Goal: Task Accomplishment & Management: Manage account settings

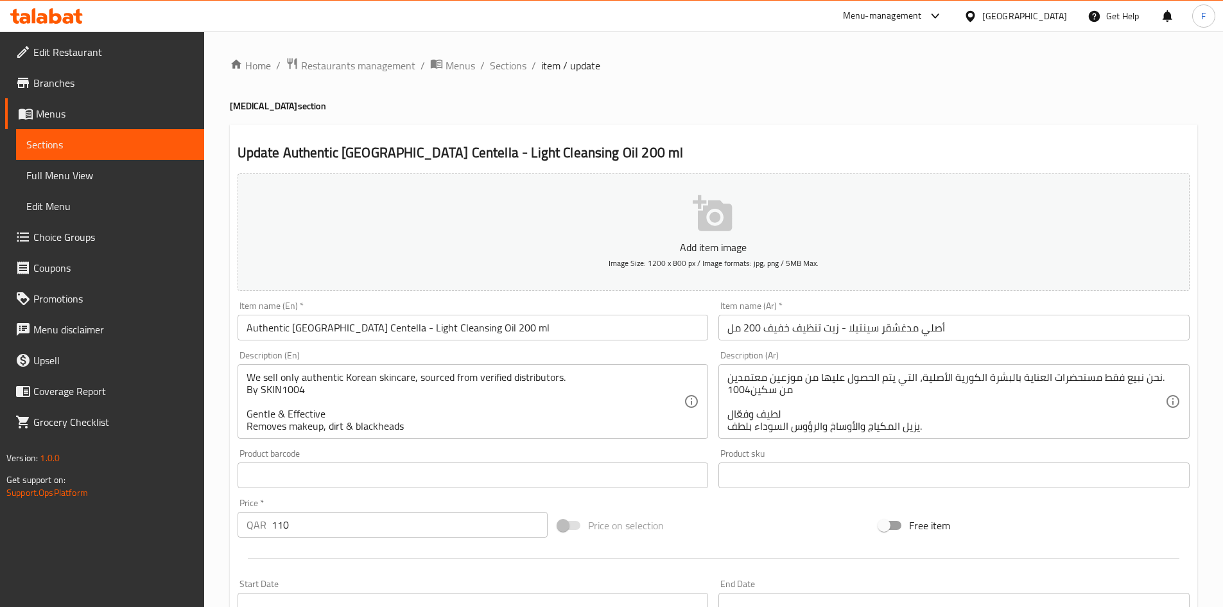
scroll to position [174, 0]
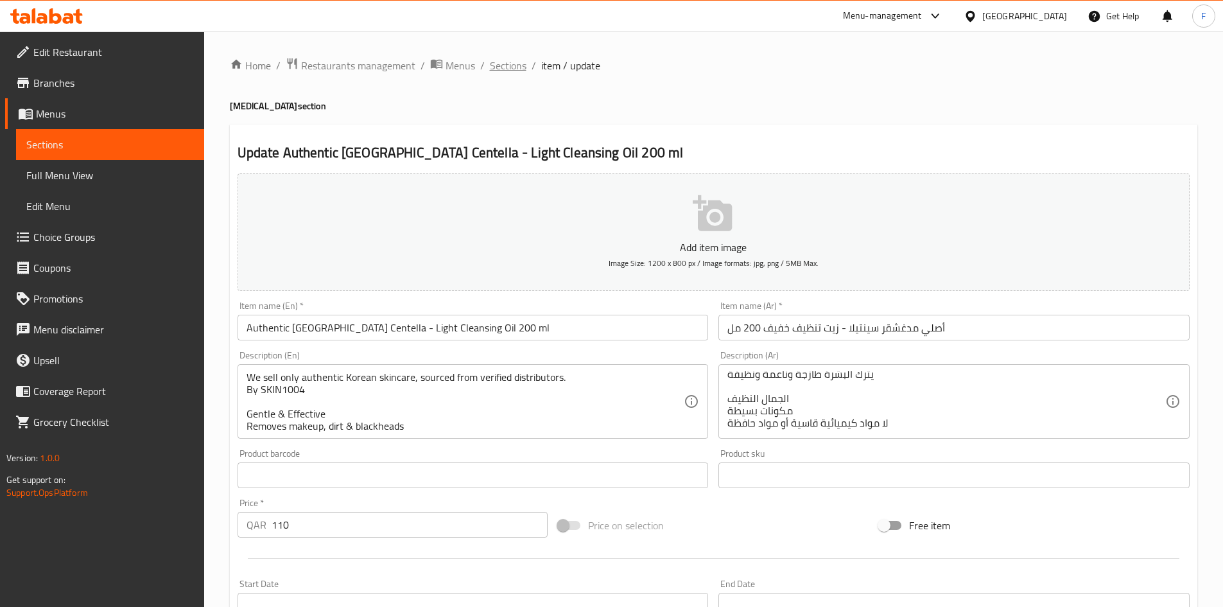
click at [517, 67] on span "Sections" at bounding box center [508, 65] width 37 height 15
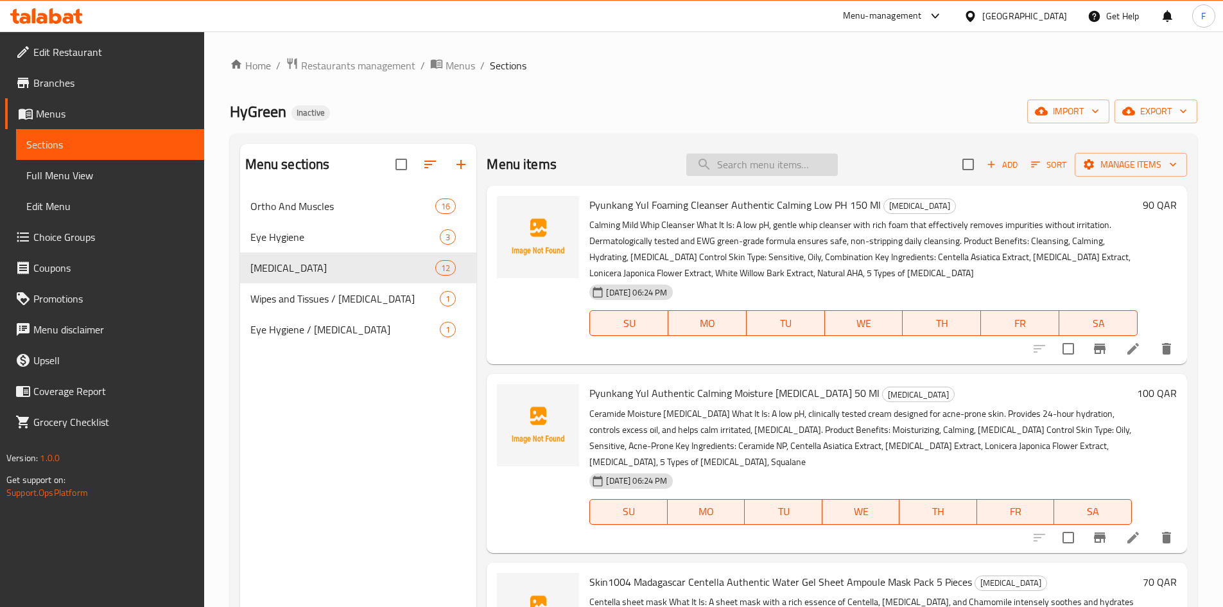
click at [723, 166] on input "search" at bounding box center [762, 164] width 152 height 22
paste input "Authentic Skin1004 - Madagascar Centella And Bakuchiol Eye Cream 20 ml"
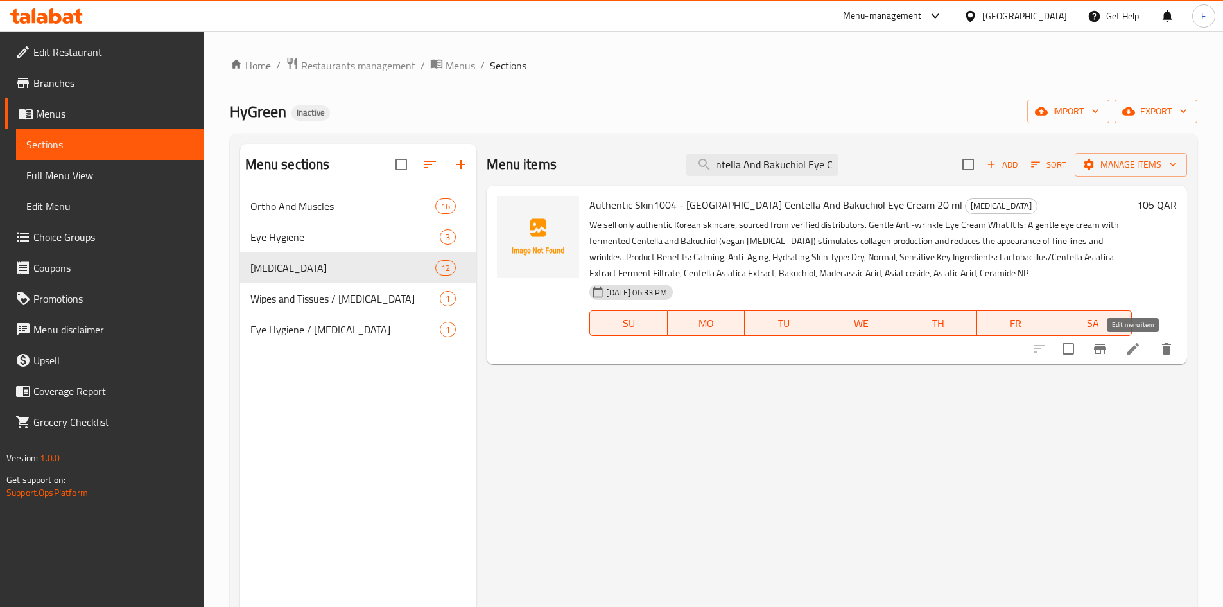
type input "Authentic Skin1004 - Madagascar Centella And Bakuchiol Eye Cream 20 ml"
click at [1132, 354] on icon at bounding box center [1132, 348] width 15 height 15
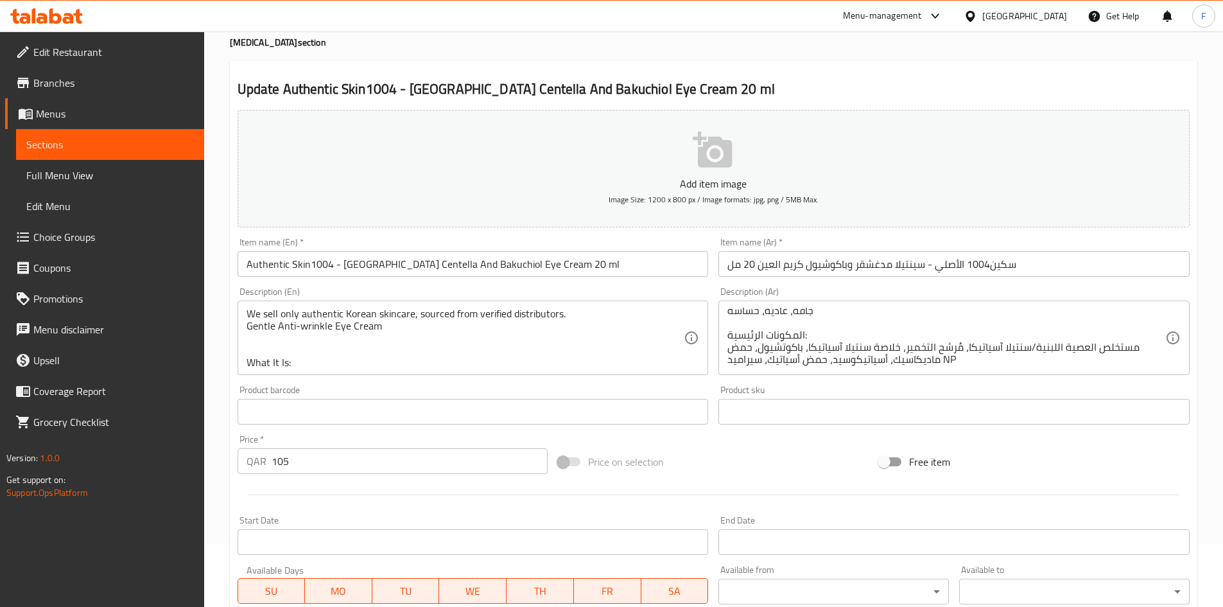
scroll to position [64, 0]
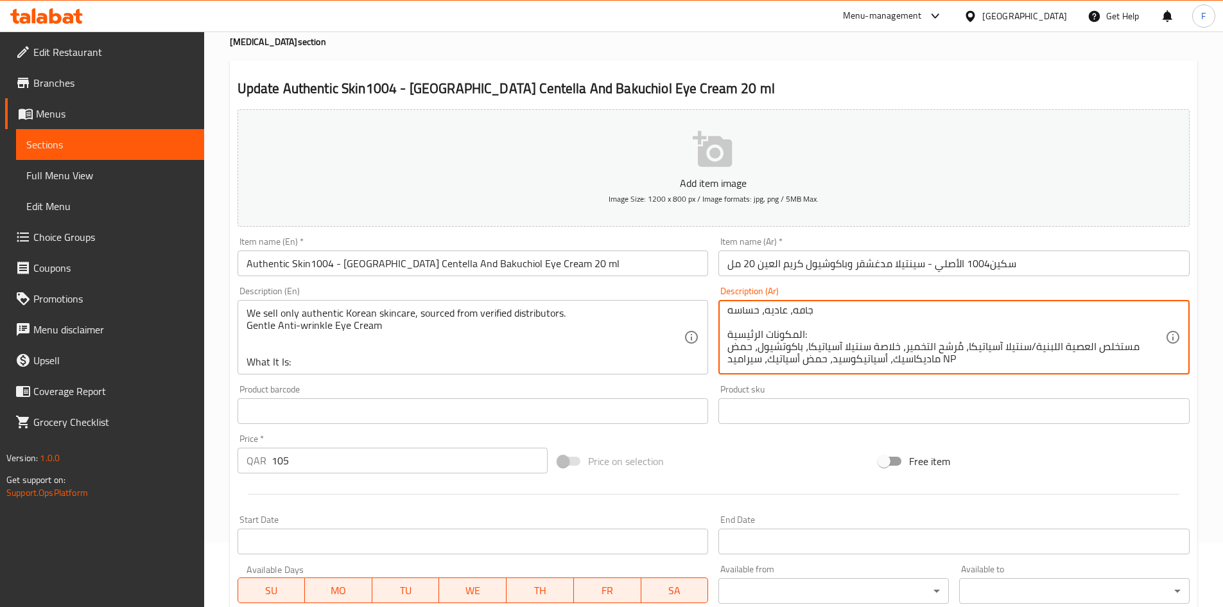
drag, startPoint x: 942, startPoint y: 358, endPoint x: 952, endPoint y: 361, distance: 10.2
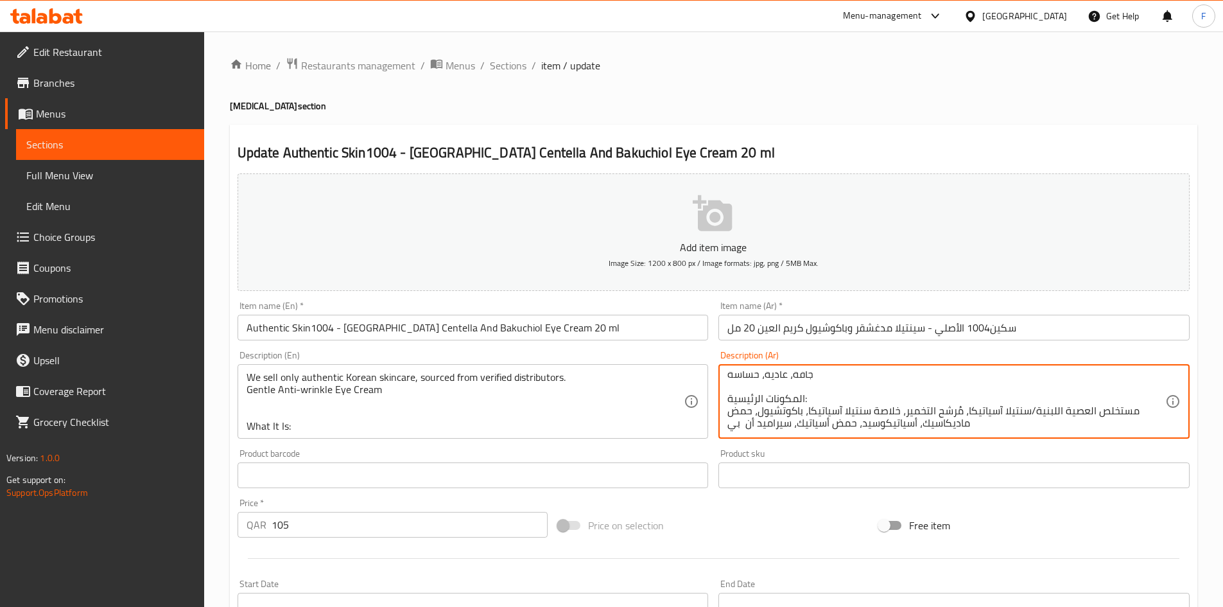
scroll to position [150, 0]
type textarea "نحن نبيع فقط مستحضرات العناية بالبشرة الكورية الأصلية، التي يتم الحصول عليها من…"
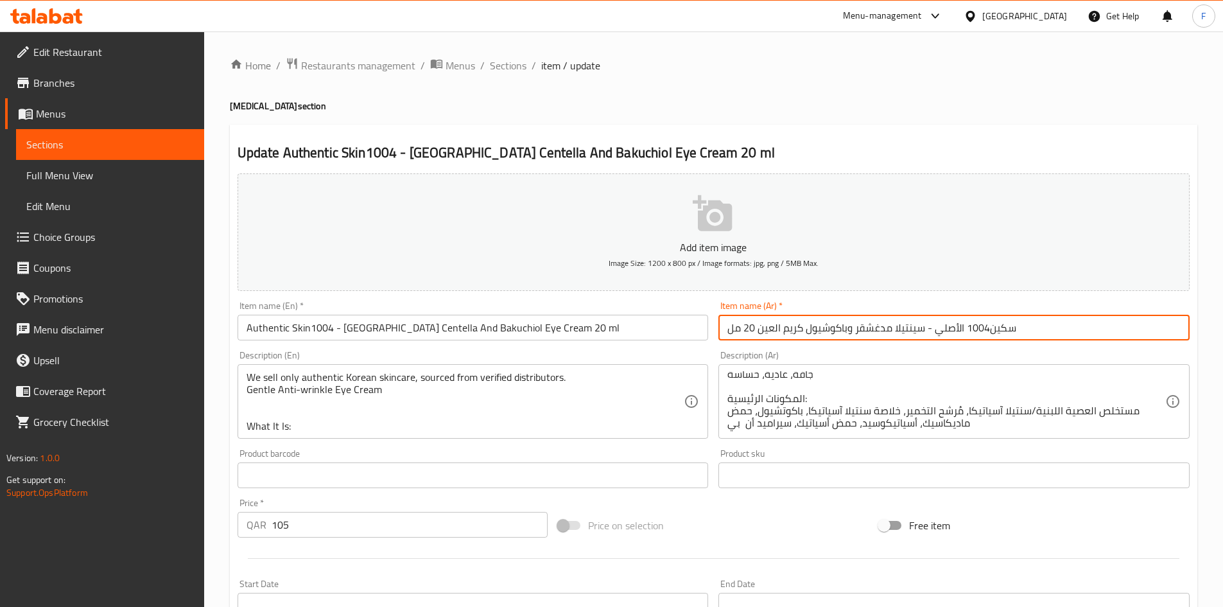
click at [829, 325] on input "سكين1004 الأصلي - سينتيلا مدغشقر وباكوشيول كريم العين 20 مل" at bounding box center [953, 328] width 471 height 26
click at [846, 325] on input "سكين1004 الأصلي - سينتيلا مدغشقر وباكوشيول كريم العين 20 مل" at bounding box center [953, 328] width 471 height 26
drag, startPoint x: 846, startPoint y: 326, endPoint x: 806, endPoint y: 327, distance: 39.8
click at [806, 327] on input "سكين1004 الأصلي - سينتيلا مدغشقر وباكوشيول كريم العين 20 مل" at bounding box center [953, 328] width 471 height 26
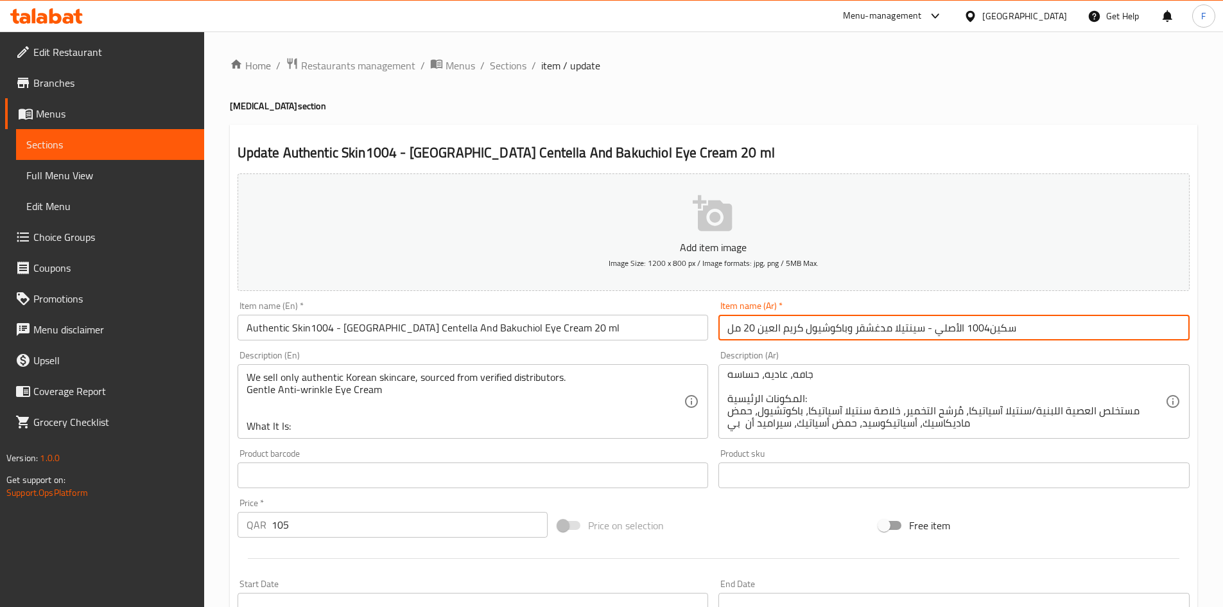
paste input "text"
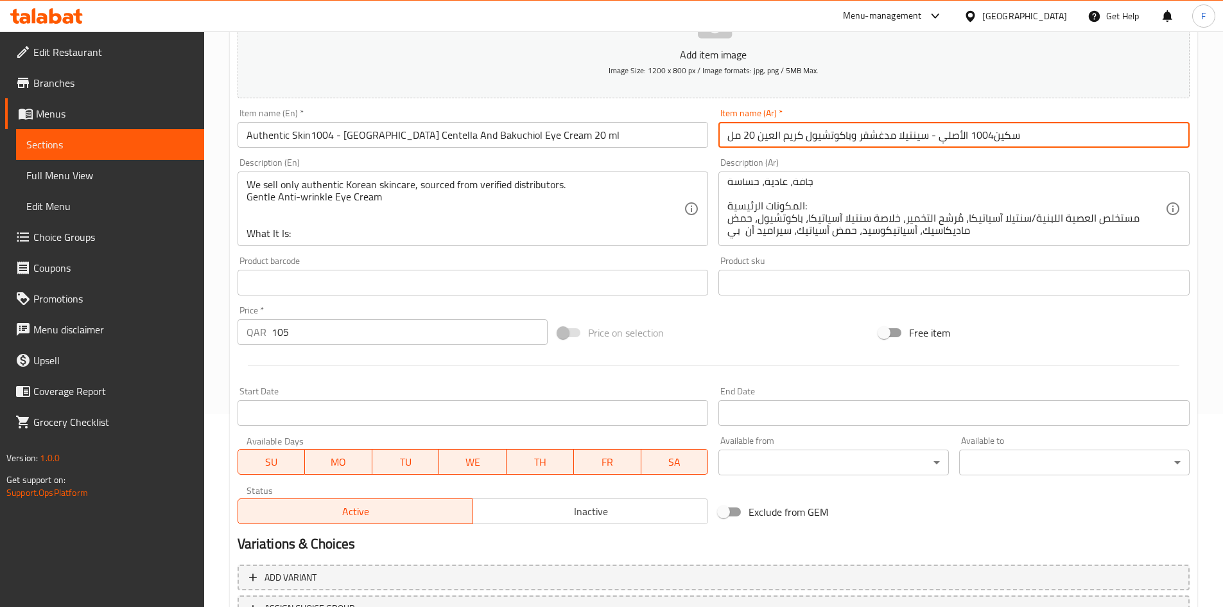
scroll to position [300, 0]
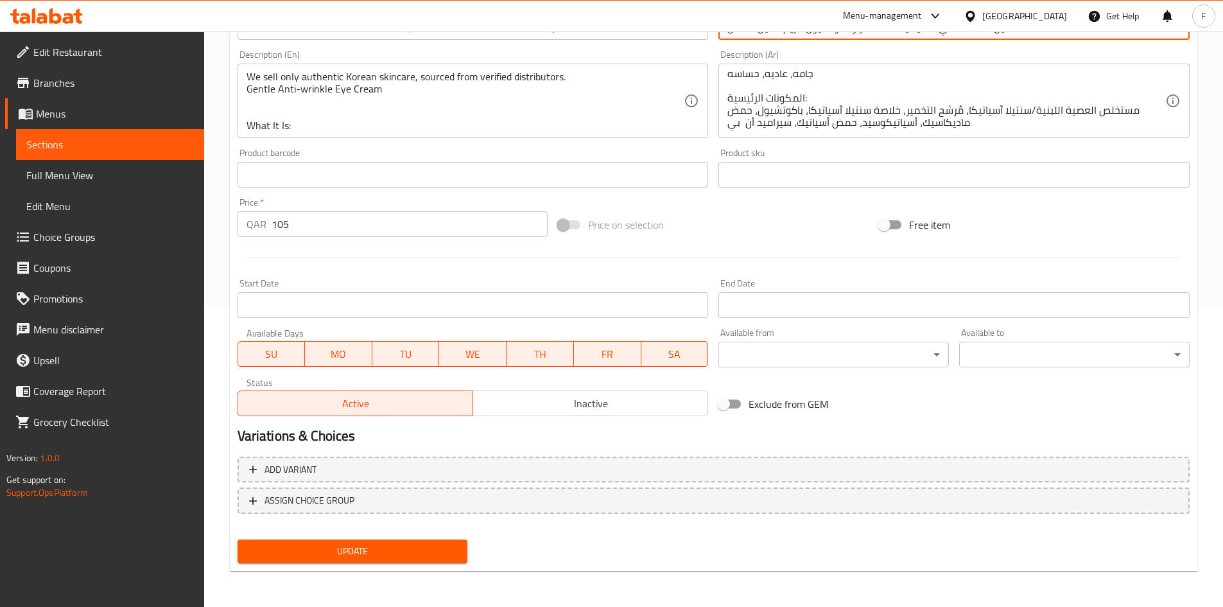
type input "سكين1004 الأصلي - سينتيلا مدغشقر وباكوتشيول كريم العين 20 مل"
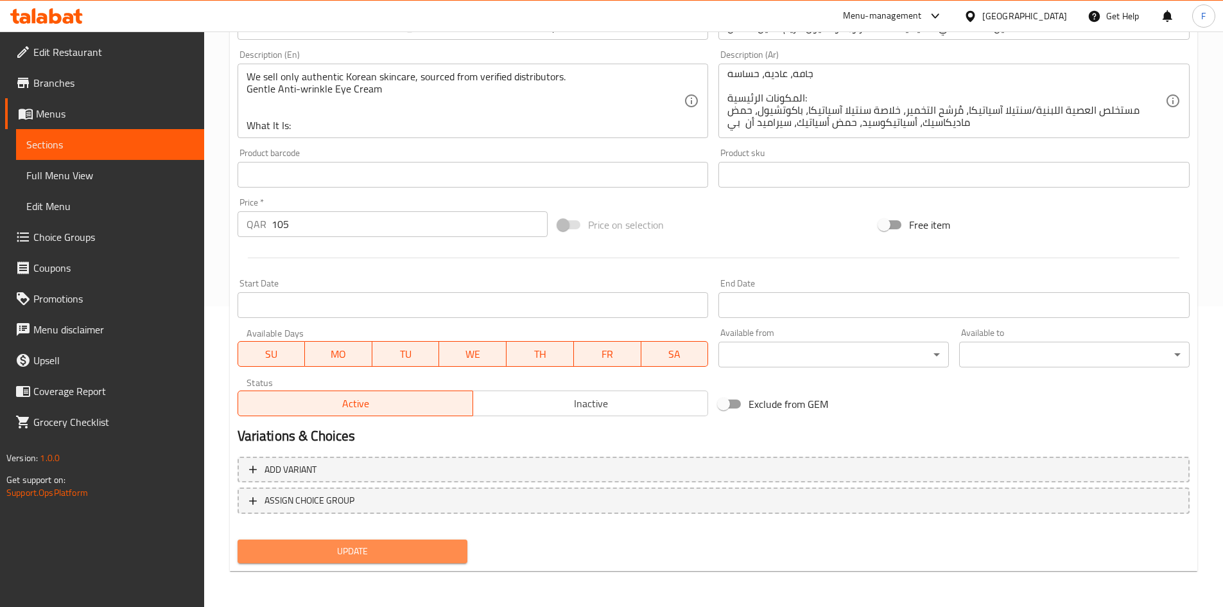
click at [408, 547] on span "Update" at bounding box center [353, 551] width 210 height 16
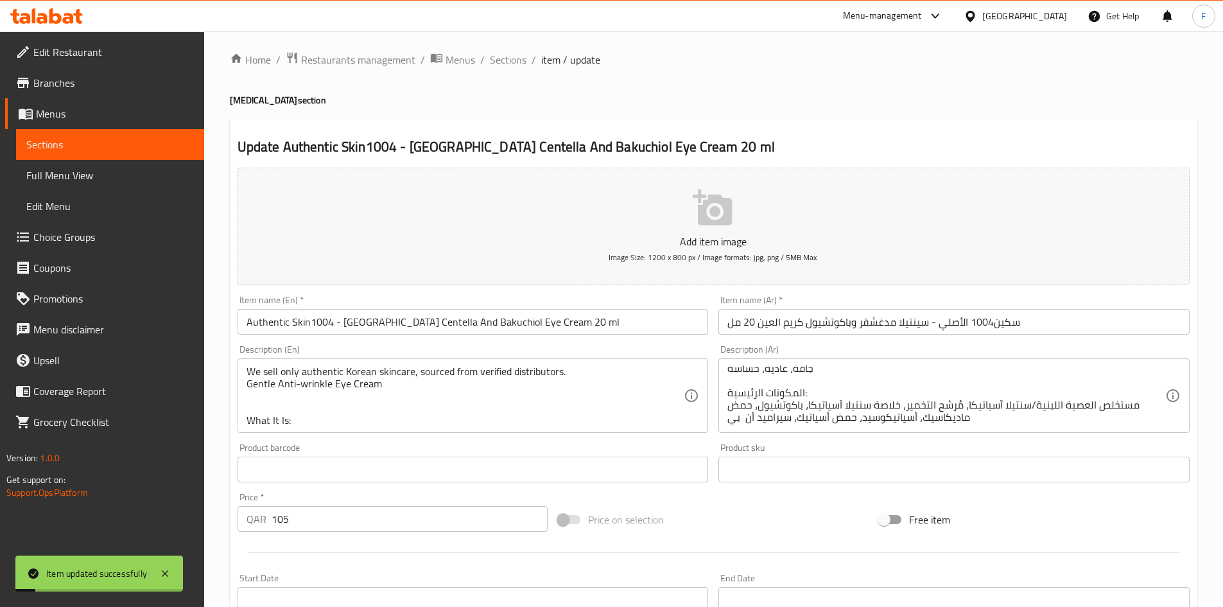
scroll to position [0, 0]
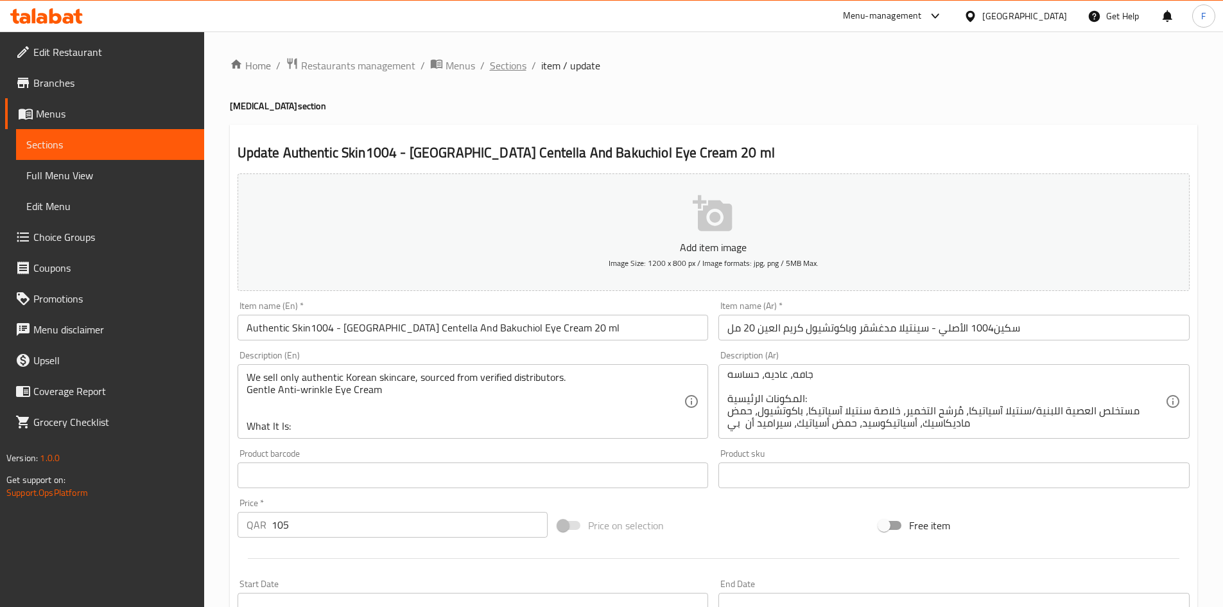
click at [507, 67] on span "Sections" at bounding box center [508, 65] width 37 height 15
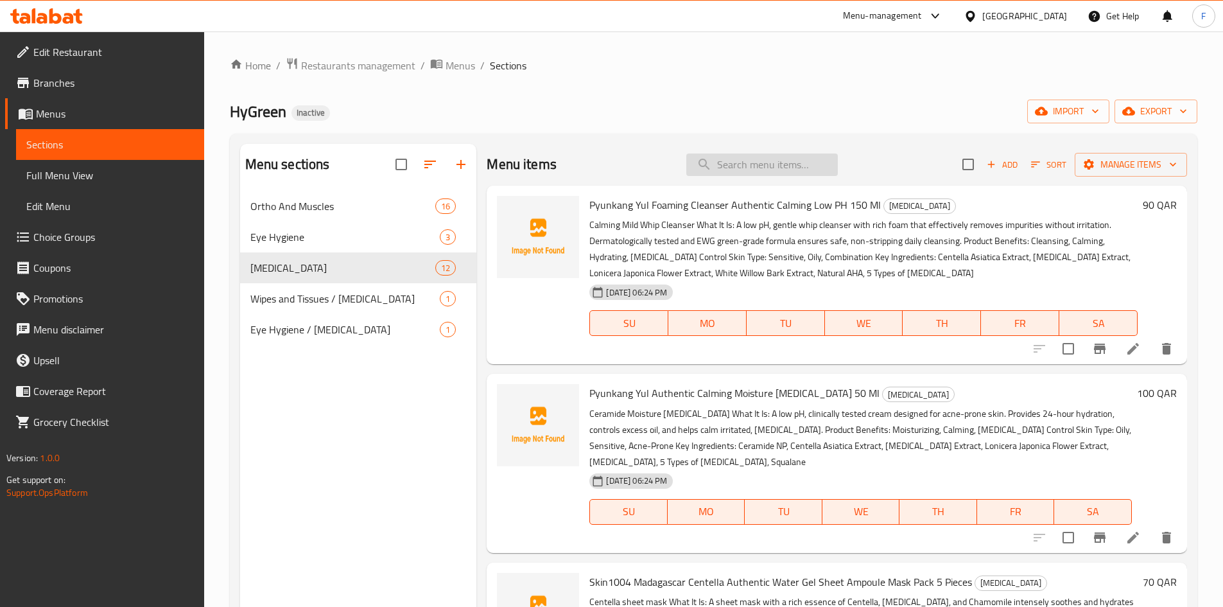
click at [739, 169] on input "search" at bounding box center [762, 164] width 152 height 22
paste input "Authentic Madagascar Centella - Light Cleansing Oil 200 ml"
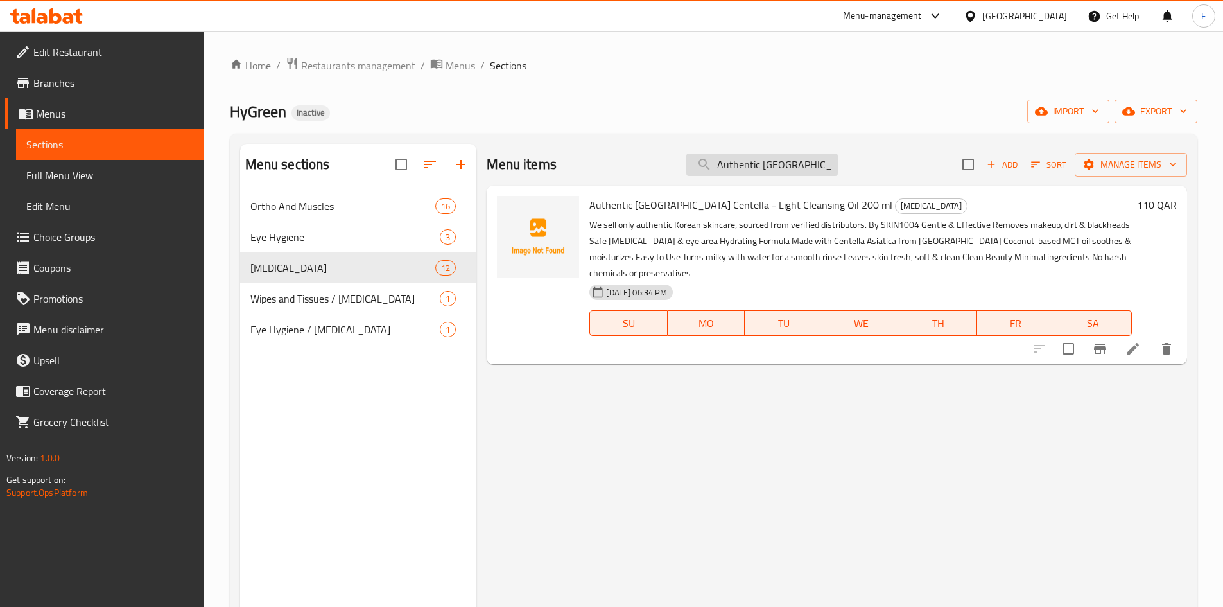
click at [718, 171] on input "Authentic Madagascar Centella - Light Cleansing Oil 200 ml" at bounding box center [762, 164] width 152 height 22
paste input "Skin1004 - Madagascar Centella Toning Toner 21"
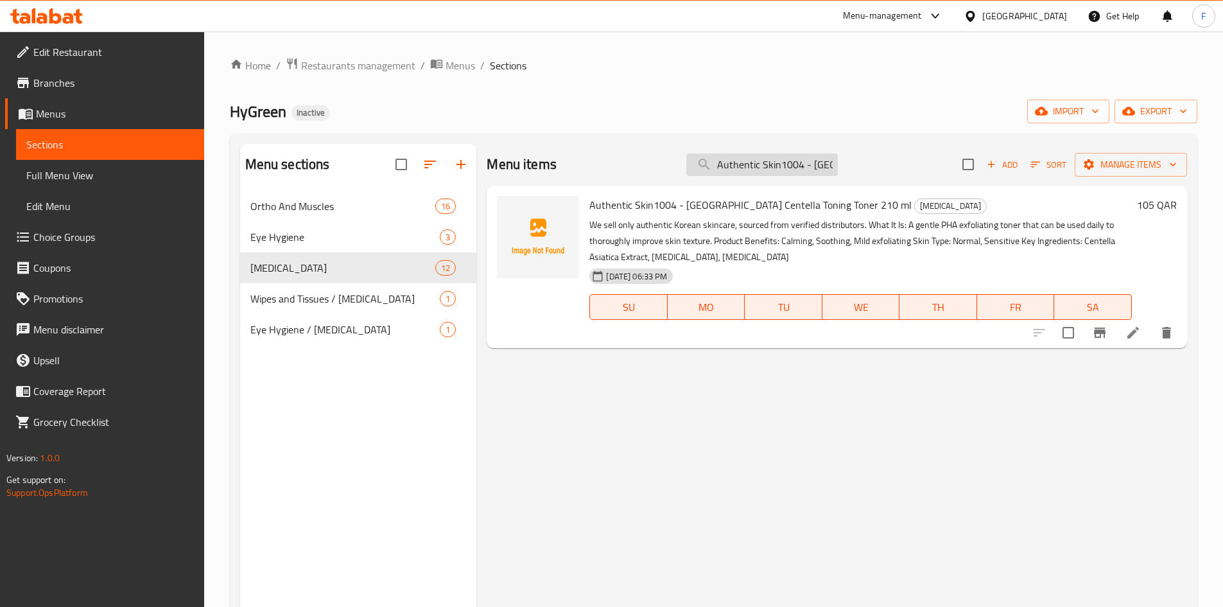
click at [714, 159] on input "Authentic Skin1004 - Madagascar Centella Toning Toner 210 ml" at bounding box center [762, 164] width 152 height 22
paste input "And Bakuchiol Eye Cream 2"
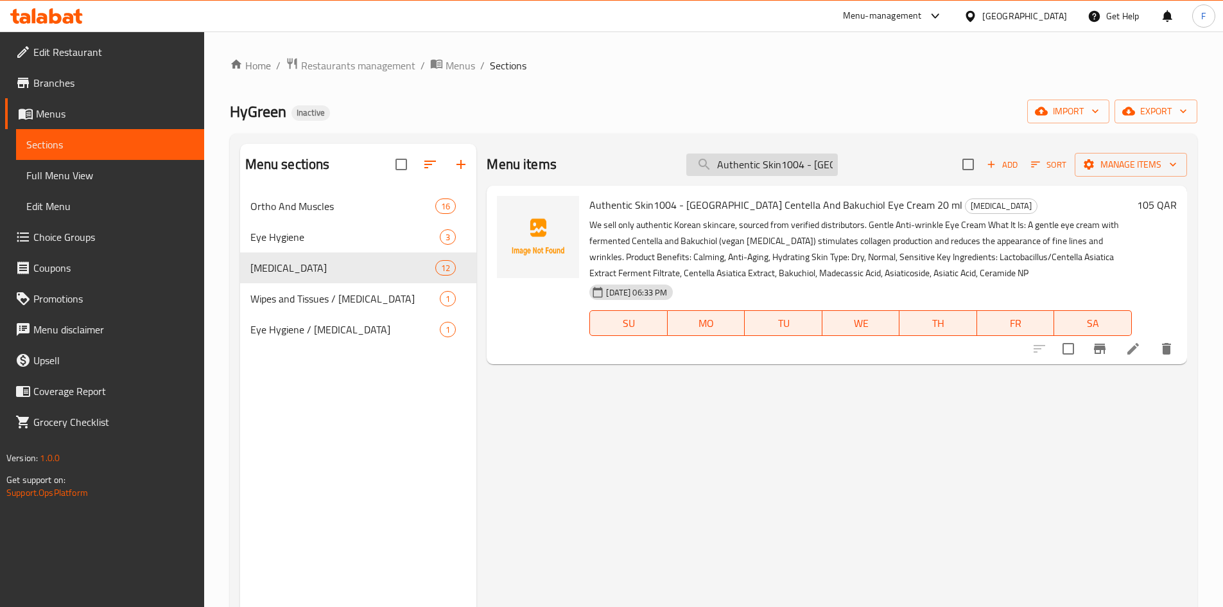
click at [749, 158] on input "Authentic Skin1004 - Madagascar Centella And Bakuchiol Eye Cream 20 ml" at bounding box center [762, 164] width 152 height 22
paste input "Probio -Cica Enrich Cream 5"
click at [749, 161] on input "Authentic Skin1004 - Madagascar Centella Probio -Cica Enrich Cream 50 ml" at bounding box center [762, 164] width 152 height 22
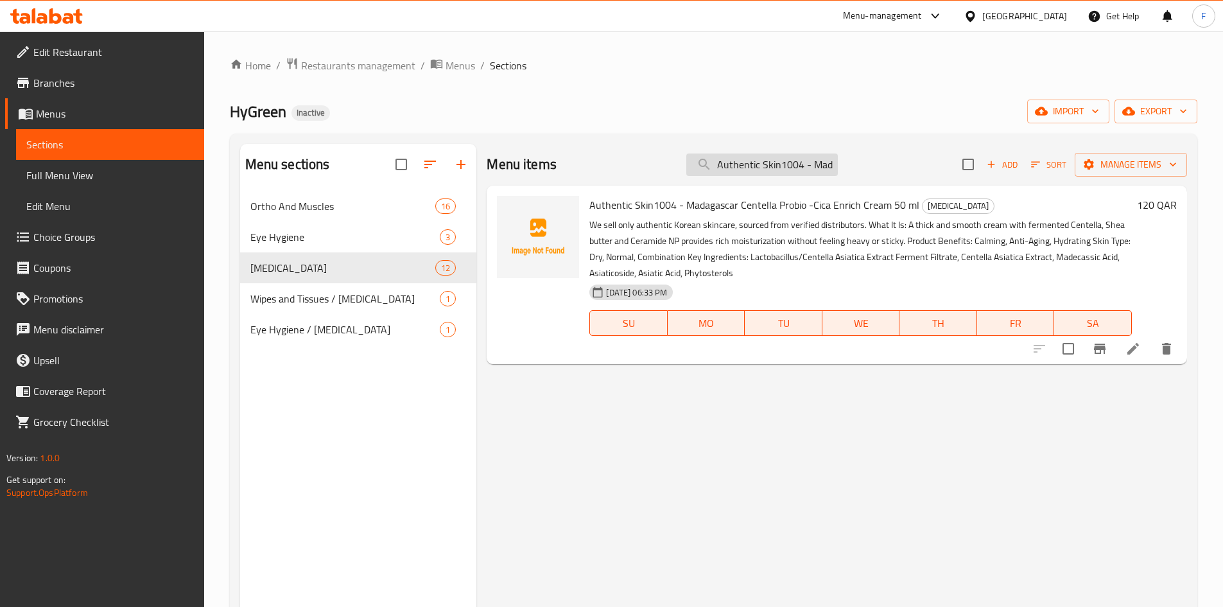
click at [749, 161] on input "Authentic Skin1004 - Madagascar Centella Probio -Cica Enrich Cream 50 ml" at bounding box center [762, 164] width 152 height 22
paste input "Sunscreen - Madagascar Centella Hyalu Cica Water-Fit Sun Seru"
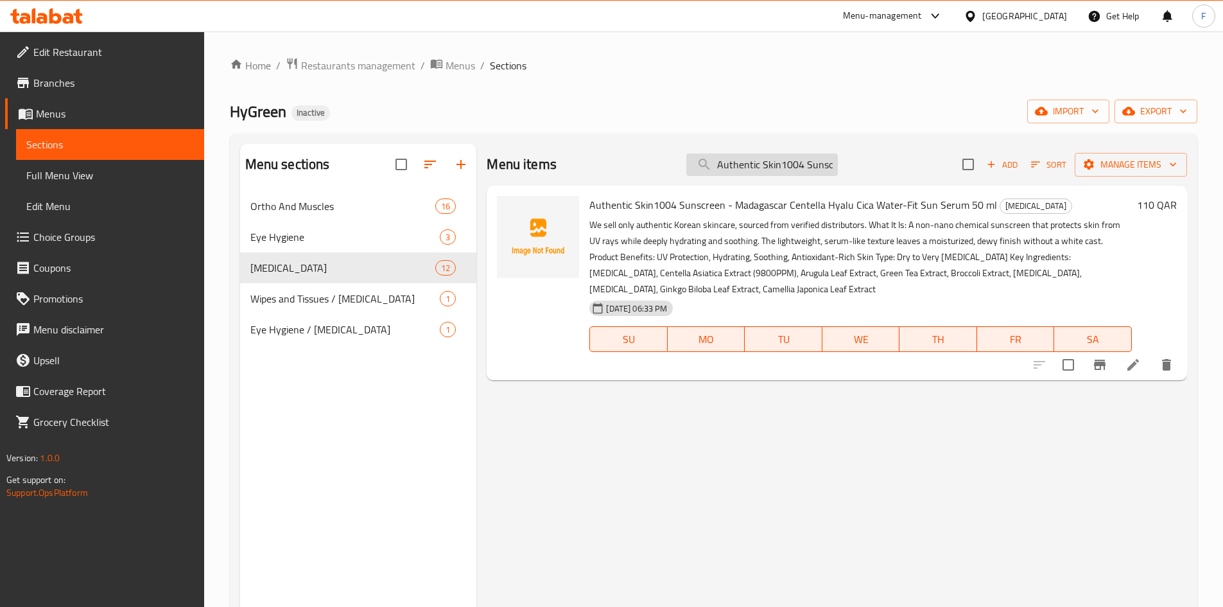
click at [758, 158] on input "Authentic Skin1004 Sunscreen - Madagascar Centella Hyalu Cica Water-Fit Sun Ser…" at bounding box center [762, 164] width 152 height 22
paste input "OXD Reusable Cooling Heating Pack 350g"
type input "OXD Reusable Cooling Heating Pack 350g"
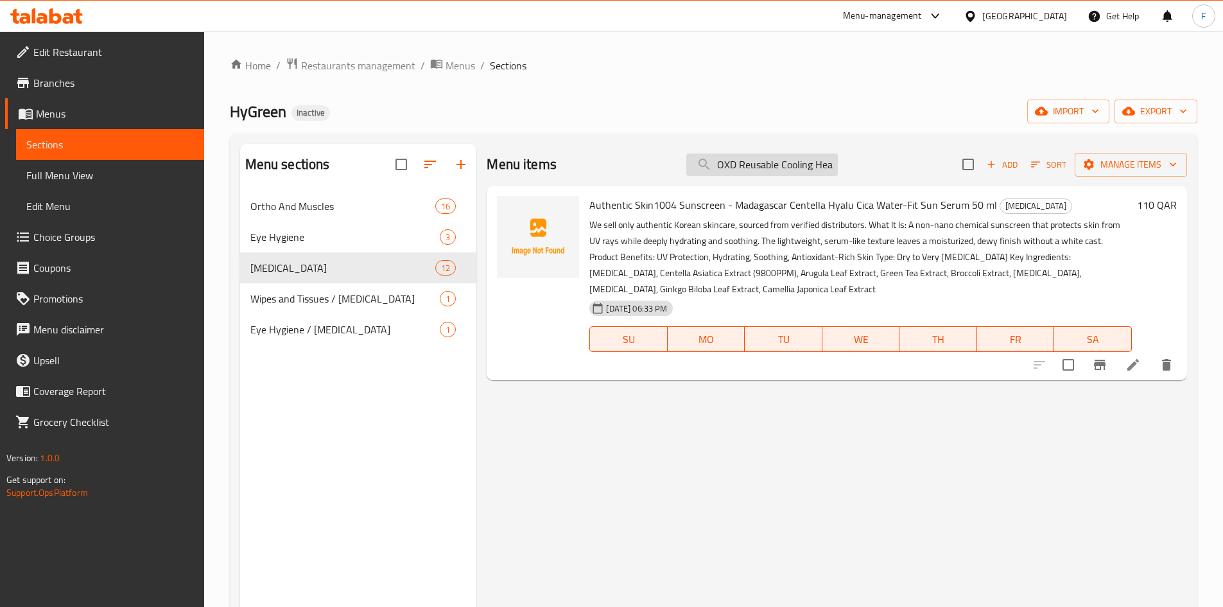
scroll to position [0, 64]
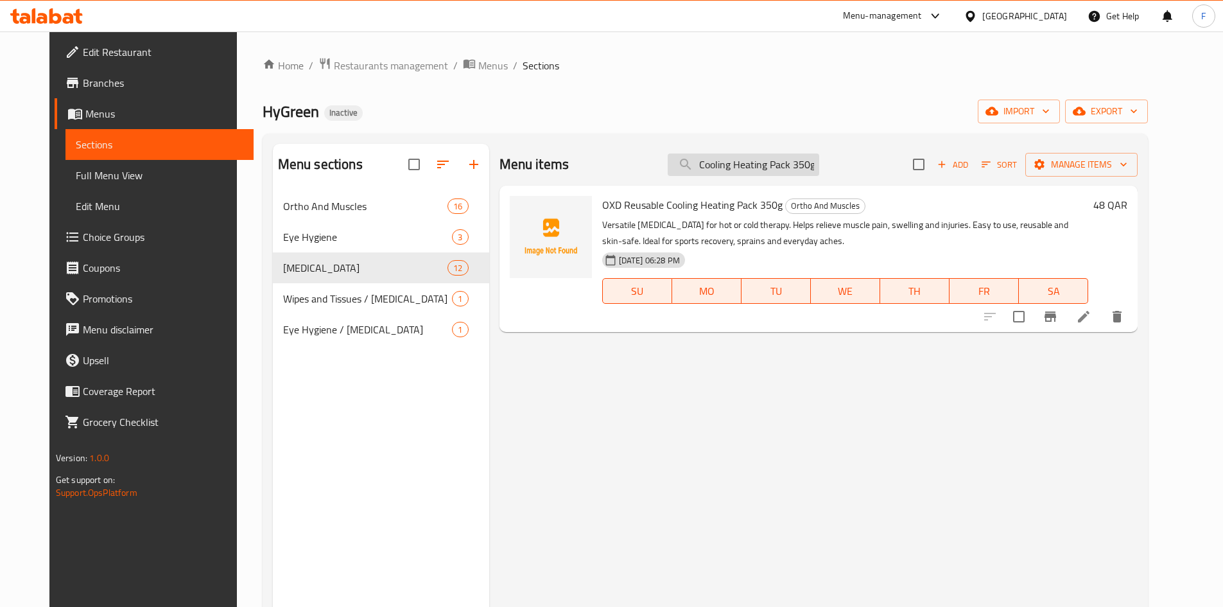
click at [758, 165] on input "OXD Reusable Cooling Heating Pack 350g" at bounding box center [744, 164] width 152 height 22
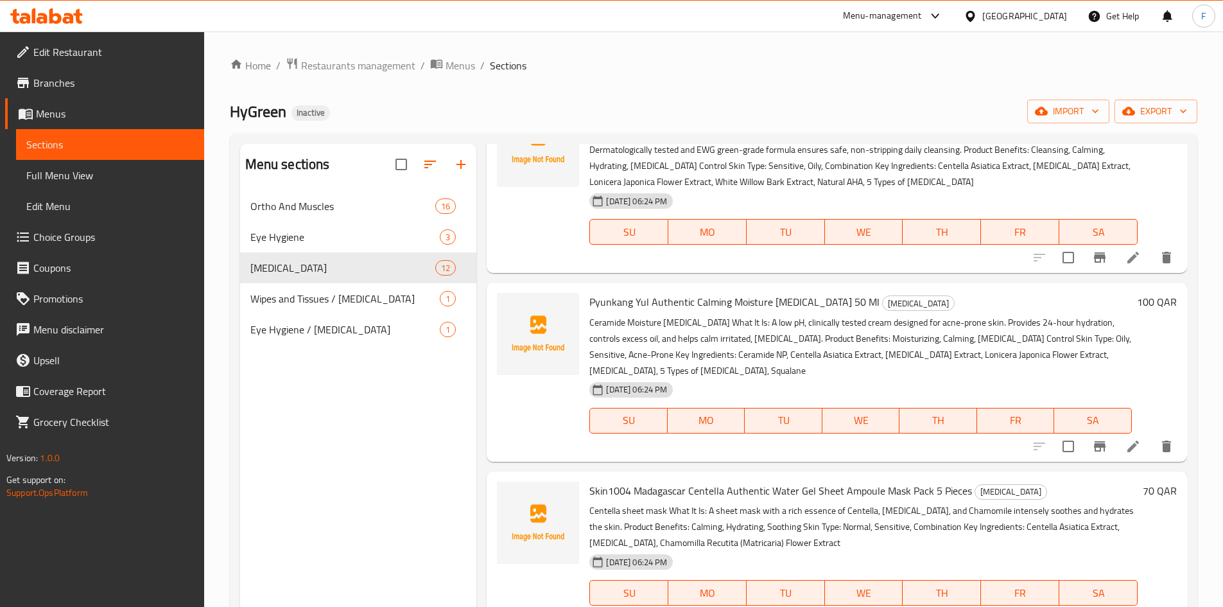
scroll to position [0, 0]
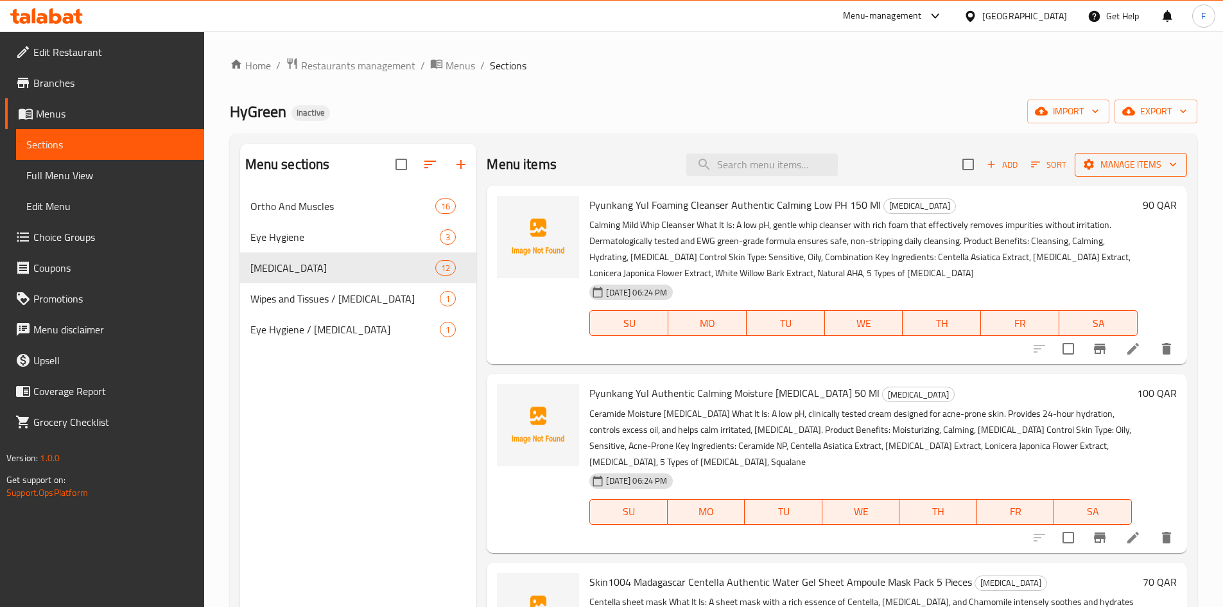
click at [1102, 162] on span "Manage items" at bounding box center [1131, 165] width 92 height 16
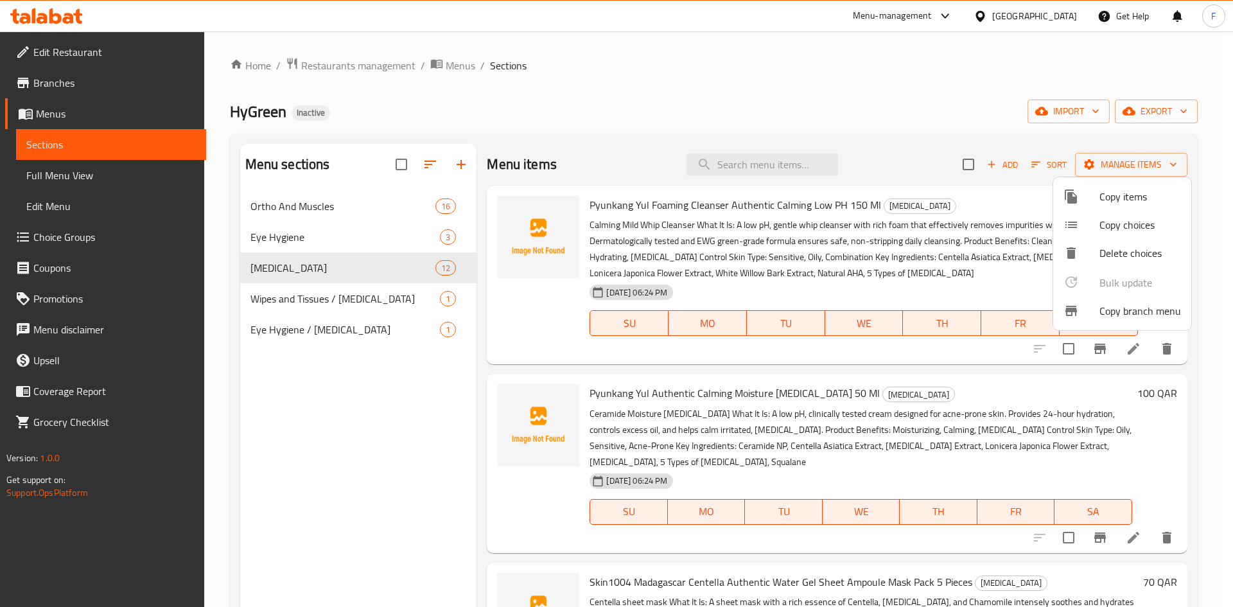
click at [1145, 105] on div at bounding box center [616, 303] width 1233 height 607
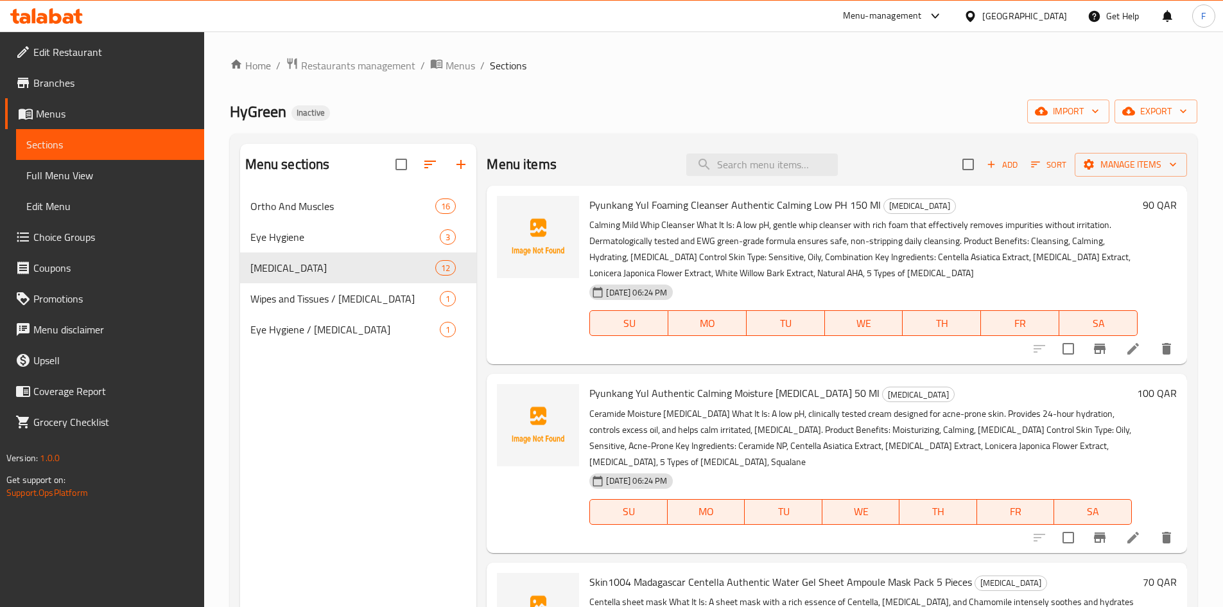
click at [1145, 105] on span "export" at bounding box center [1156, 111] width 62 height 16
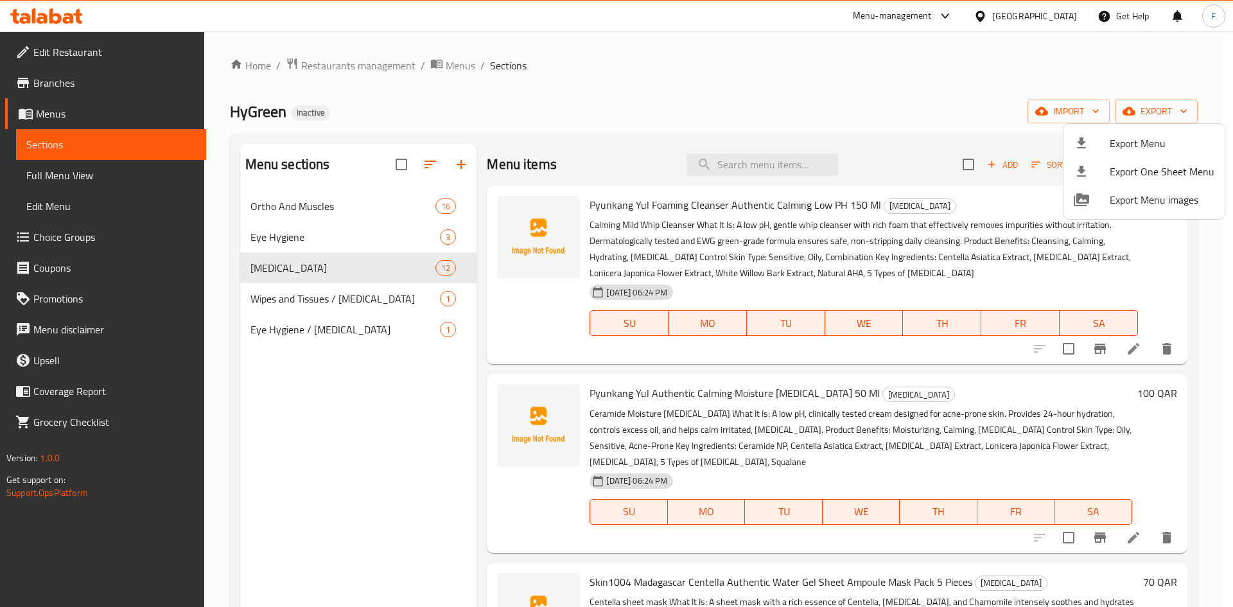
drag, startPoint x: 937, startPoint y: 125, endPoint x: 1045, endPoint y: 135, distance: 108.3
click at [937, 126] on div at bounding box center [616, 303] width 1233 height 607
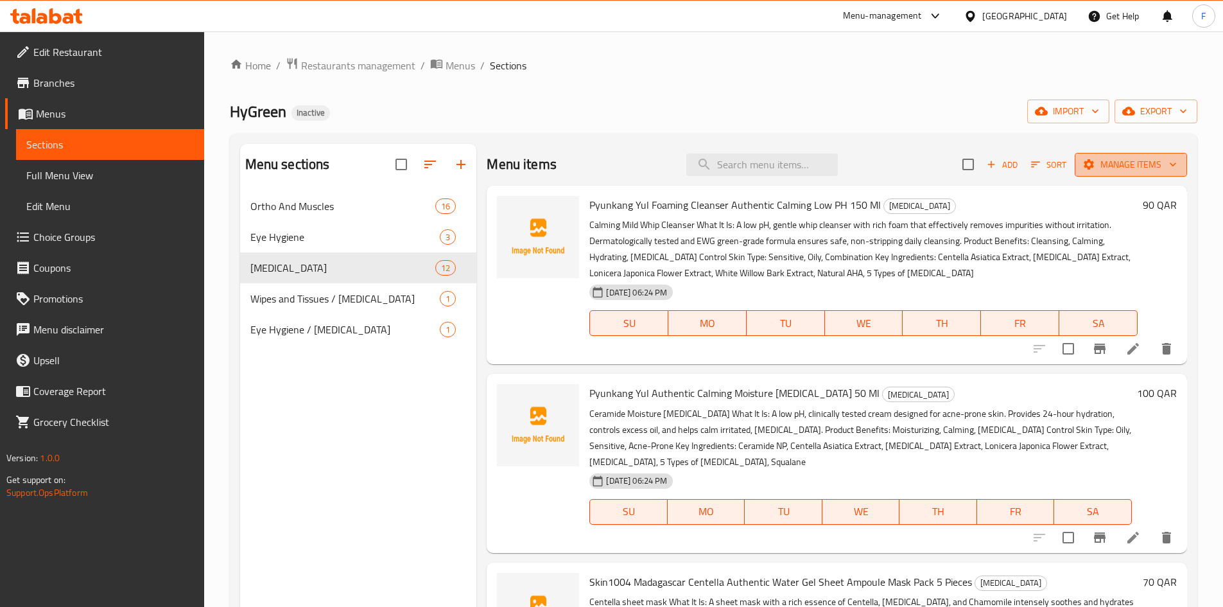
click at [1088, 159] on span "Manage items" at bounding box center [1131, 165] width 92 height 16
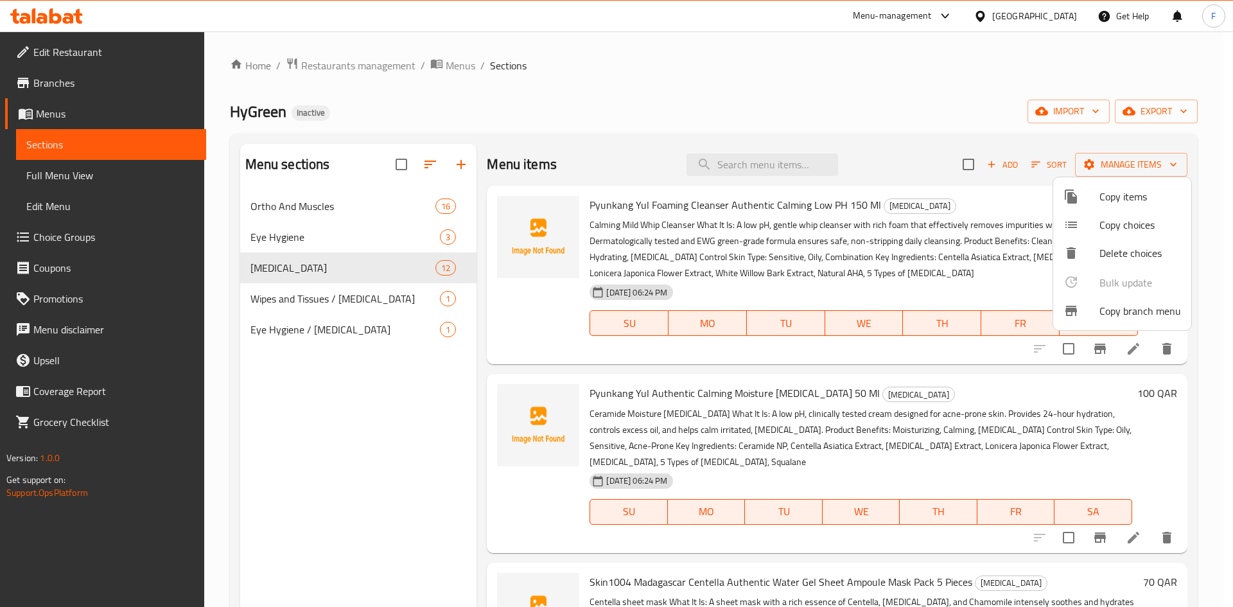
click at [1145, 110] on div at bounding box center [616, 303] width 1233 height 607
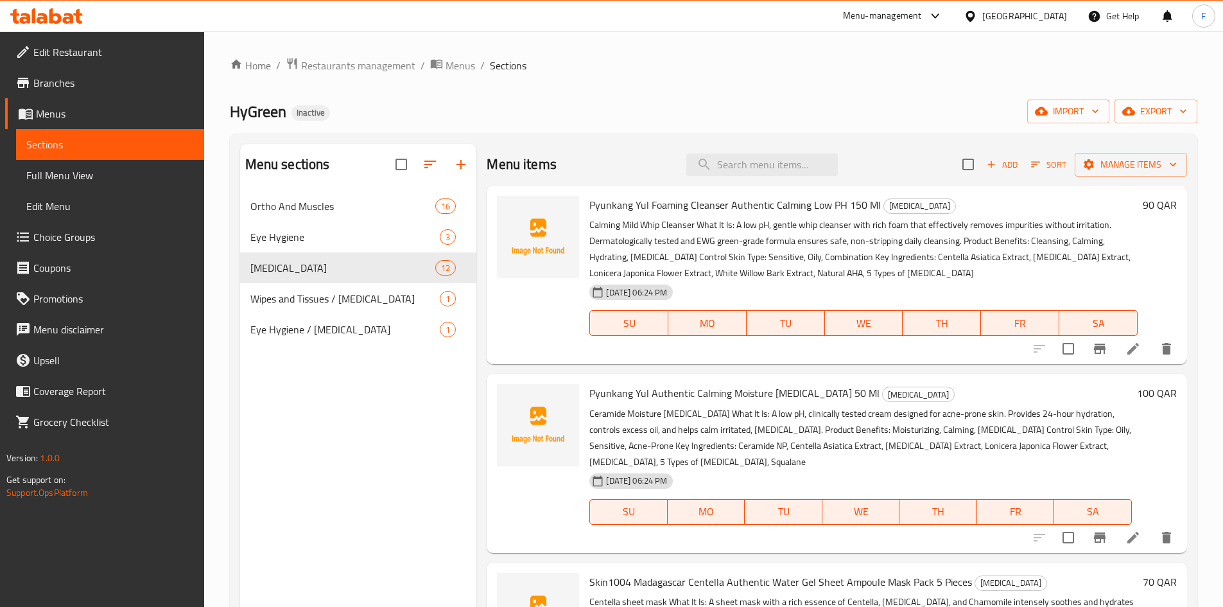
click at [1145, 110] on span "export" at bounding box center [1156, 111] width 62 height 16
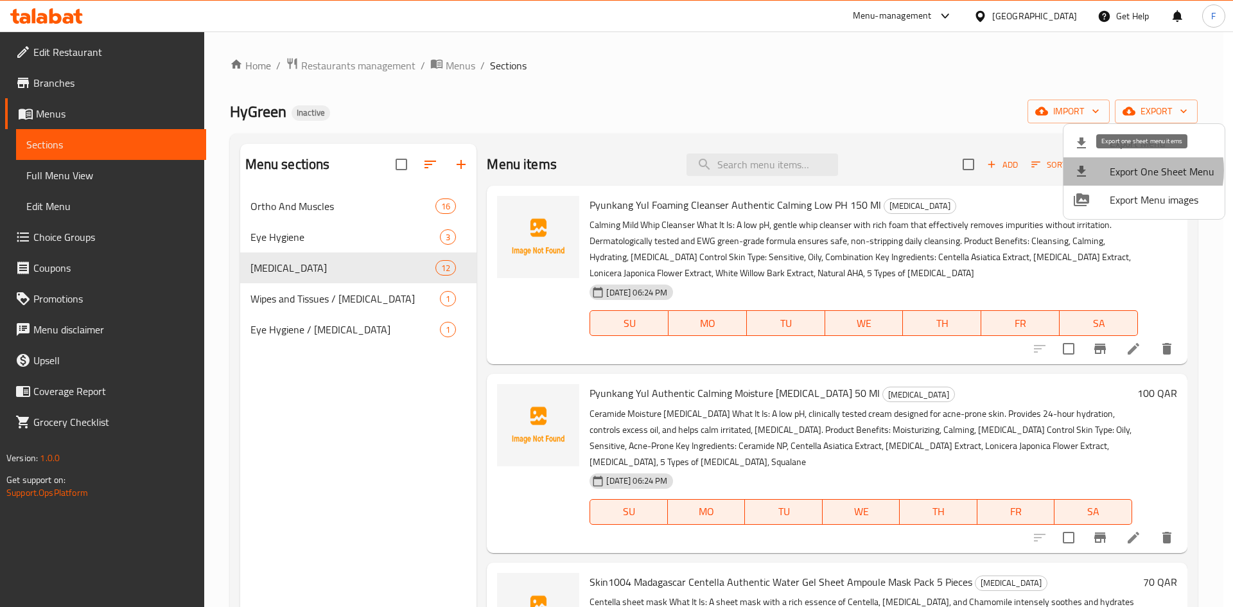
click at [1130, 170] on span "Export One Sheet Menu" at bounding box center [1161, 171] width 105 height 15
click at [87, 178] on div at bounding box center [616, 303] width 1233 height 607
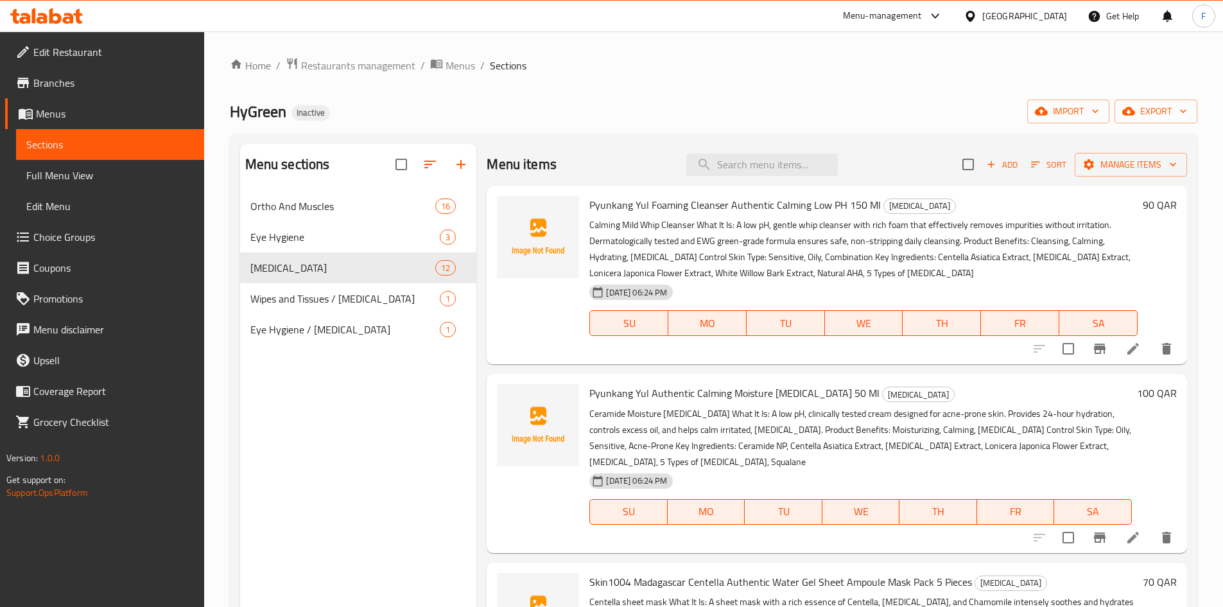
click at [99, 176] on span "Full Menu View" at bounding box center [110, 175] width 168 height 15
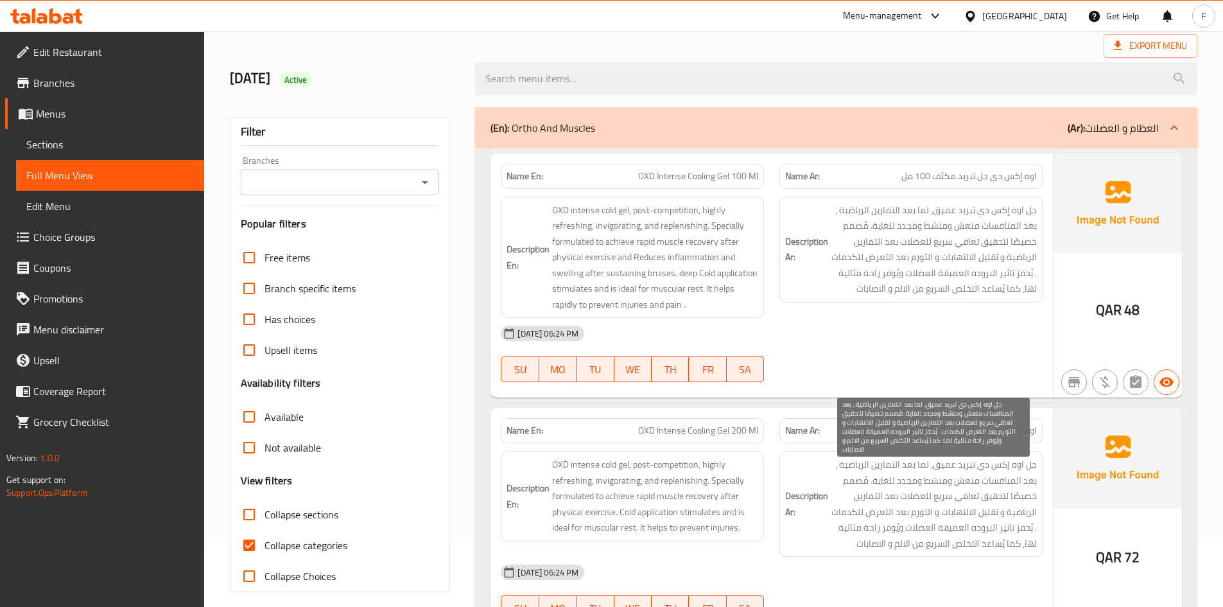
scroll to position [64, 0]
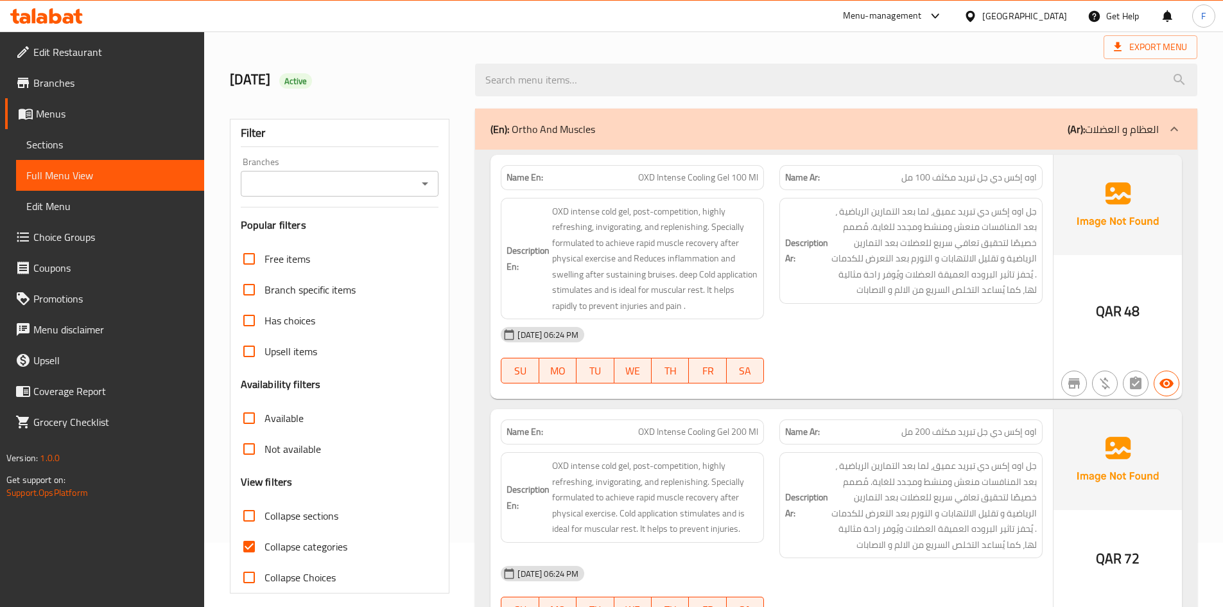
drag, startPoint x: 44, startPoint y: 141, endPoint x: 168, endPoint y: 55, distance: 151.2
click at [44, 141] on span "Sections" at bounding box center [110, 144] width 168 height 15
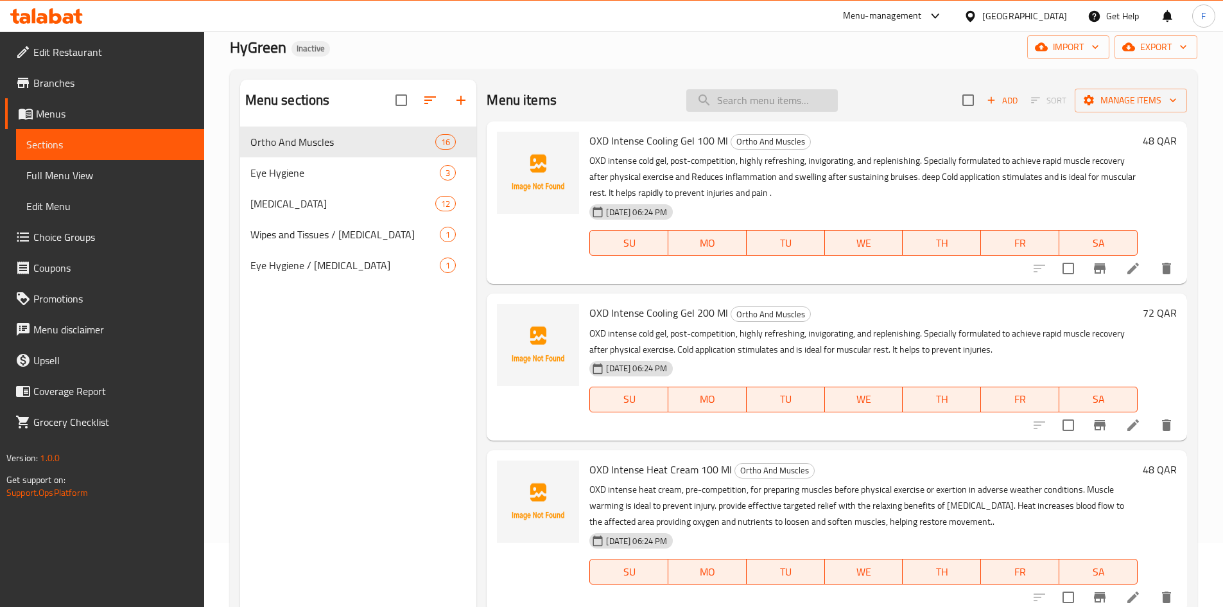
drag, startPoint x: 758, startPoint y: 86, endPoint x: 752, endPoint y: 104, distance: 18.9
click at [757, 89] on div "Menu items Add Sort Manage items" at bounding box center [837, 101] width 700 height 42
click at [751, 106] on input "search" at bounding box center [762, 100] width 152 height 22
paste input "OXD Intense Heat Cream 100 Ml"
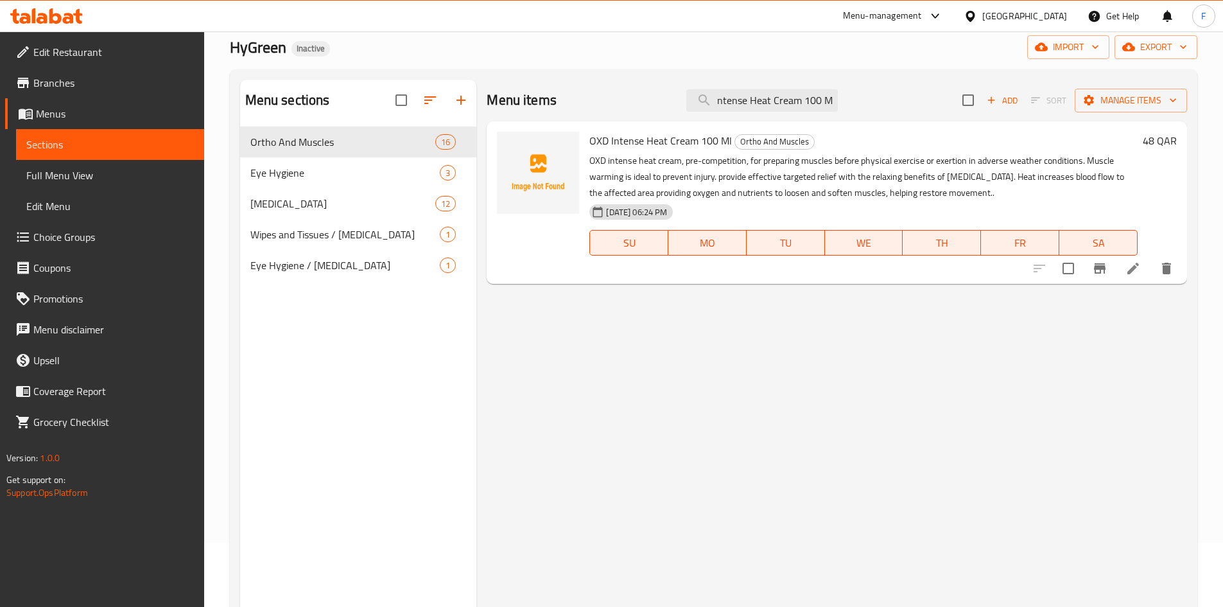
type input "OXD Intense Heat Cream 100 Ml"
click at [1127, 269] on icon at bounding box center [1132, 268] width 15 height 15
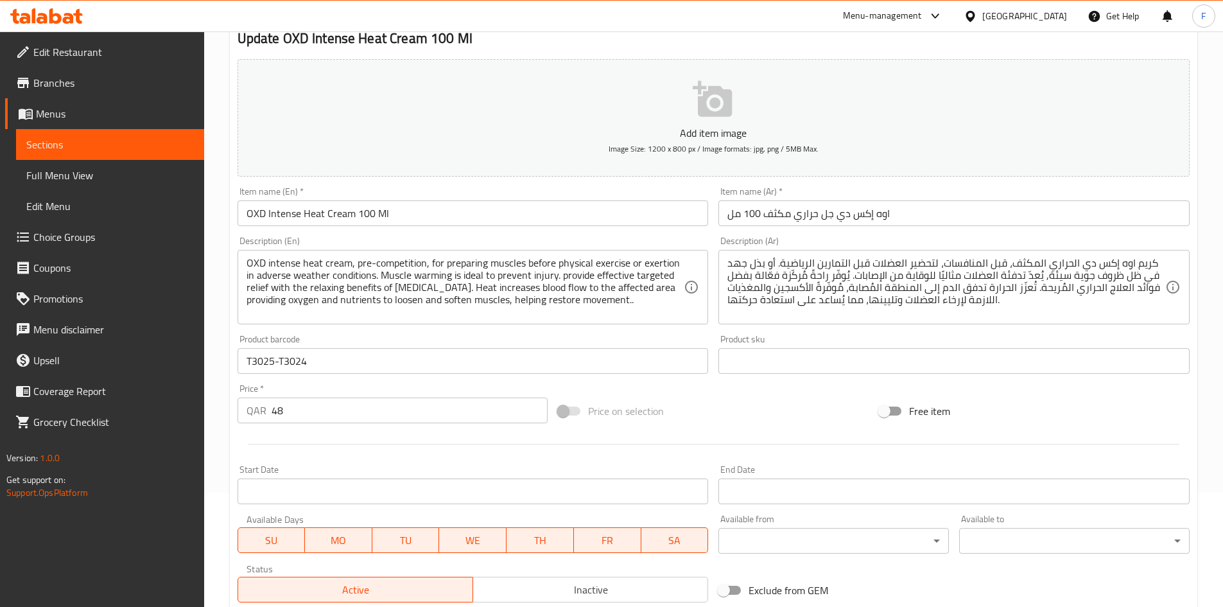
scroll to position [128, 0]
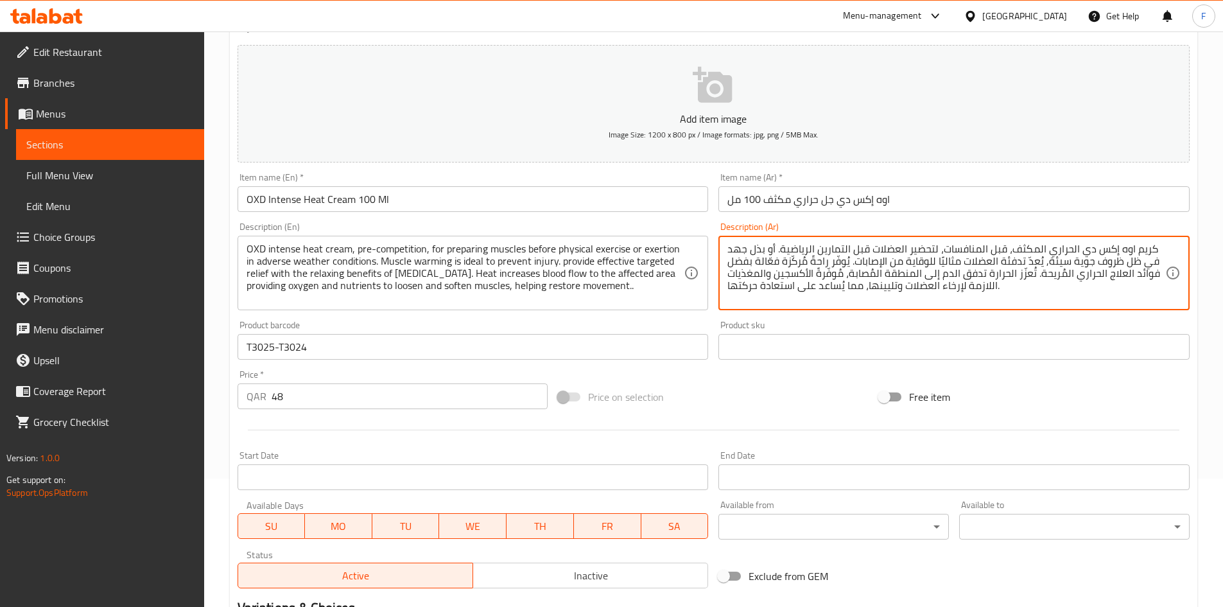
click at [1139, 247] on textarea "كريم اوه إكس دي الحراري المكثف، قبل المنافسات، لتحضير العضلات قبل التمارين الري…" at bounding box center [946, 273] width 438 height 61
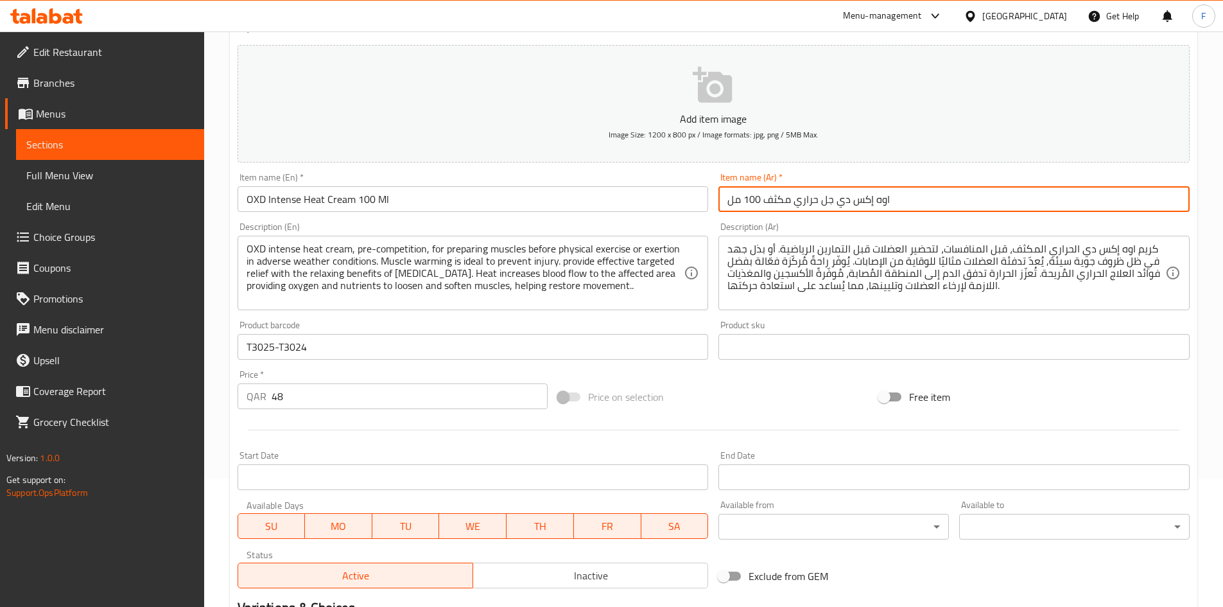
click at [863, 201] on input "اوه إكس دي جل حراري مكثف 100 مل" at bounding box center [953, 199] width 471 height 26
click at [826, 198] on input "اوه إكس دي جل حراري مكثف 100 مل" at bounding box center [953, 199] width 471 height 26
paste input "كريم"
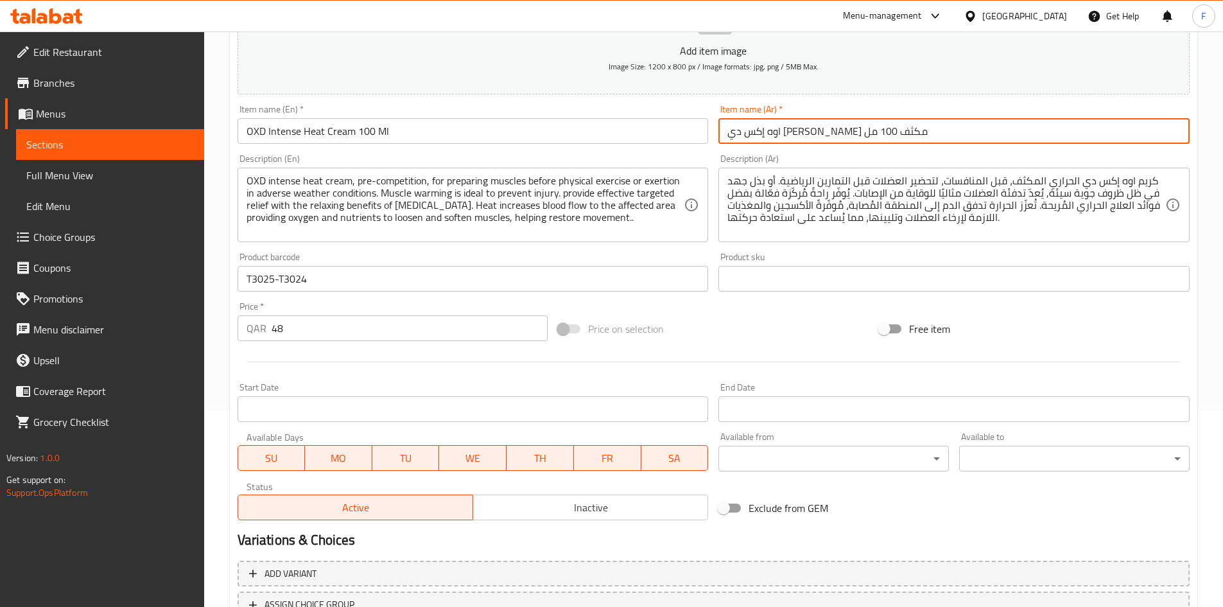
scroll to position [300, 0]
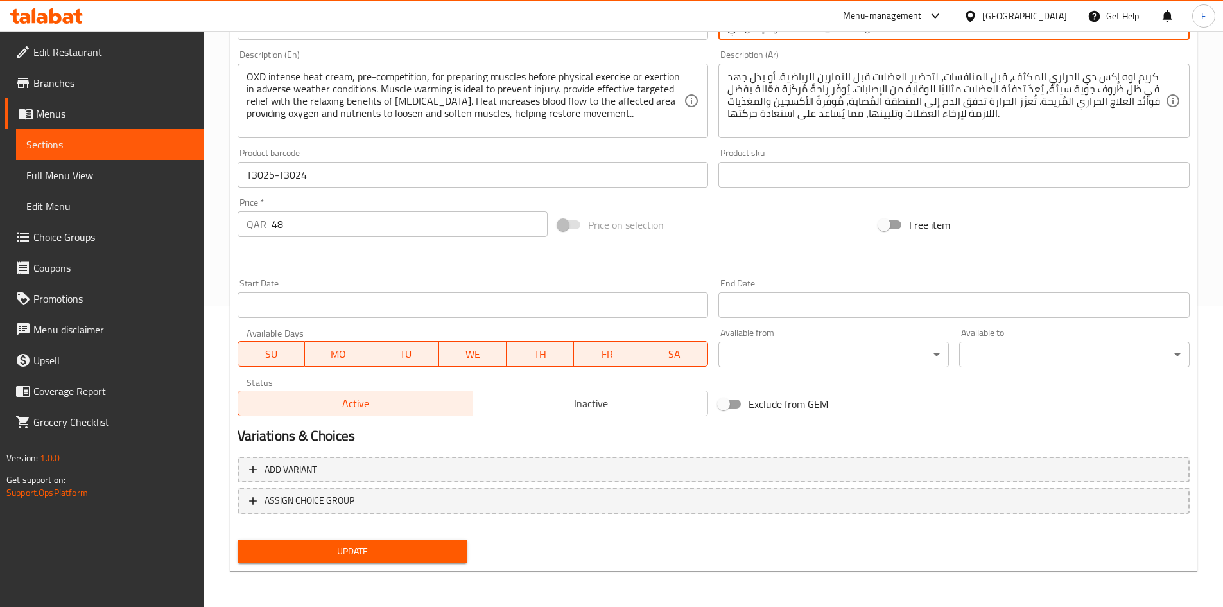
type input "اوه إكس دي كريم حراري مكثف 100 مل"
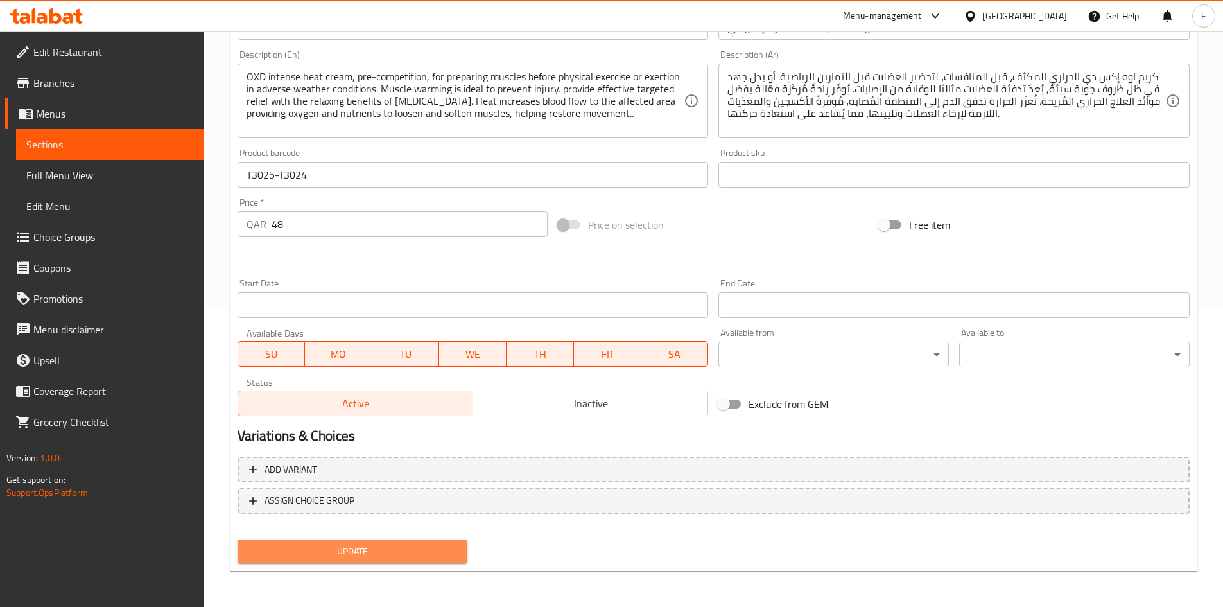
click at [441, 550] on span "Update" at bounding box center [353, 551] width 210 height 16
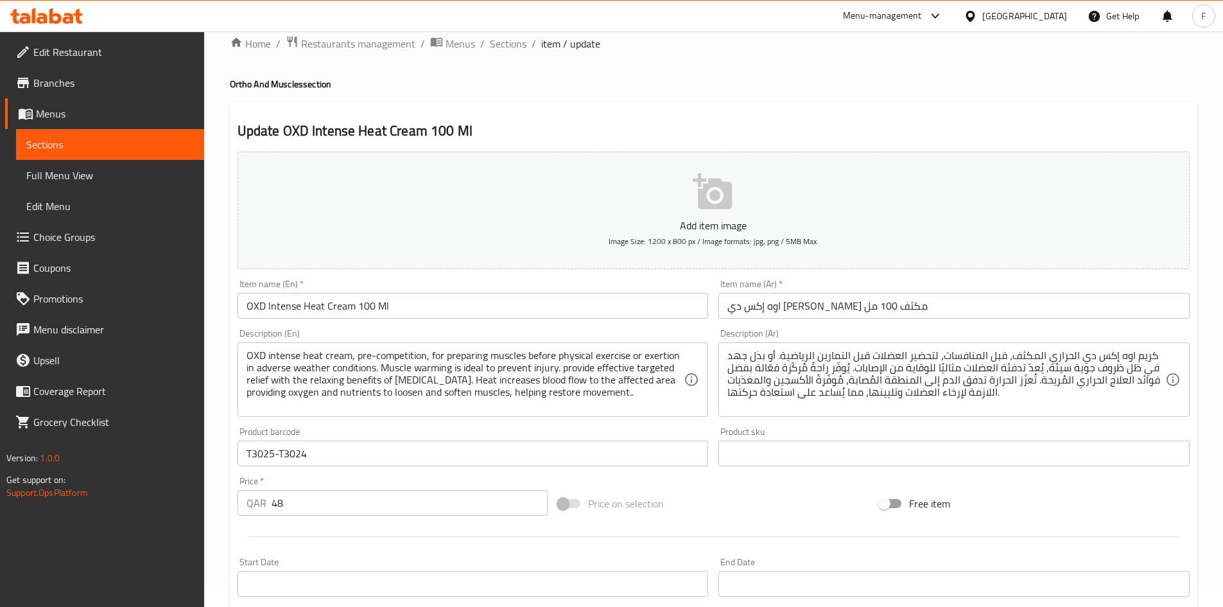
scroll to position [0, 0]
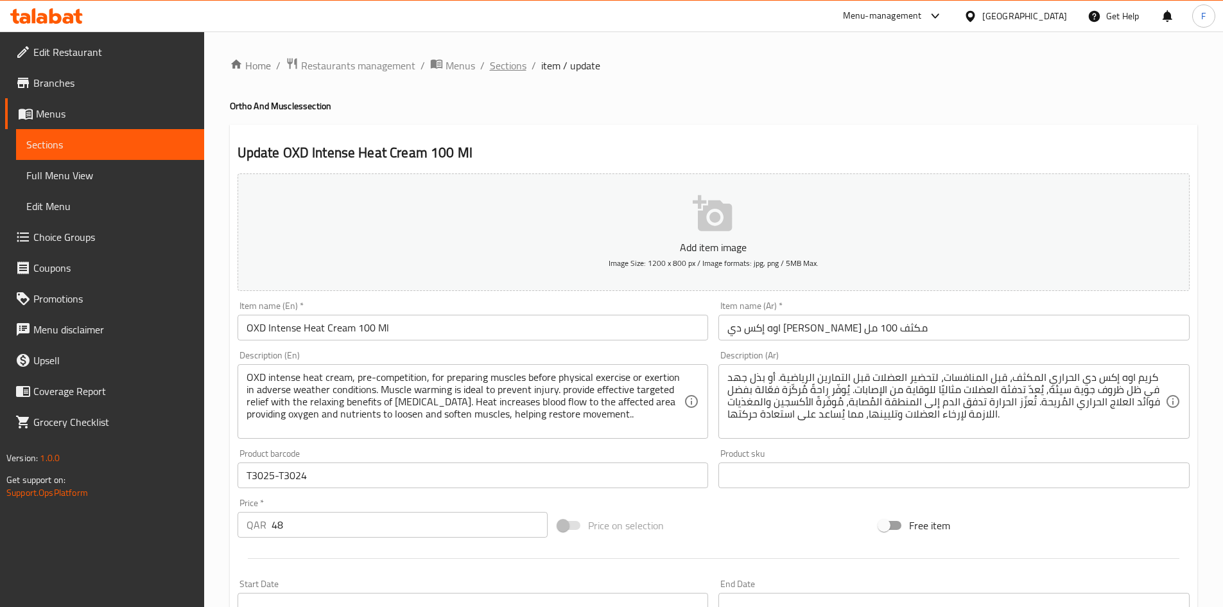
click at [508, 69] on span "Sections" at bounding box center [508, 65] width 37 height 15
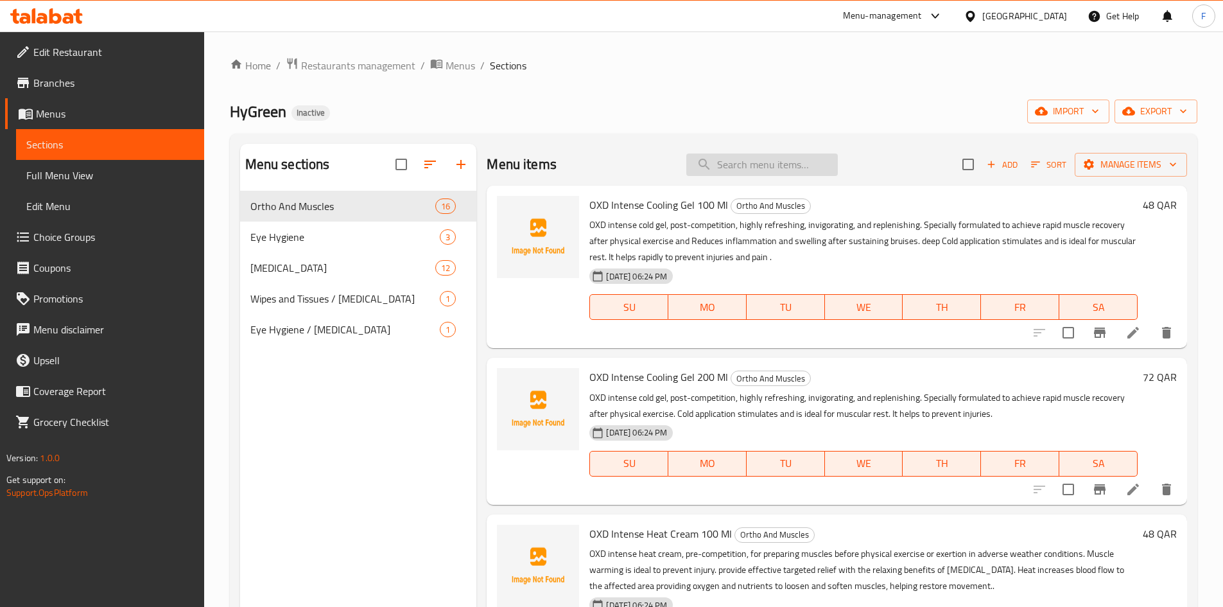
click at [736, 162] on input "search" at bounding box center [762, 164] width 152 height 22
paste input "OXD Intense Heat Cream 200 Ml"
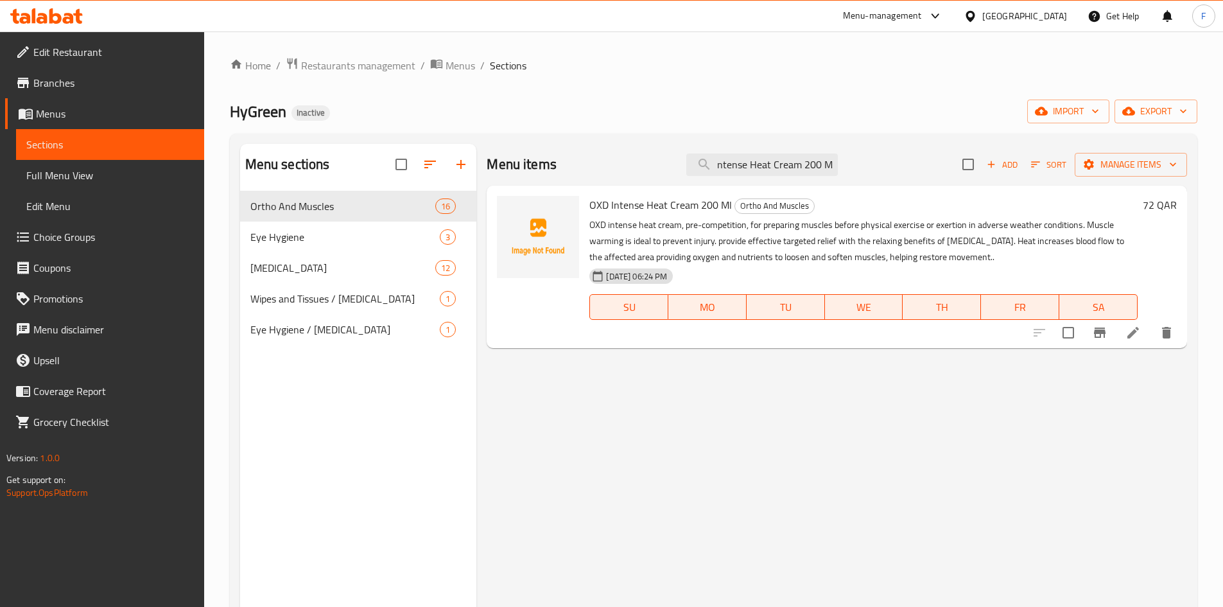
type input "OXD Intense Heat Cream 200 Ml"
click at [1134, 335] on icon at bounding box center [1132, 332] width 15 height 15
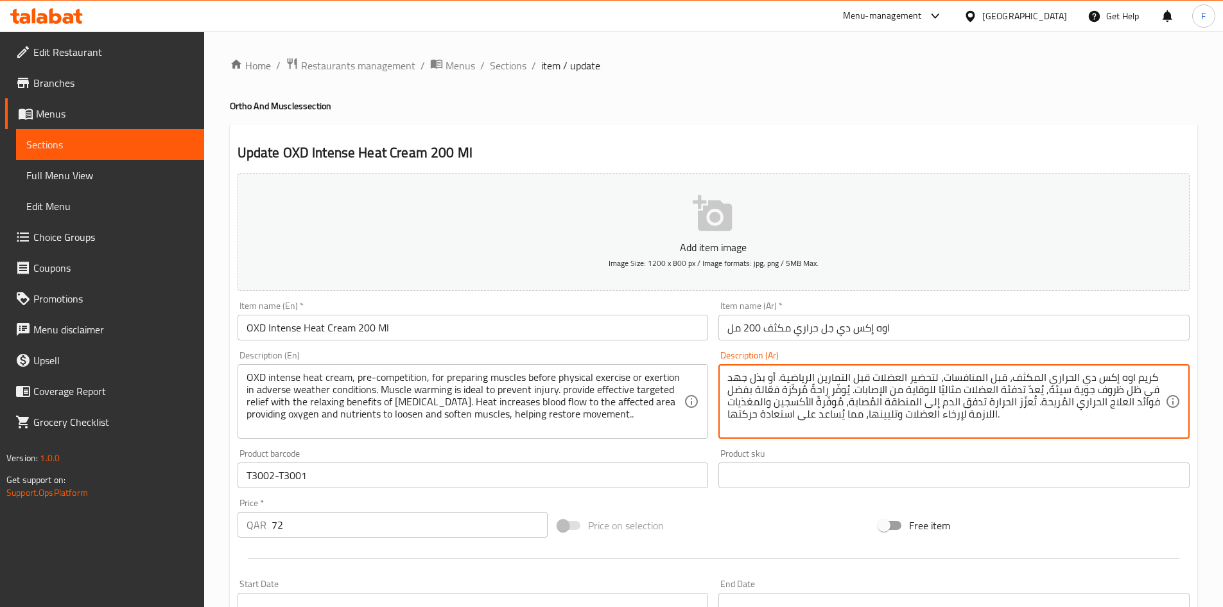
click at [1140, 377] on textarea "كريم اوه إكس دي الحراري المكثف، قبل المنافسات، لتحضير العضلات قبل التمارين الري…" at bounding box center [946, 401] width 438 height 61
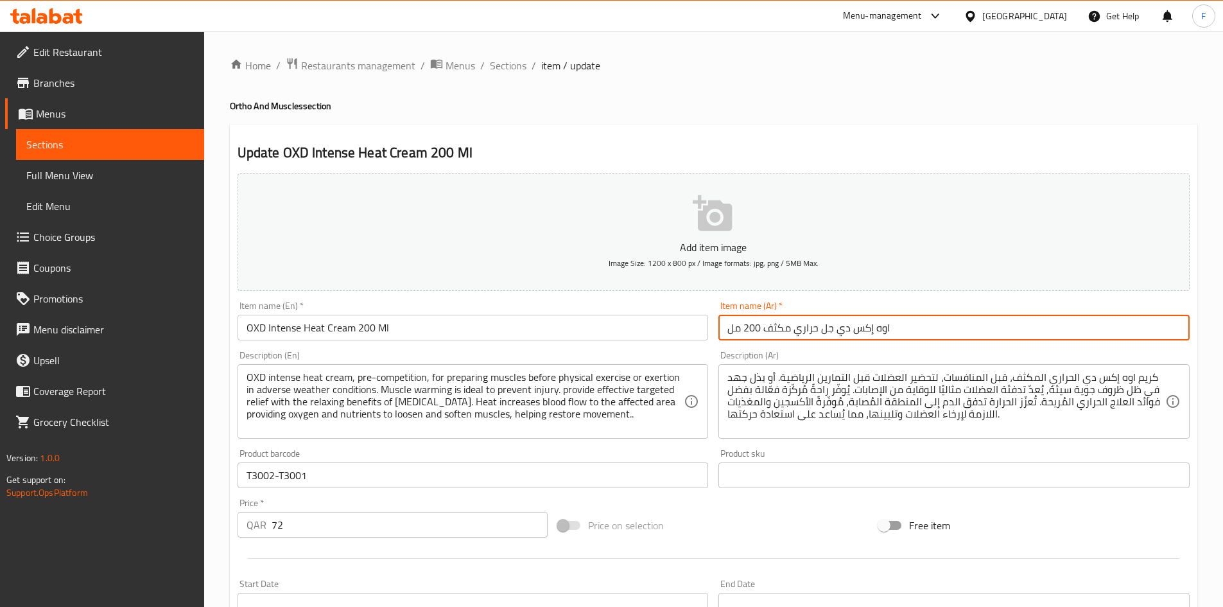
click at [828, 325] on input "اوه إكس دي جل حراري مكثف 200 مل" at bounding box center [953, 328] width 471 height 26
paste input "كريم"
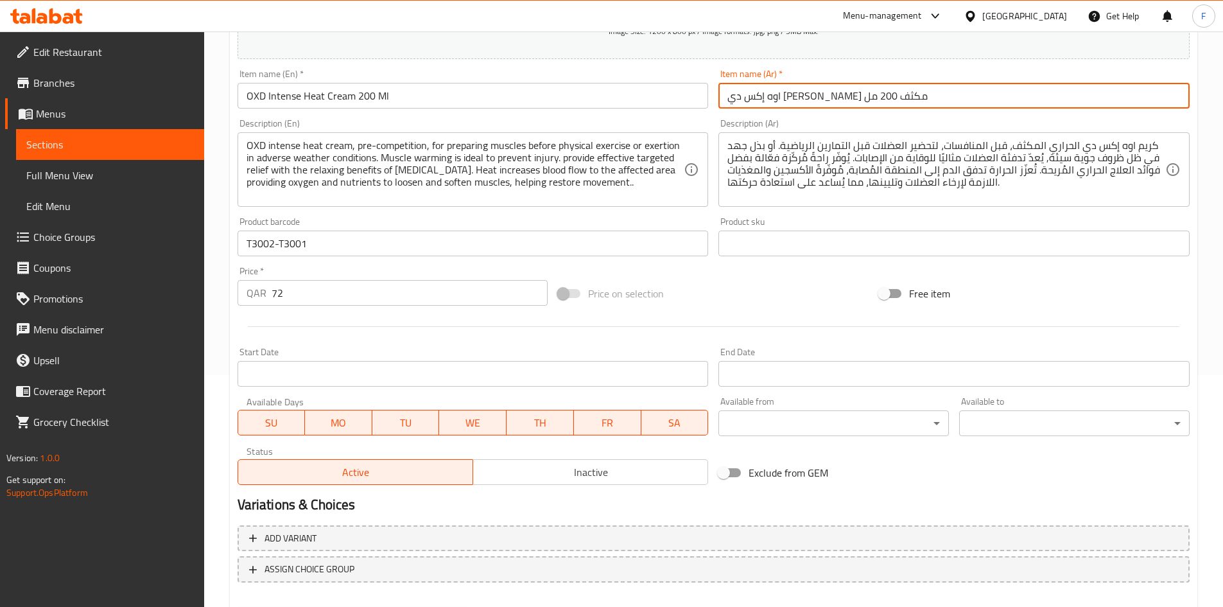
scroll to position [257, 0]
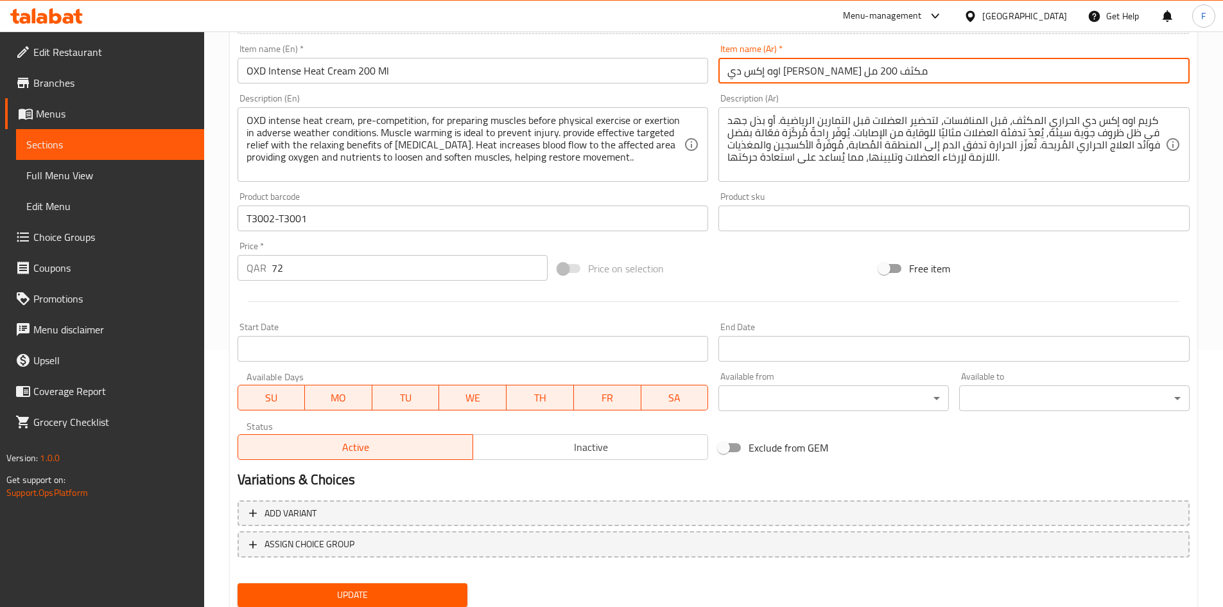
type input "اوه إكس دي كريم حراري مكثف 200 مل"
click at [382, 592] on span "Update" at bounding box center [353, 595] width 210 height 16
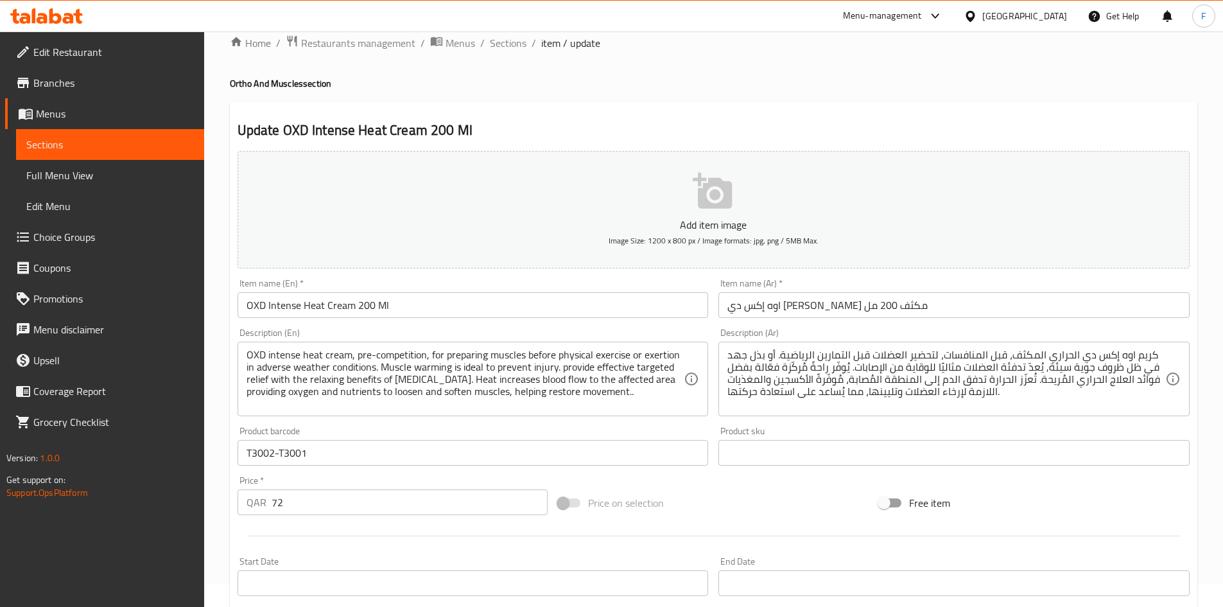
scroll to position [0, 0]
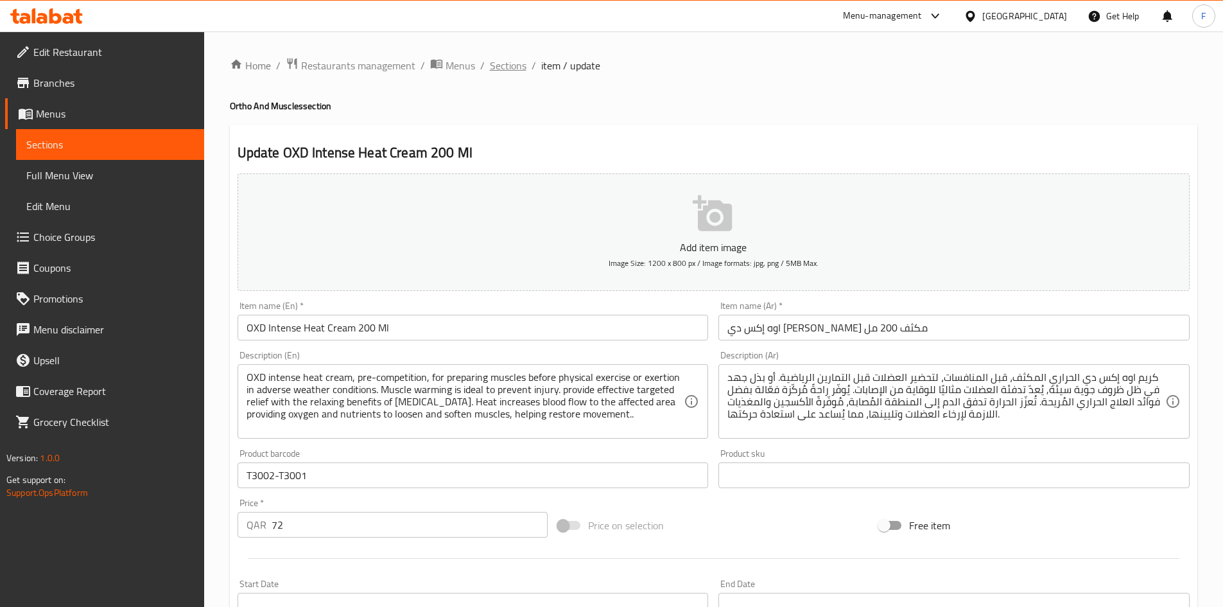
click at [509, 67] on span "Sections" at bounding box center [508, 65] width 37 height 15
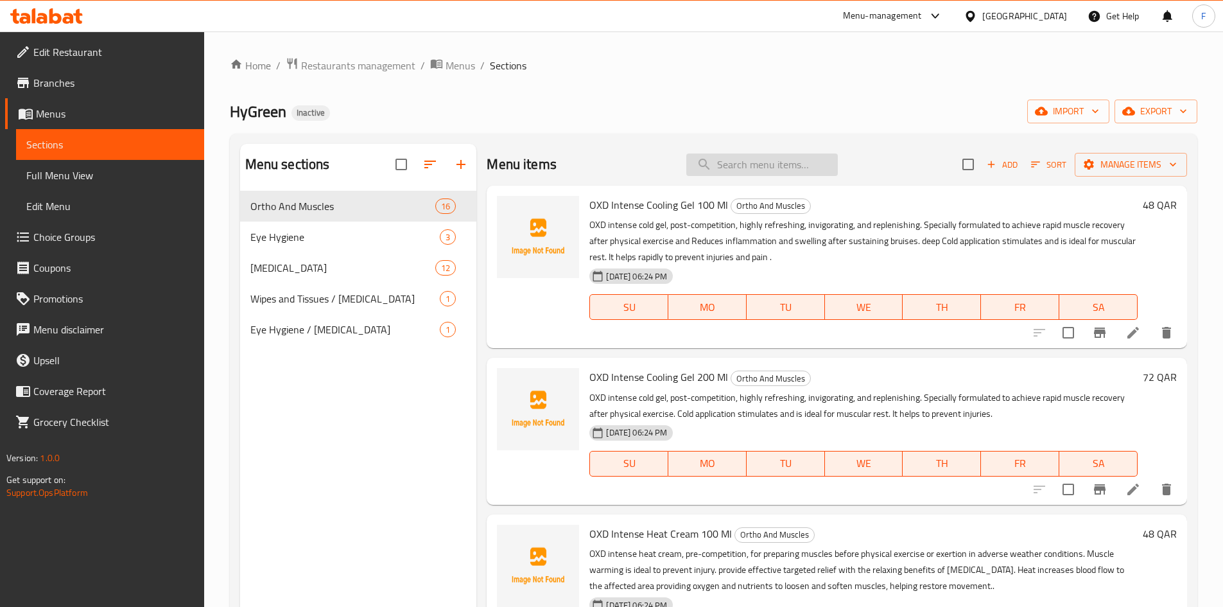
click at [726, 173] on input "search" at bounding box center [762, 164] width 152 height 22
paste input "OXD Intense Heat Cream 1L"
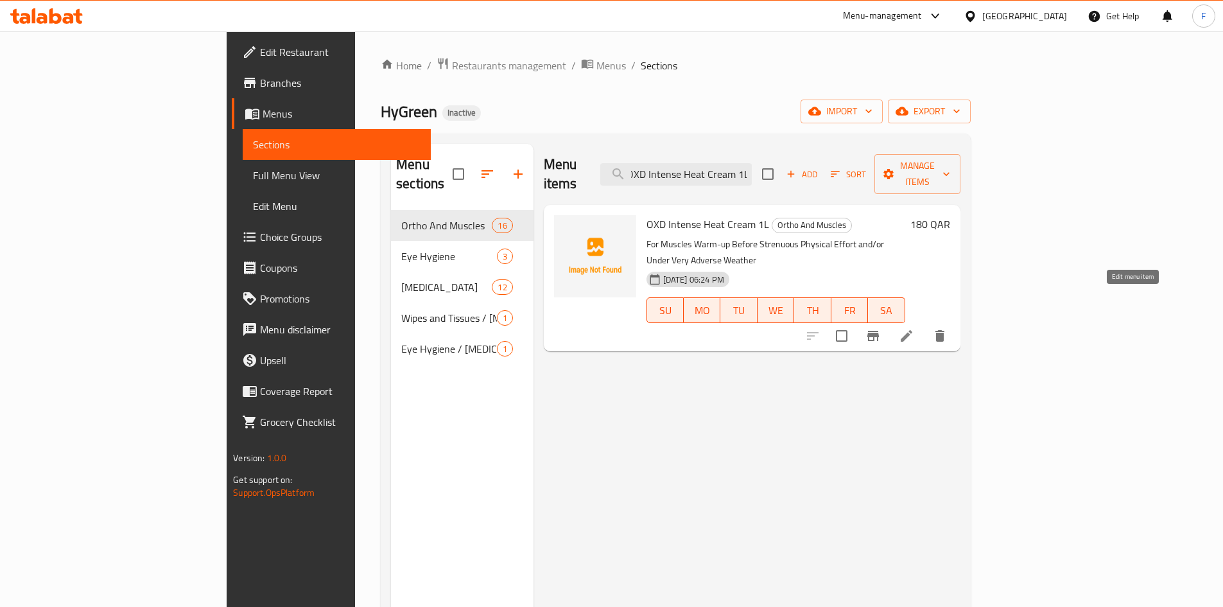
type input "OXD Intense Heat Cream 1L"
click at [914, 328] on icon at bounding box center [906, 335] width 15 height 15
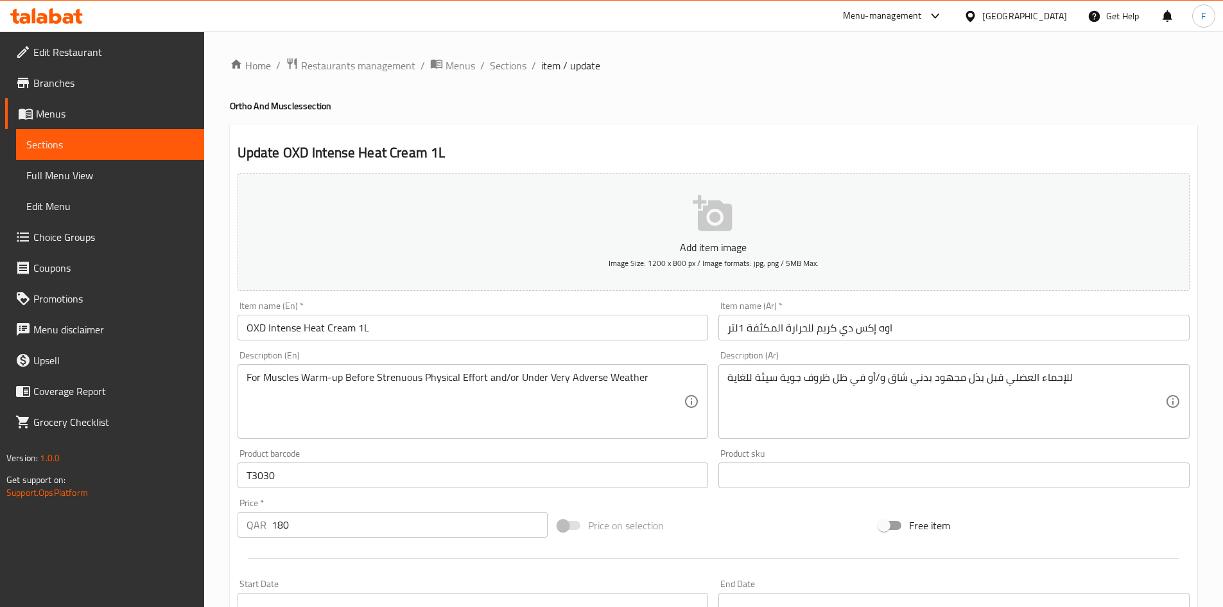
click at [826, 336] on input "اوه إكس دي كريم للحرارة المكثفة 1لتر" at bounding box center [953, 328] width 471 height 26
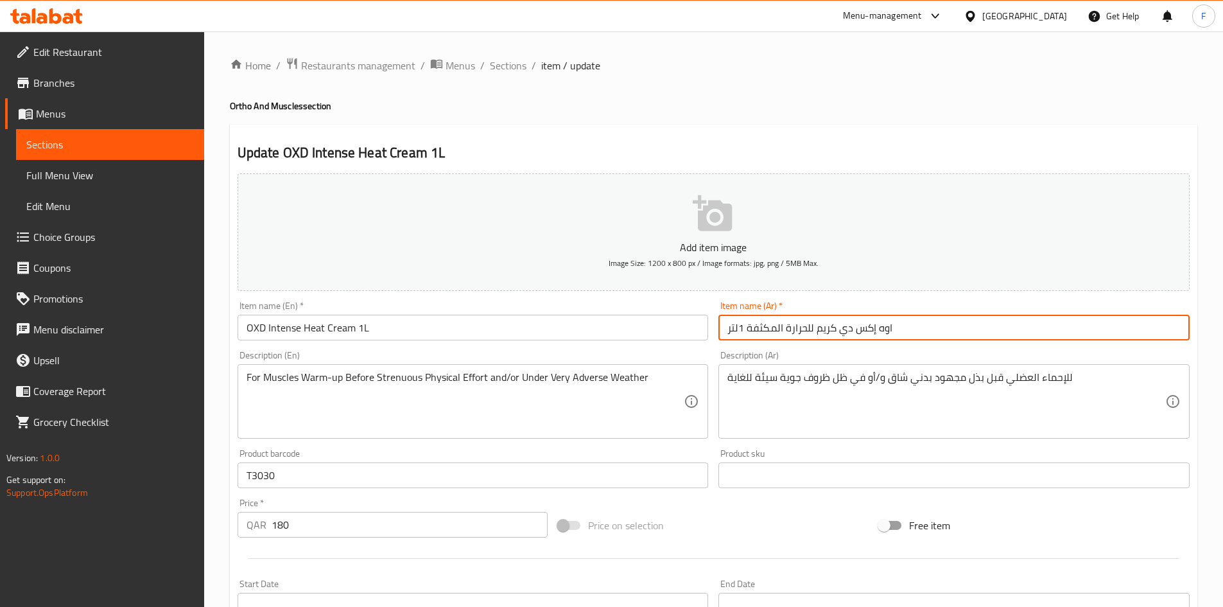
click at [826, 336] on input "اوه إكس دي كريم للحرارة المكثفة 1لتر" at bounding box center [953, 328] width 471 height 26
paste input "حراري مكثف 1"
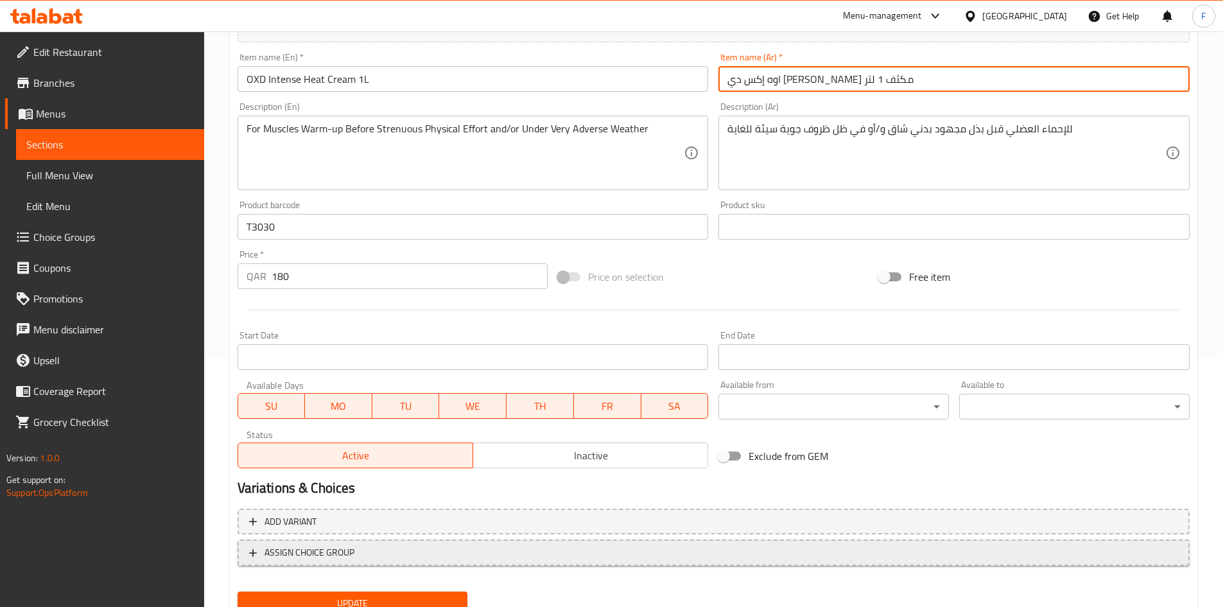
scroll to position [300, 0]
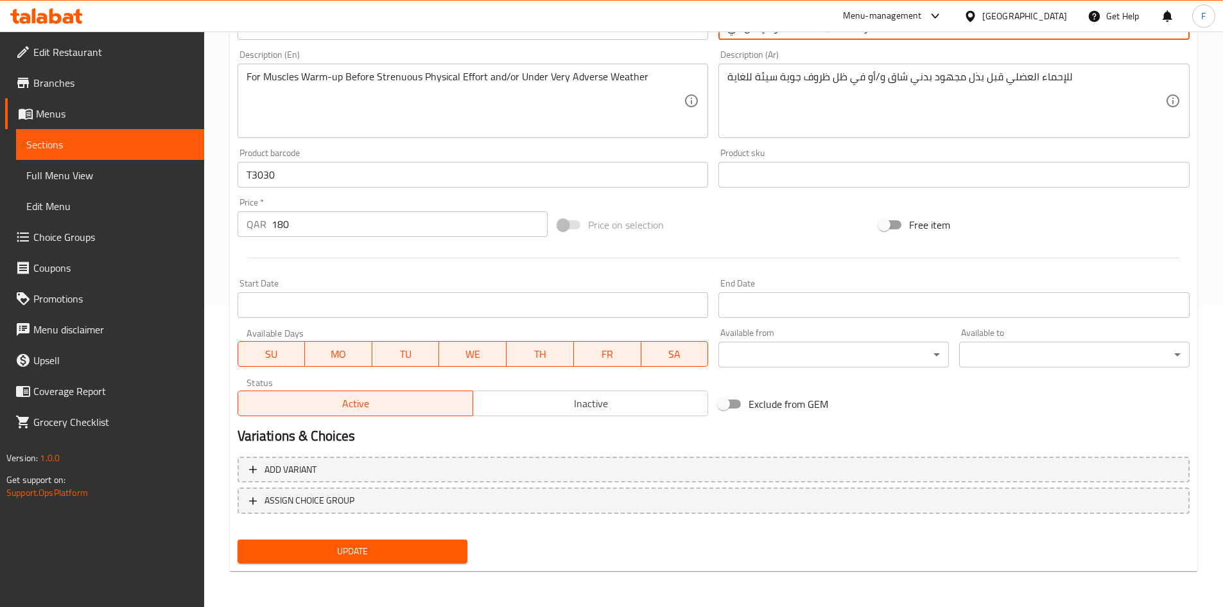
type input "اوه إكس دي كريم حراري مكثف 1 لتر"
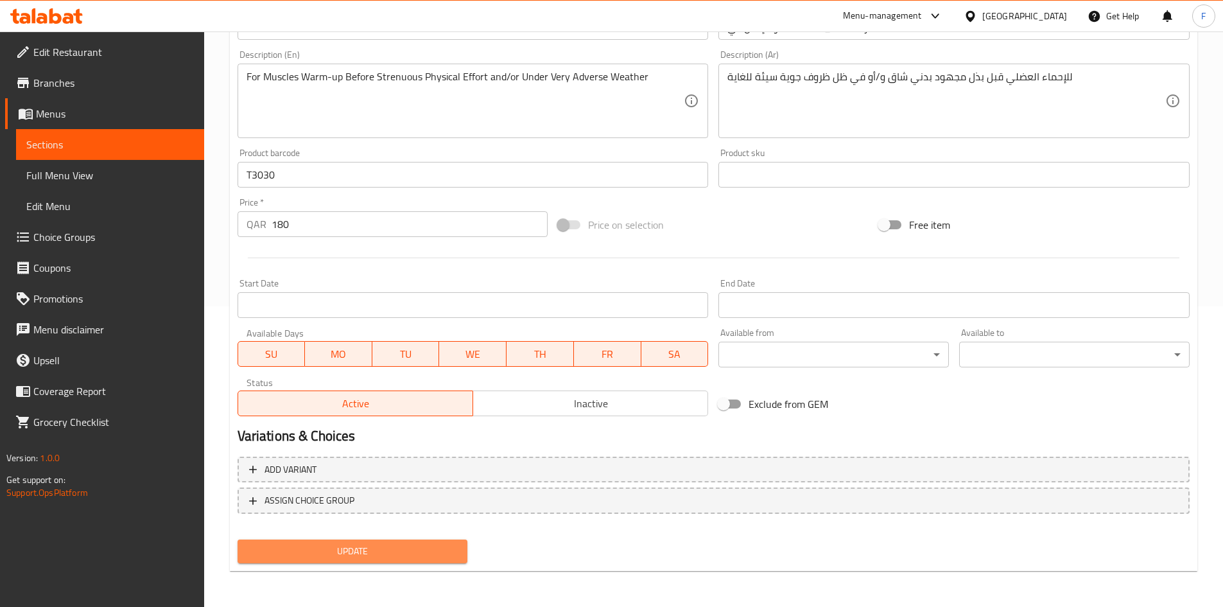
click at [413, 546] on span "Update" at bounding box center [353, 551] width 210 height 16
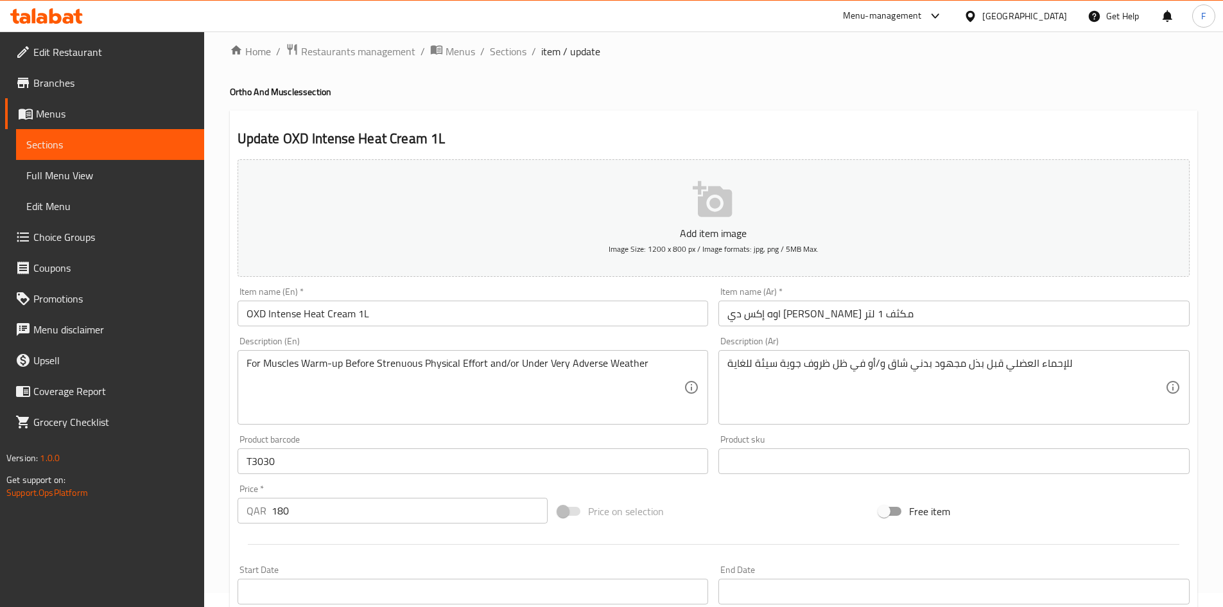
scroll to position [0, 0]
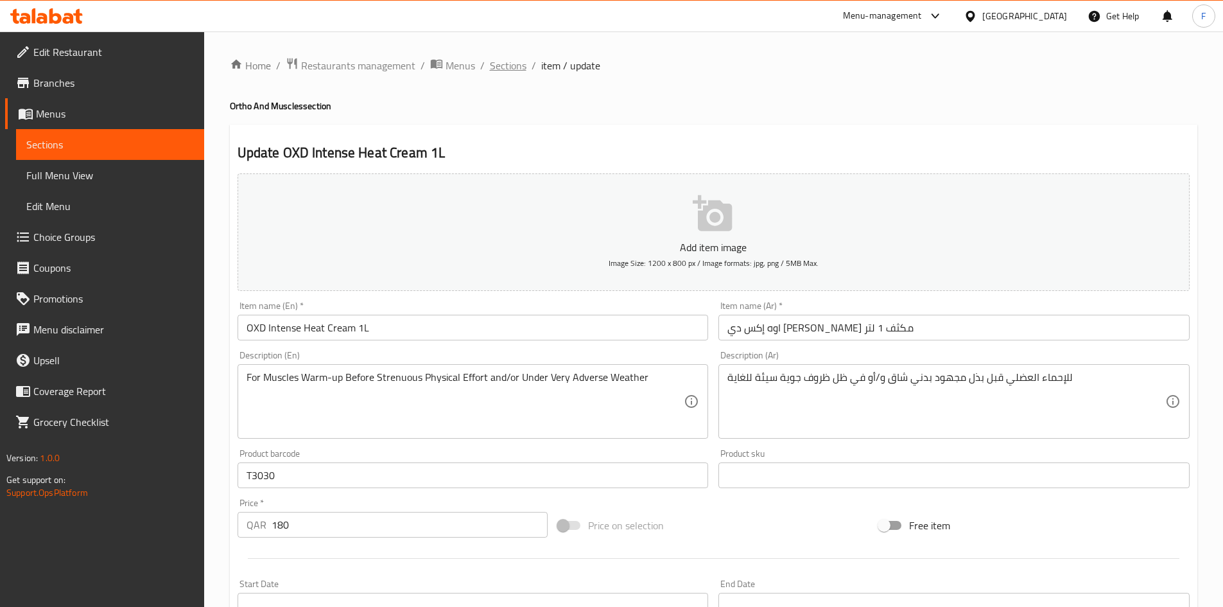
click at [508, 64] on span "Sections" at bounding box center [508, 65] width 37 height 15
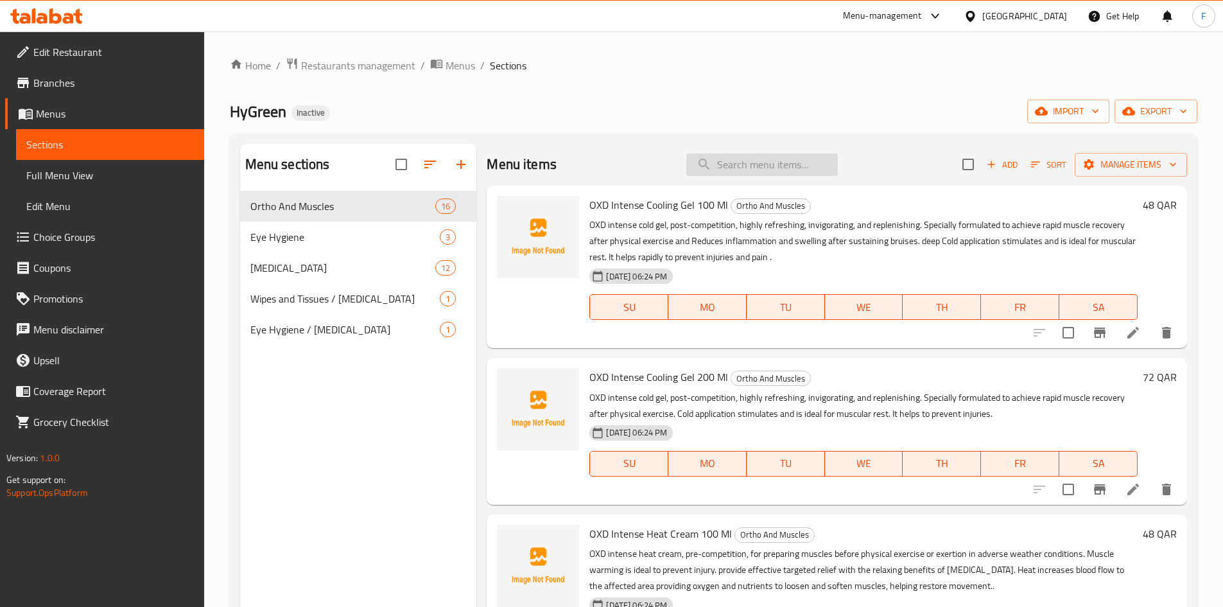
click at [749, 168] on input "search" at bounding box center [762, 164] width 152 height 22
paste input "OXD Arnica Cream For Massage 500 Ml"
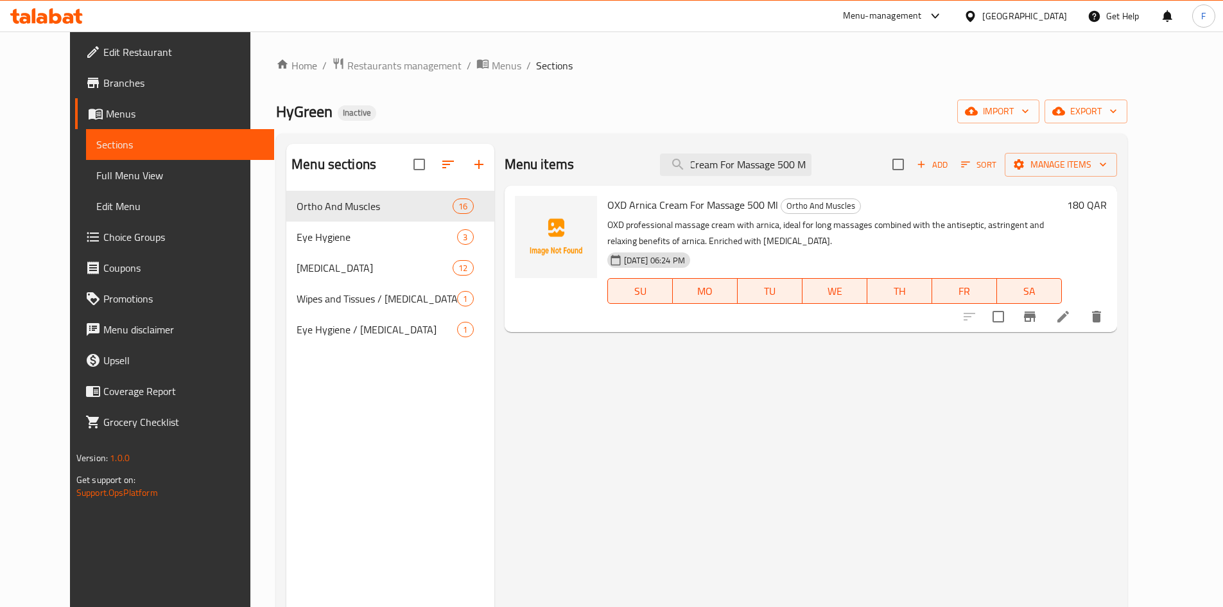
type input "OXD Arnica Cream For Massage 500 Ml"
click at [1081, 325] on li at bounding box center [1063, 316] width 36 height 23
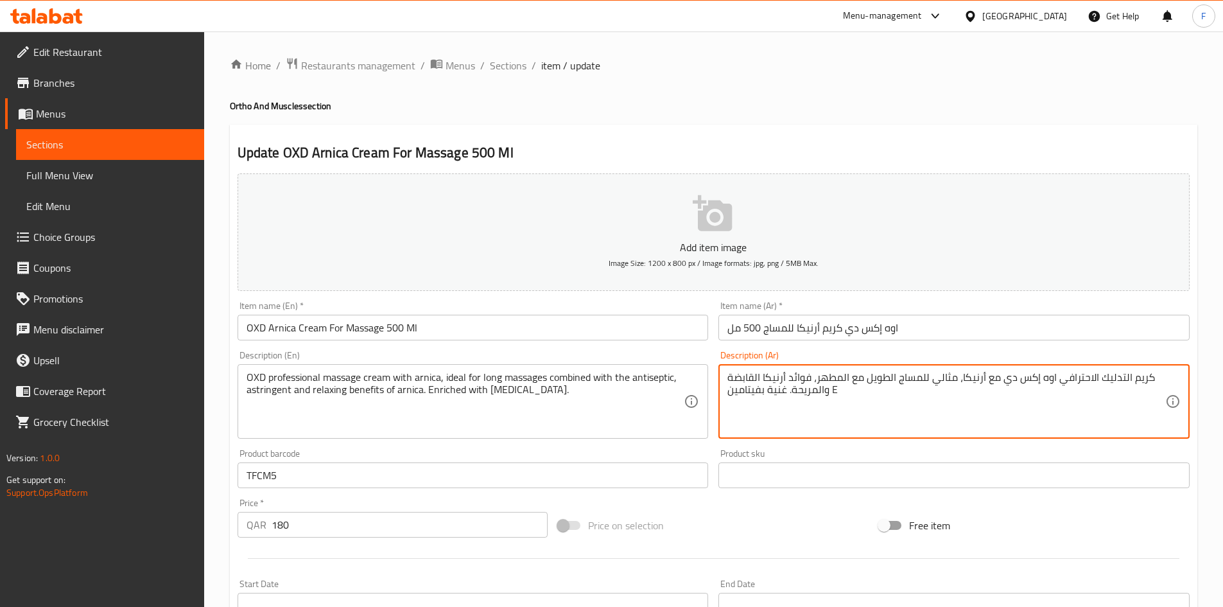
click at [805, 386] on textarea "كريم التدليك الاحترافي اوه إكس دي مع أرنيكا، مثالي للمساج الطويل مع المطهر، فوا…" at bounding box center [946, 401] width 438 height 61
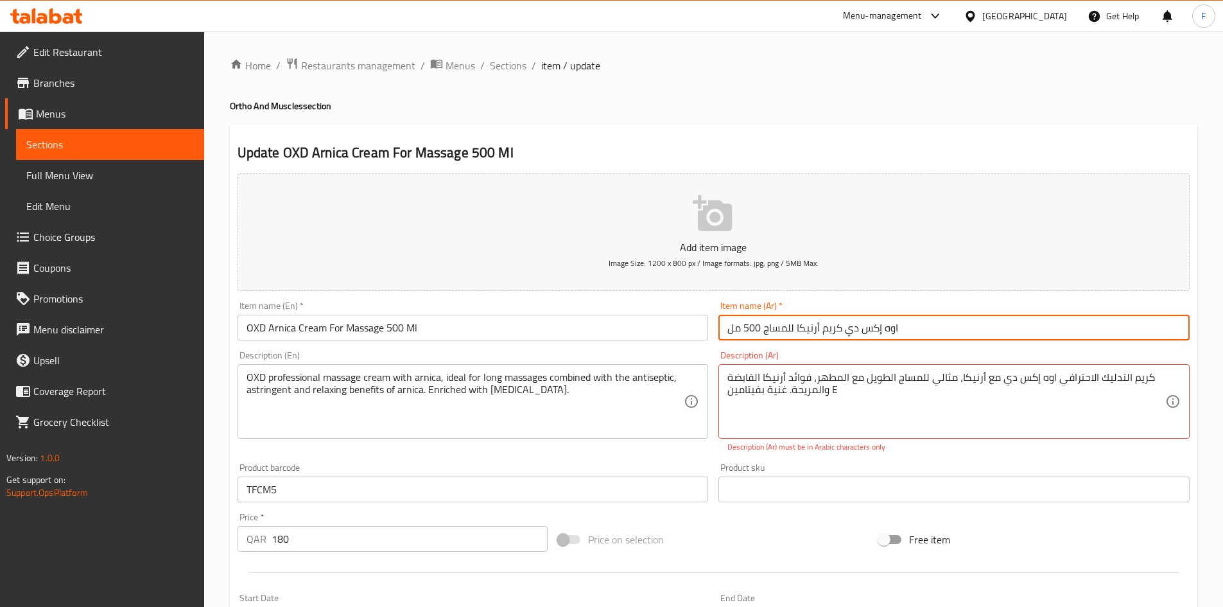
click at [858, 336] on input "اوه إكس دي كريم أرنيكا للمساج 500 مل" at bounding box center [953, 328] width 471 height 26
click at [472, 328] on input "OXD Arnica Cream For Massage 500 Ml" at bounding box center [473, 328] width 471 height 26
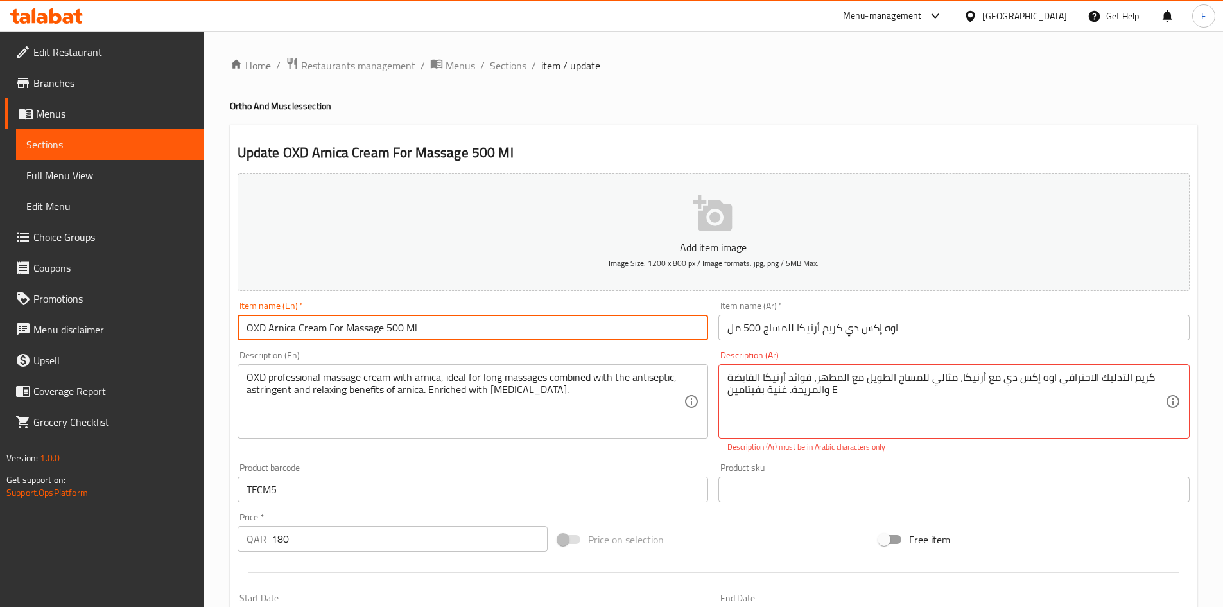
click at [472, 328] on input "OXD Arnica Cream For Massage 500 Ml" at bounding box center [473, 328] width 471 height 26
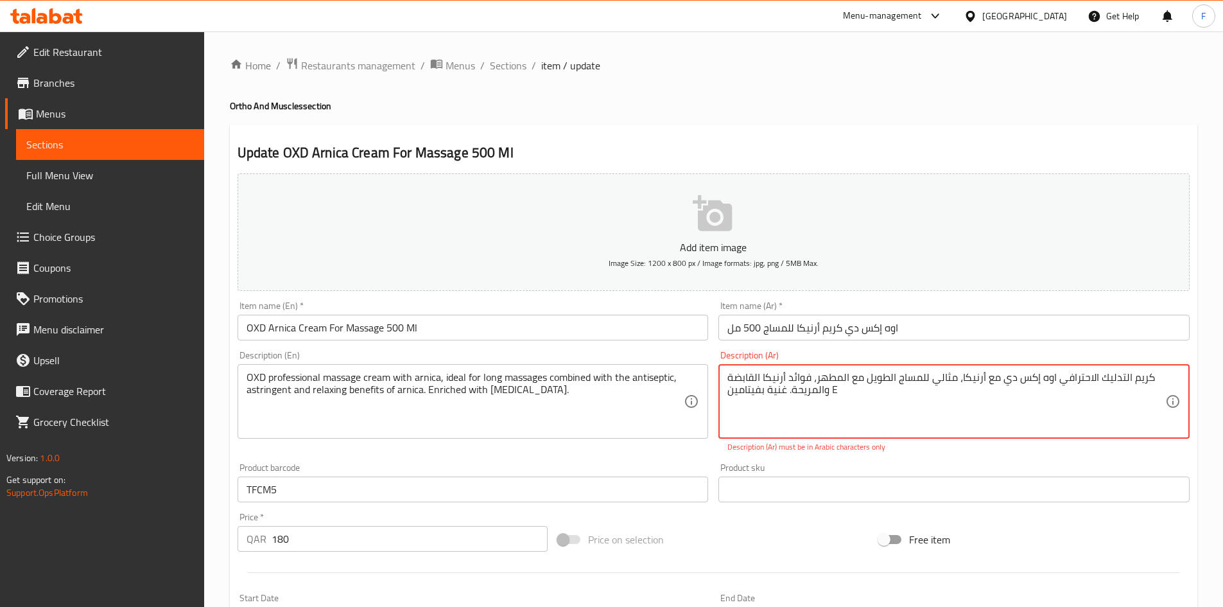
click at [757, 391] on textarea "كريم التدليك الاحترافي اوه إكس دي مع أرنيكا، مثالي للمساج الطويل مع المطهر، فوا…" at bounding box center [946, 401] width 438 height 61
click at [839, 403] on textarea "كريم التدليك الاحترافي اوه إكس دي مع أرنيكا، مثالي للمساج الطويل مع المطهر، فوا…" at bounding box center [946, 401] width 438 height 61
click at [751, 388] on textarea "كريم التدليك الاحترافي اوه إكس دي مع أرنيكا، مثالي للمساج الطويل مع المطهر، فوا…" at bounding box center [946, 401] width 438 height 61
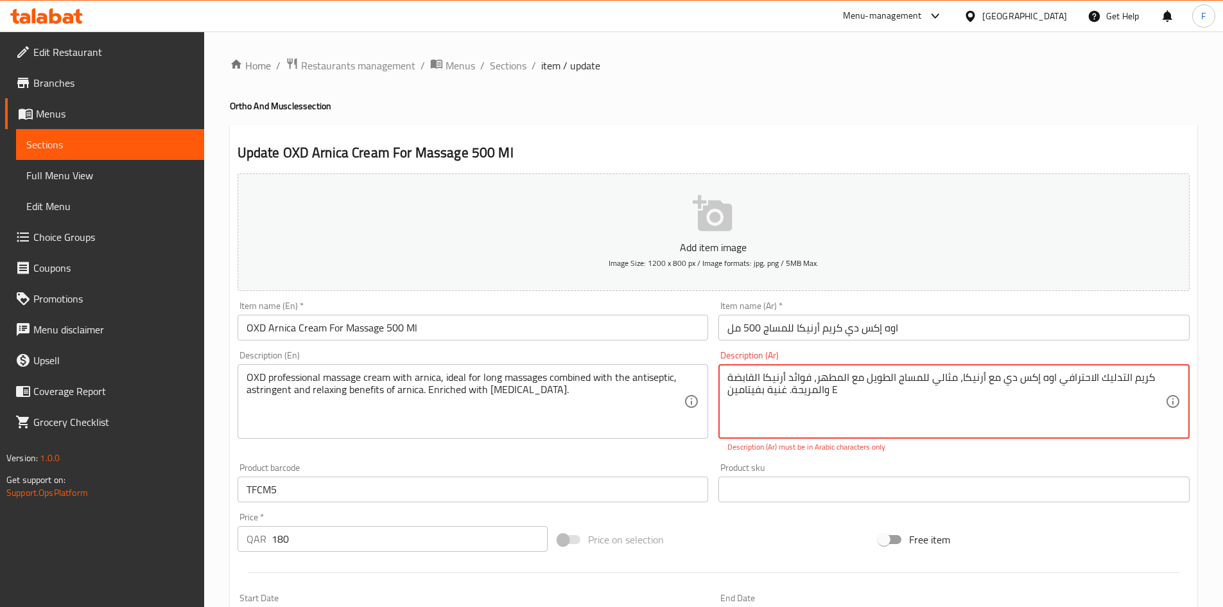
click at [751, 388] on textarea "كريم التدليك الاحترافي اوه إكس دي مع أرنيكا، مثالي للمساج الطويل مع المطهر، فوا…" at bounding box center [946, 401] width 438 height 61
drag, startPoint x: 512, startPoint y: 67, endPoint x: 512, endPoint y: 1, distance: 66.8
click at [512, 67] on span "Sections" at bounding box center [508, 65] width 37 height 15
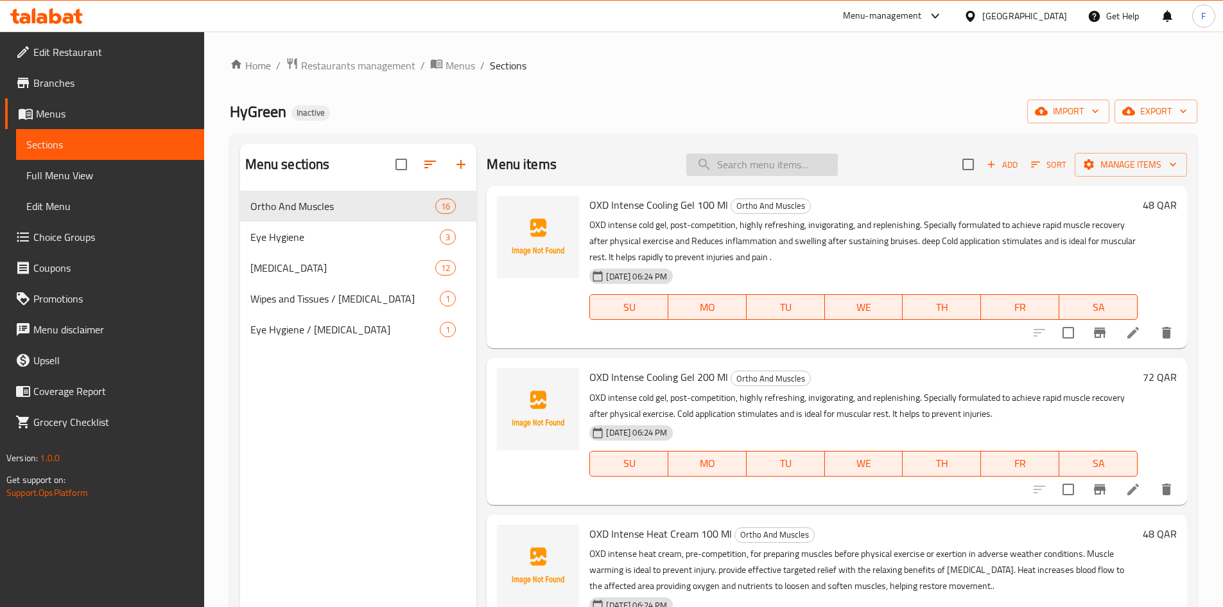
click at [712, 162] on input "search" at bounding box center [762, 164] width 152 height 22
paste input "ليد هيجينكس (فوم) 50 مل"
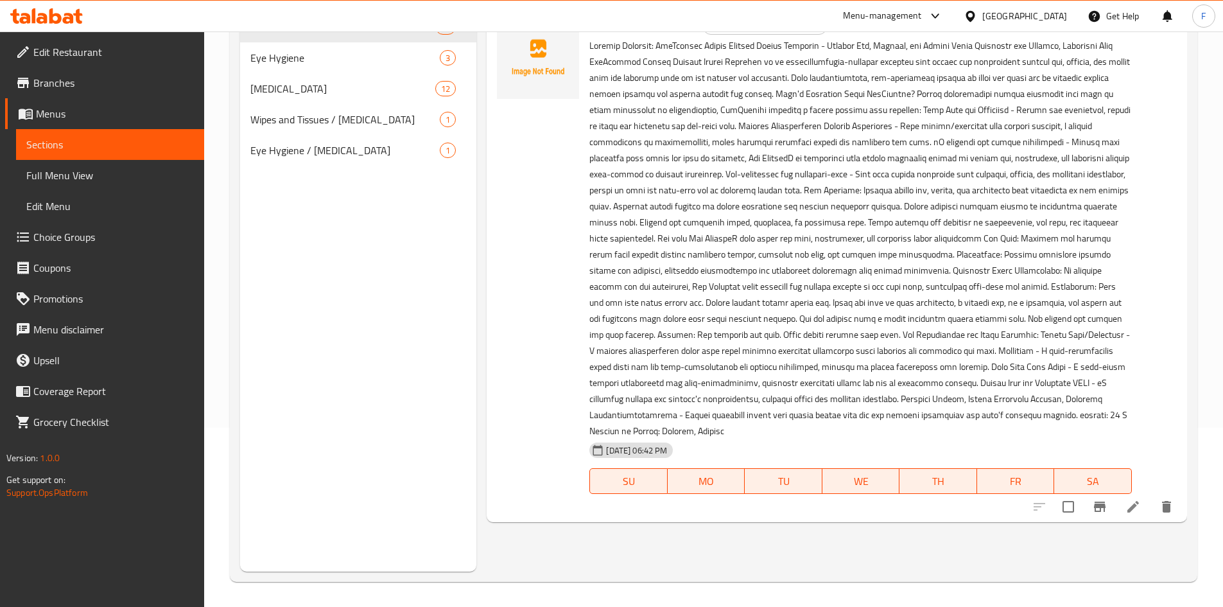
scroll to position [180, 0]
type input "ليد هيجينكس (فوم) 50 مل"
click at [1137, 498] on icon at bounding box center [1132, 505] width 15 height 15
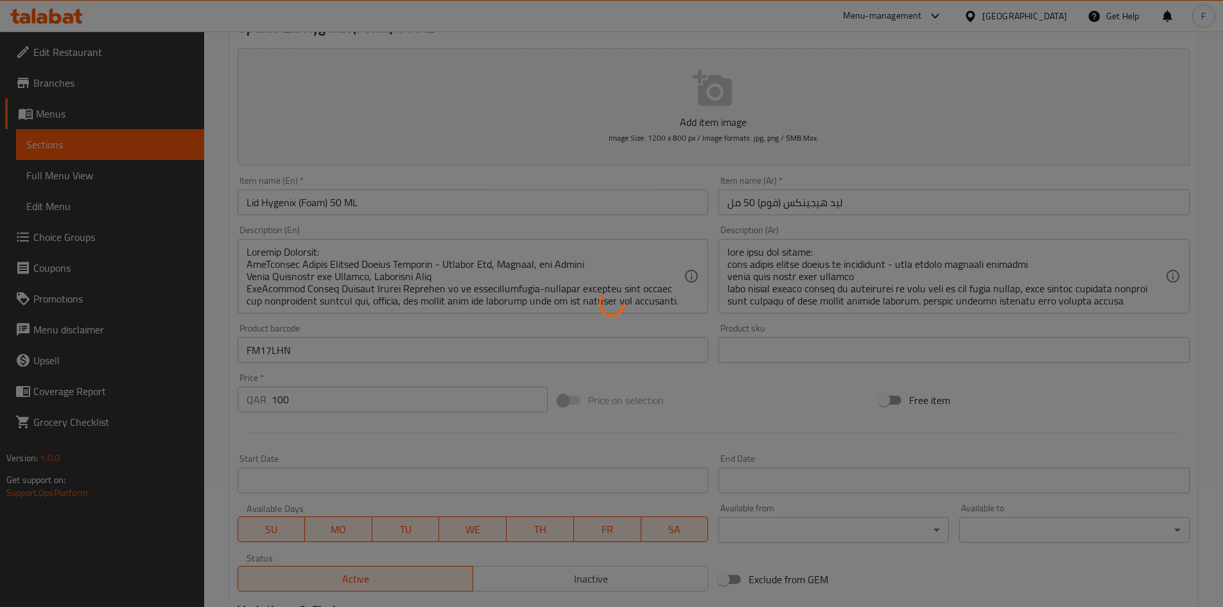
scroll to position [128, 0]
click at [782, 277] on div at bounding box center [611, 303] width 1223 height 607
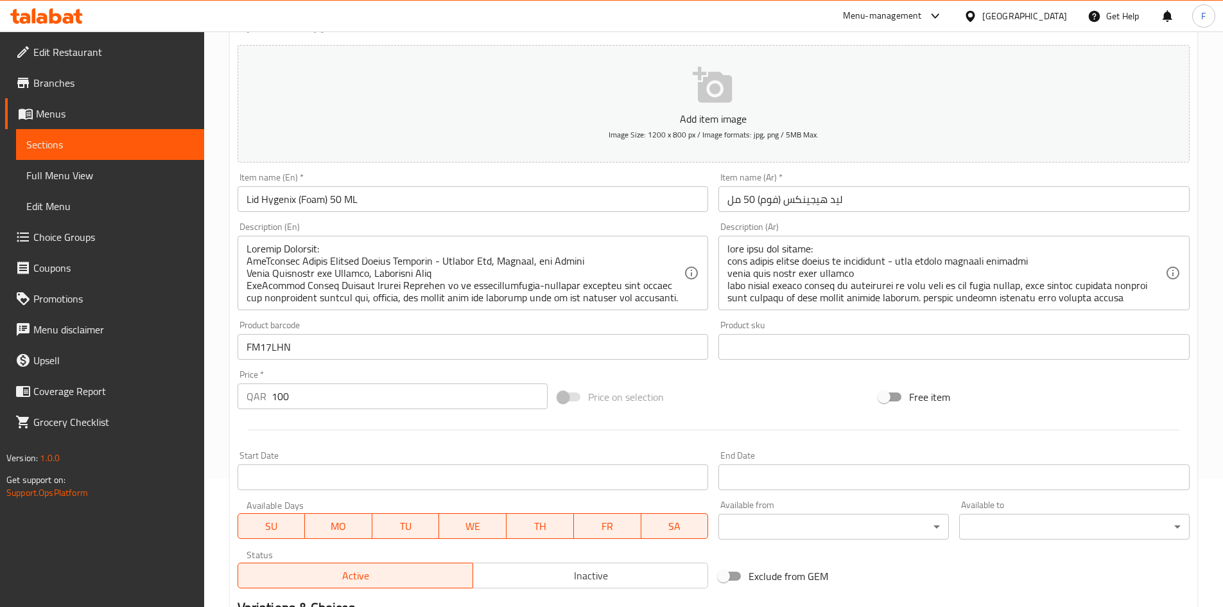
click at [792, 268] on div "Home / Restaurants management / Menus / Sections / item / update Eye Hygiene / …" at bounding box center [714, 341] width 968 height 824
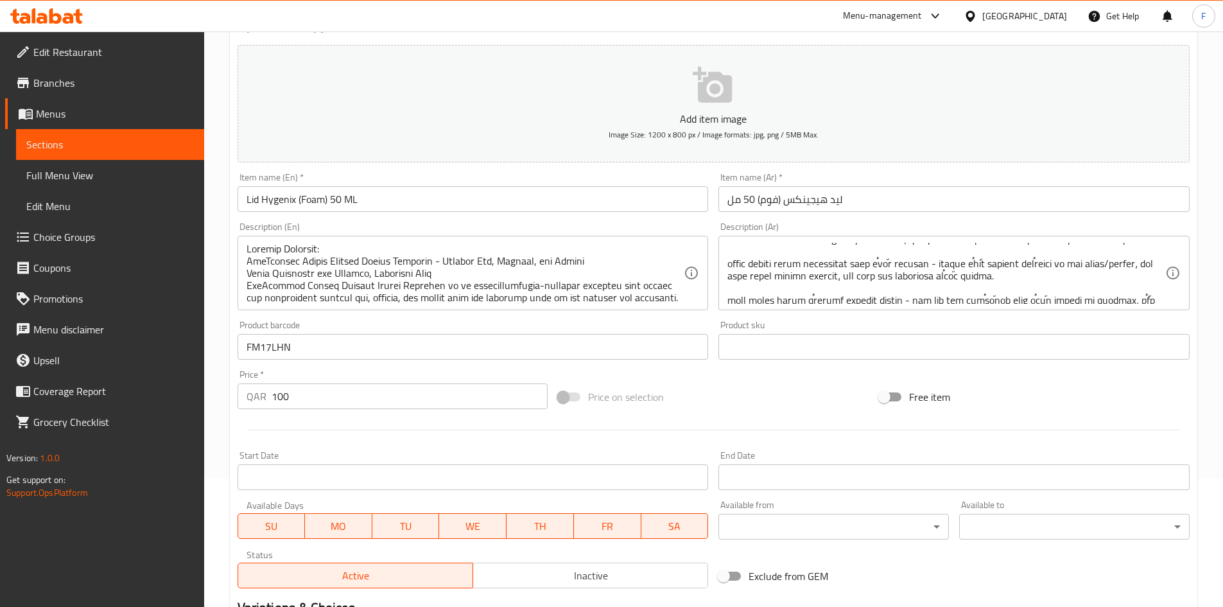
scroll to position [122, 0]
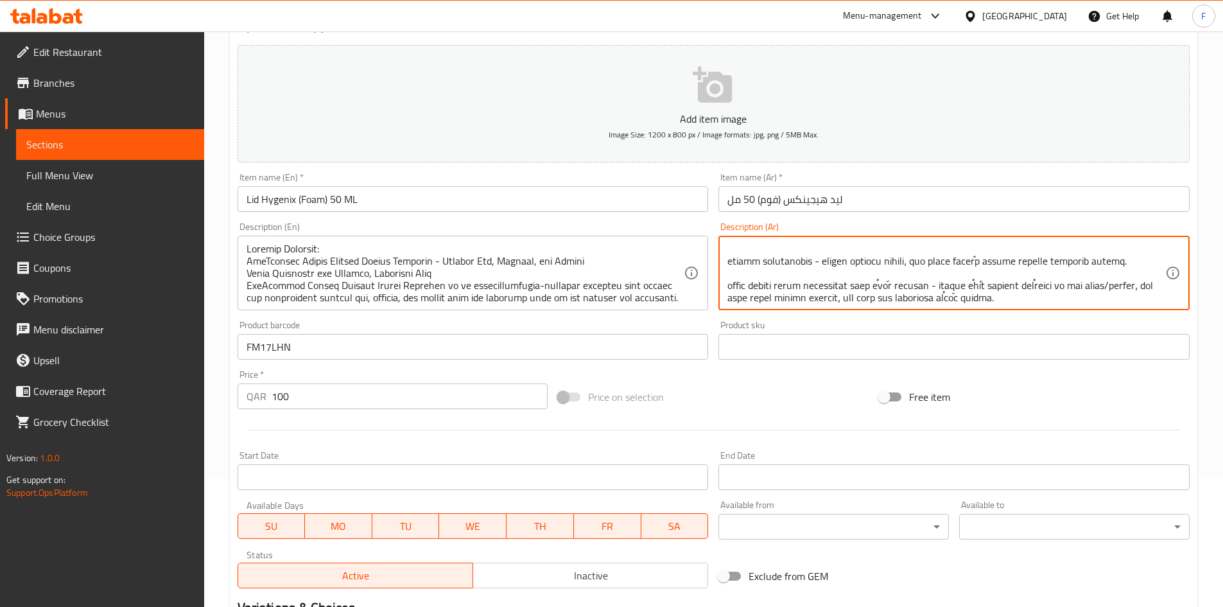
click at [846, 291] on textarea at bounding box center [946, 273] width 438 height 61
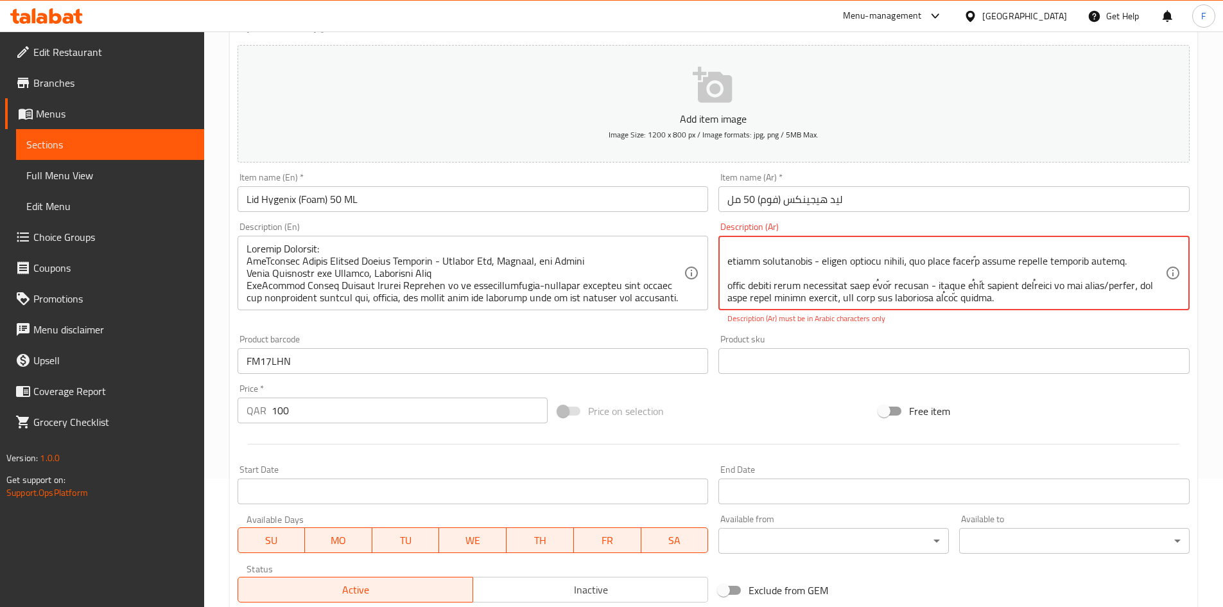
click at [782, 260] on textarea at bounding box center [946, 273] width 438 height 61
click at [783, 260] on textarea at bounding box center [946, 273] width 438 height 61
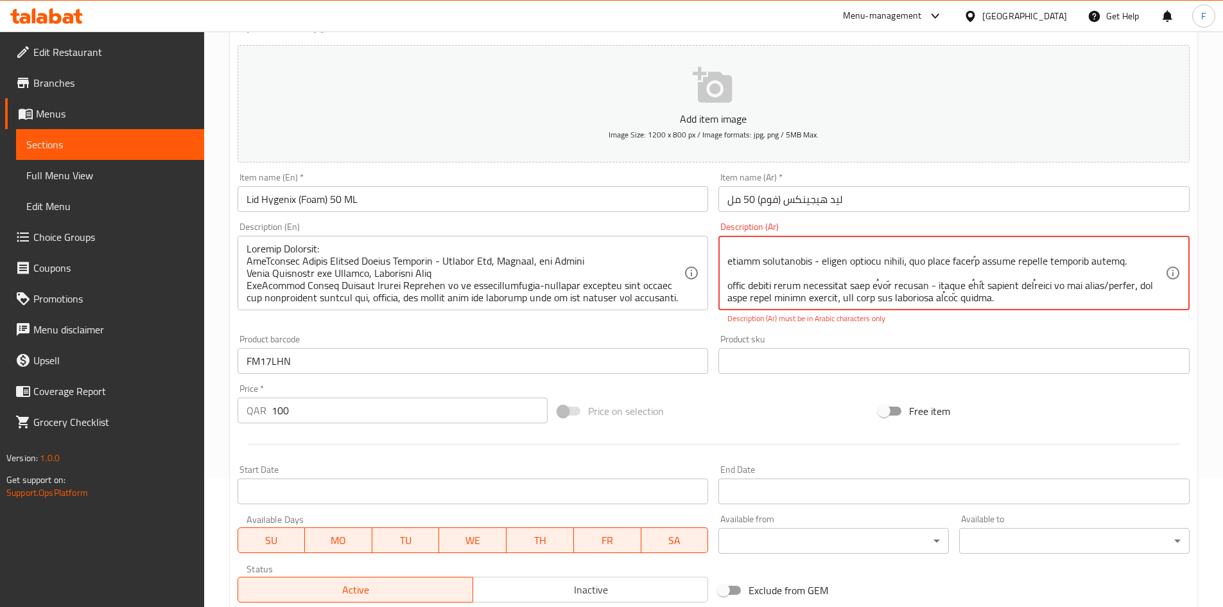
paste textarea "نوستوك"
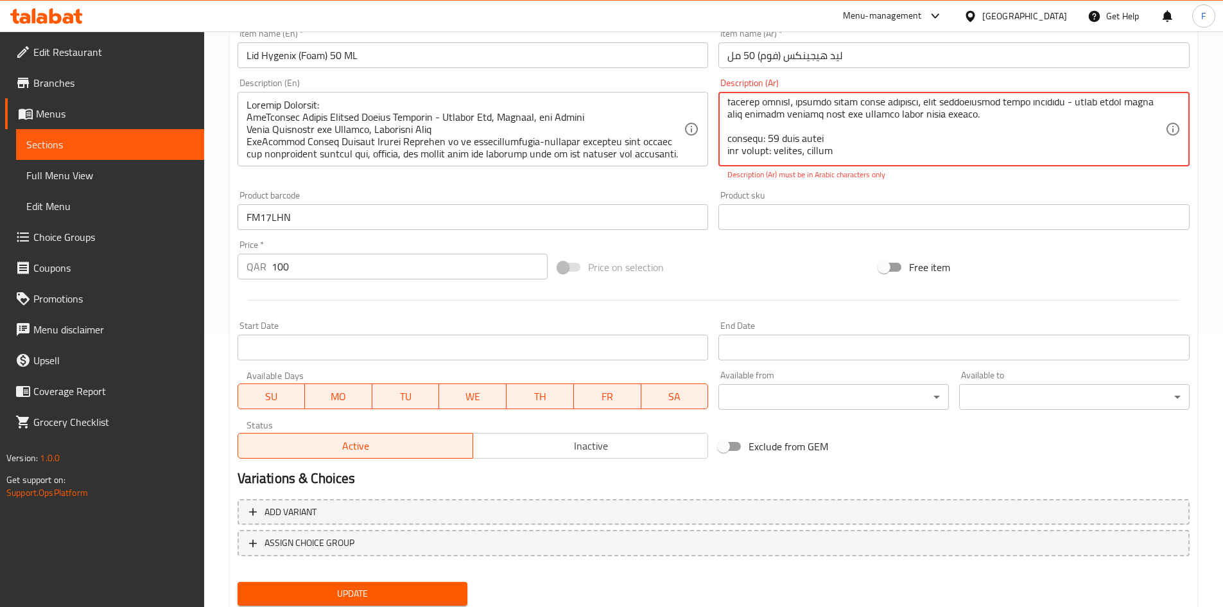
scroll to position [315, 0]
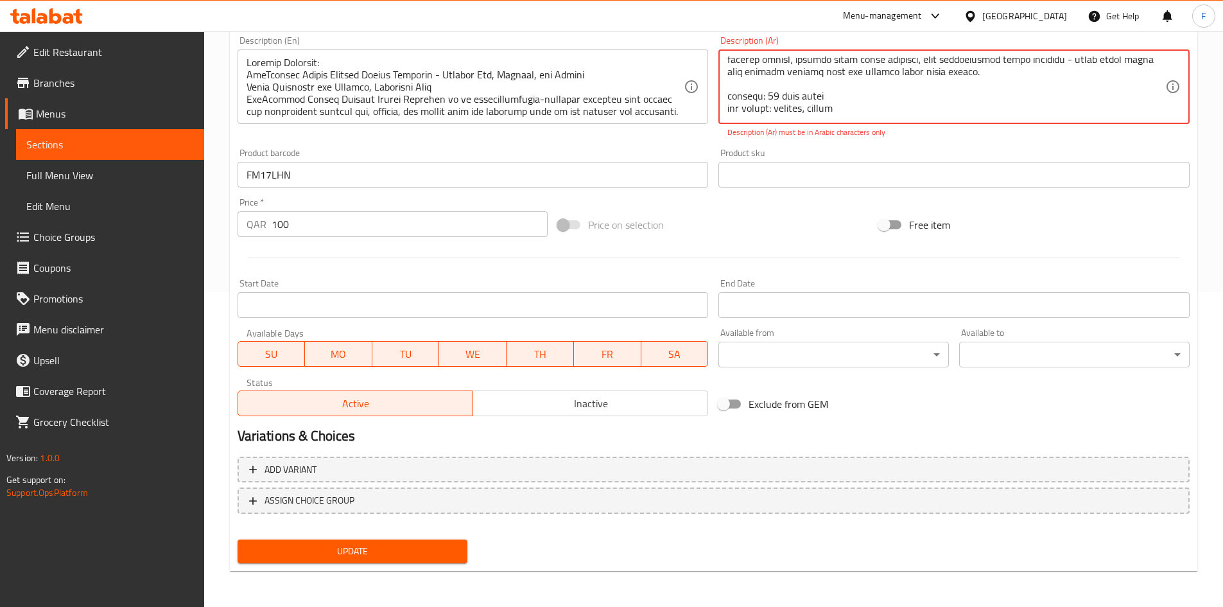
type textarea "نظرة عامة على المنتج: منظف الجفون الرغوي اللطيف من ليدهيجينكس - يزيل الزيوت وال…"
click at [367, 547] on span "Update" at bounding box center [353, 551] width 210 height 16
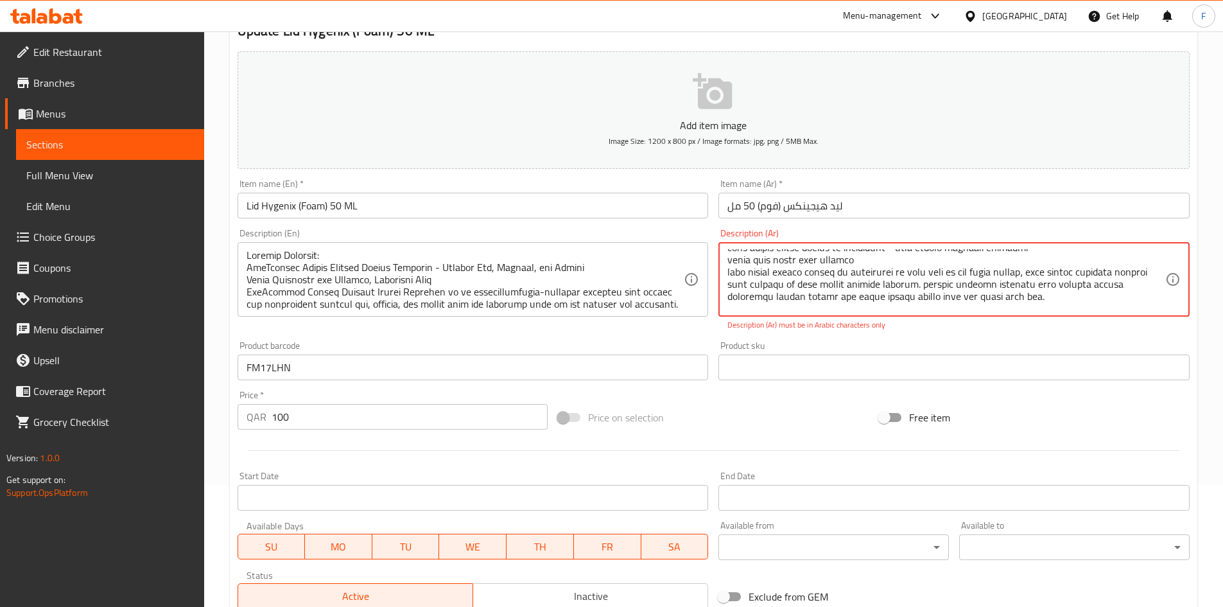
scroll to position [0, 0]
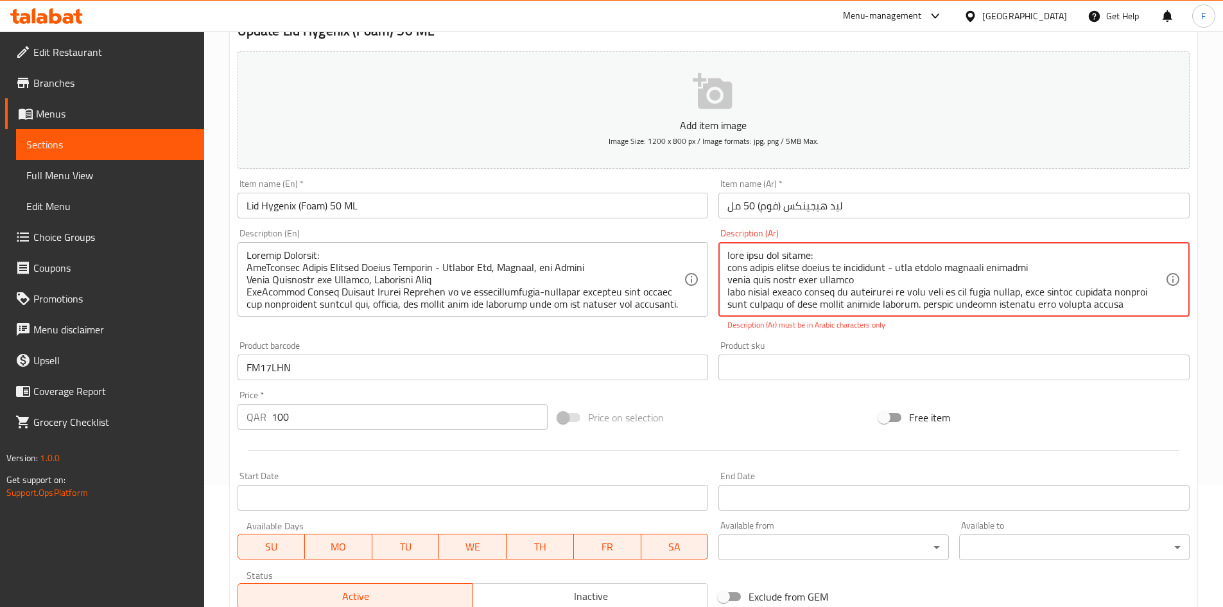
click at [832, 257] on textarea at bounding box center [946, 279] width 438 height 61
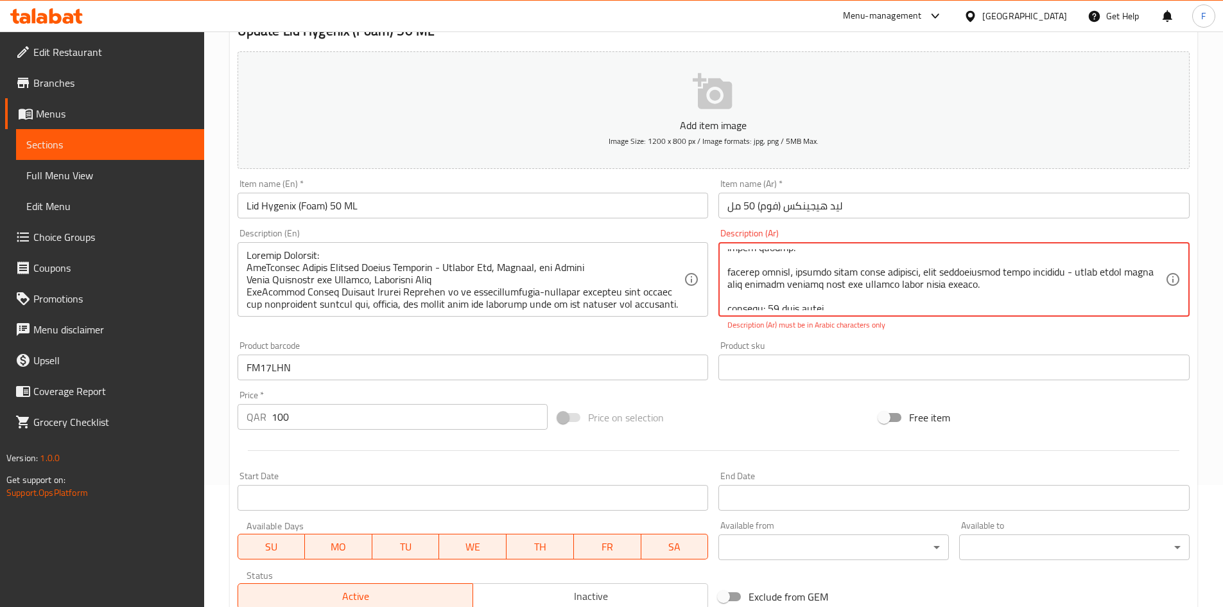
scroll to position [918, 0]
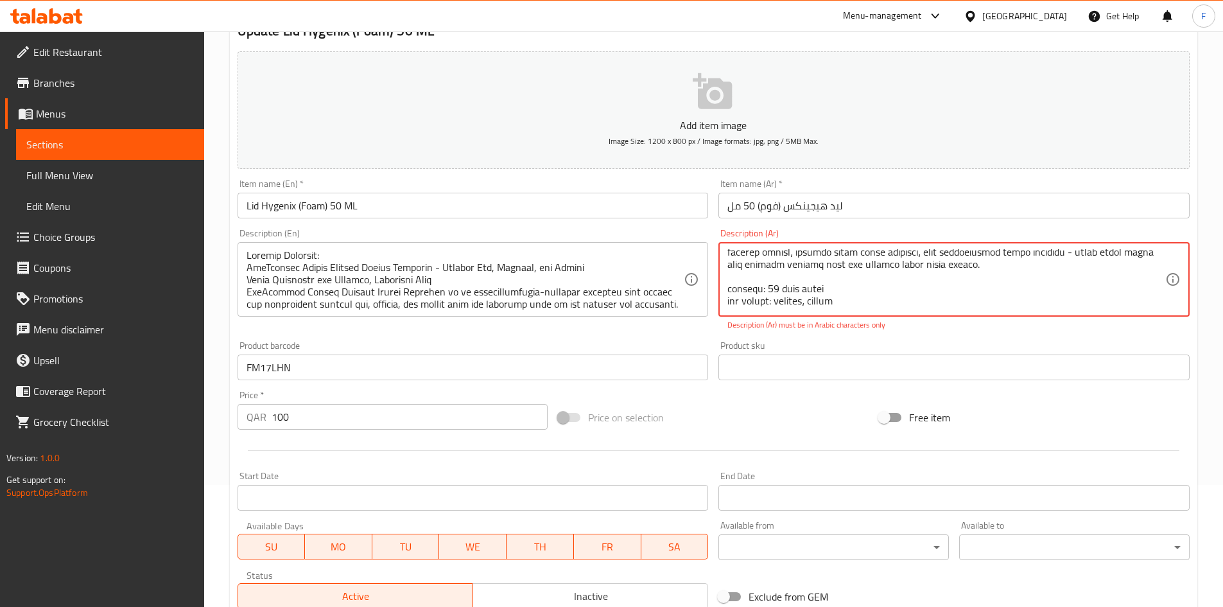
drag, startPoint x: 824, startPoint y: 293, endPoint x: 714, endPoint y: 306, distance: 111.2
click at [714, 306] on div "Description (Ar) Description (Ar) Description (Ar) must be in Arabic characters…" at bounding box center [954, 279] width 482 height 112
click at [743, 293] on textarea at bounding box center [946, 279] width 438 height 61
click at [756, 284] on textarea at bounding box center [946, 279] width 438 height 61
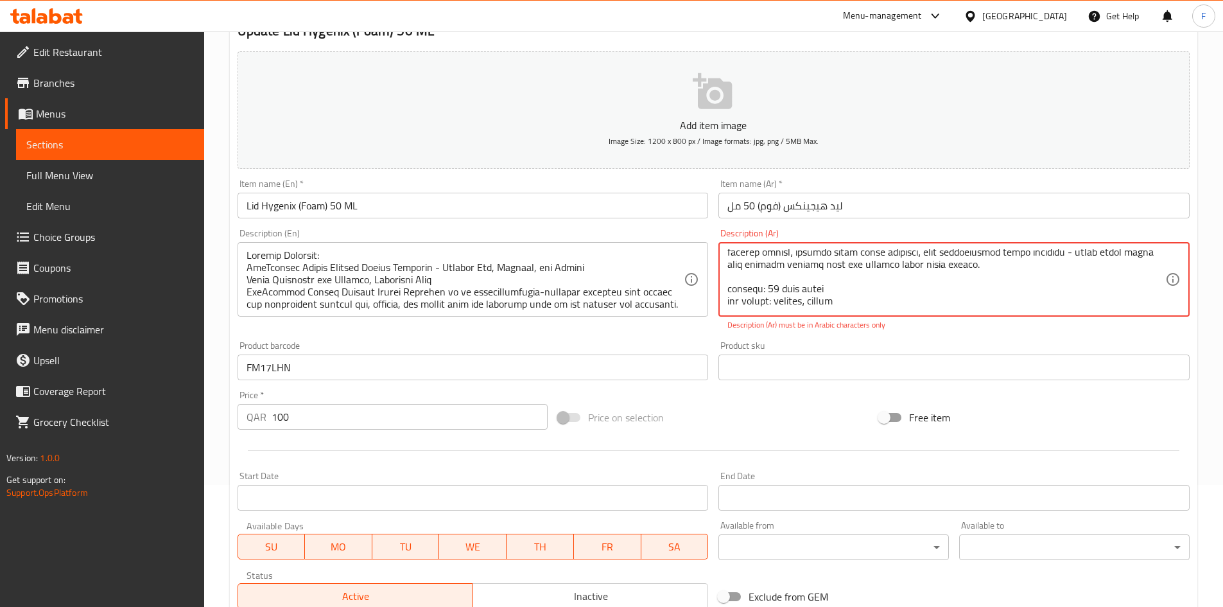
click at [756, 284] on textarea at bounding box center [946, 279] width 438 height 61
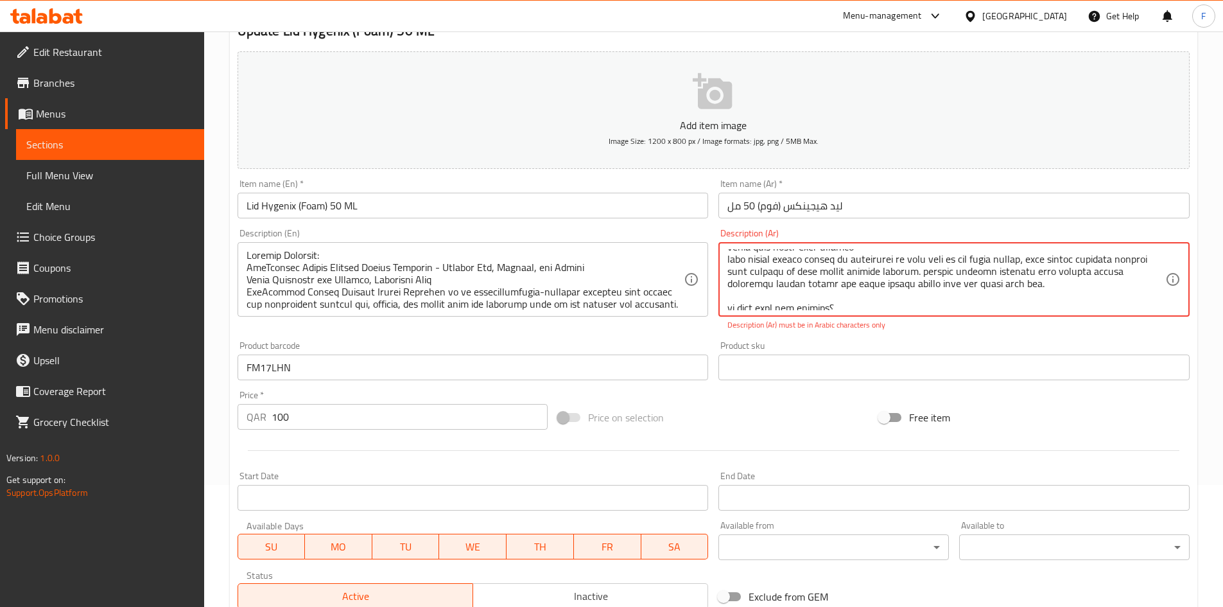
scroll to position [61, 0]
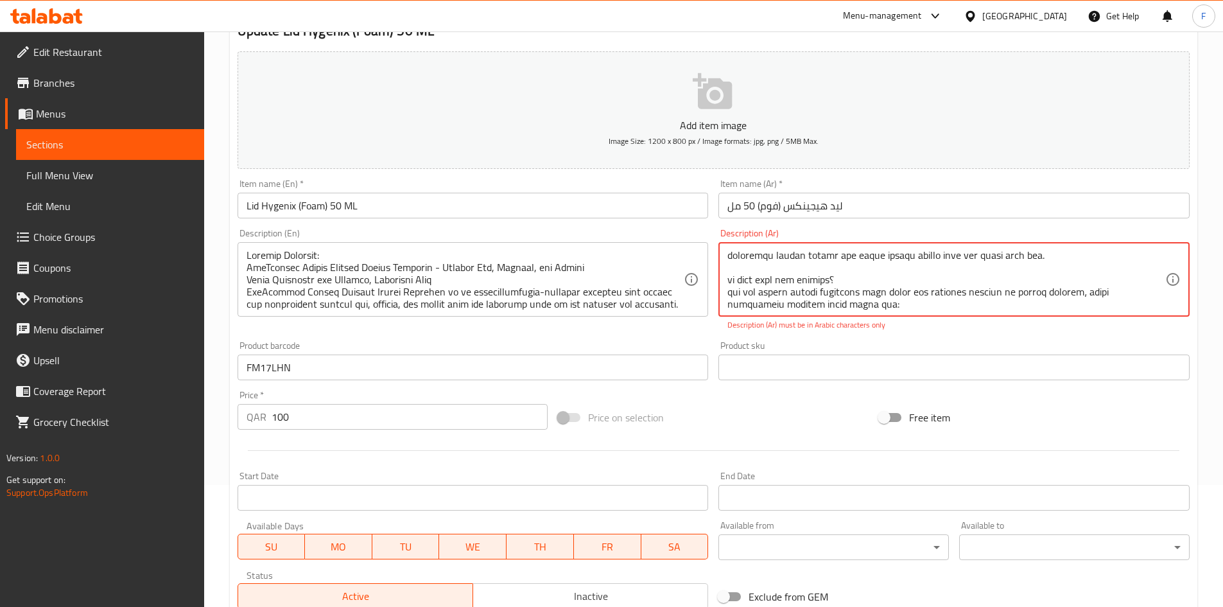
click at [512, 207] on input "Lid Hygenix (Foam) 50 ML" at bounding box center [473, 206] width 471 height 26
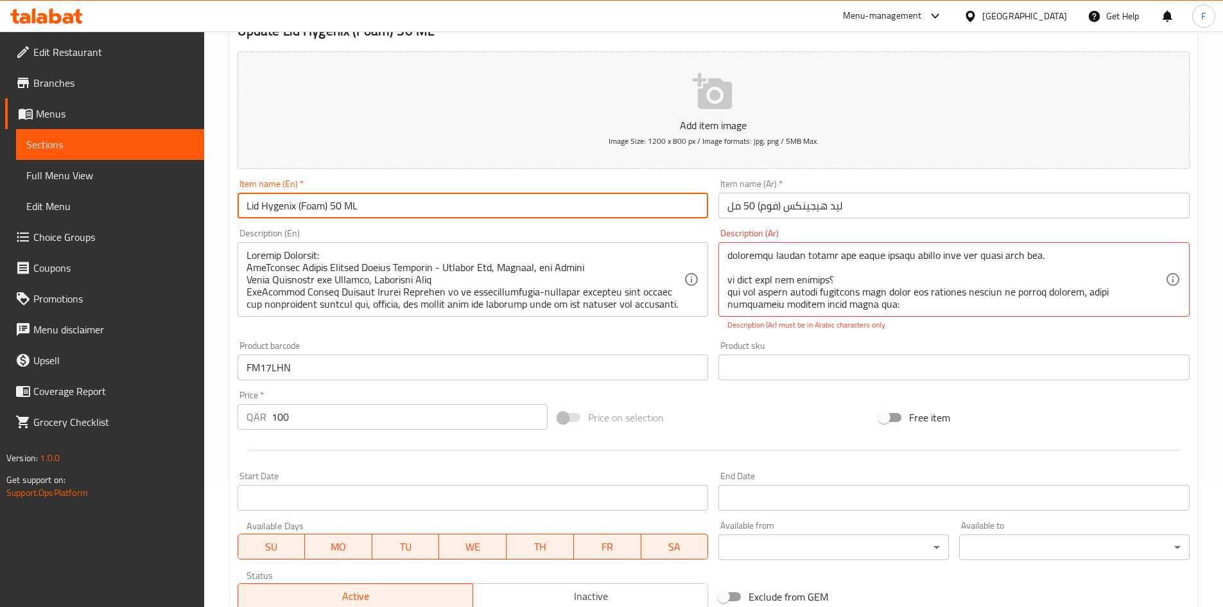
click at [512, 207] on input "Lid Hygenix (Foam) 50 ML" at bounding box center [473, 206] width 471 height 26
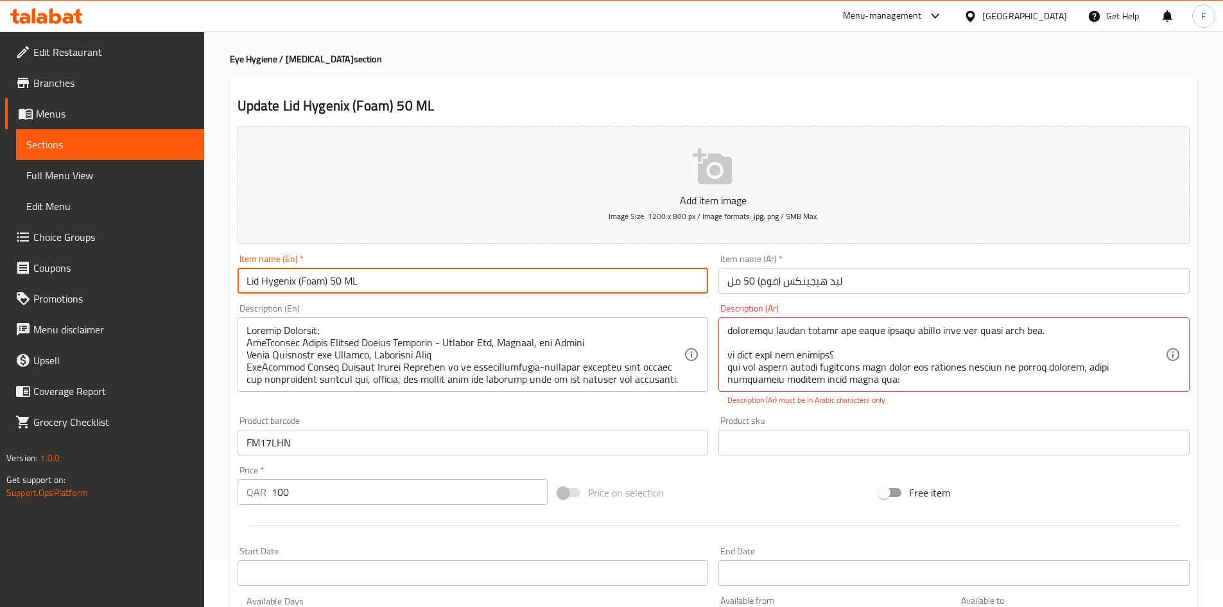
scroll to position [0, 0]
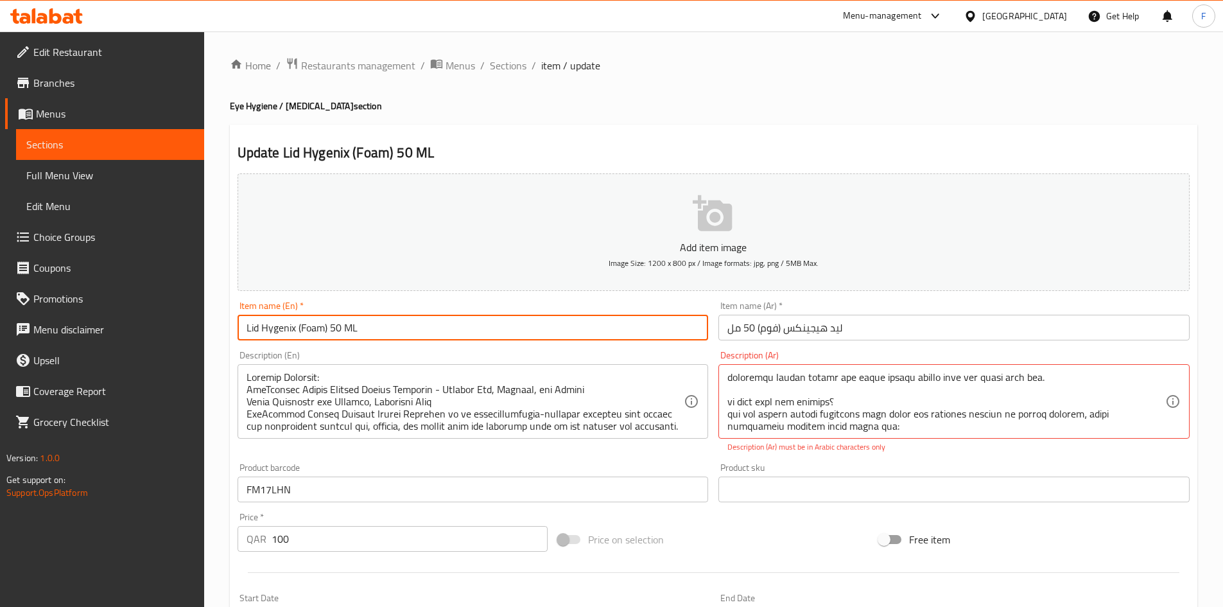
drag, startPoint x: 489, startPoint y: 69, endPoint x: 505, endPoint y: 87, distance: 23.7
click at [490, 69] on span "Sections" at bounding box center [508, 65] width 37 height 15
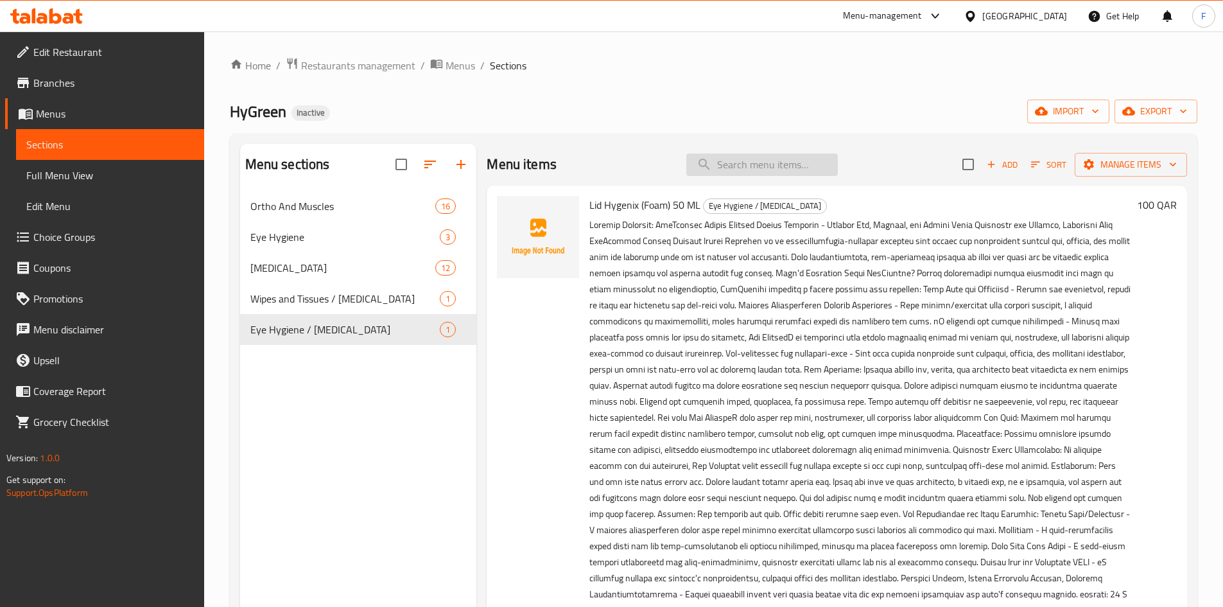
click at [760, 168] on input "search" at bounding box center [762, 164] width 152 height 22
click at [1146, 205] on h6 "100 QAR" at bounding box center [1157, 205] width 40 height 18
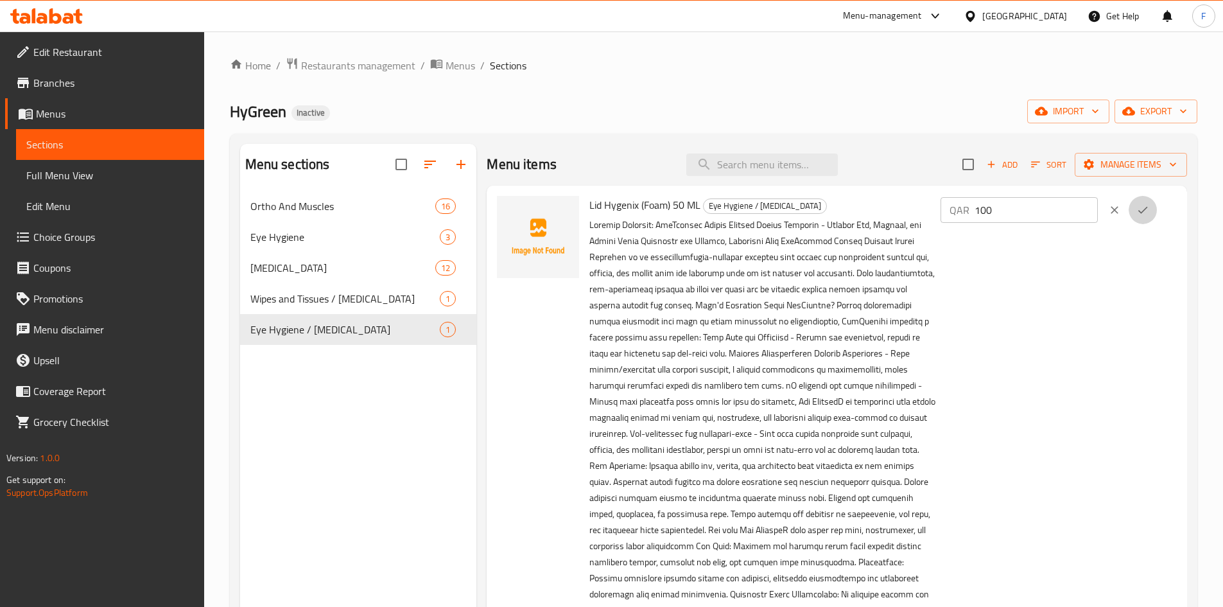
click at [1146, 205] on icon "ok" at bounding box center [1142, 210] width 13 height 13
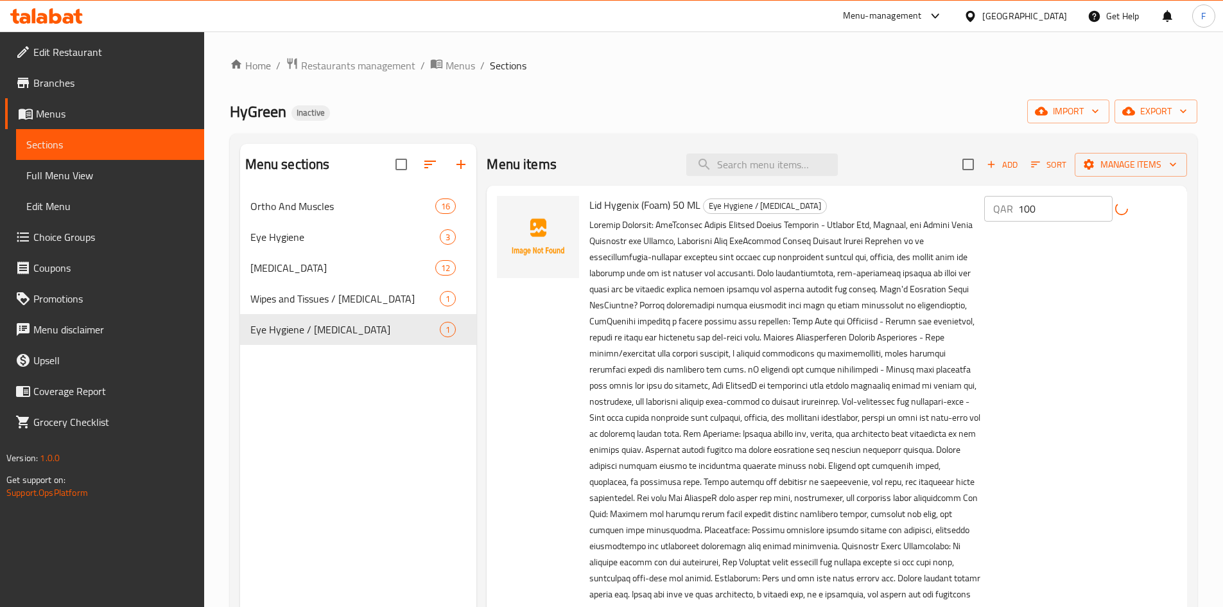
click at [1005, 268] on div "Lid Hygenix (Foam) 50 ML Eye Hygiene / Skin care 12-10-2025 06:42 PM SU MO TU W…" at bounding box center [883, 516] width 598 height 650
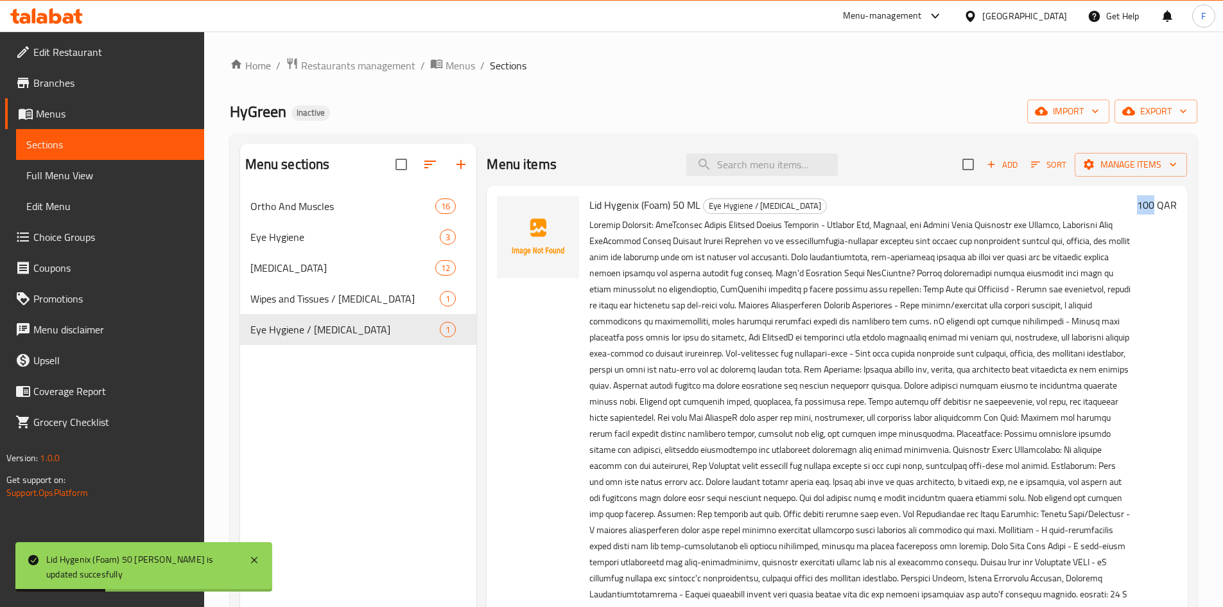
drag, startPoint x: 1138, startPoint y: 204, endPoint x: 1156, endPoint y: 207, distance: 17.6
click at [1156, 207] on h6 "100 QAR" at bounding box center [1157, 205] width 40 height 18
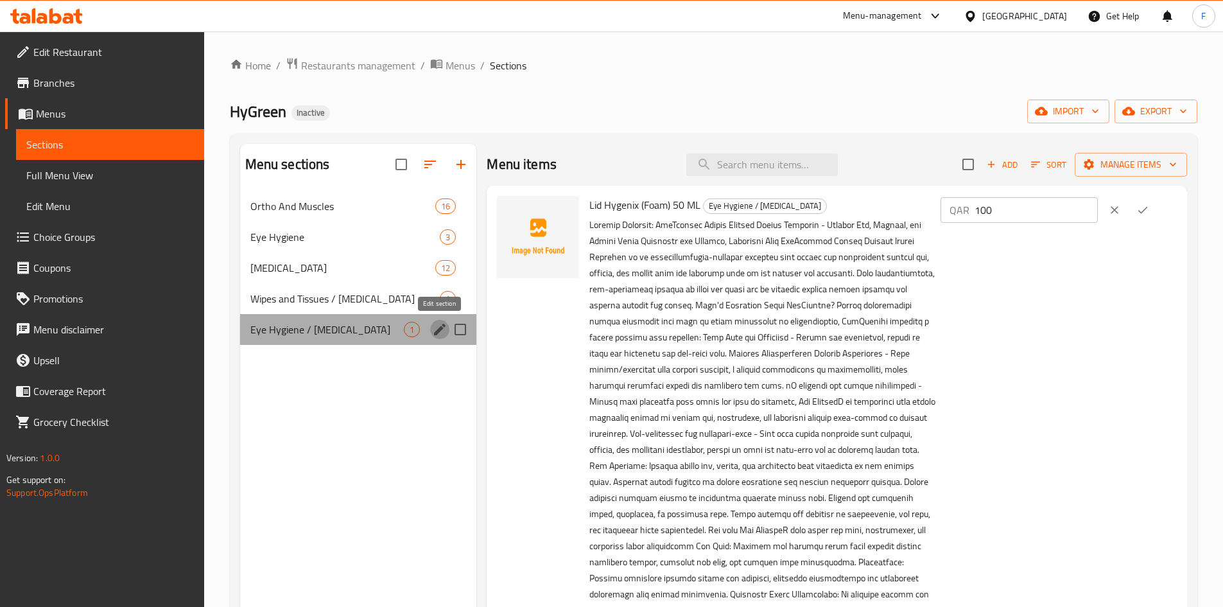
click at [436, 326] on icon "edit" at bounding box center [439, 329] width 15 height 15
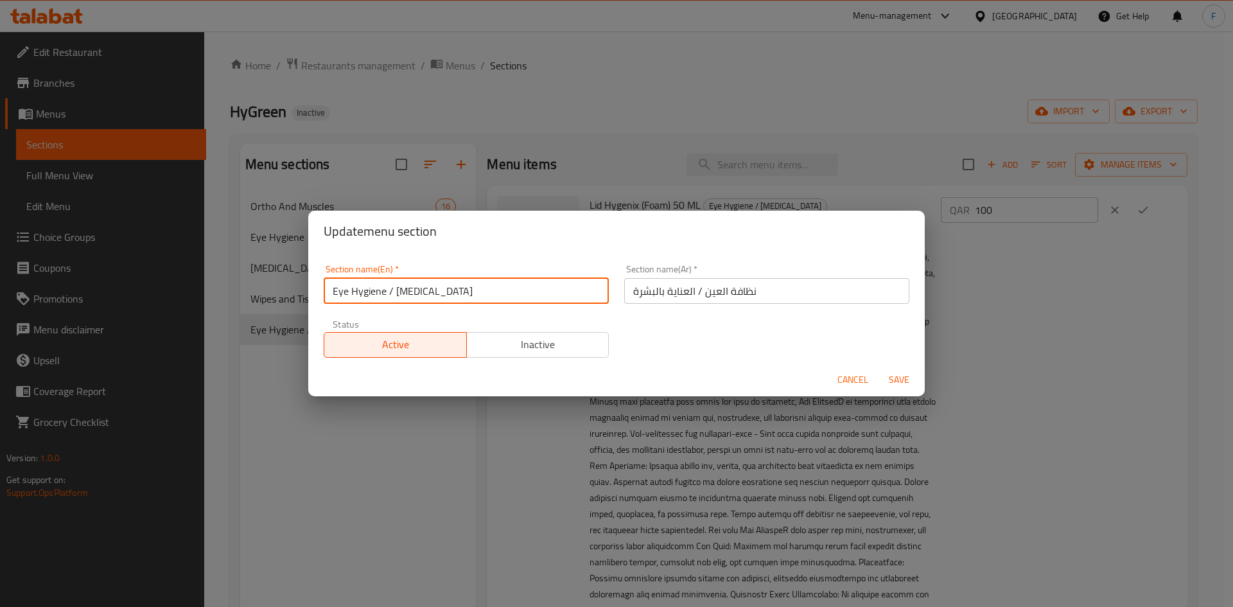
drag, startPoint x: 433, startPoint y: 292, endPoint x: 338, endPoint y: 295, distance: 95.7
click at [320, 288] on div "Section name(En)   * Eye Hygiene / Skin care Section name(En) *" at bounding box center [466, 284] width 300 height 55
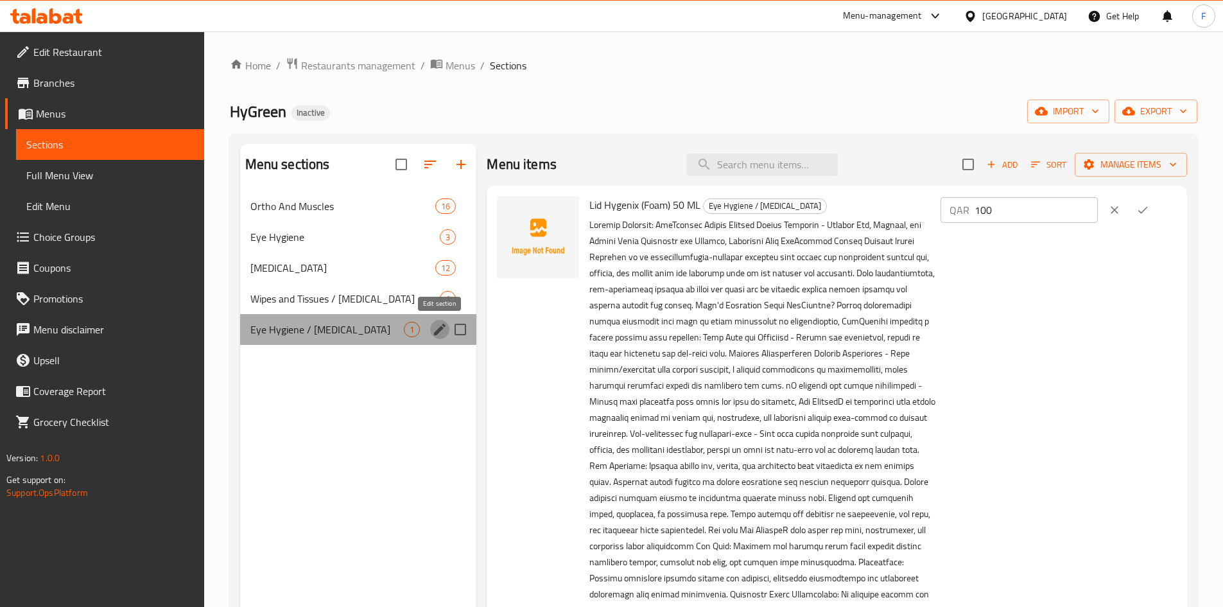
click at [435, 332] on icon "edit" at bounding box center [439, 329] width 15 height 15
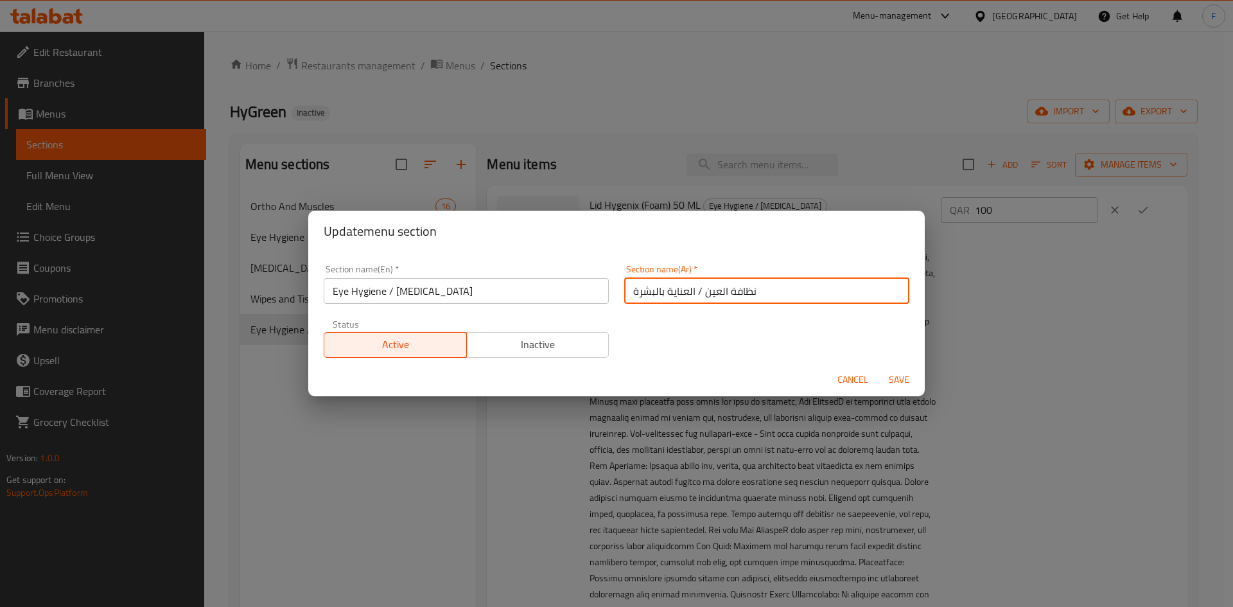
click at [664, 298] on input "نظافة العين / العناية بالبشرة" at bounding box center [766, 291] width 285 height 26
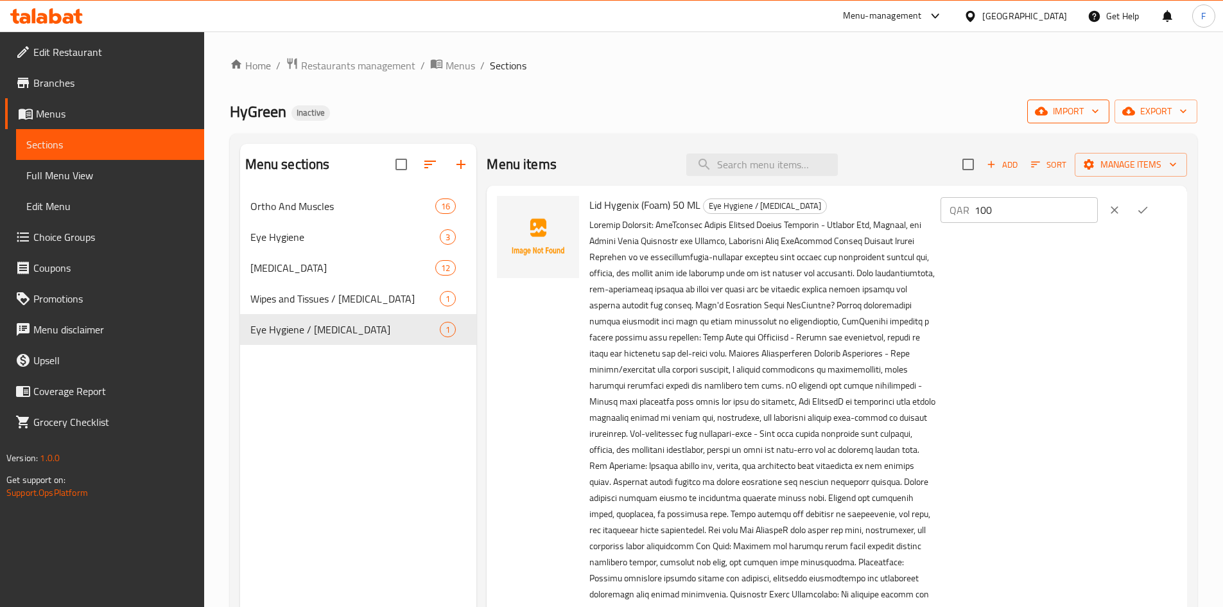
click at [1075, 106] on span "import" at bounding box center [1068, 111] width 62 height 16
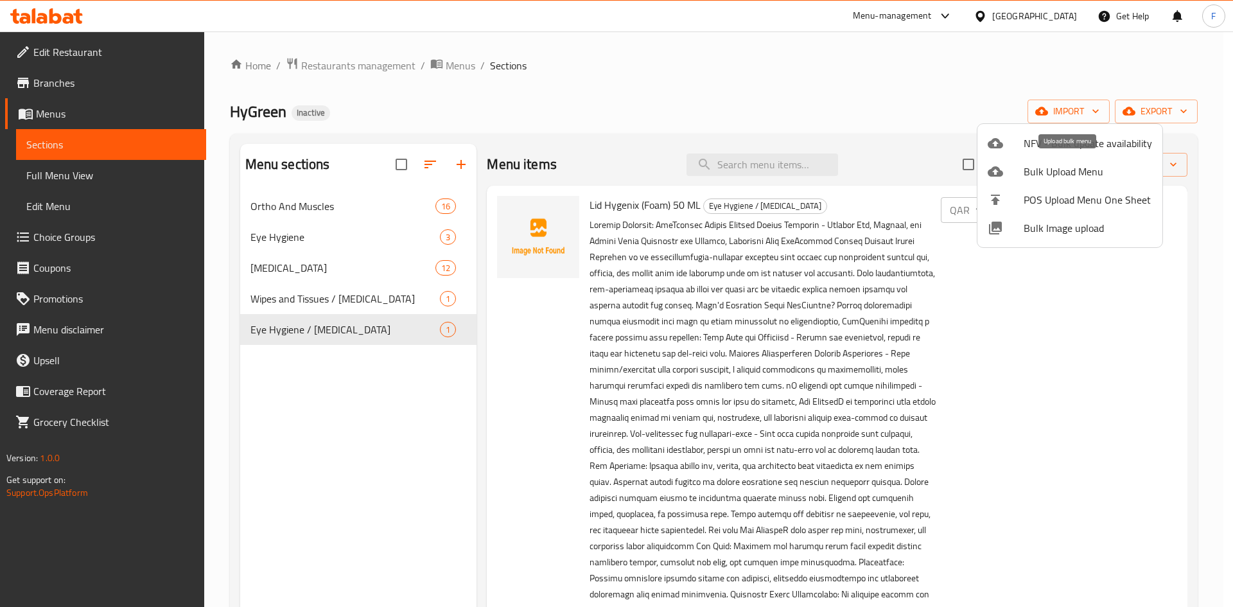
click at [1050, 177] on span "Bulk Upload Menu" at bounding box center [1087, 171] width 128 height 15
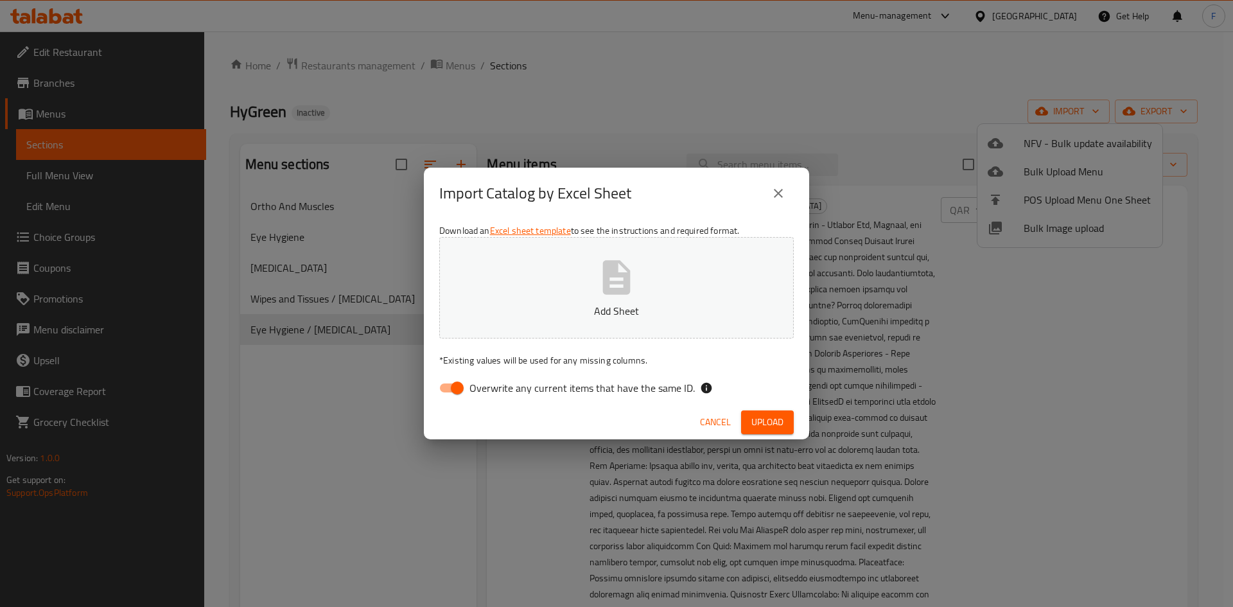
click at [453, 386] on input "Overwrite any current items that have the same ID." at bounding box center [457, 388] width 73 height 24
checkbox input "false"
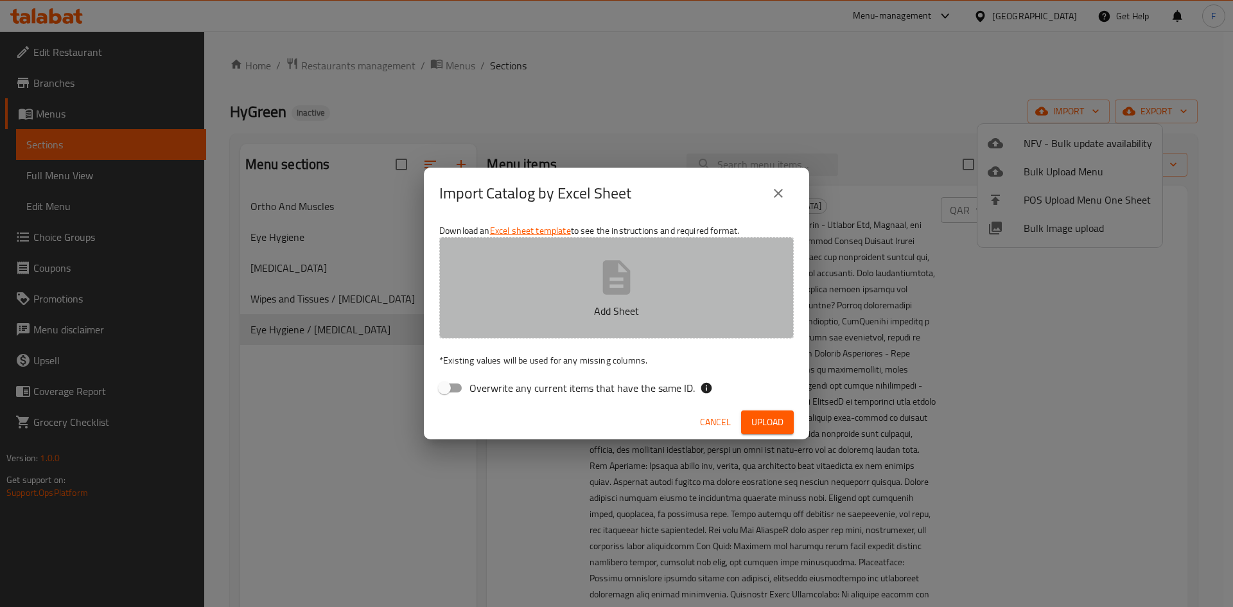
click at [627, 284] on icon "button" at bounding box center [617, 277] width 28 height 34
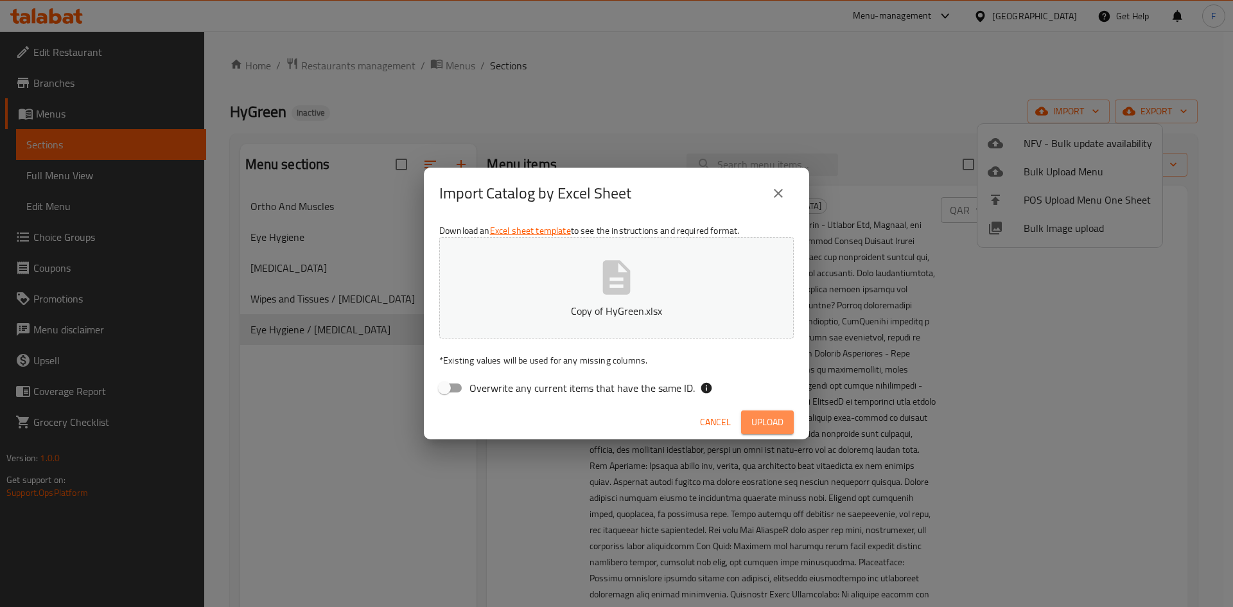
click at [767, 422] on span "Upload" at bounding box center [767, 422] width 32 height 16
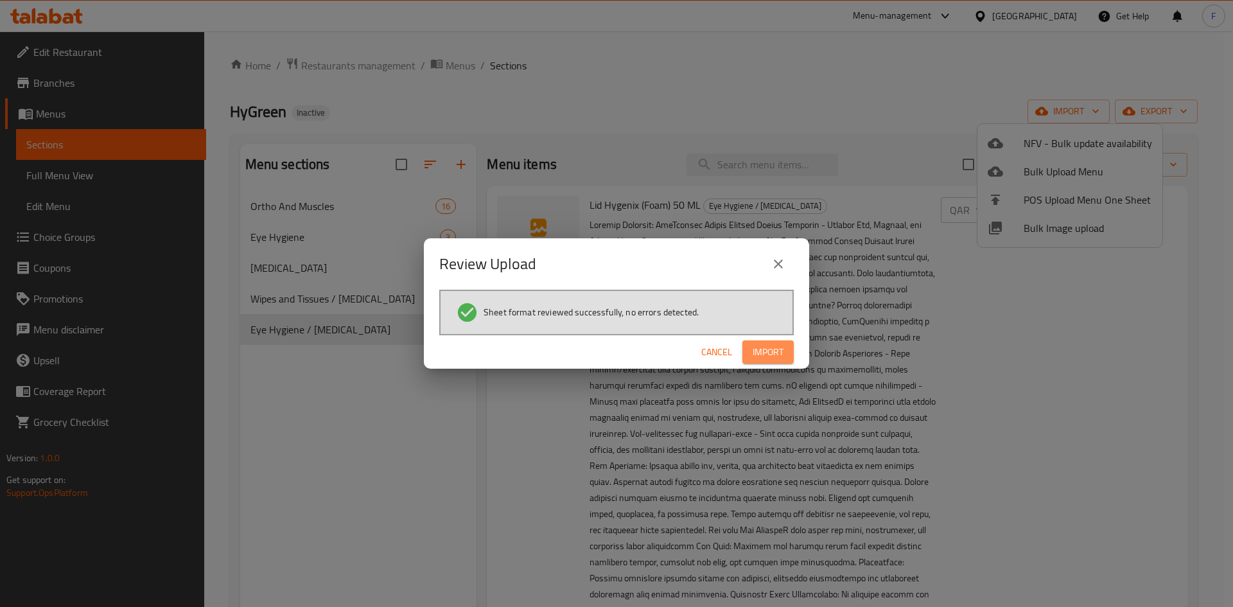
click at [758, 358] on span "Import" at bounding box center [767, 352] width 31 height 16
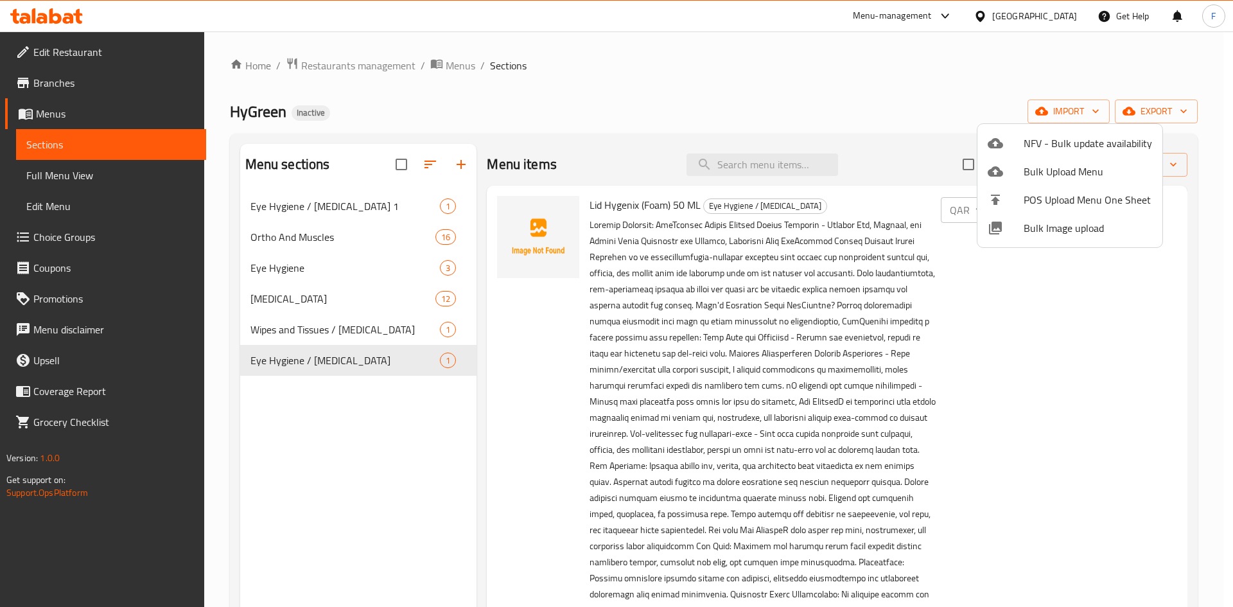
click at [385, 363] on div at bounding box center [616, 303] width 1233 height 607
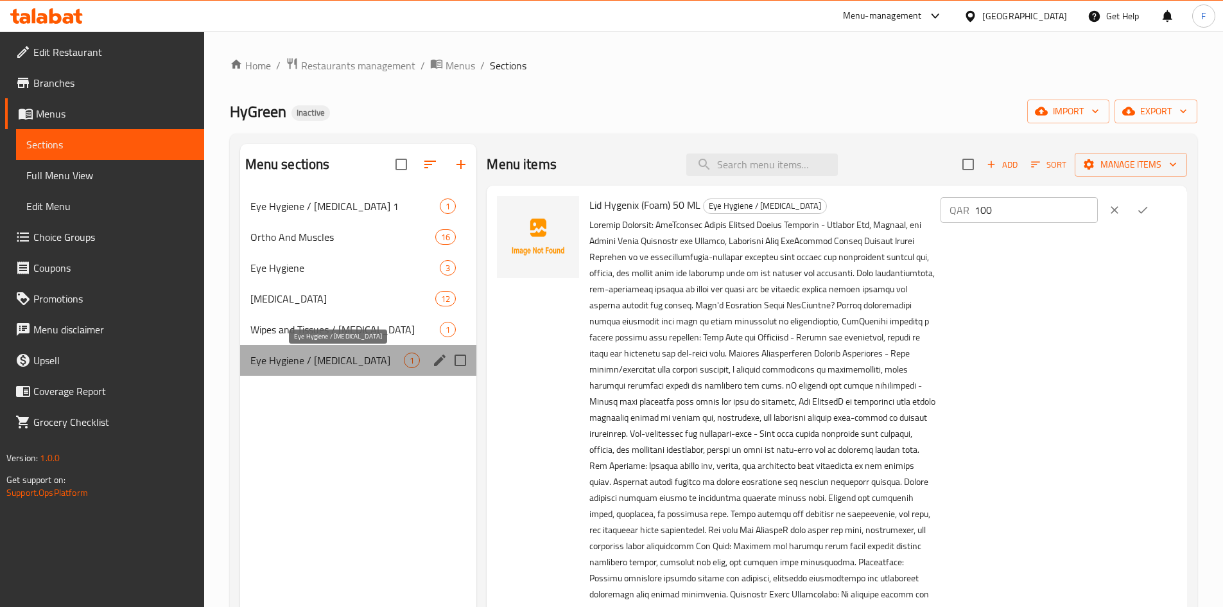
click at [308, 359] on span "Eye Hygiene / Skin care" at bounding box center [327, 359] width 154 height 15
click at [338, 365] on span "Eye Hygiene / Skin care" at bounding box center [327, 359] width 154 height 15
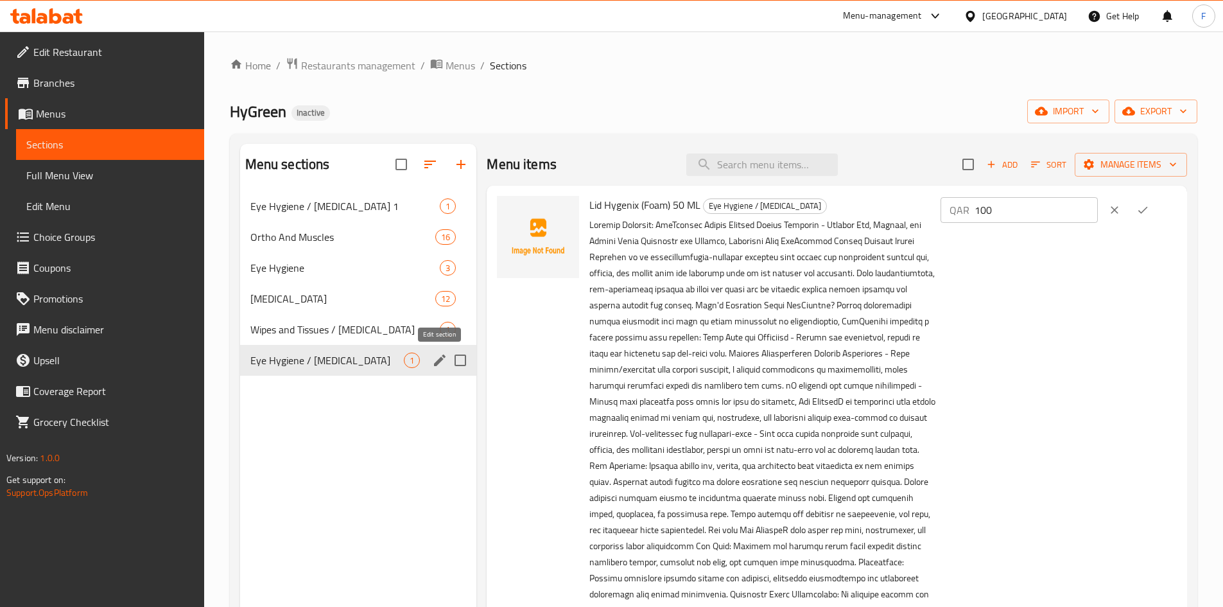
click at [446, 360] on icon "edit" at bounding box center [439, 359] width 15 height 15
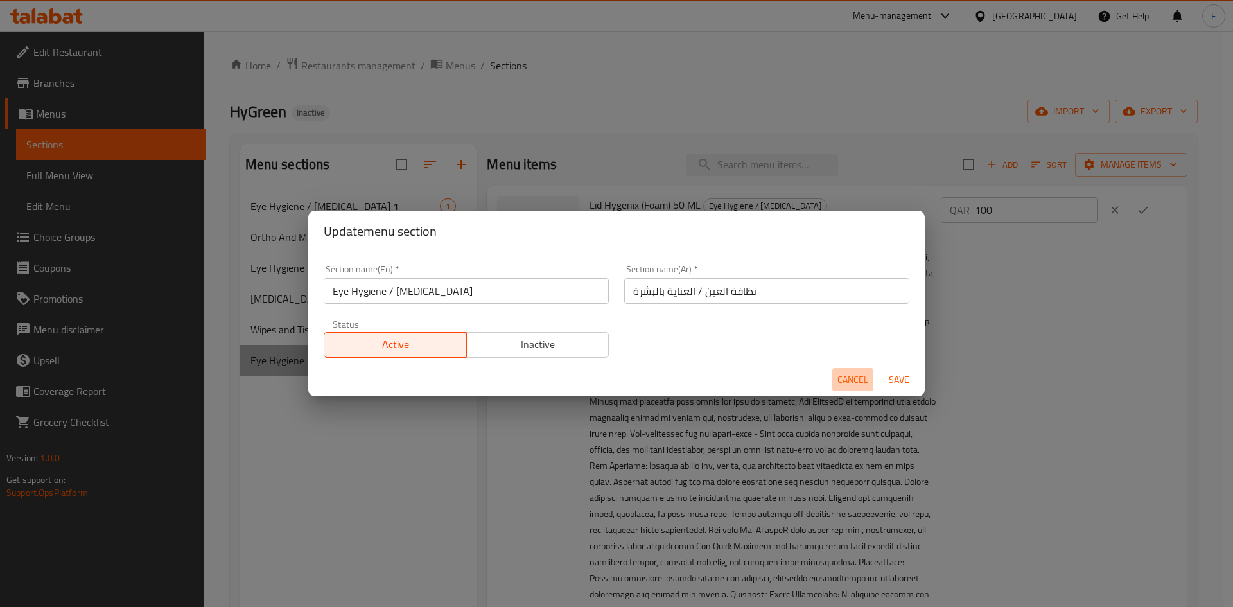
click at [862, 379] on span "Cancel" at bounding box center [852, 380] width 31 height 16
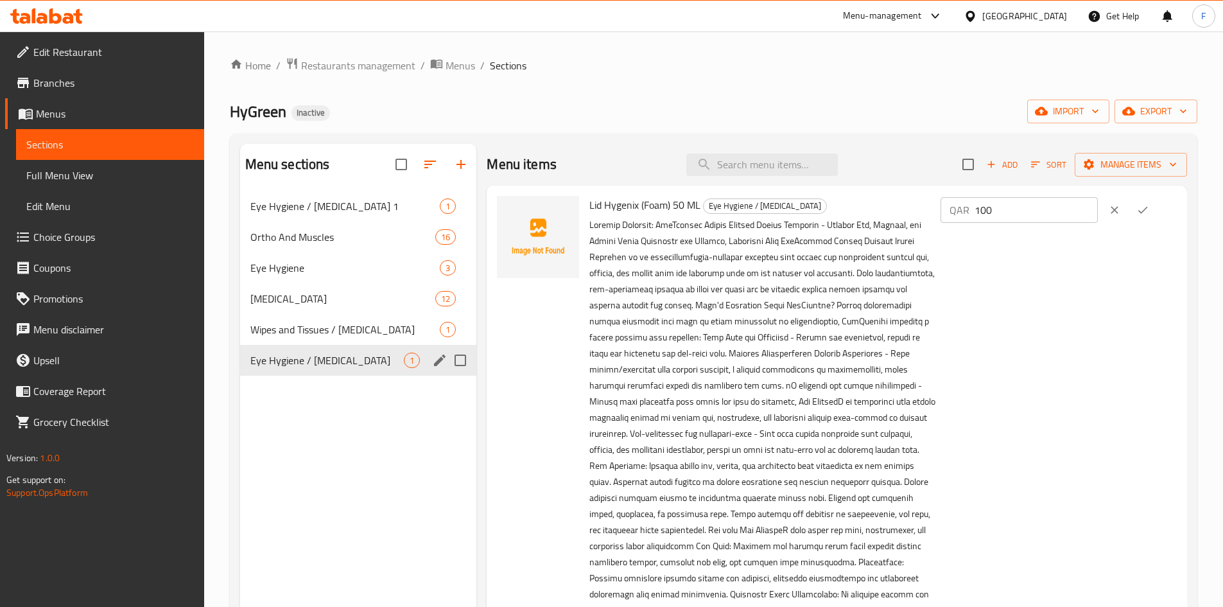
click at [642, 207] on span "Lid Hygenix (Foam) 50 ML" at bounding box center [644, 204] width 111 height 19
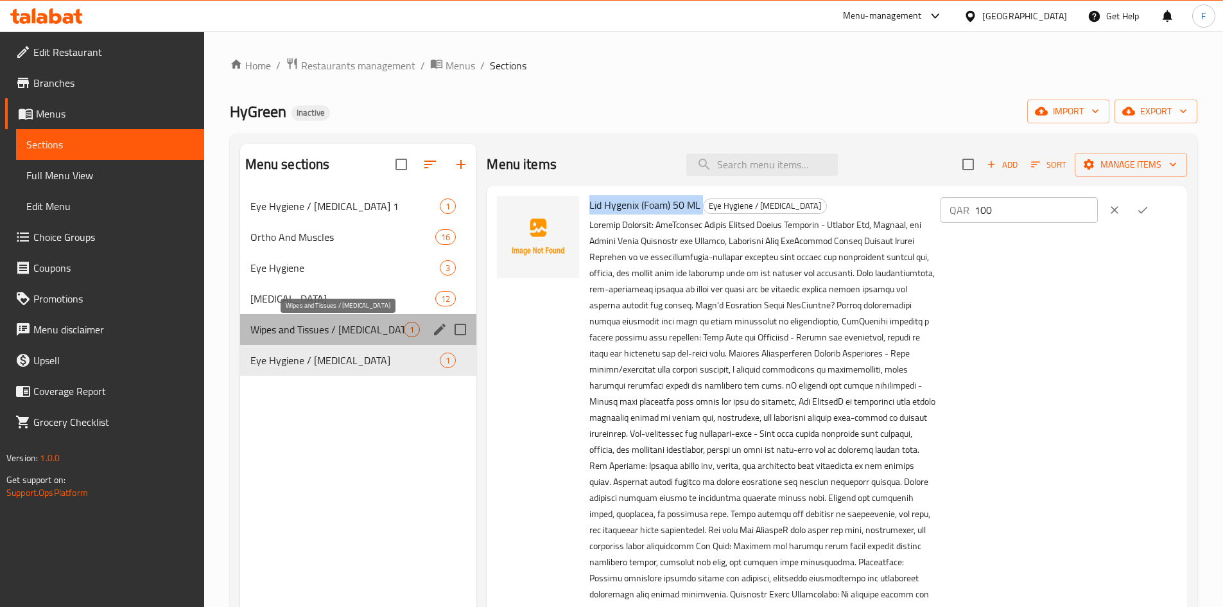
click at [288, 330] on span "Wipes and Tissues / Skin care" at bounding box center [327, 329] width 154 height 15
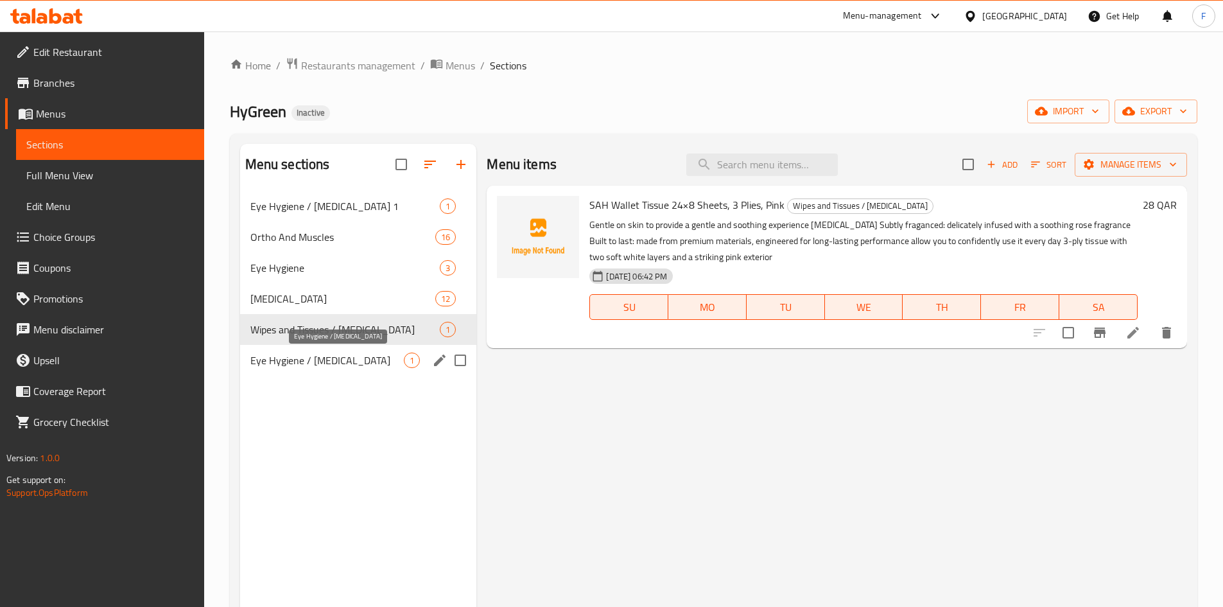
click at [286, 363] on span "Eye Hygiene / Skin care" at bounding box center [327, 359] width 154 height 15
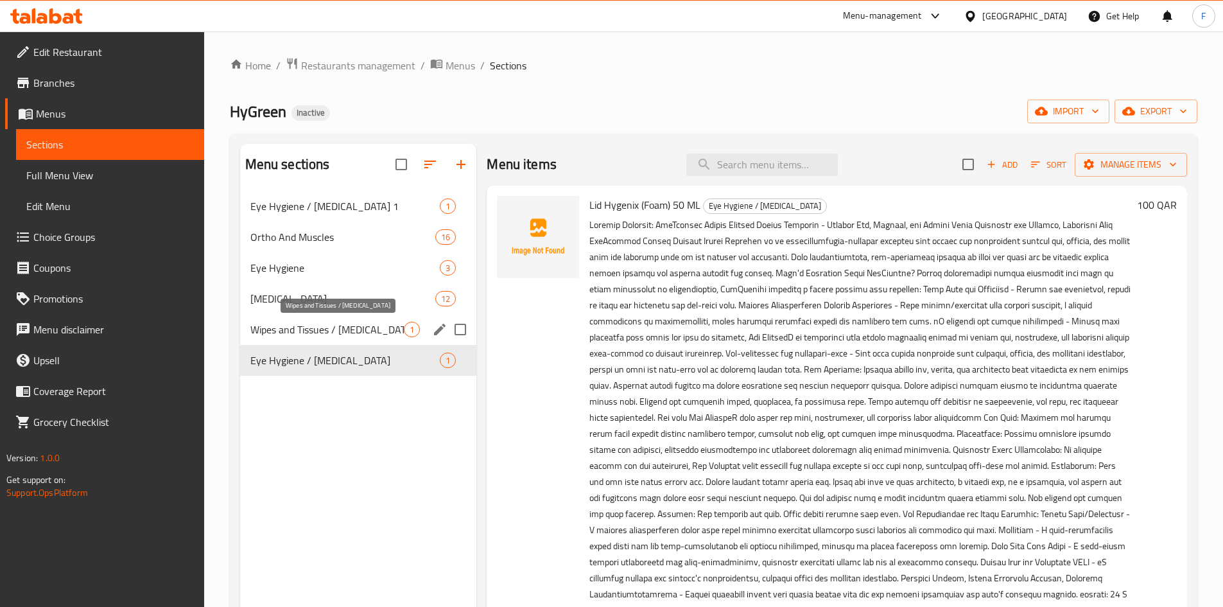
click at [291, 330] on span "Wipes and Tissues / Skin care" at bounding box center [327, 329] width 154 height 15
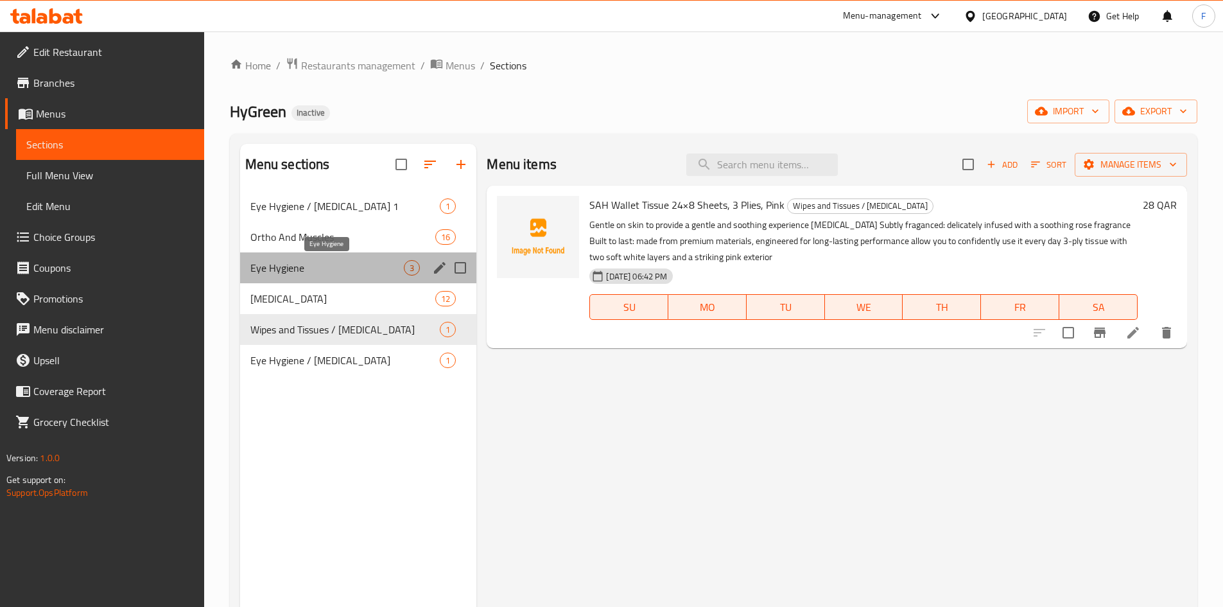
click at [297, 270] on span "Eye Hygiene" at bounding box center [327, 267] width 154 height 15
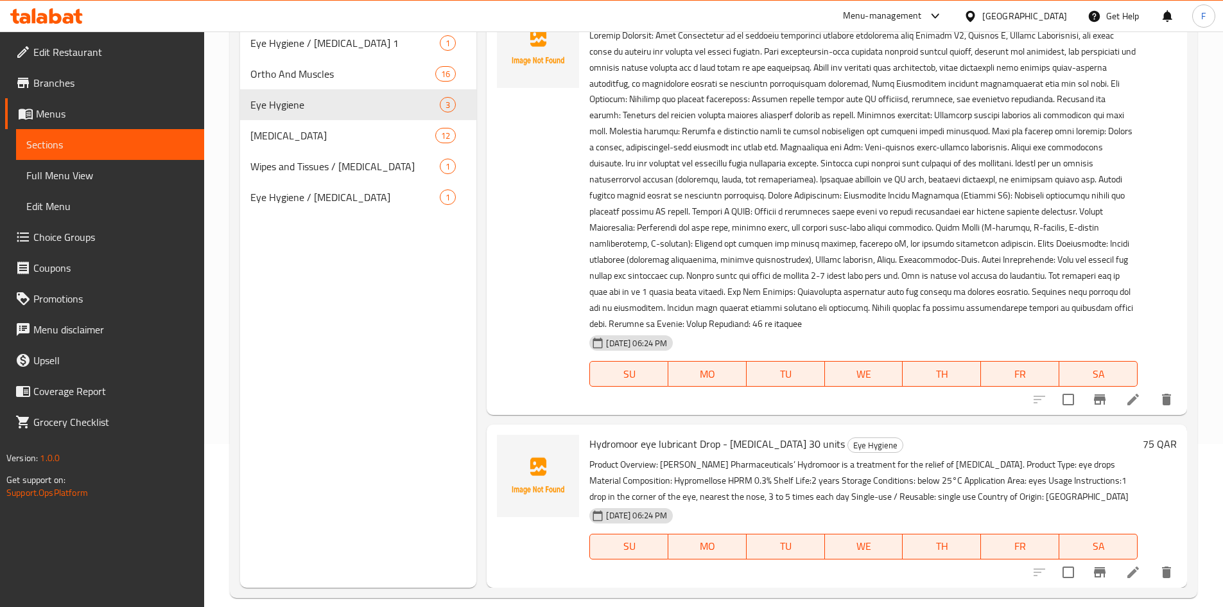
scroll to position [180, 0]
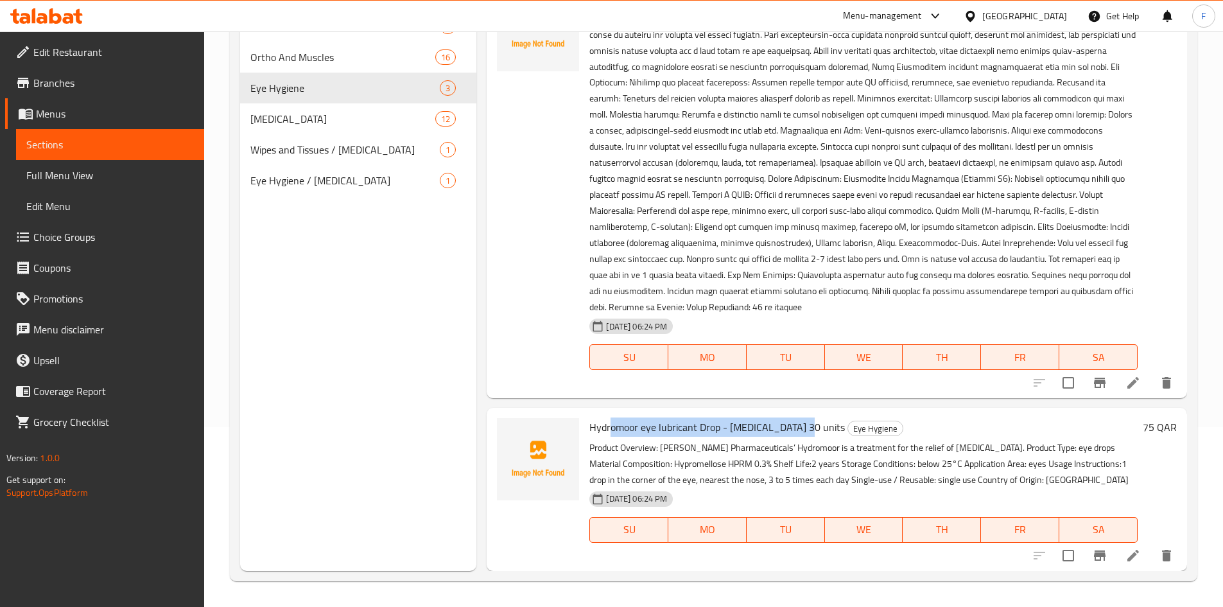
drag, startPoint x: 609, startPoint y: 424, endPoint x: 787, endPoint y: 419, distance: 178.6
click at [787, 419] on span "Hydromoor eye lubricant Drop - artificial tears 30 units" at bounding box center [717, 426] width 256 height 19
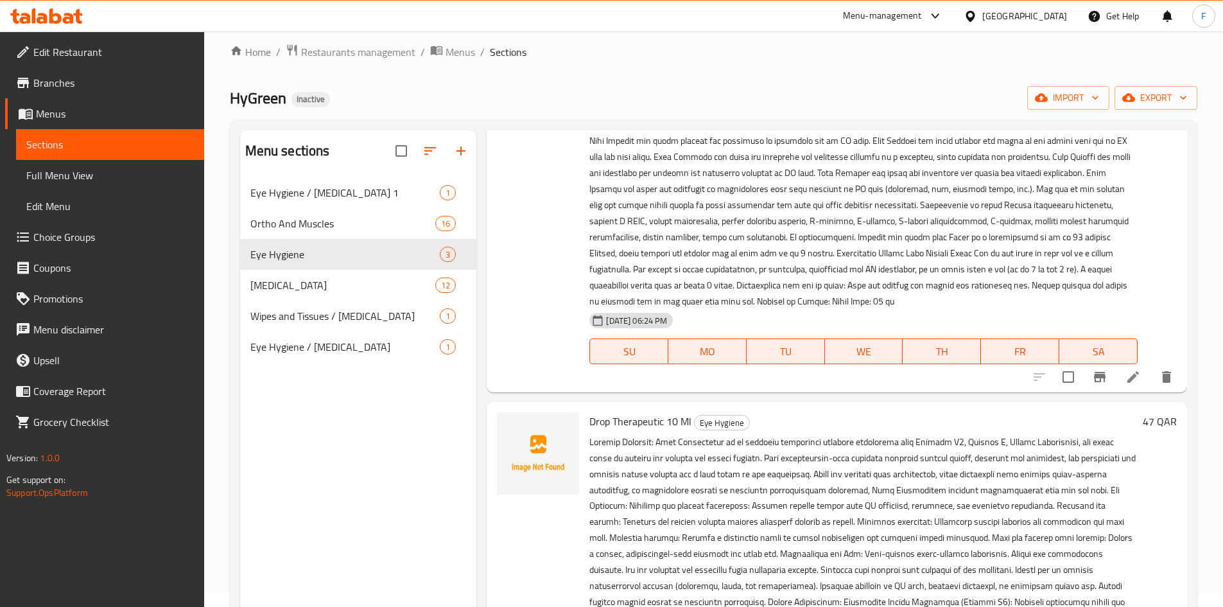
scroll to position [0, 0]
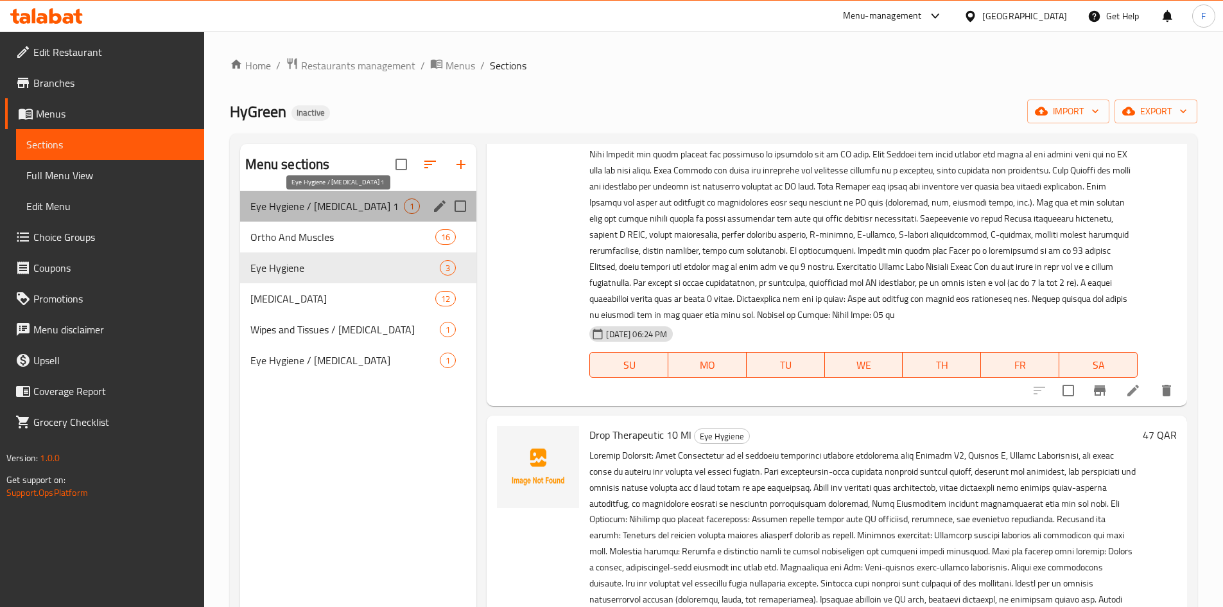
click at [349, 205] on span "Eye Hygiene / Skin care 1" at bounding box center [327, 205] width 154 height 15
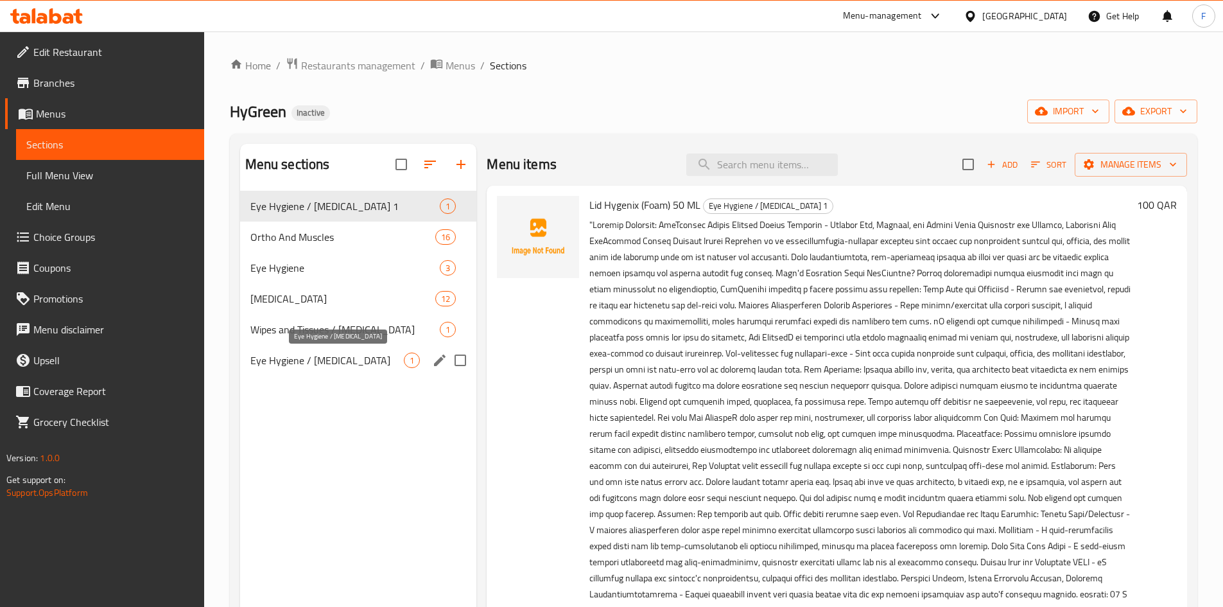
click at [317, 363] on span "Eye Hygiene / Skin care" at bounding box center [327, 359] width 154 height 15
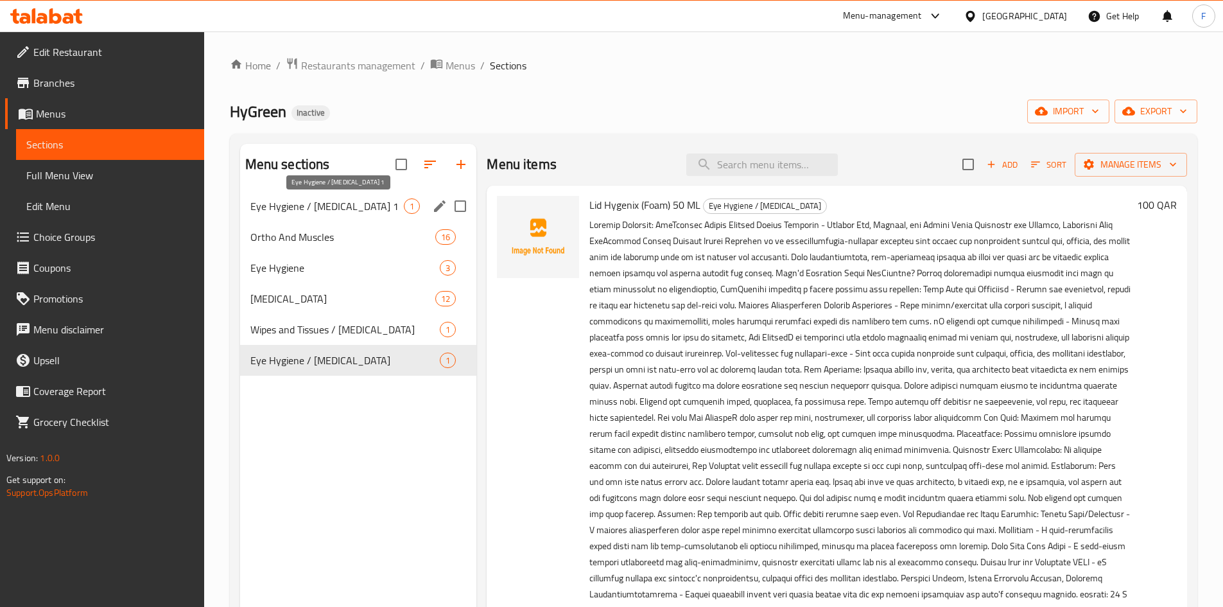
click at [317, 209] on span "Eye Hygiene / Skin care 1" at bounding box center [327, 205] width 154 height 15
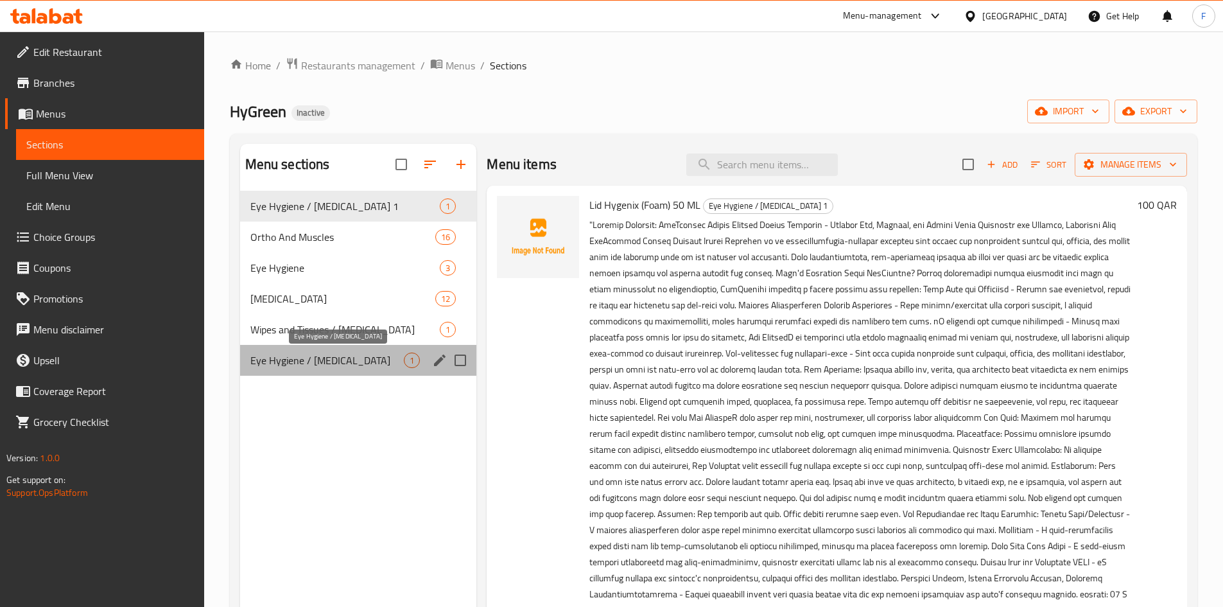
click at [298, 360] on span "Eye Hygiene / Skin care" at bounding box center [327, 359] width 154 height 15
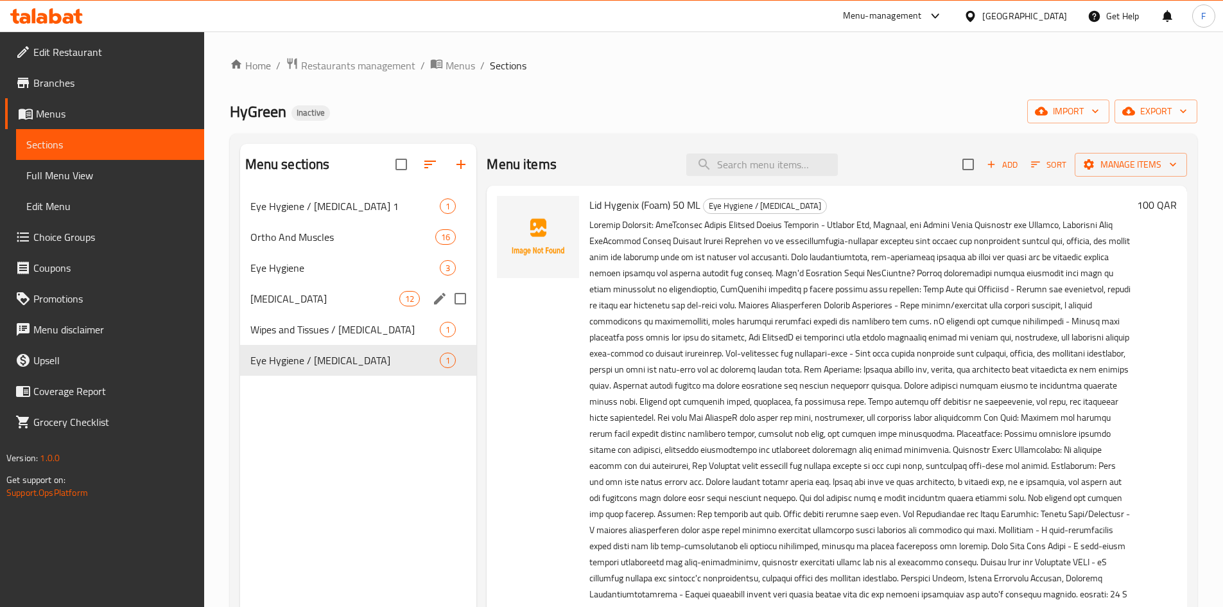
drag, startPoint x: 331, startPoint y: 205, endPoint x: 329, endPoint y: 287, distance: 81.5
click at [329, 287] on div "Eye Hygiene / Skin care 1 1 Ortho And Muscles 16 Eye Hygiene 3 Skin Care 12 Wip…" at bounding box center [358, 283] width 237 height 185
click at [425, 162] on icon "button" at bounding box center [429, 164] width 15 height 15
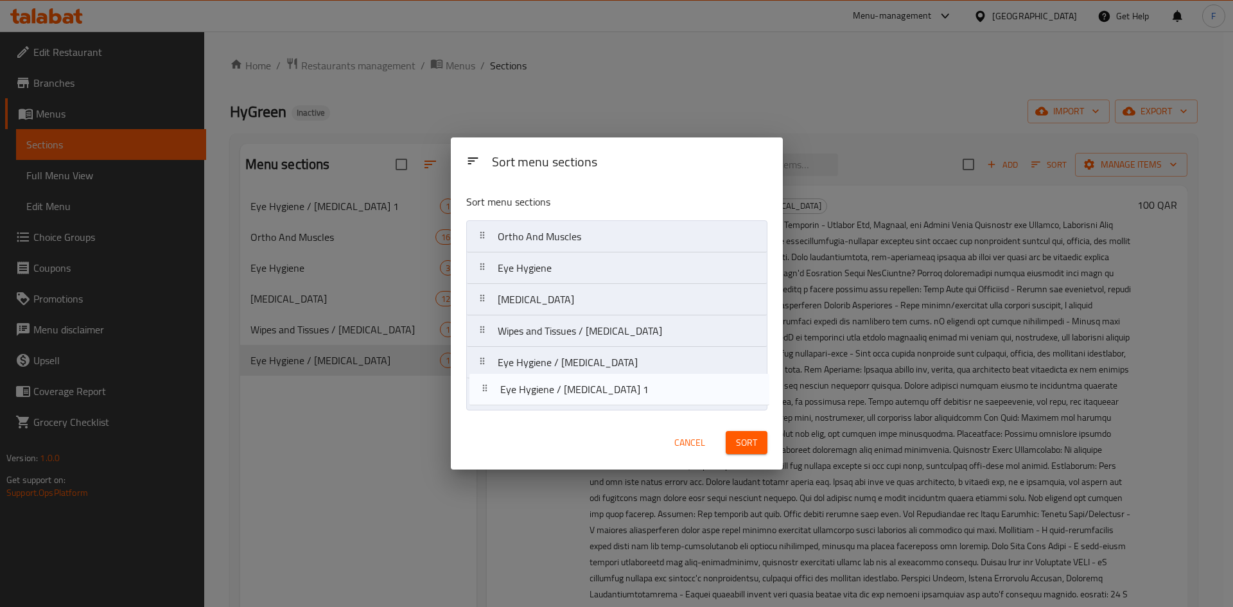
drag, startPoint x: 530, startPoint y: 241, endPoint x: 532, endPoint y: 401, distance: 159.9
click at [532, 401] on nav "Eye Hygiene / Skin care 1 Ortho And Muscles Eye Hygiene Skin Care Wipes and Tis…" at bounding box center [616, 315] width 301 height 190
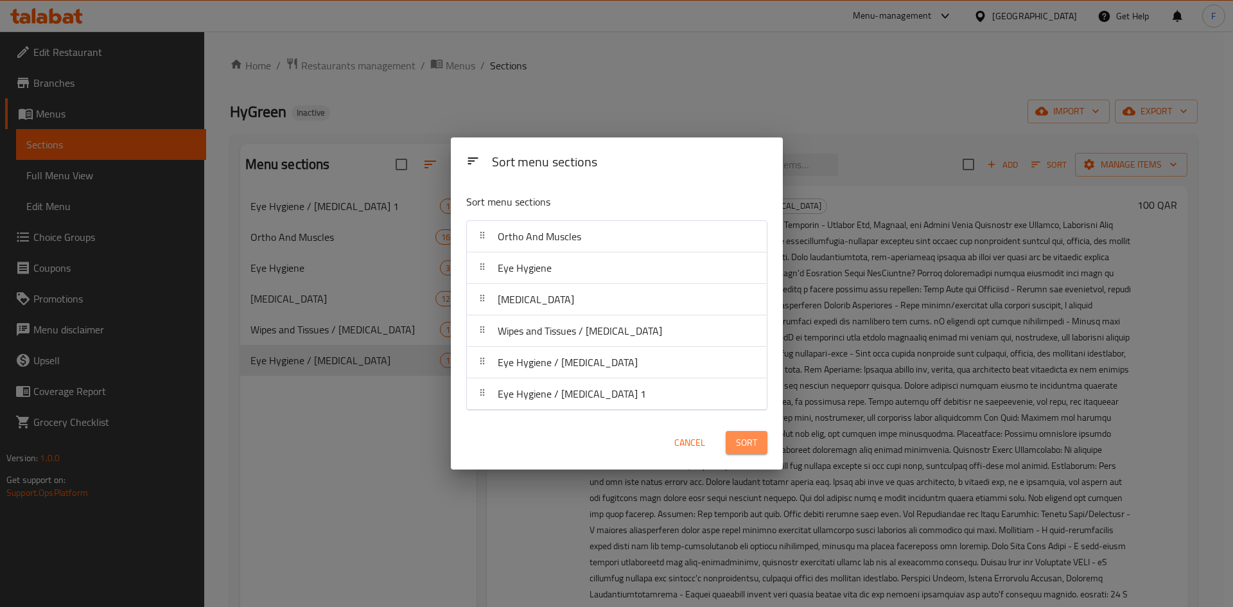
click at [749, 441] on span "Sort" at bounding box center [746, 443] width 21 height 16
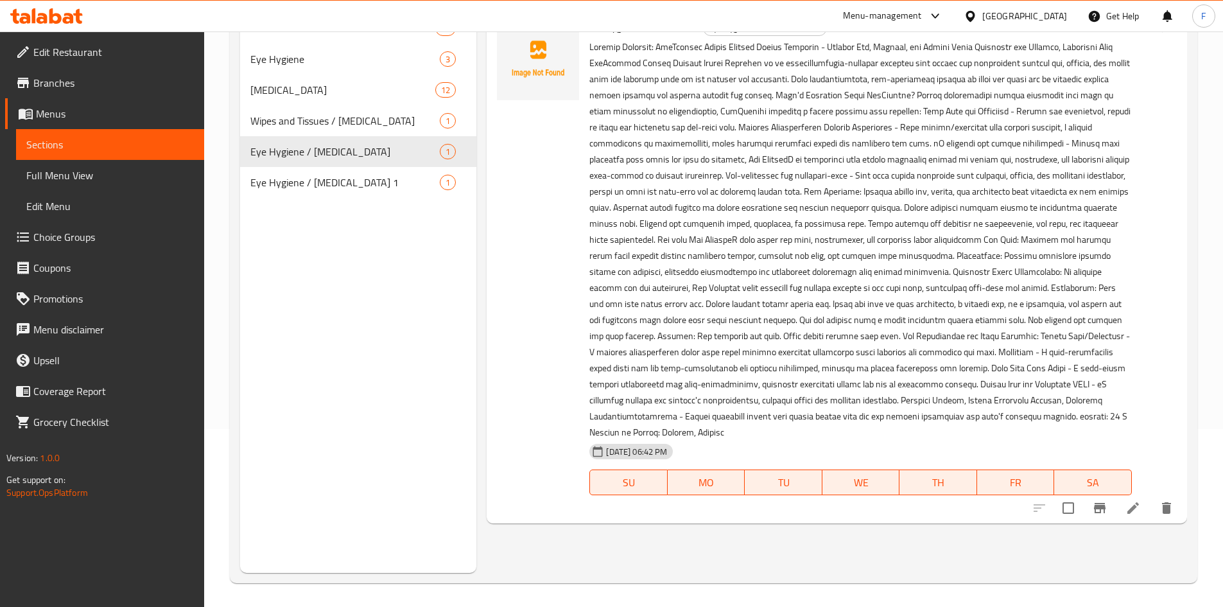
scroll to position [180, 0]
click at [1132, 500] on icon at bounding box center [1133, 506] width 12 height 12
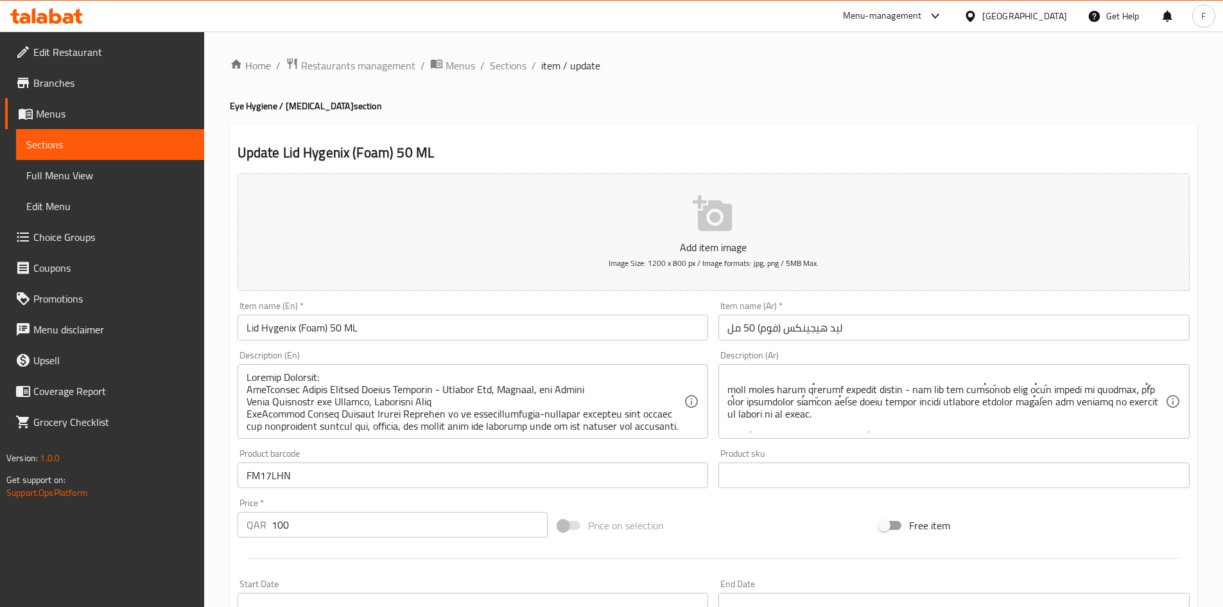
scroll to position [122, 0]
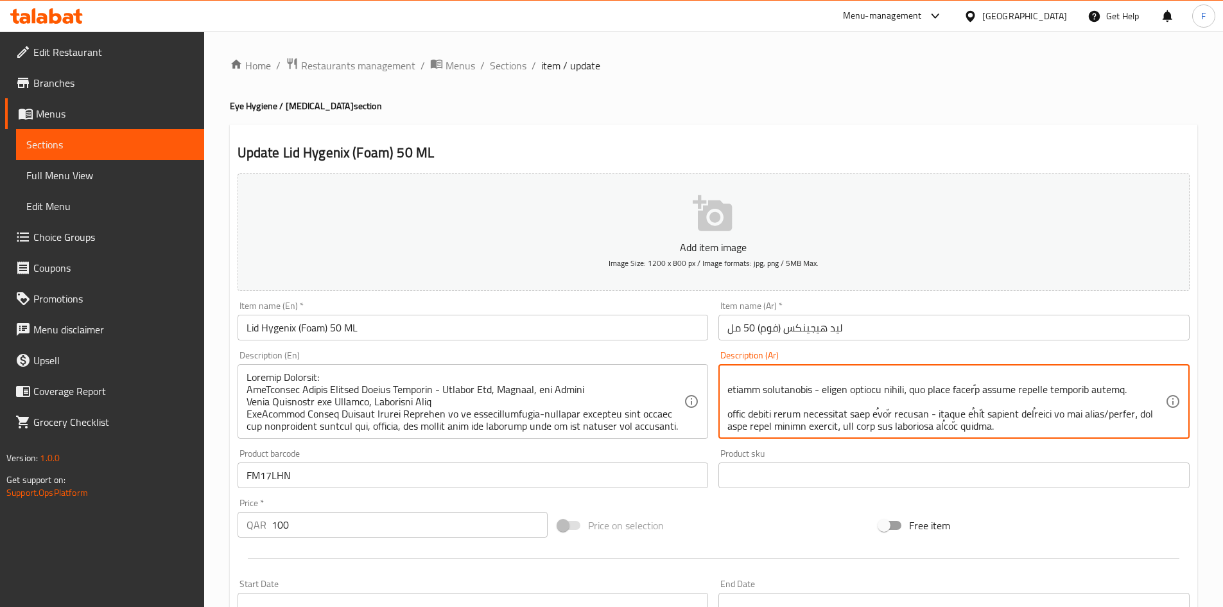
click at [1045, 426] on textarea at bounding box center [946, 401] width 438 height 61
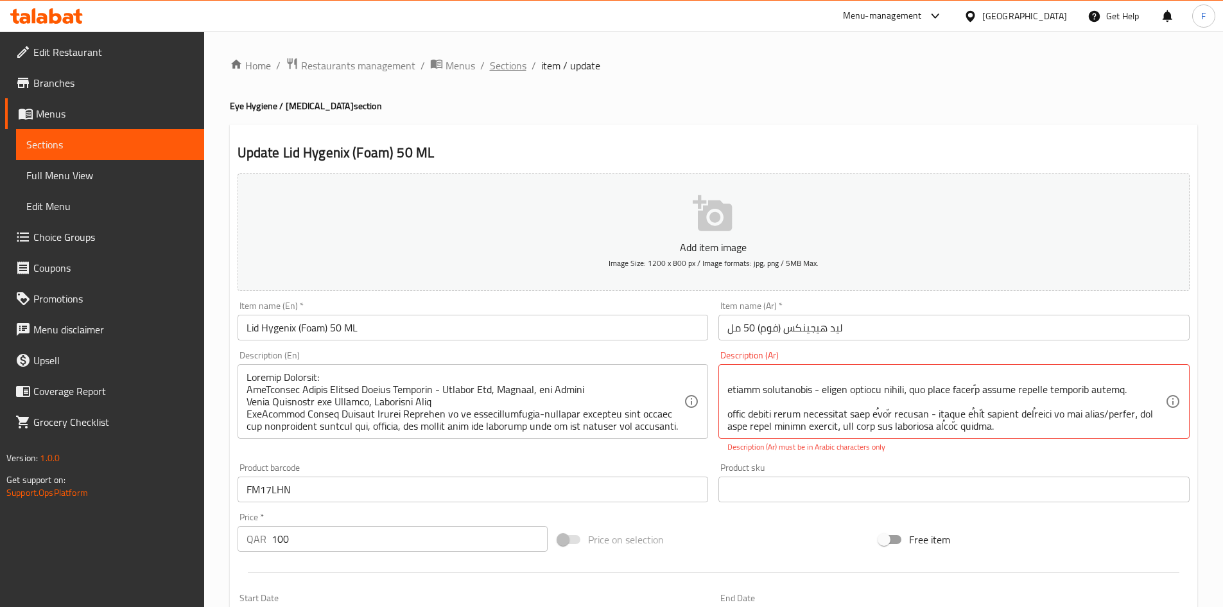
click at [514, 64] on span "Sections" at bounding box center [508, 65] width 37 height 15
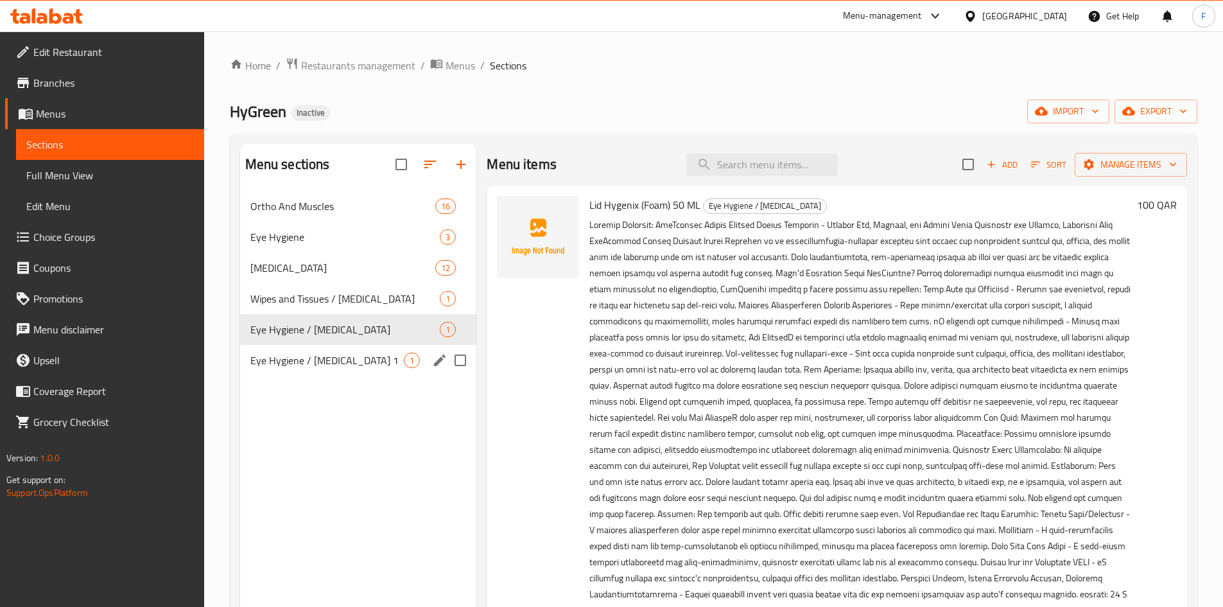
click at [373, 359] on span "Eye Hygiene / Skin care 1" at bounding box center [327, 359] width 154 height 15
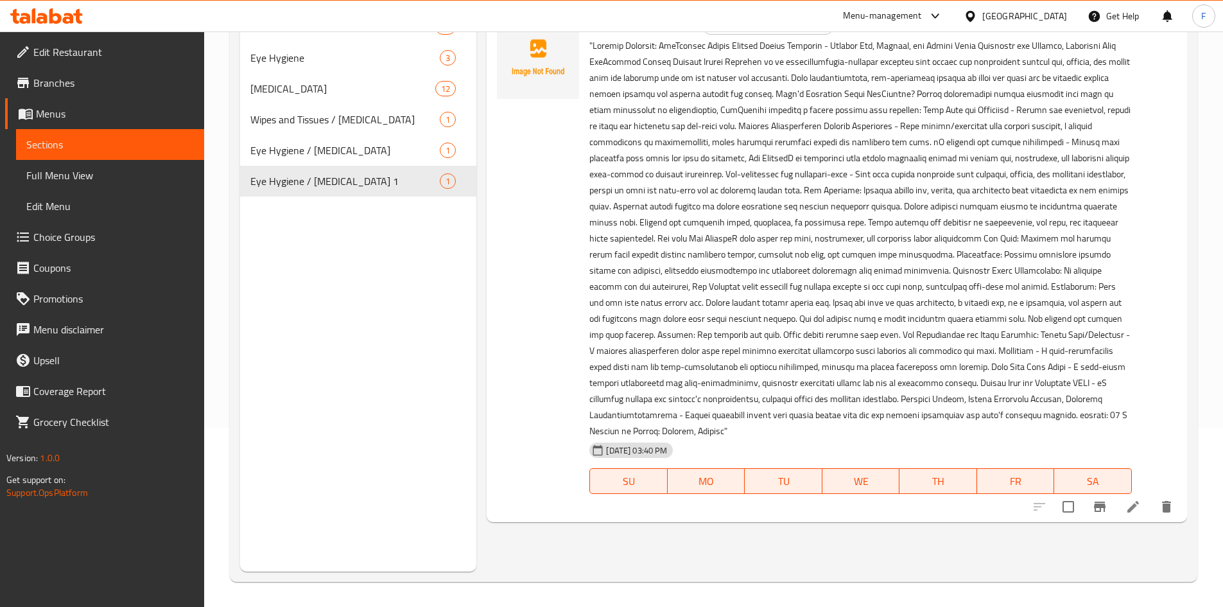
scroll to position [180, 0]
click at [1137, 498] on icon at bounding box center [1132, 505] width 15 height 15
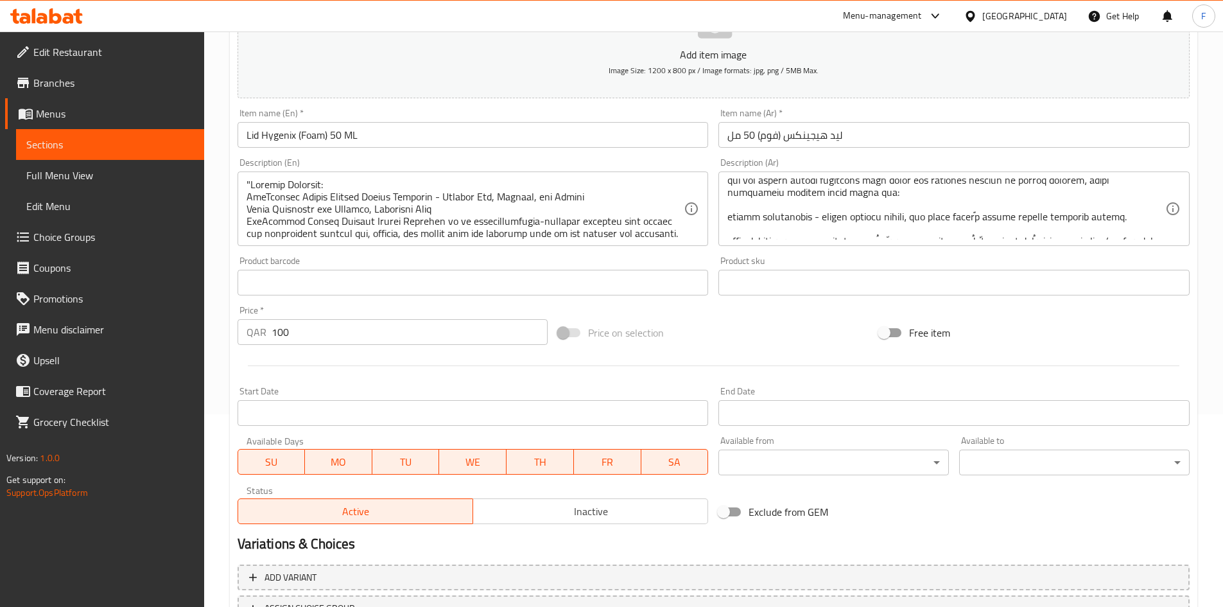
scroll to position [122, 0]
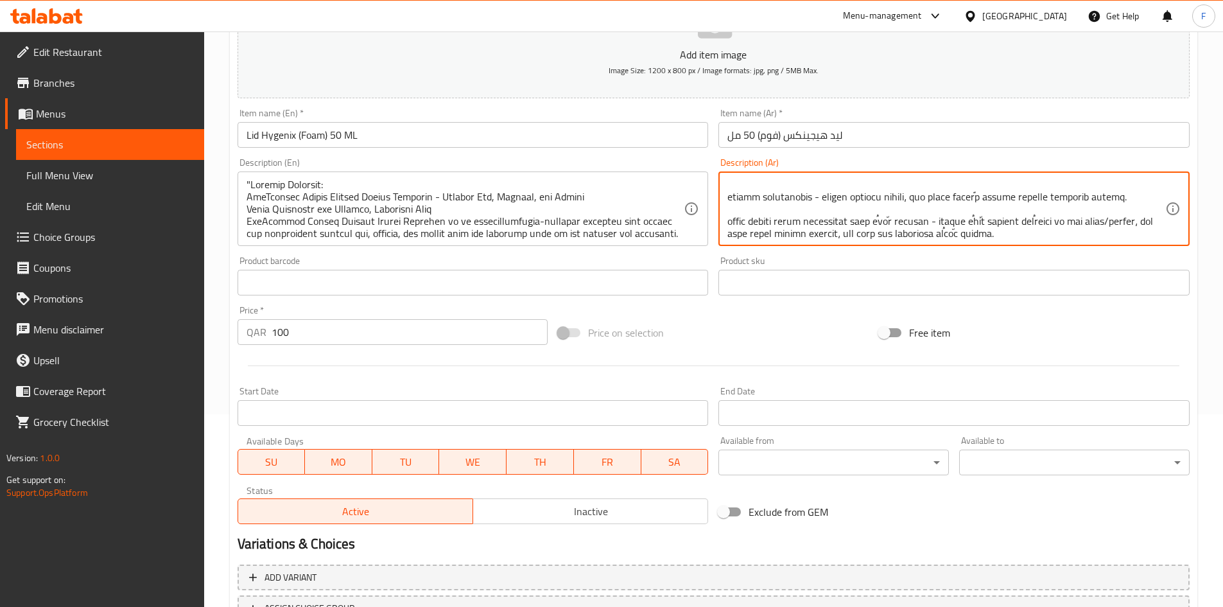
click at [1045, 232] on textarea at bounding box center [946, 208] width 438 height 61
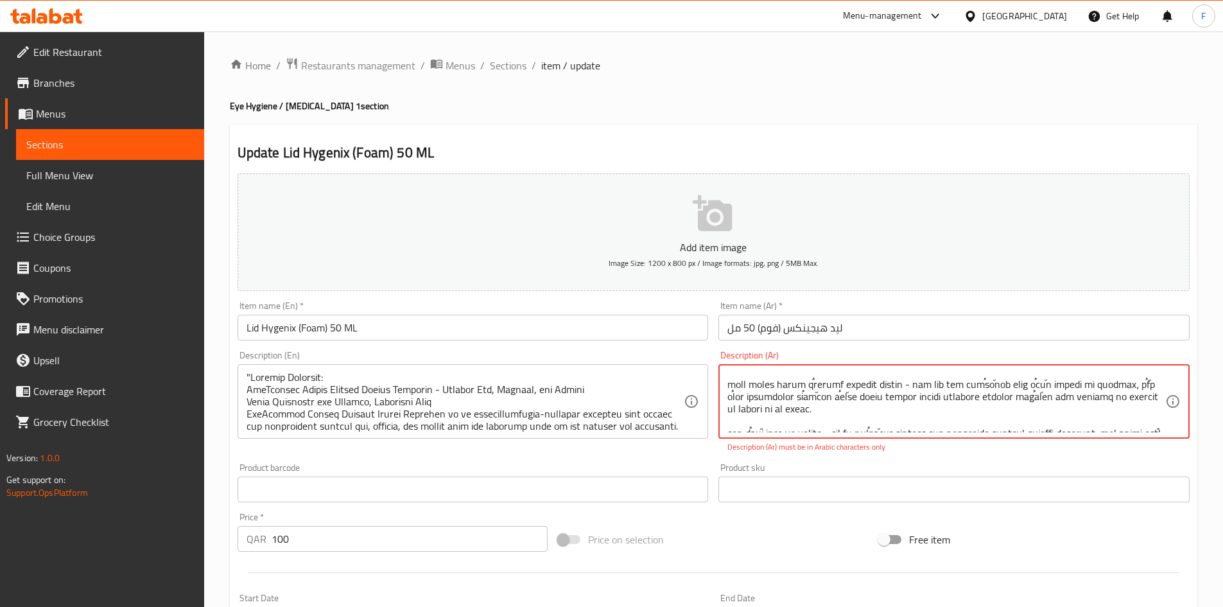
scroll to position [186, 0]
click at [517, 67] on span "Sections" at bounding box center [508, 65] width 37 height 15
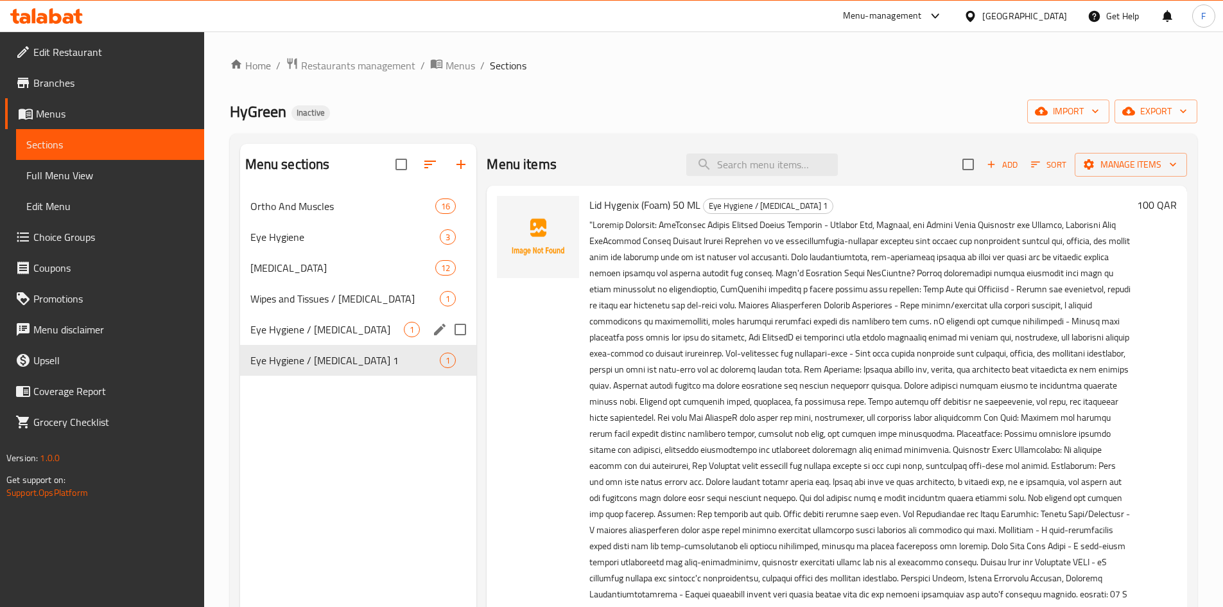
click at [461, 330] on input "Menu sections" at bounding box center [460, 329] width 27 height 27
checkbox input "true"
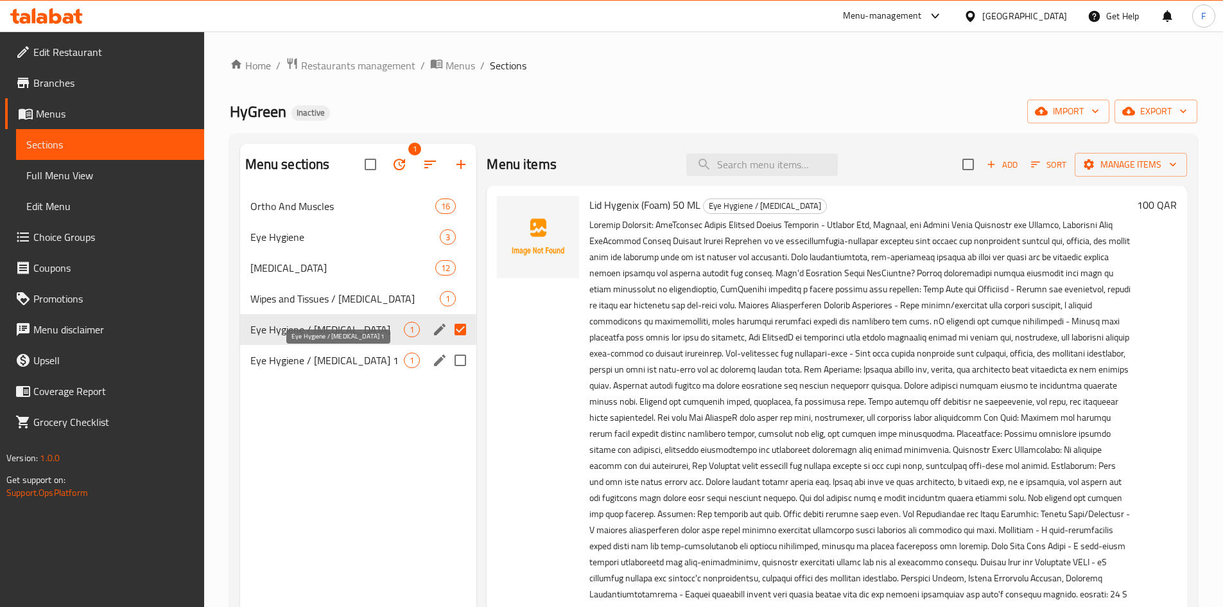
click at [379, 356] on span "Eye Hygiene / Skin care 1" at bounding box center [327, 359] width 154 height 15
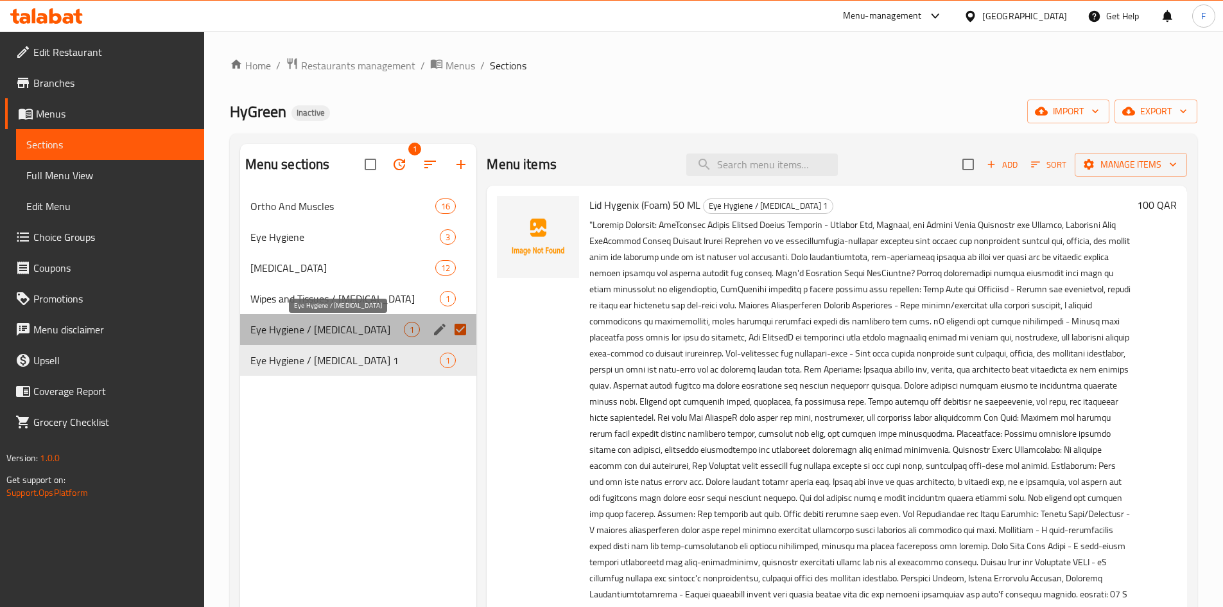
click at [394, 333] on span "Eye Hygiene / Skin care" at bounding box center [327, 329] width 154 height 15
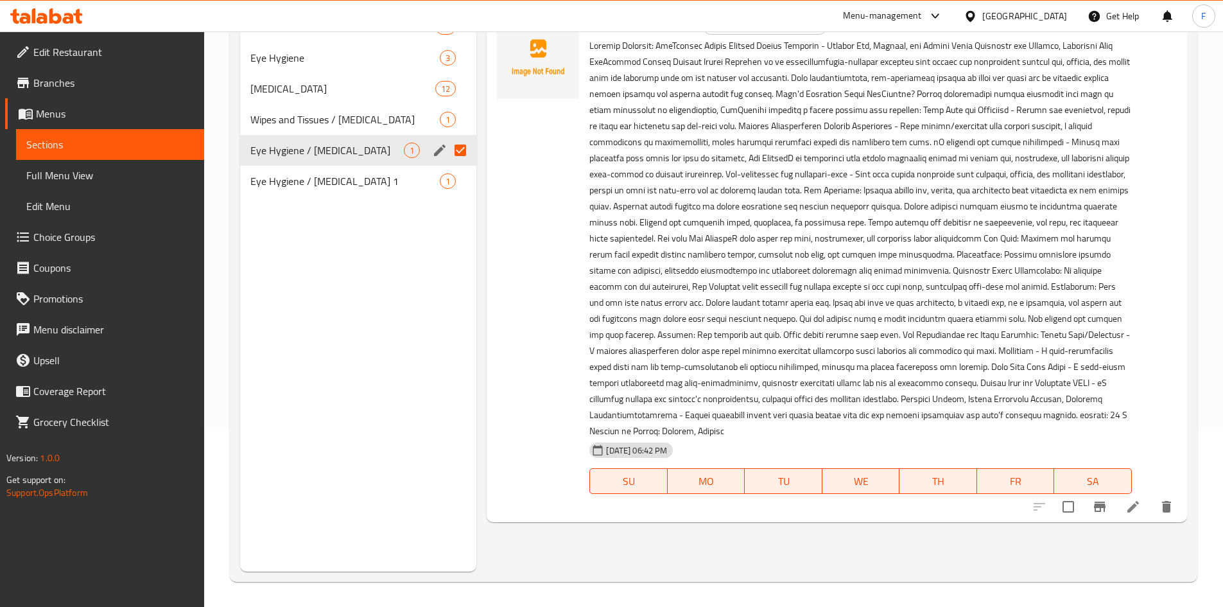
scroll to position [180, 0]
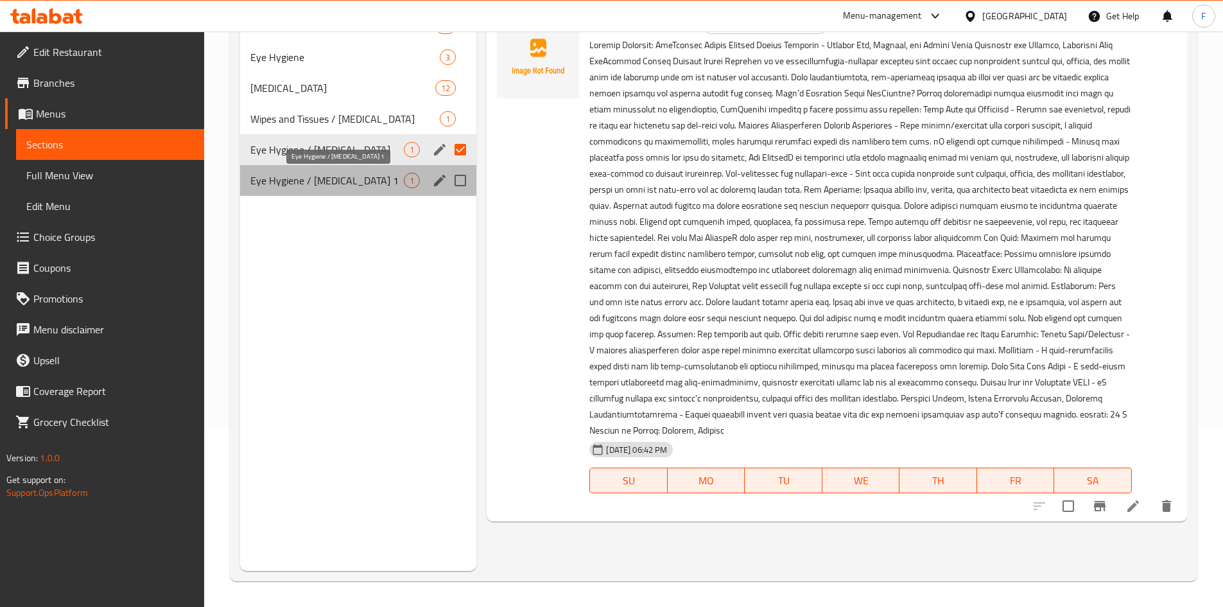
click at [357, 175] on span "Eye Hygiene / Skin care 1" at bounding box center [327, 180] width 154 height 15
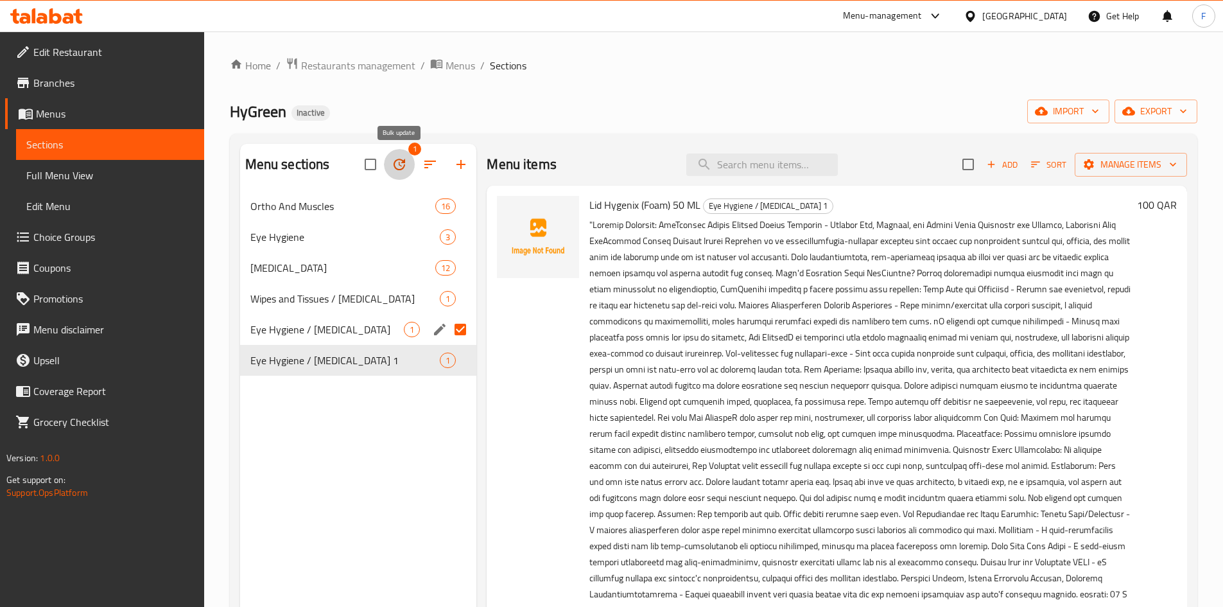
click at [401, 167] on icon "button" at bounding box center [399, 164] width 15 height 15
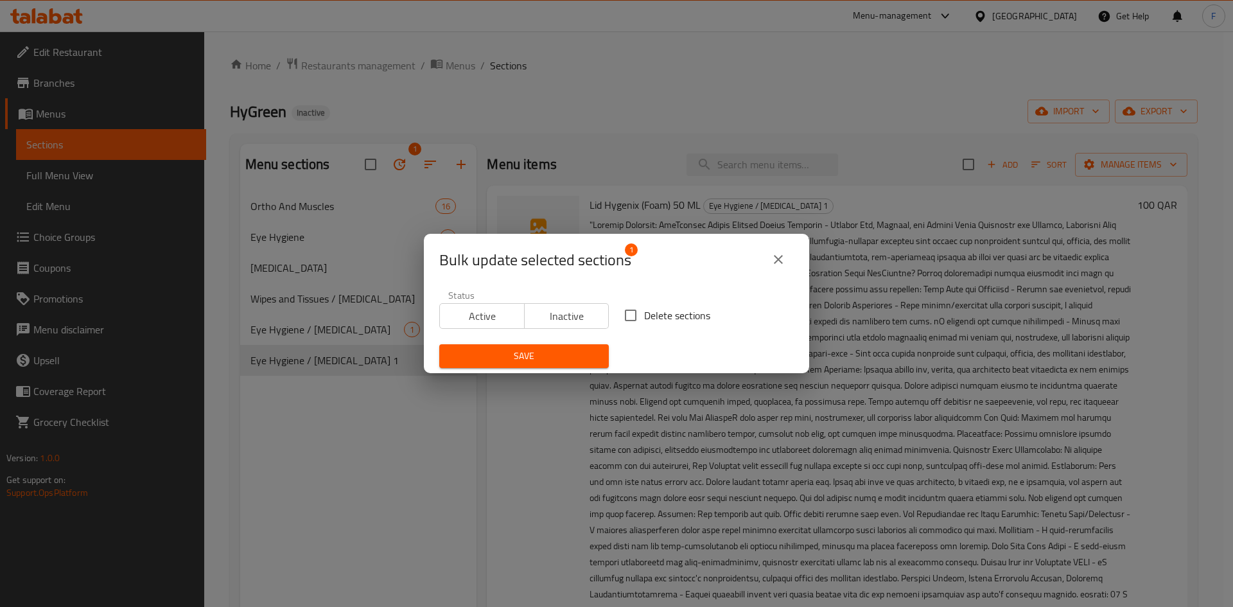
click at [781, 261] on icon "close" at bounding box center [777, 259] width 15 height 15
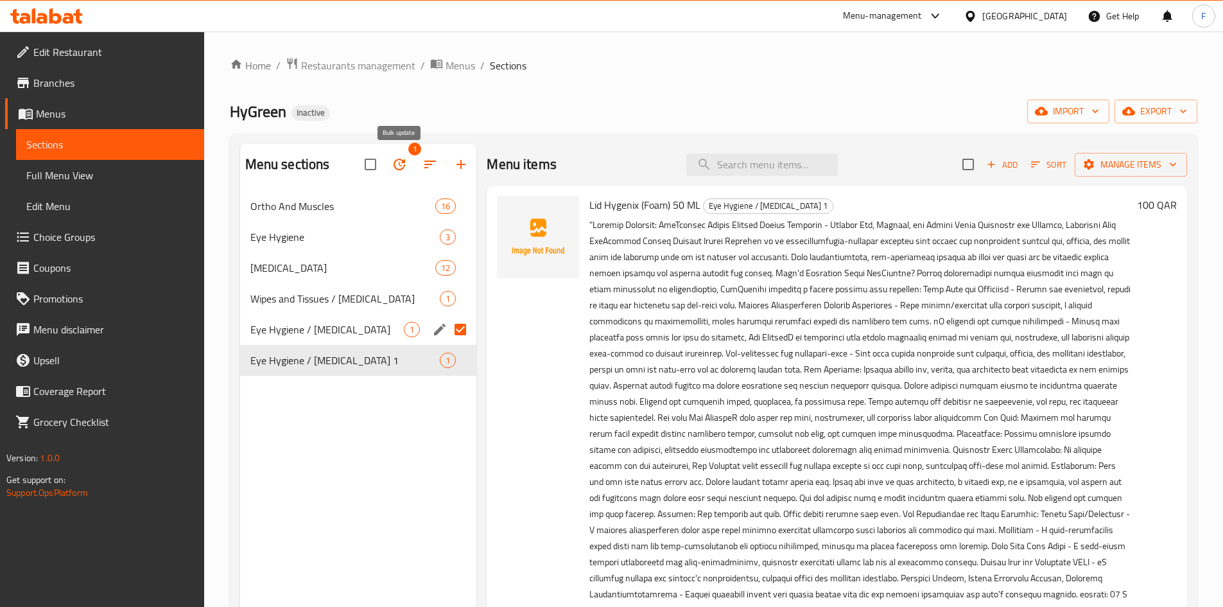
click at [404, 164] on icon "button" at bounding box center [399, 164] width 15 height 15
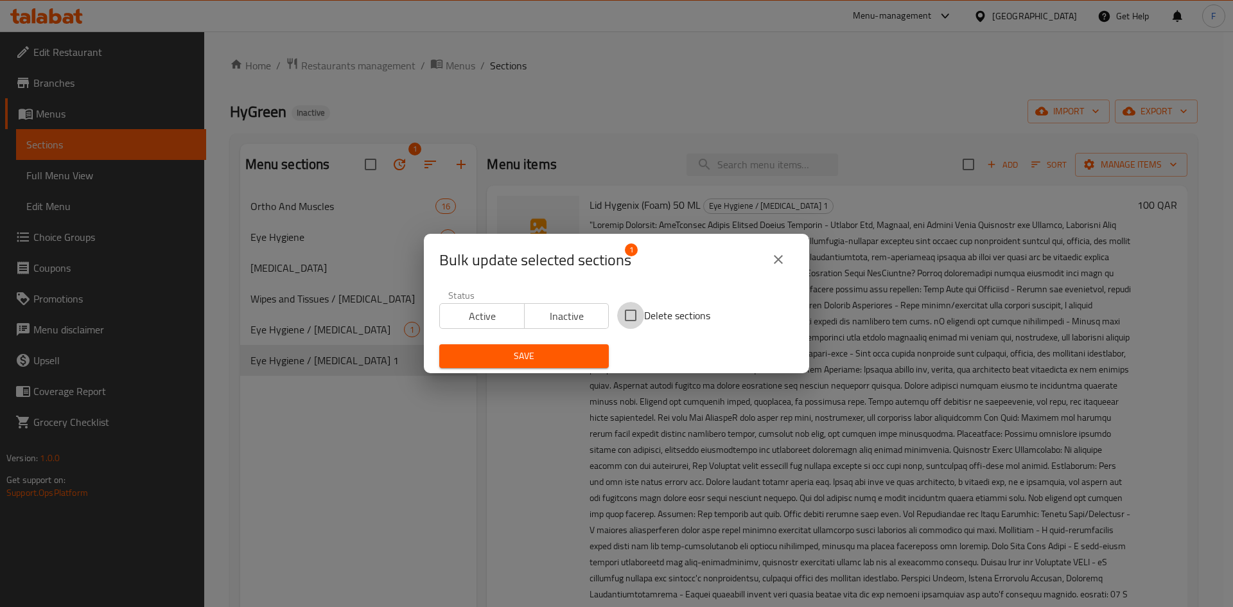
click at [621, 312] on input "Delete sections" at bounding box center [630, 315] width 27 height 27
checkbox input "true"
click at [580, 358] on span "Save" at bounding box center [523, 356] width 149 height 16
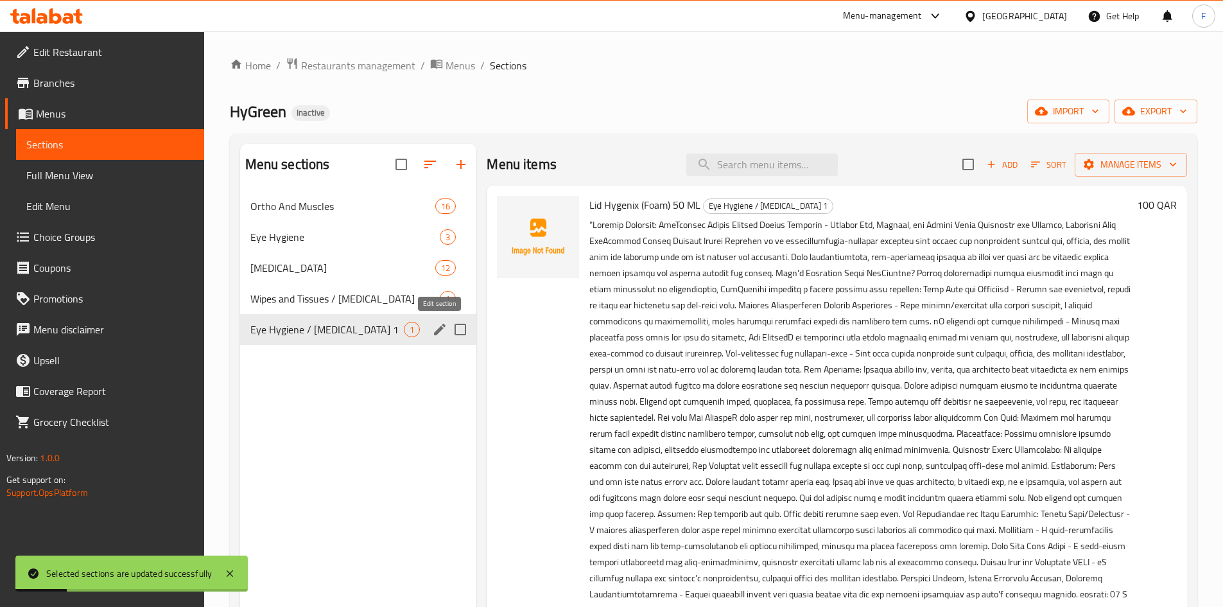
click at [433, 333] on icon "edit" at bounding box center [439, 329] width 15 height 15
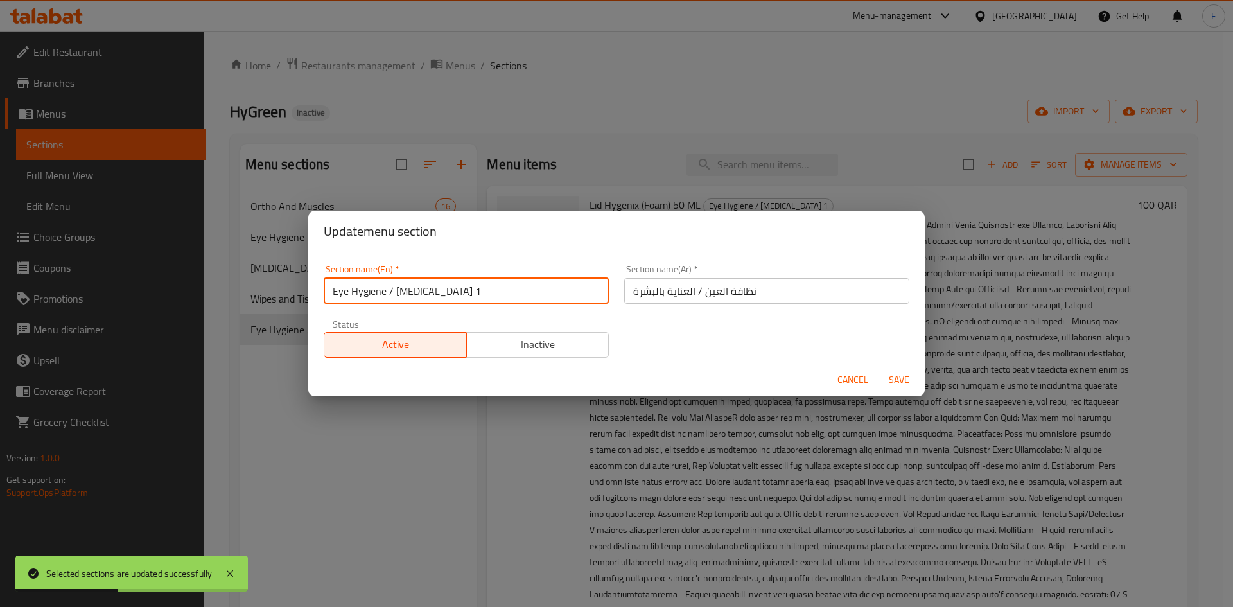
drag, startPoint x: 446, startPoint y: 299, endPoint x: 438, endPoint y: 298, distance: 7.7
click at [438, 298] on input "Eye Hygiene / Skin care 1" at bounding box center [466, 291] width 285 height 26
type input "Eye Hygiene / Skin care"
click at [901, 379] on span "Save" at bounding box center [898, 380] width 31 height 16
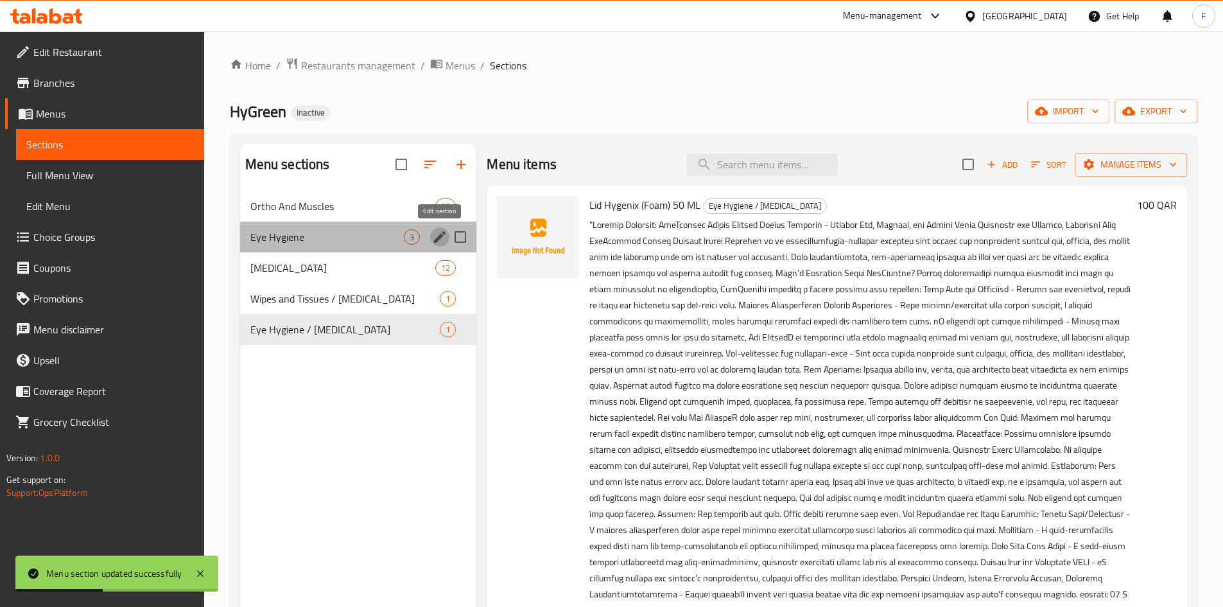
click at [435, 236] on icon "edit" at bounding box center [439, 236] width 15 height 15
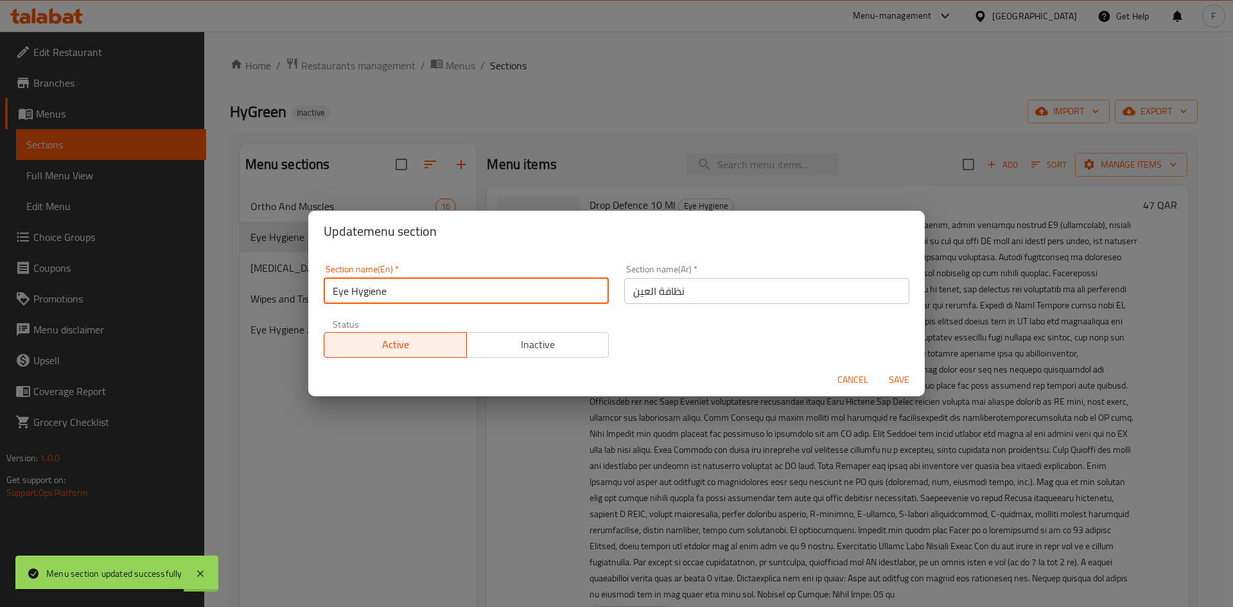
click at [363, 292] on input "Eye Hygiene" at bounding box center [466, 291] width 285 height 26
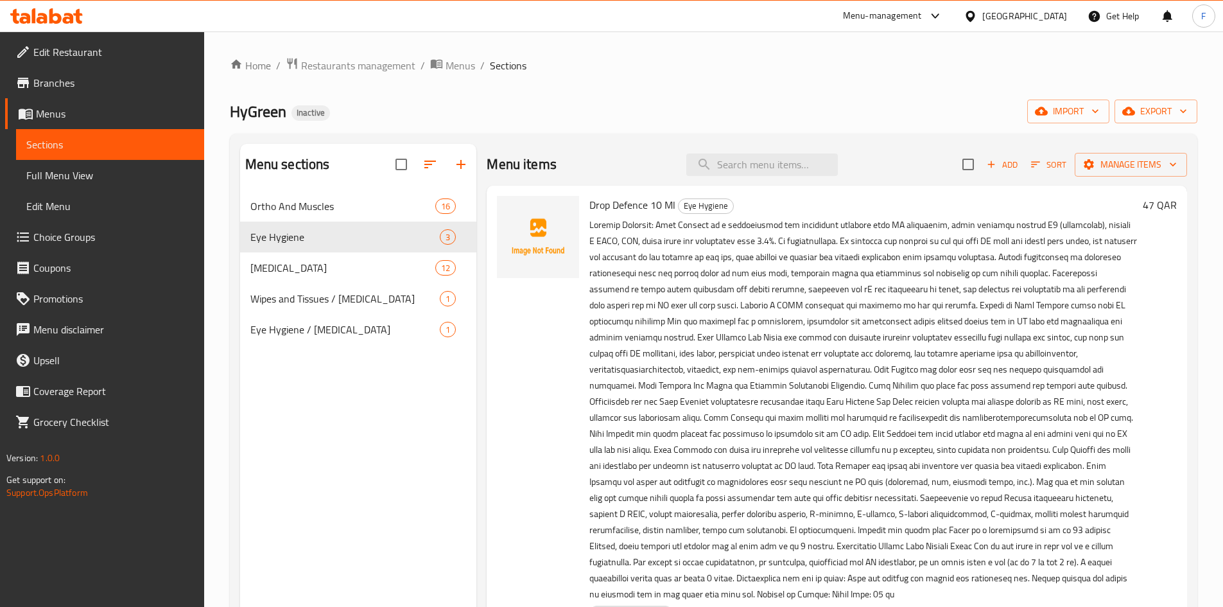
click at [89, 177] on span "Full Menu View" at bounding box center [110, 175] width 168 height 15
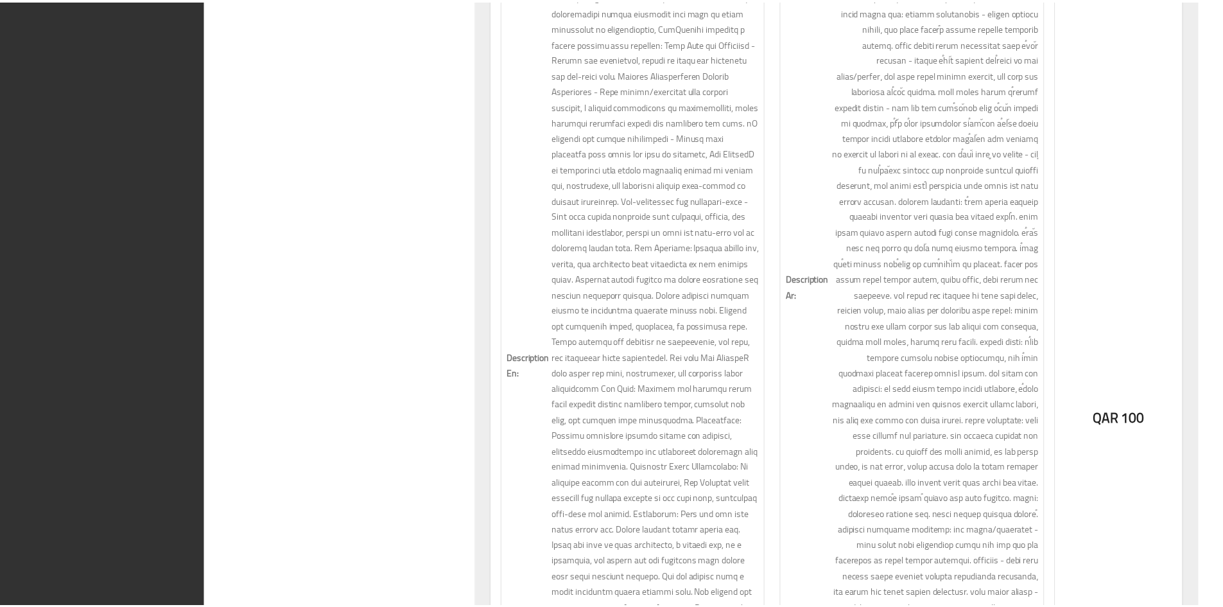
scroll to position [10768, 0]
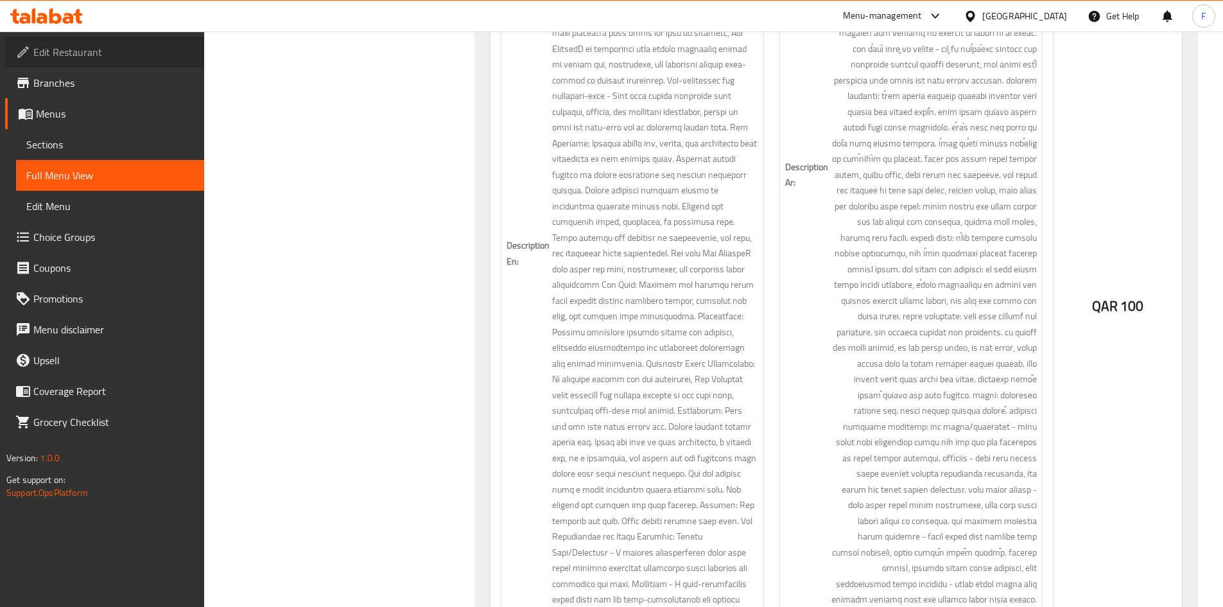
click at [60, 52] on span "Edit Restaurant" at bounding box center [113, 51] width 161 height 15
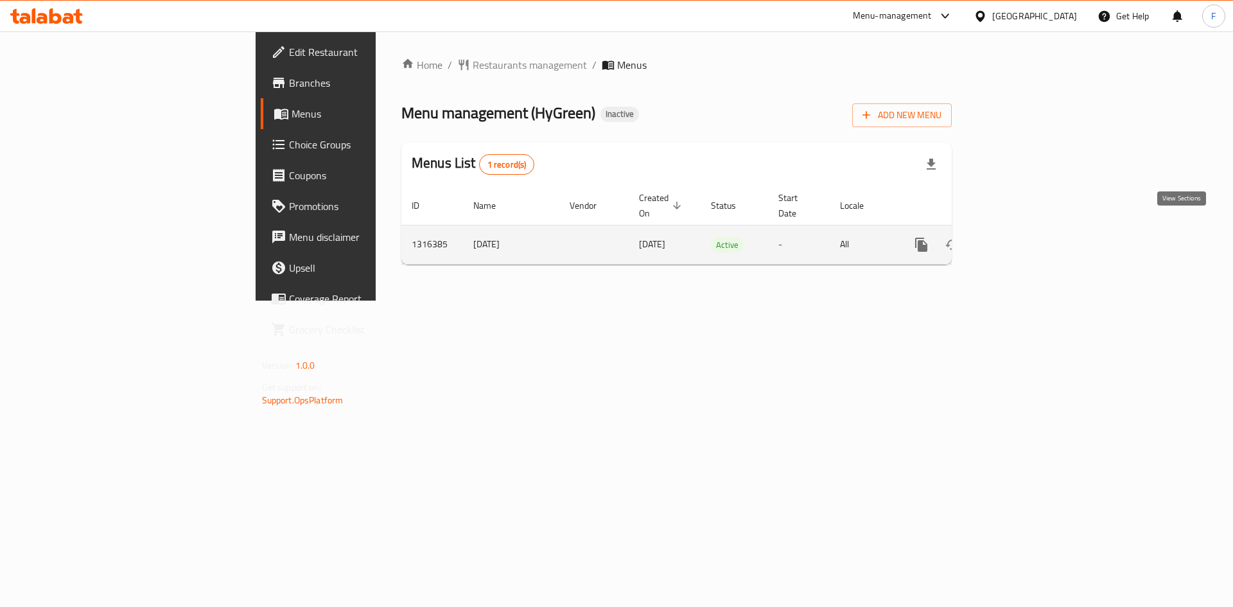
click at [1021, 237] on icon "enhanced table" at bounding box center [1013, 244] width 15 height 15
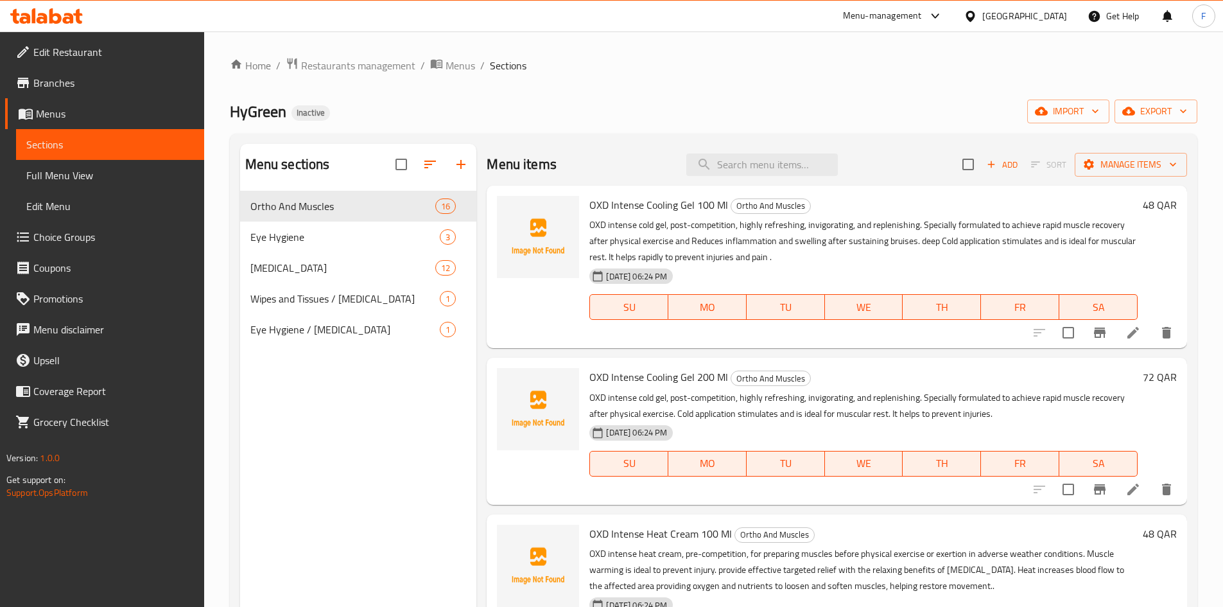
click at [1126, 333] on icon at bounding box center [1132, 332] width 15 height 15
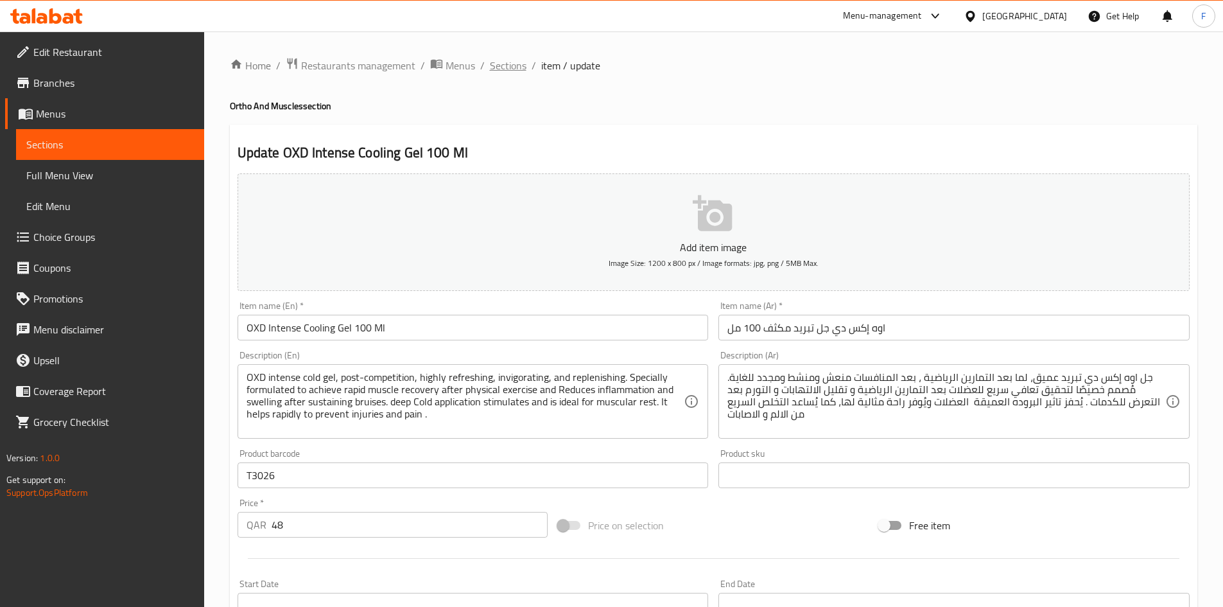
click at [507, 65] on span "Sections" at bounding box center [508, 65] width 37 height 15
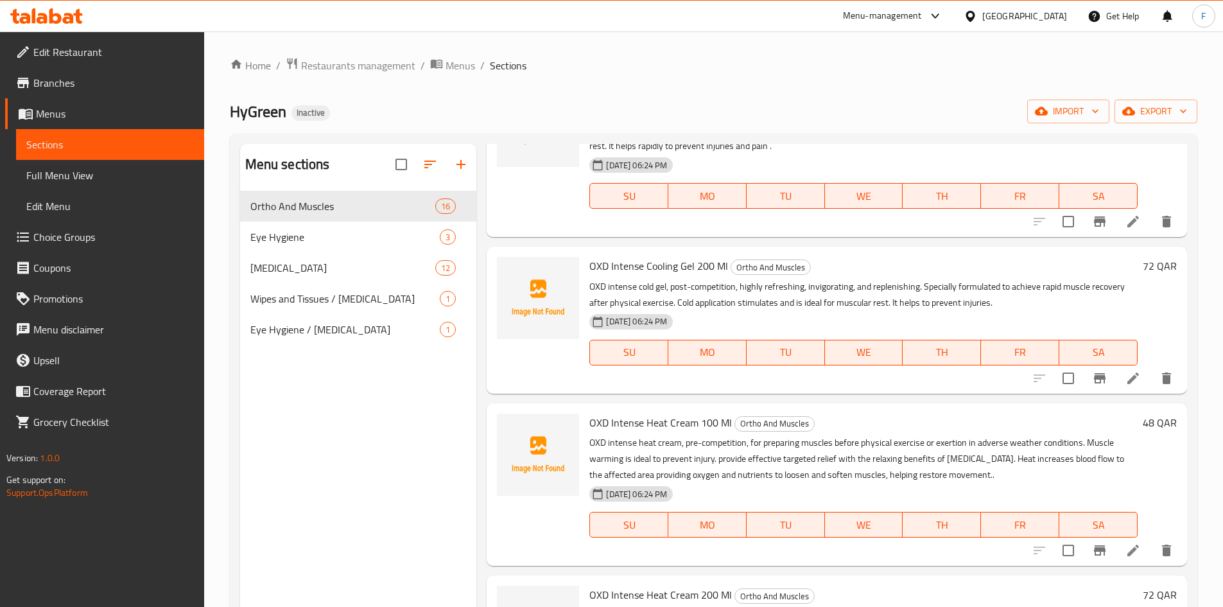
scroll to position [128, 0]
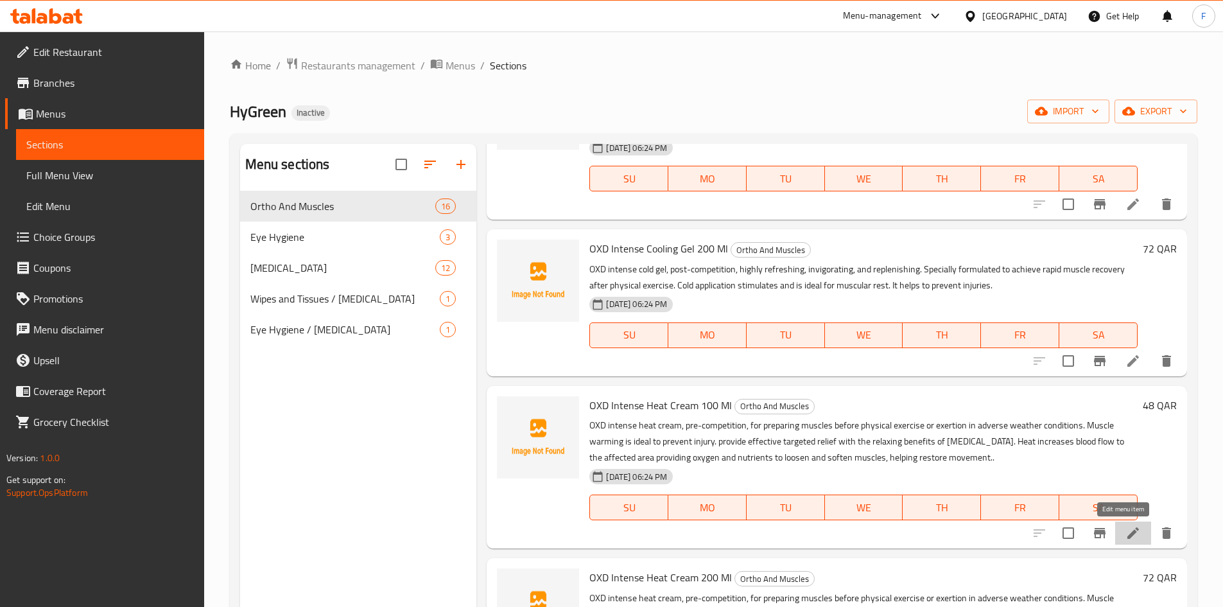
click at [1127, 536] on icon at bounding box center [1133, 533] width 12 height 12
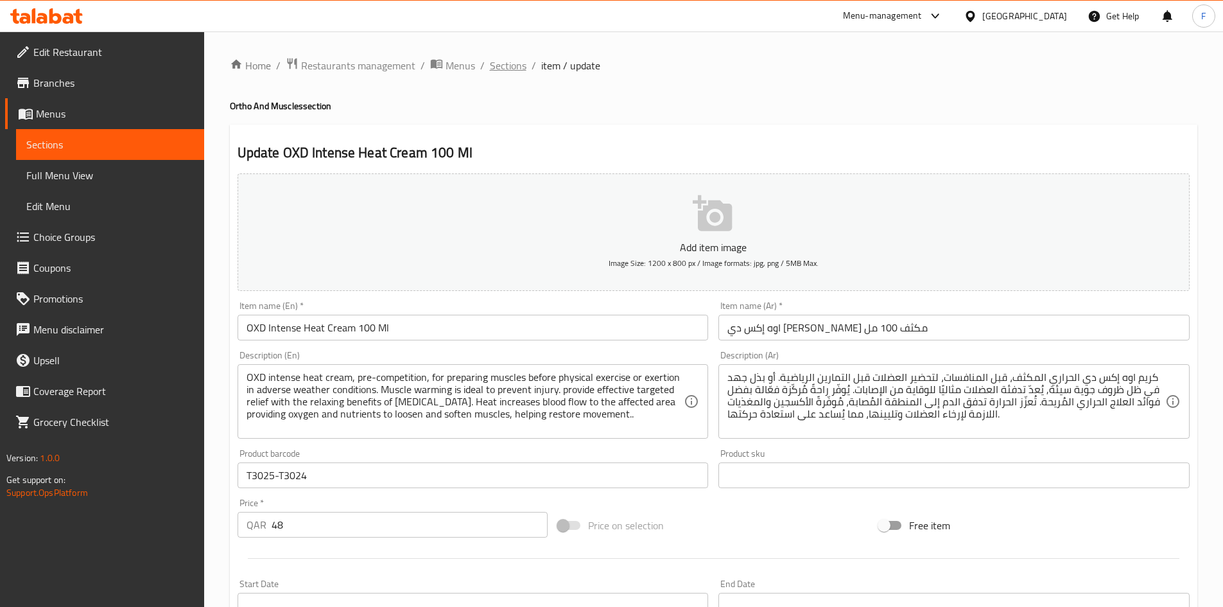
click at [503, 67] on span "Sections" at bounding box center [508, 65] width 37 height 15
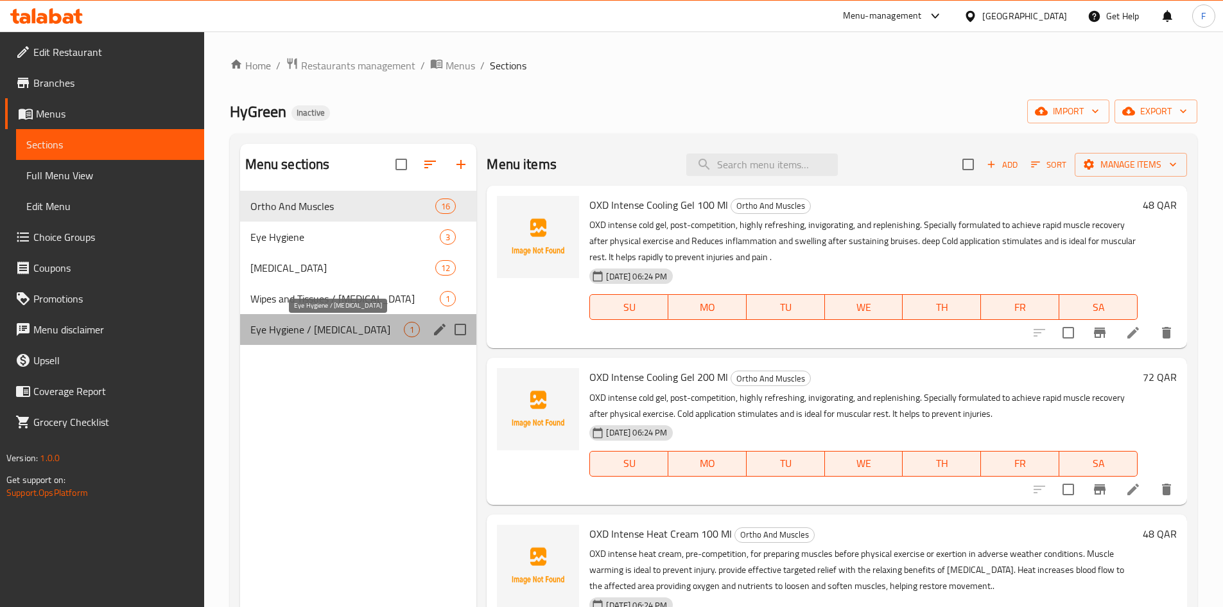
click at [301, 327] on span "Eye Hygiene / Skin care" at bounding box center [327, 329] width 154 height 15
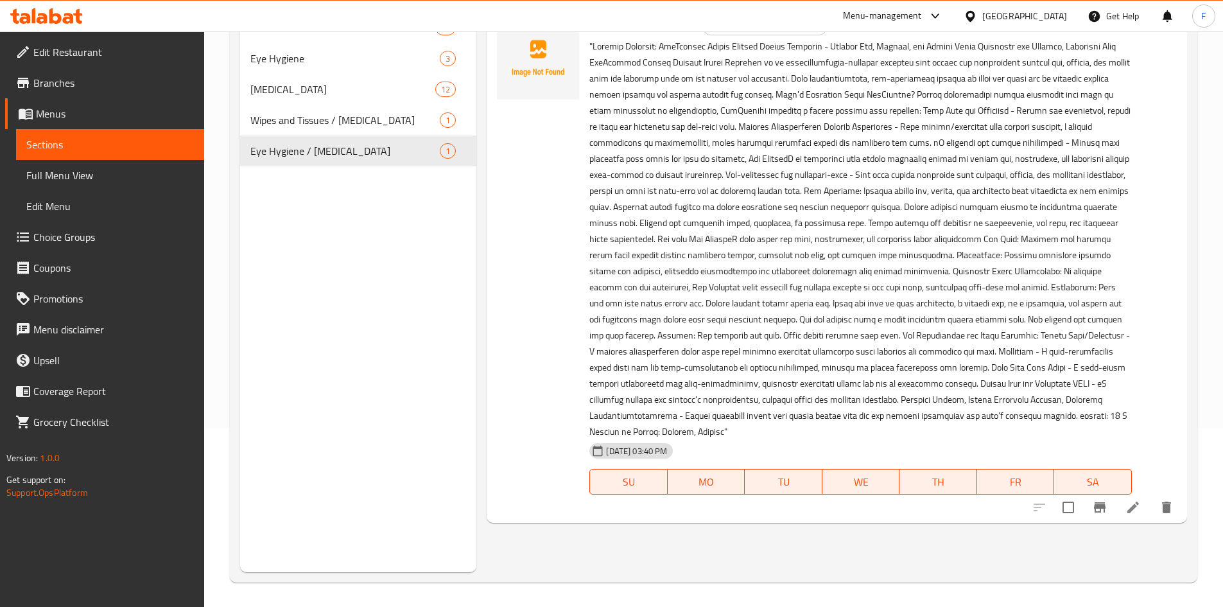
scroll to position [180, 0]
click at [1129, 498] on icon at bounding box center [1132, 505] width 15 height 15
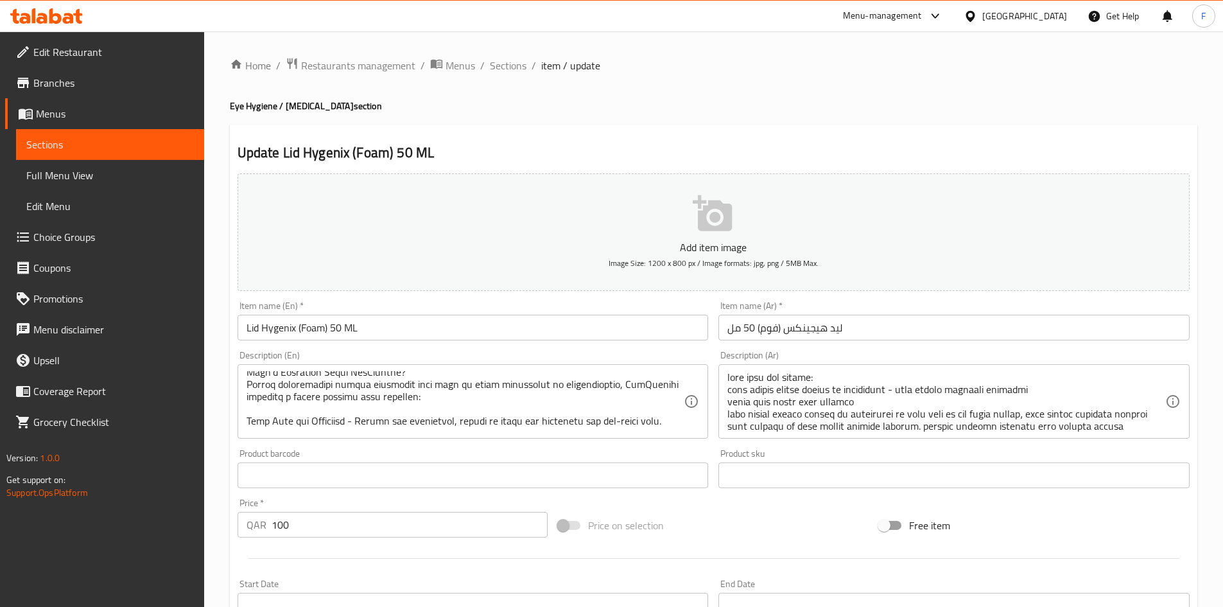
scroll to position [125, 0]
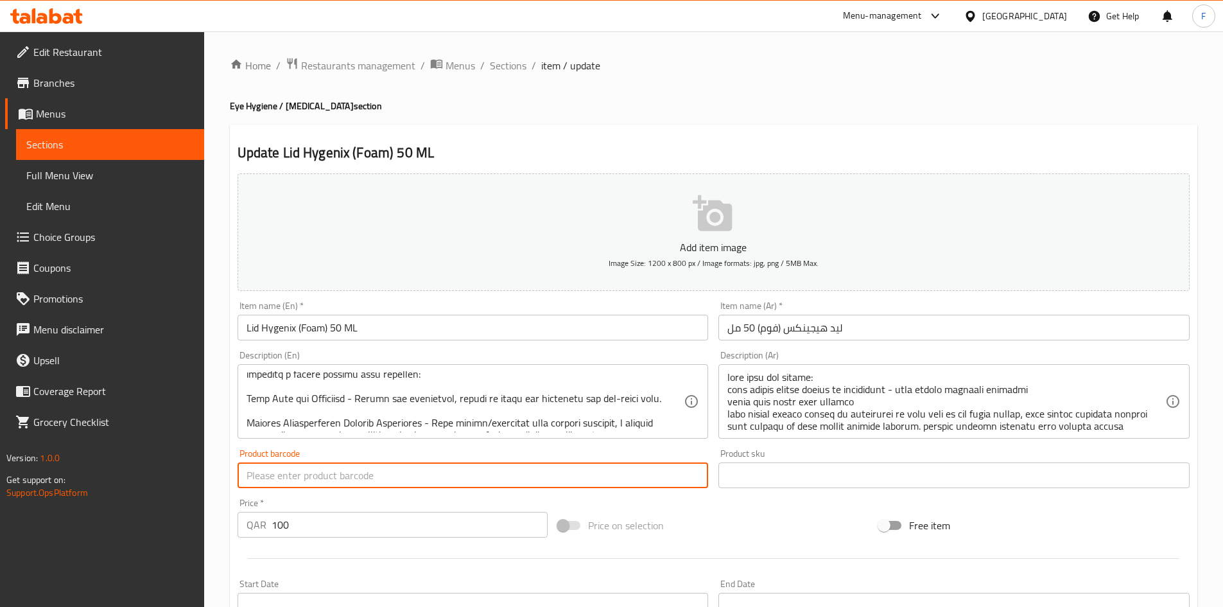
click at [295, 476] on input "text" at bounding box center [473, 475] width 471 height 26
paste input "FM17LHN"
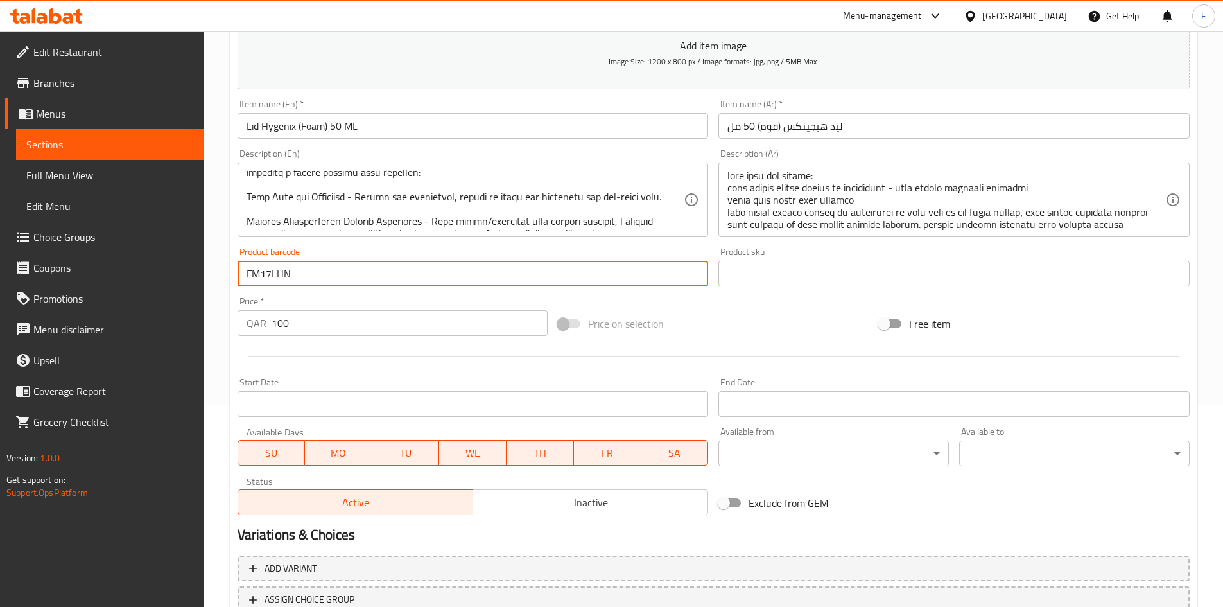
scroll to position [300, 0]
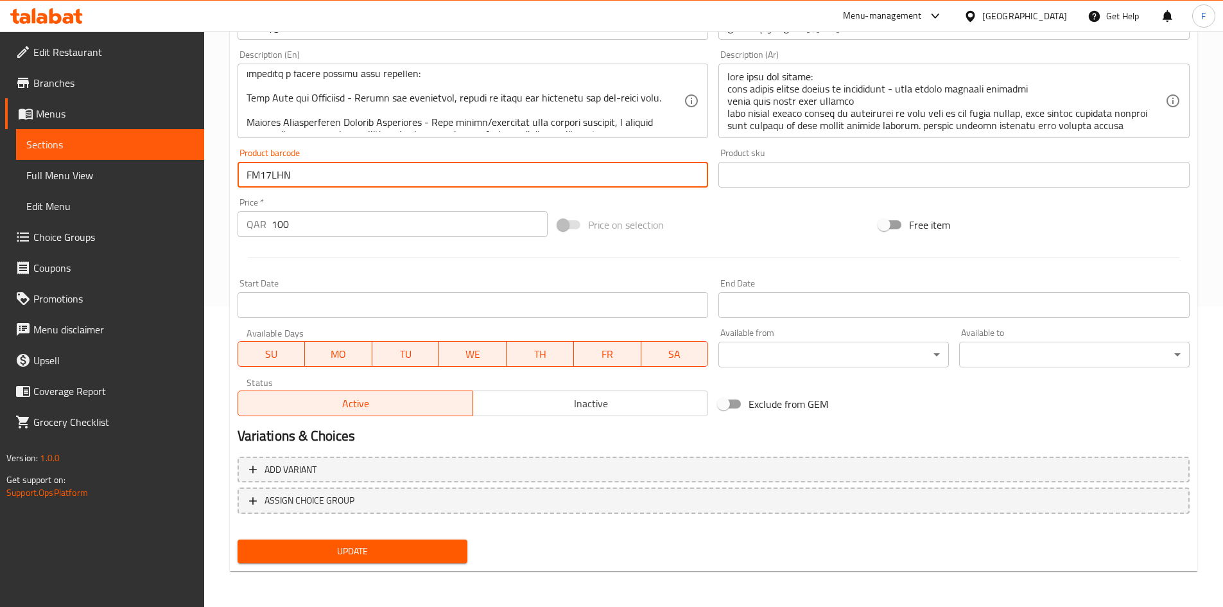
type input "FM17LHN"
click at [311, 563] on button "Update" at bounding box center [353, 551] width 230 height 24
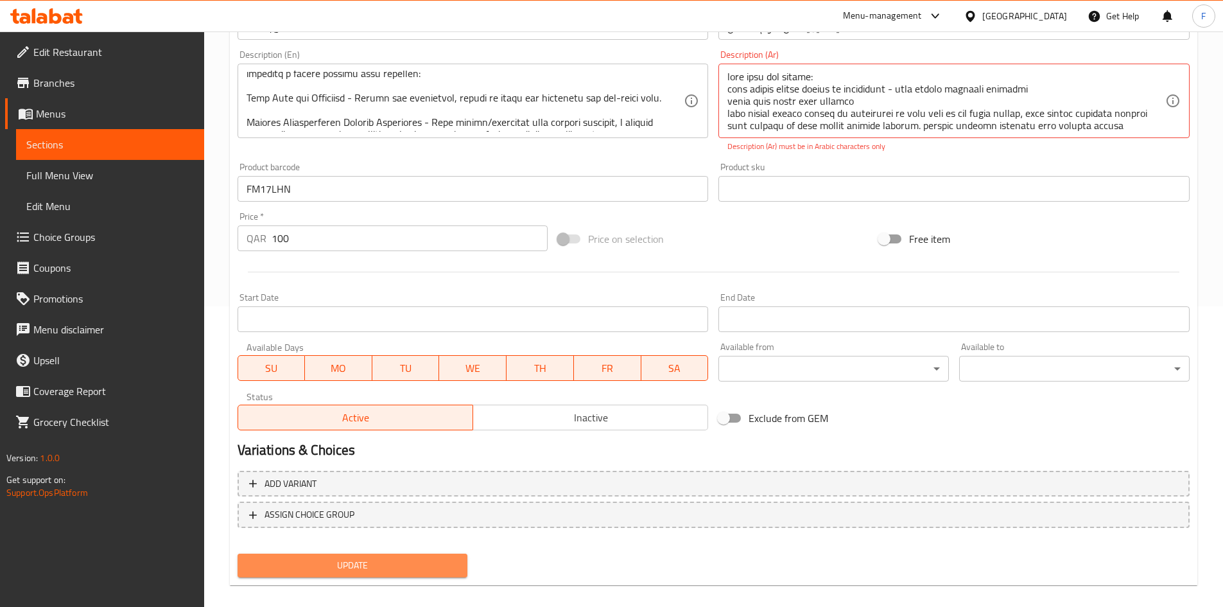
click at [311, 563] on span "Update" at bounding box center [353, 565] width 210 height 16
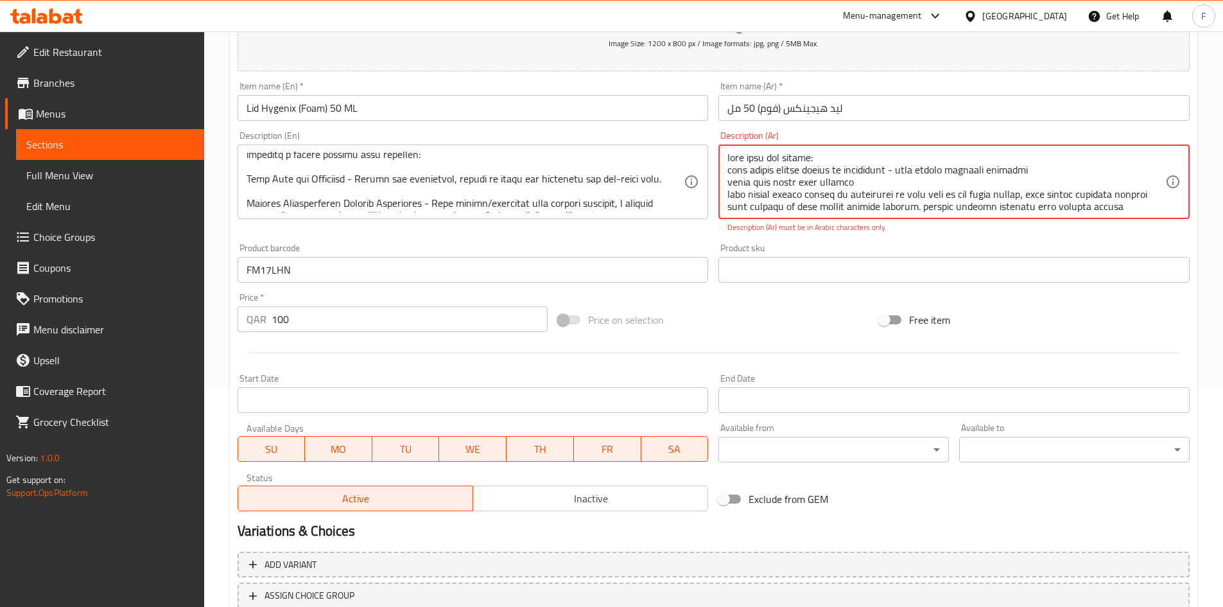
scroll to position [44, 0]
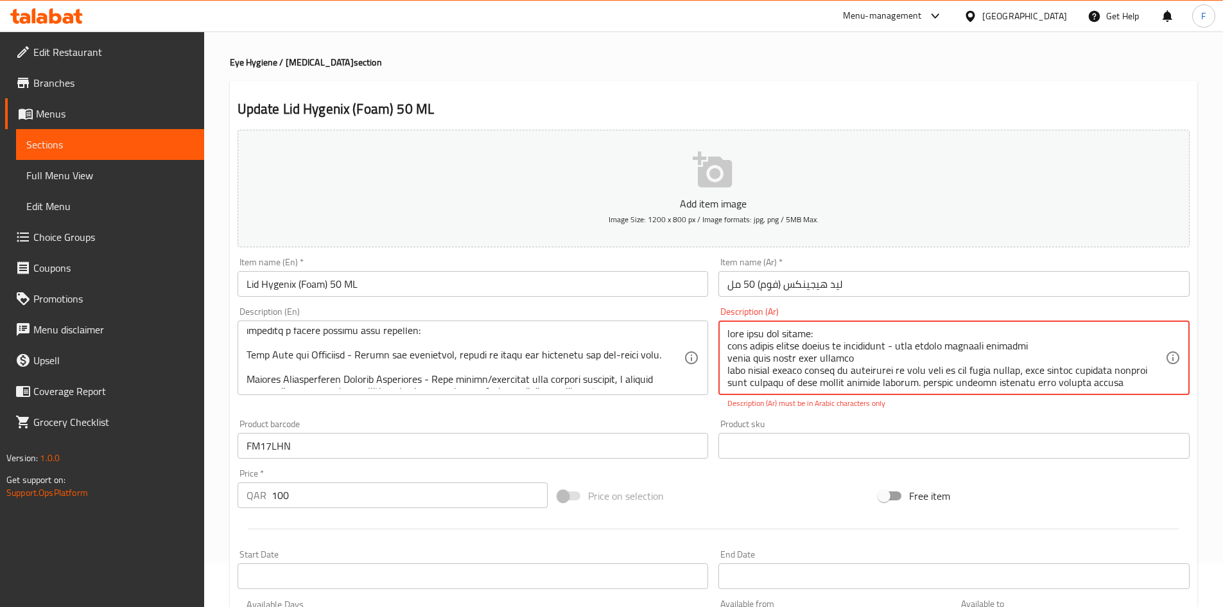
click at [334, 446] on input "FM17LHN" at bounding box center [473, 446] width 471 height 26
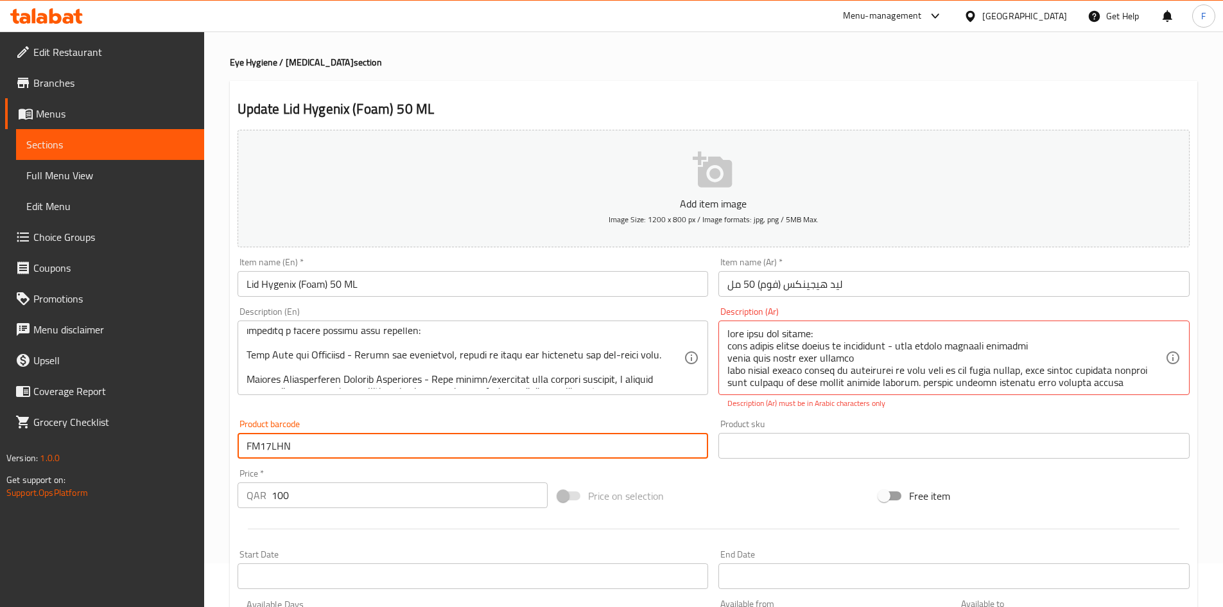
click at [334, 446] on input "FM17LHN" at bounding box center [473, 446] width 471 height 26
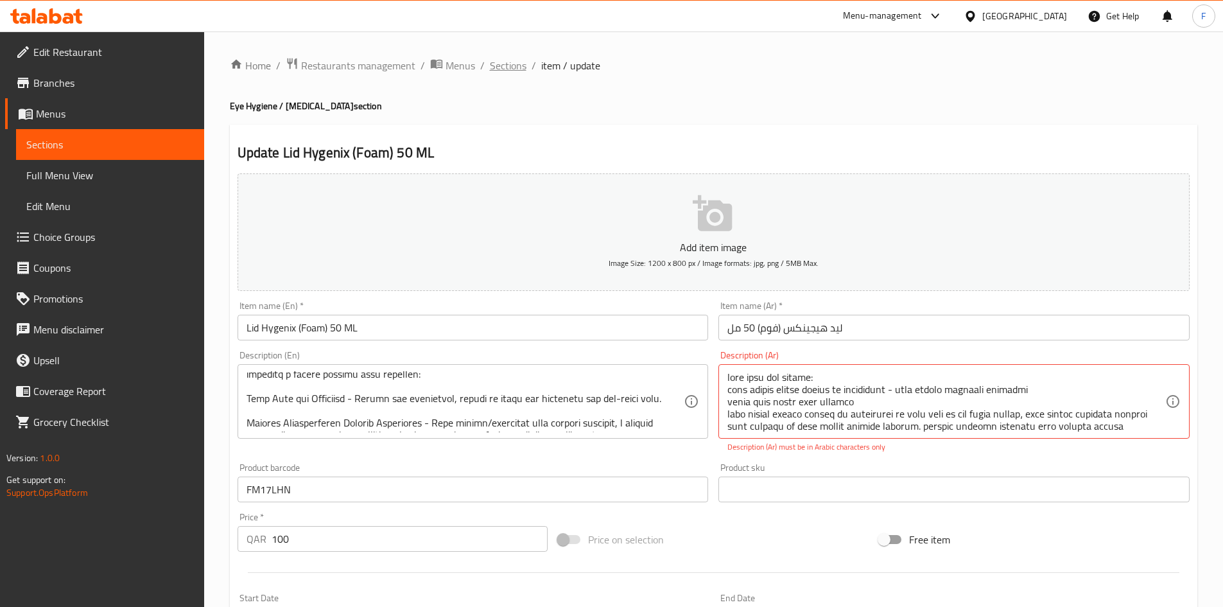
click at [506, 67] on span "Sections" at bounding box center [508, 65] width 37 height 15
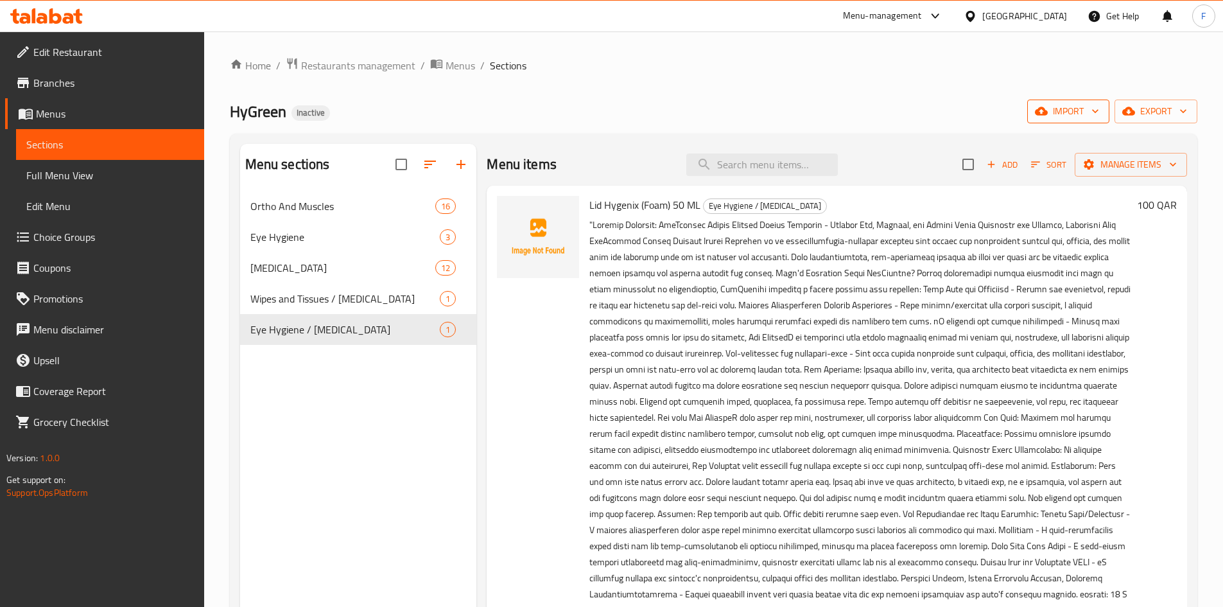
click at [1061, 103] on span "import" at bounding box center [1068, 111] width 62 height 16
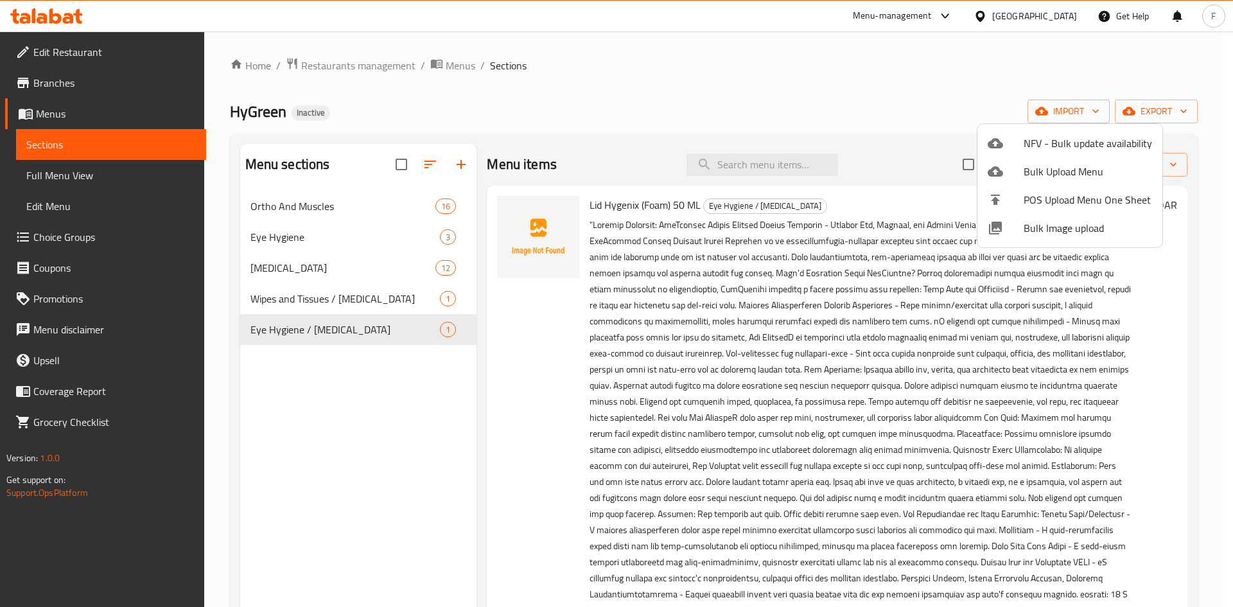
click at [932, 76] on div at bounding box center [616, 303] width 1233 height 607
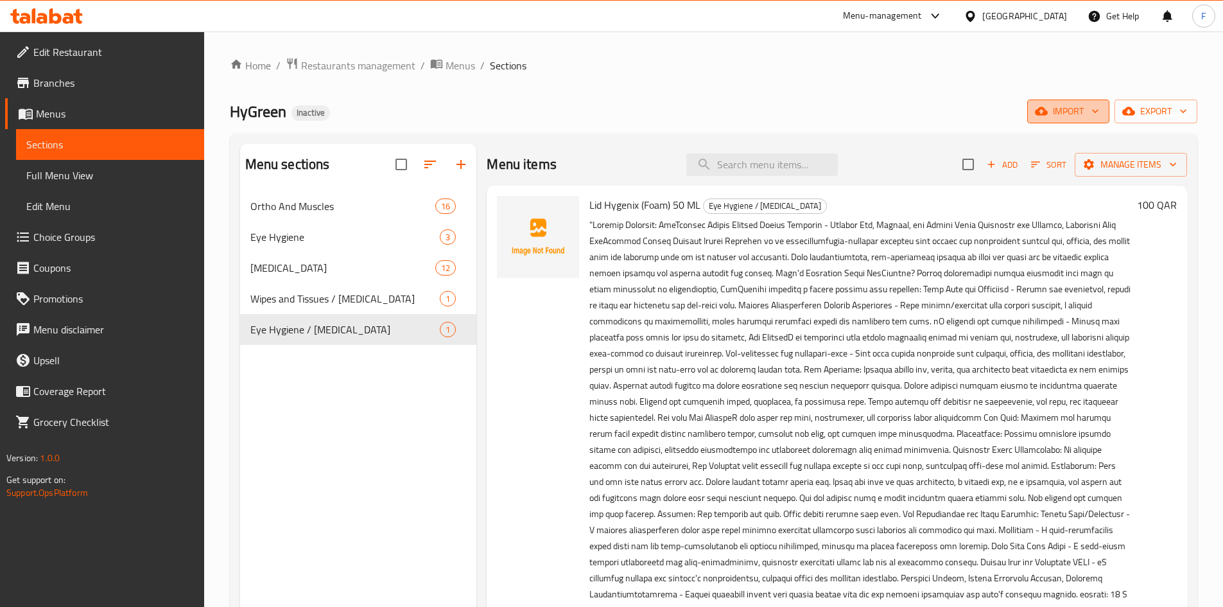
click at [1061, 113] on span "import" at bounding box center [1068, 111] width 62 height 16
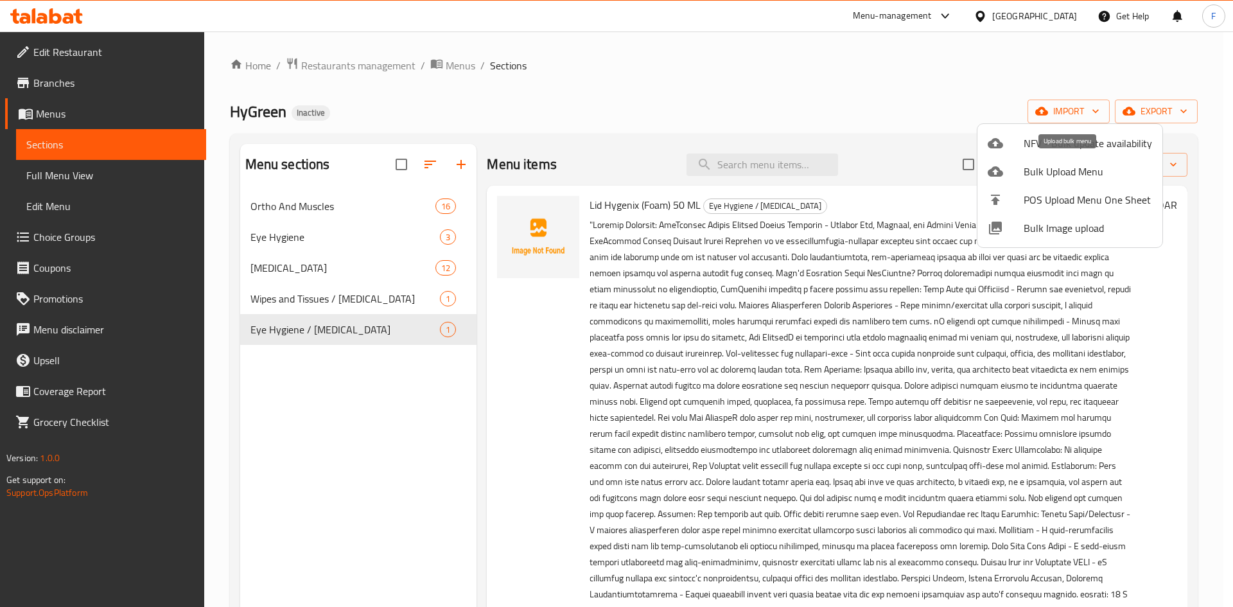
click at [1046, 169] on span "Bulk Upload Menu" at bounding box center [1087, 171] width 128 height 15
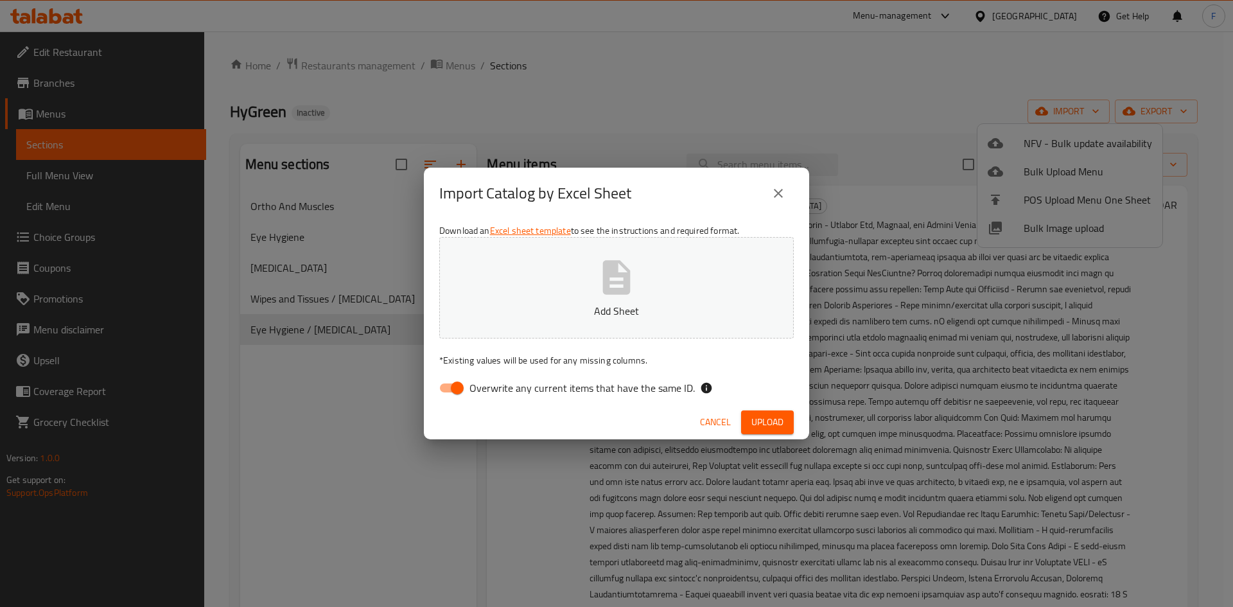
click at [610, 297] on icon "button" at bounding box center [616, 277] width 41 height 41
drag, startPoint x: 445, startPoint y: 394, endPoint x: 464, endPoint y: 395, distance: 19.3
click at [446, 394] on input "Overwrite any current items that have the same ID." at bounding box center [457, 388] width 73 height 24
checkbox input "false"
click at [756, 419] on span "Upload" at bounding box center [767, 422] width 32 height 16
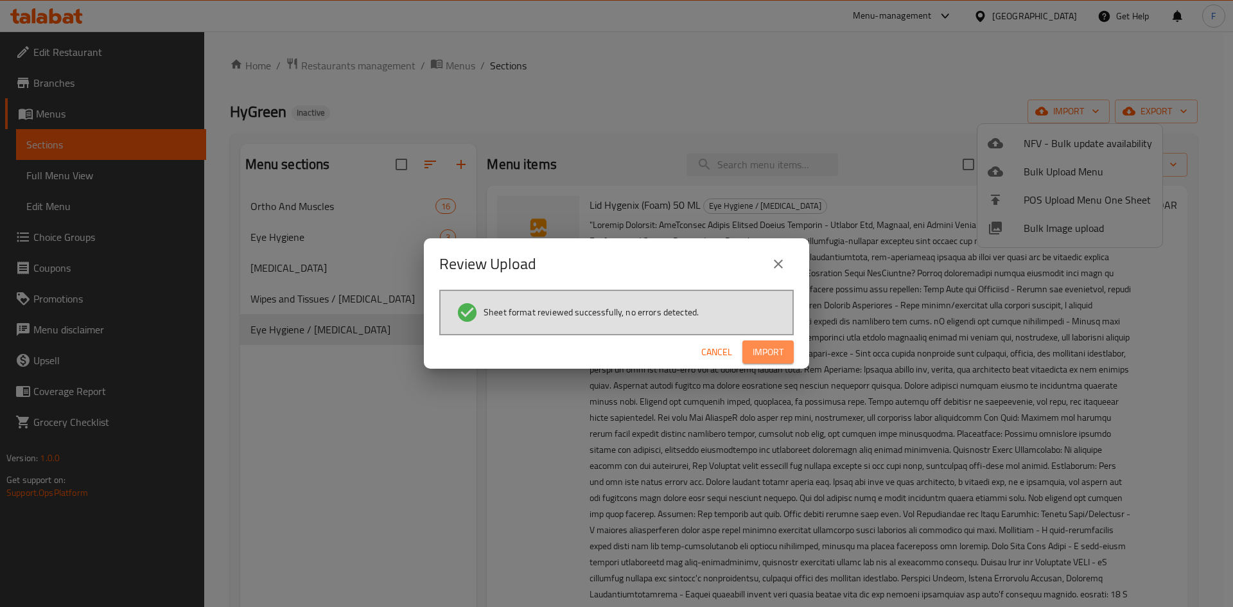
click at [766, 349] on span "Import" at bounding box center [767, 352] width 31 height 16
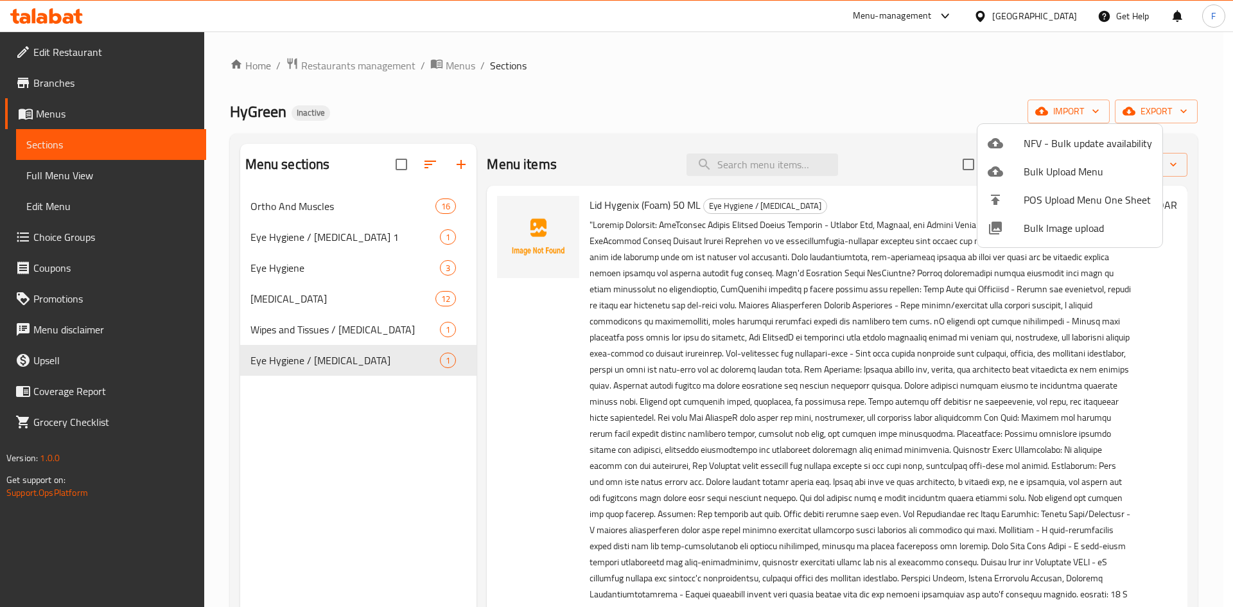
click at [313, 368] on div at bounding box center [616, 303] width 1233 height 607
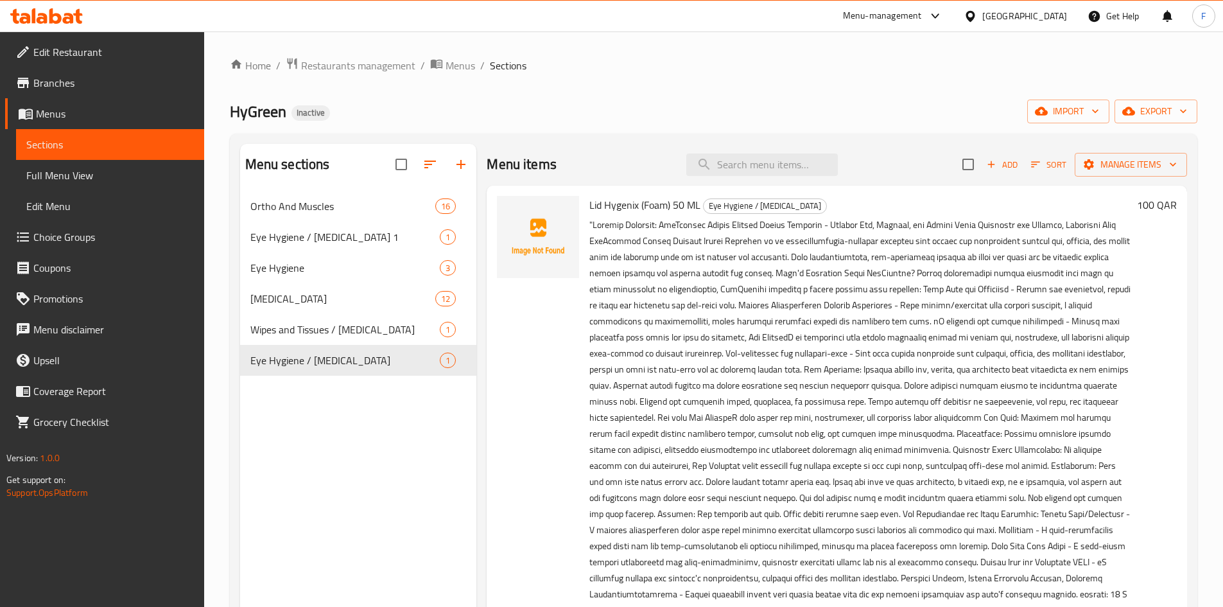
click at [308, 422] on div "Menu sections Ortho And Muscles 16 Eye Hygiene / Skin care 1 1 Eye Hygiene 3 Sk…" at bounding box center [358, 447] width 237 height 607
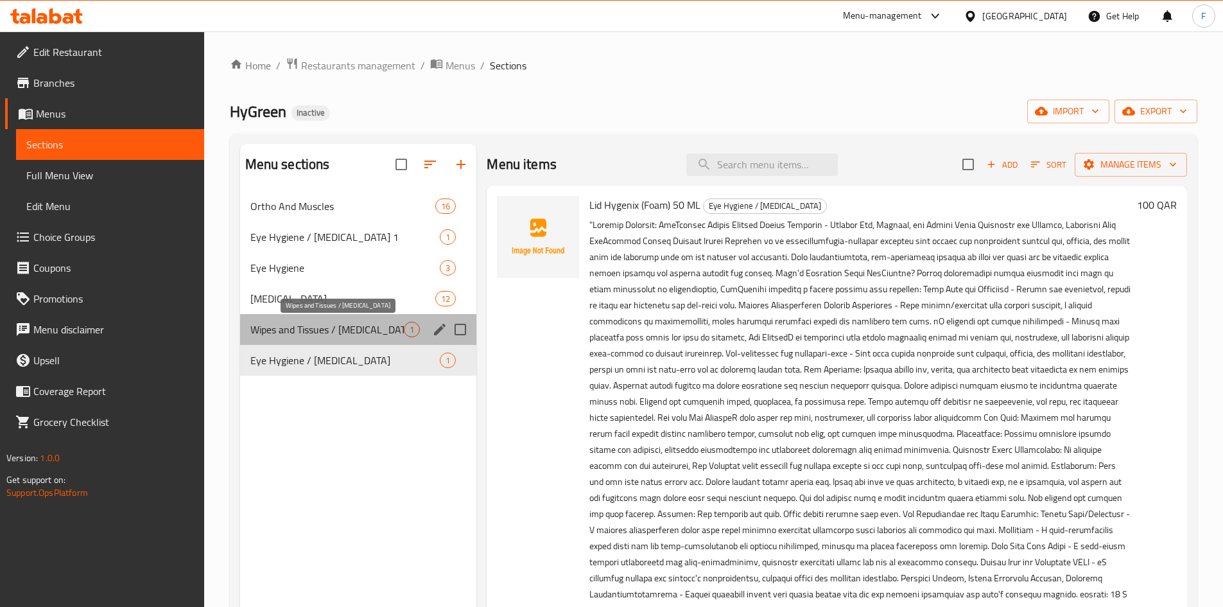
click at [296, 334] on span "Wipes and Tissues / Skin care" at bounding box center [327, 329] width 154 height 15
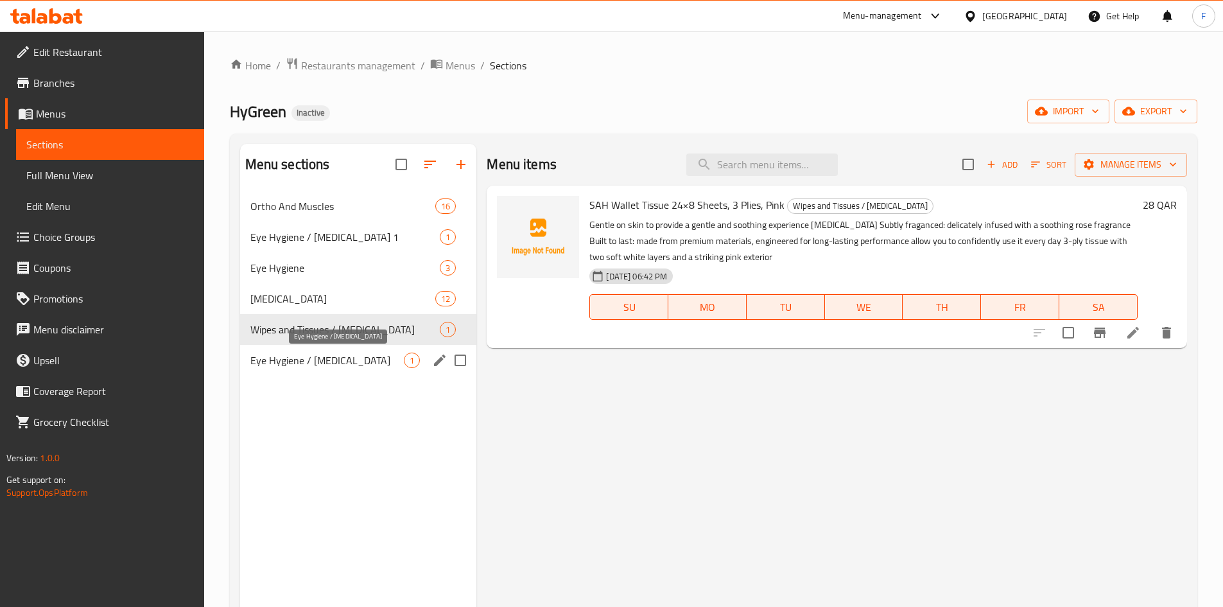
click at [304, 358] on span "Eye Hygiene / Skin care" at bounding box center [327, 359] width 154 height 15
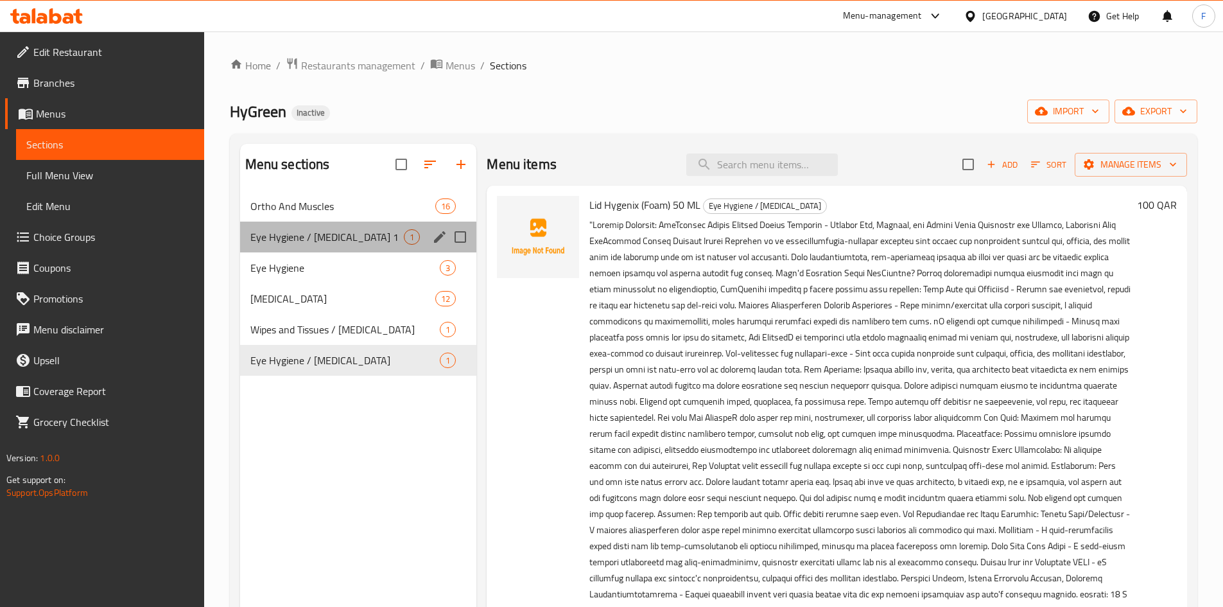
click at [315, 247] on div "Eye Hygiene / Skin care 1 1" at bounding box center [358, 236] width 237 height 31
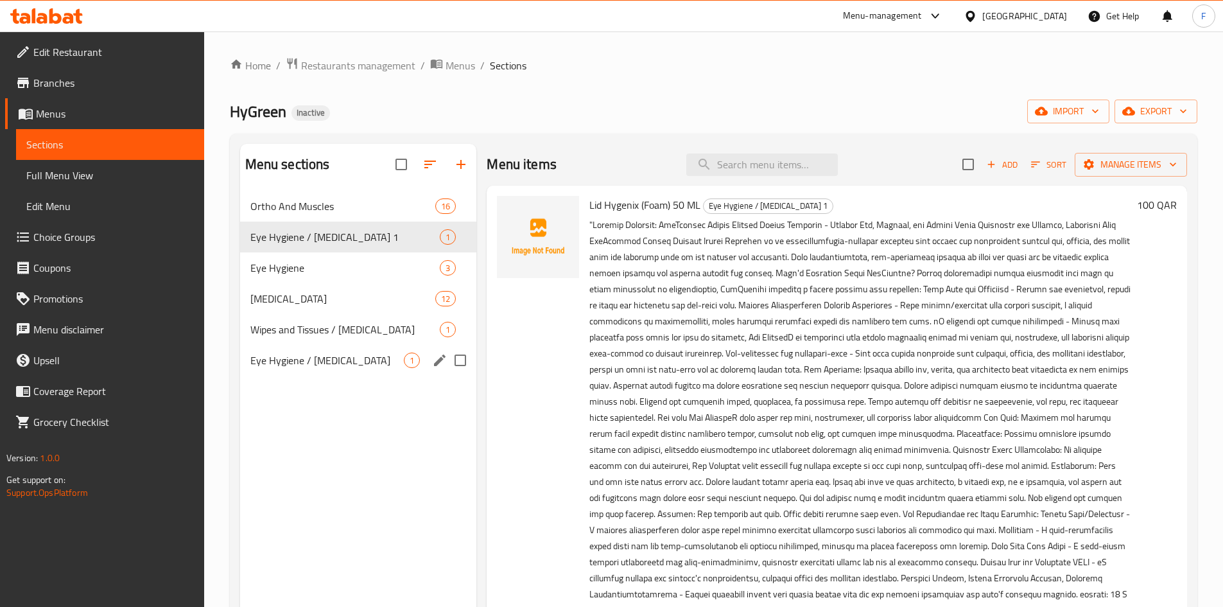
click at [458, 360] on input "Menu sections" at bounding box center [460, 360] width 27 height 27
checkbox input "true"
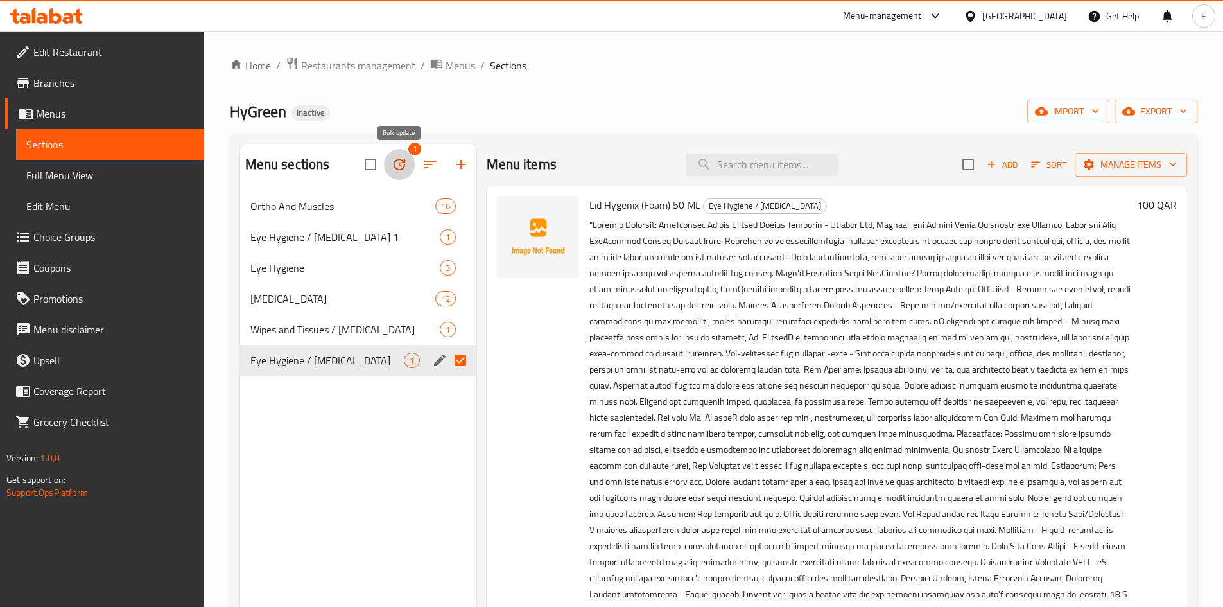
click at [399, 167] on icon "button" at bounding box center [399, 164] width 15 height 15
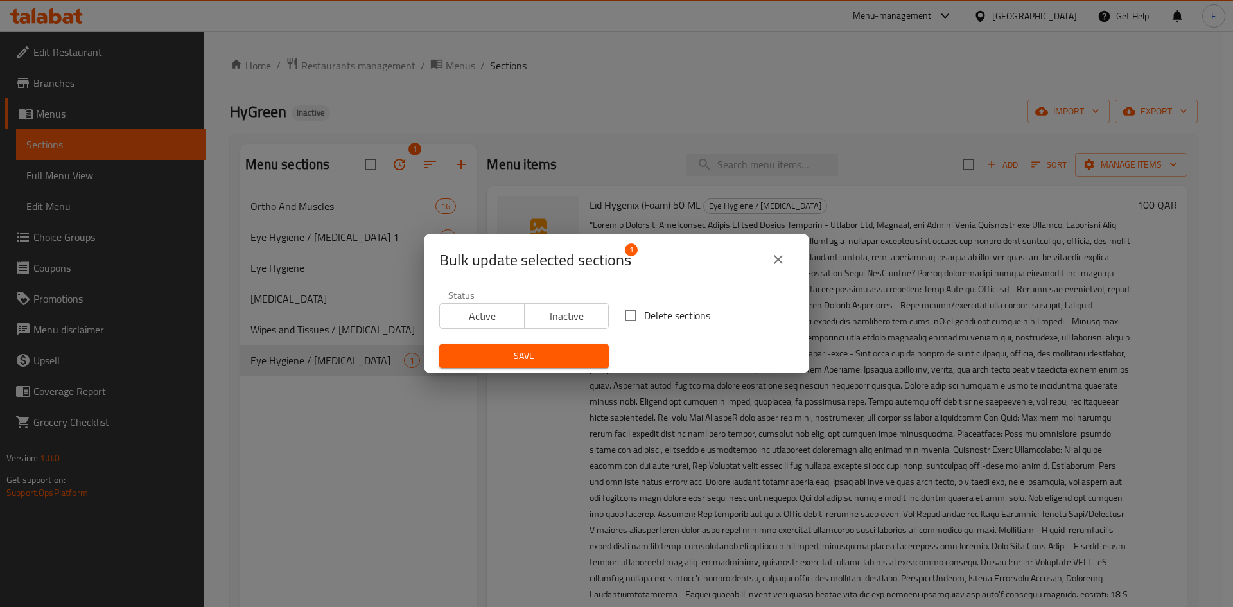
click at [627, 313] on input "Delete sections" at bounding box center [630, 315] width 27 height 27
checkbox input "true"
click at [563, 356] on span "Save" at bounding box center [523, 356] width 149 height 16
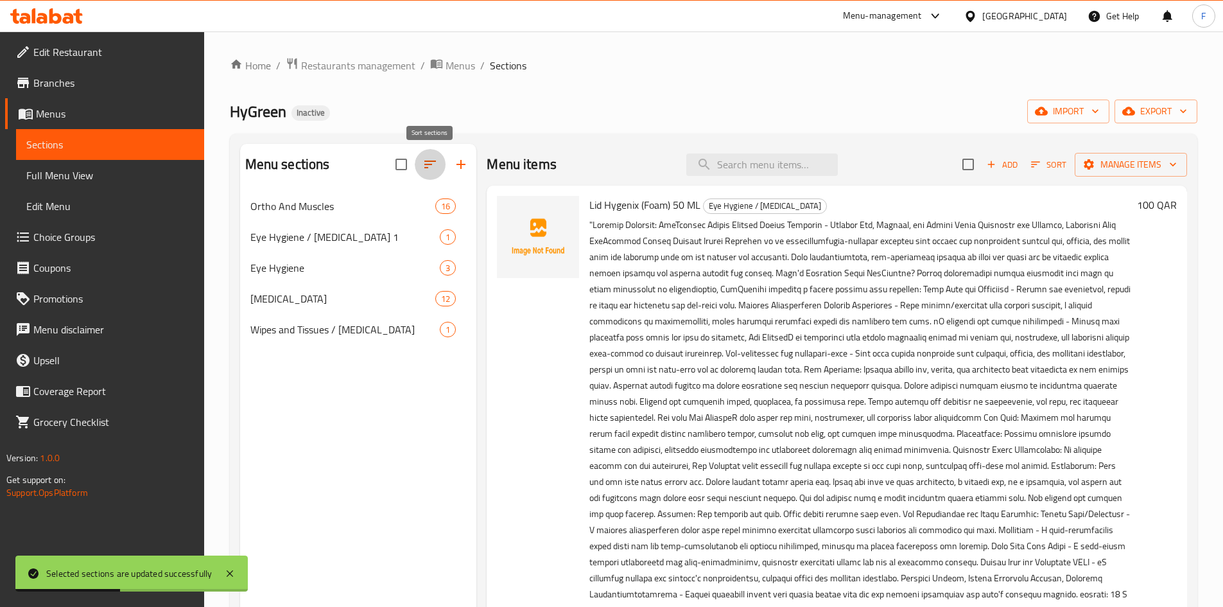
click at [430, 166] on icon "button" at bounding box center [429, 164] width 15 height 15
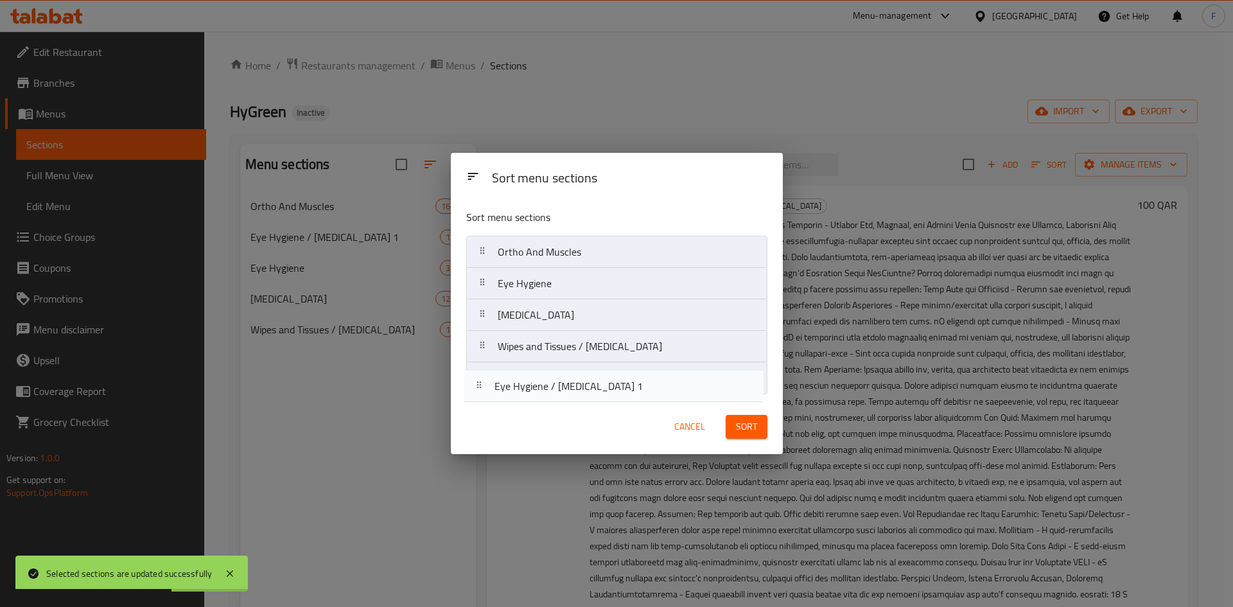
drag, startPoint x: 539, startPoint y: 285, endPoint x: 535, endPoint y: 391, distance: 106.0
click at [535, 391] on nav "Ortho And Muscles Eye Hygiene / Skin care 1 Eye Hygiene Skin Care Wipes and Tis…" at bounding box center [616, 315] width 301 height 159
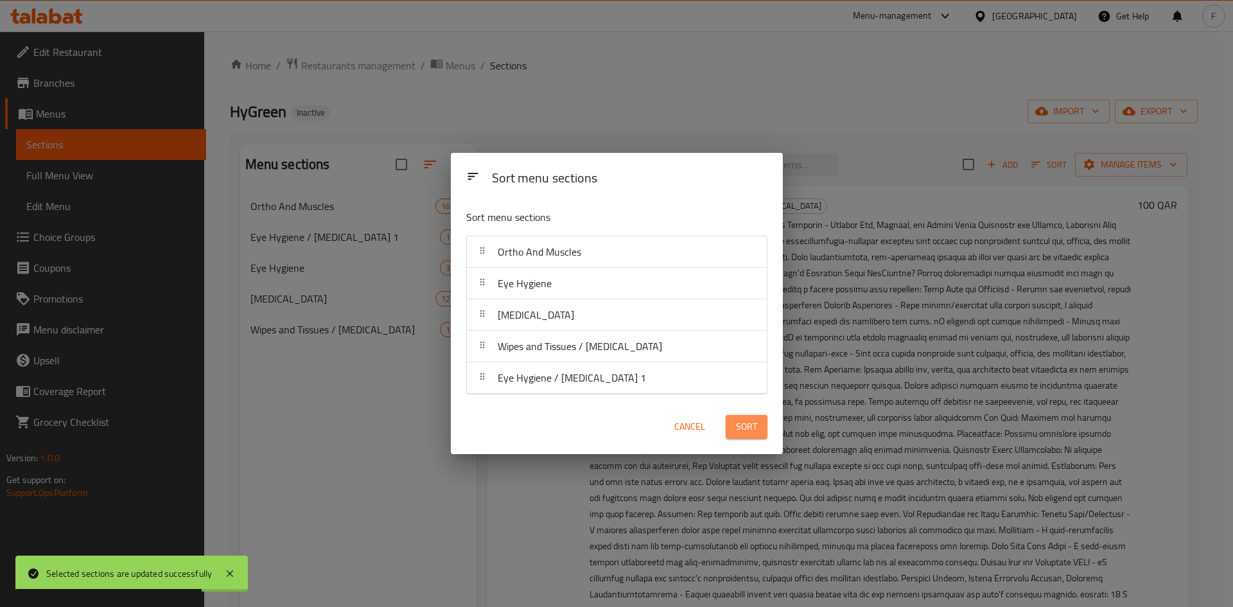
click at [739, 429] on span "Sort" at bounding box center [746, 427] width 21 height 16
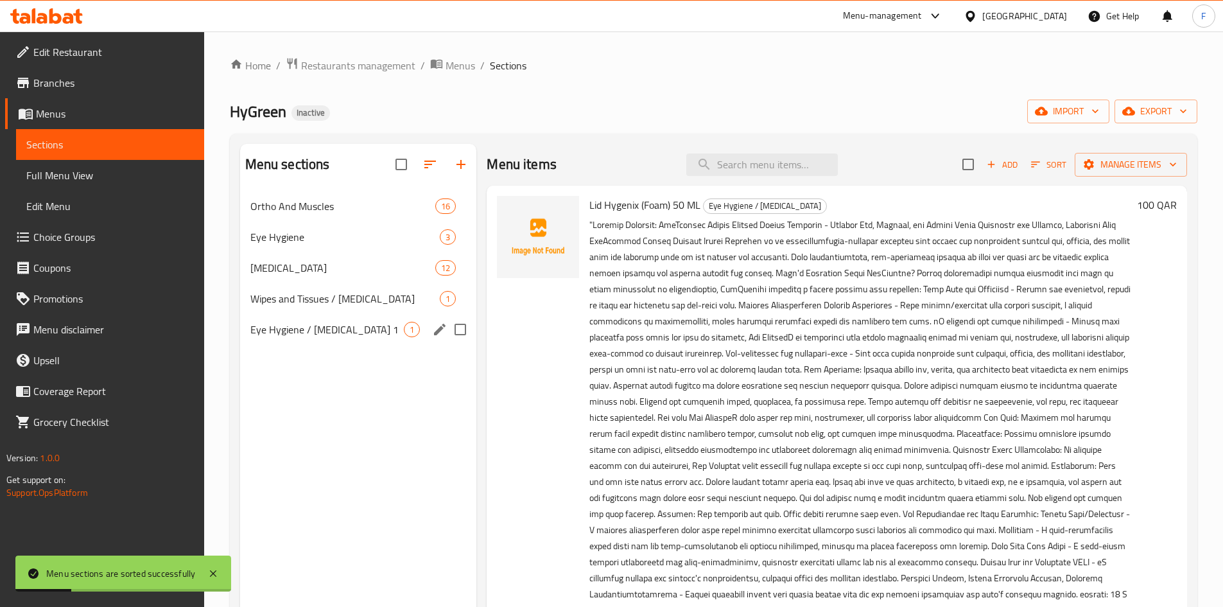
click at [432, 328] on icon "edit" at bounding box center [439, 329] width 15 height 15
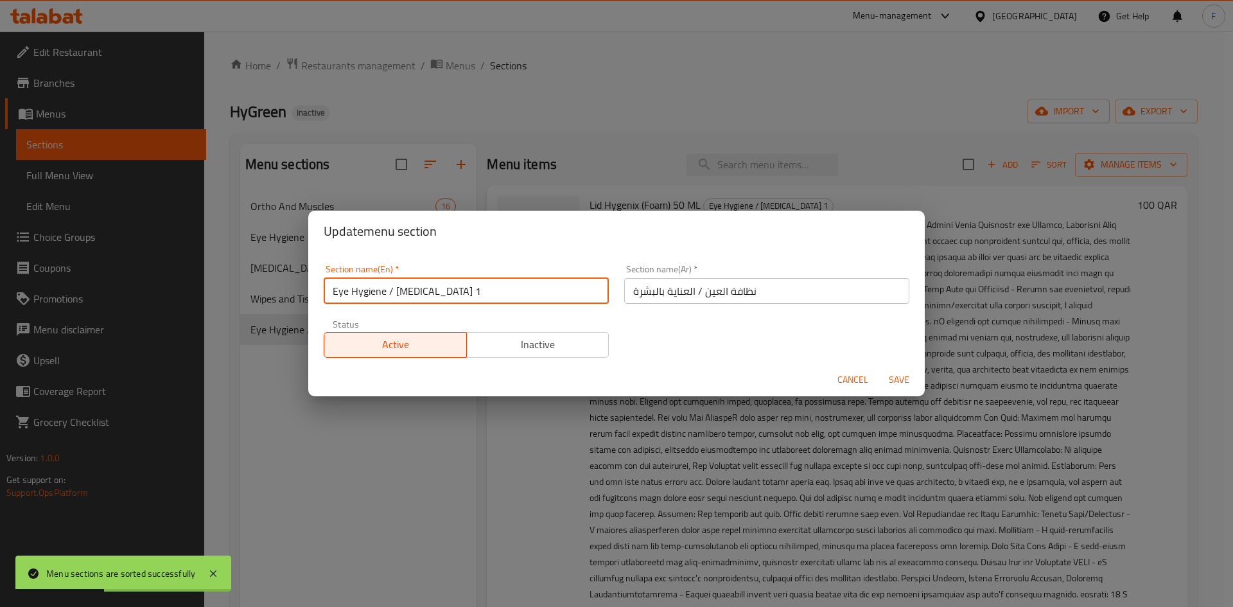
drag, startPoint x: 447, startPoint y: 299, endPoint x: 438, endPoint y: 299, distance: 9.0
click at [438, 299] on input "Eye Hygiene / Skin care 1" at bounding box center [466, 291] width 285 height 26
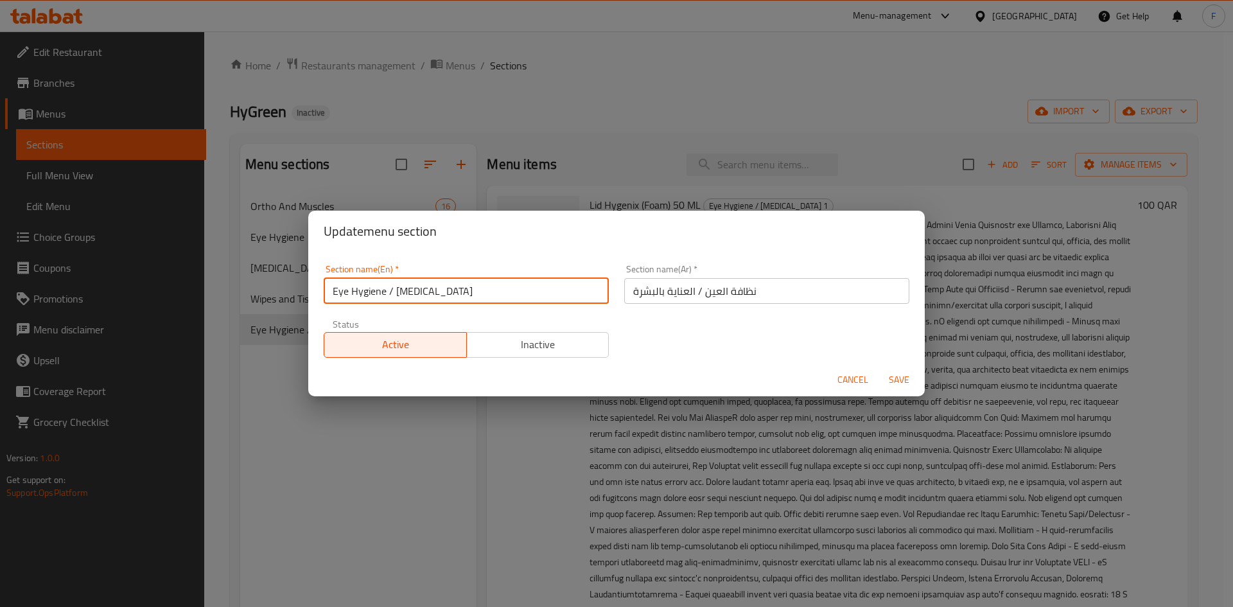
type input "Eye Hygiene / Skin care"
click at [900, 375] on span "Save" at bounding box center [898, 380] width 31 height 16
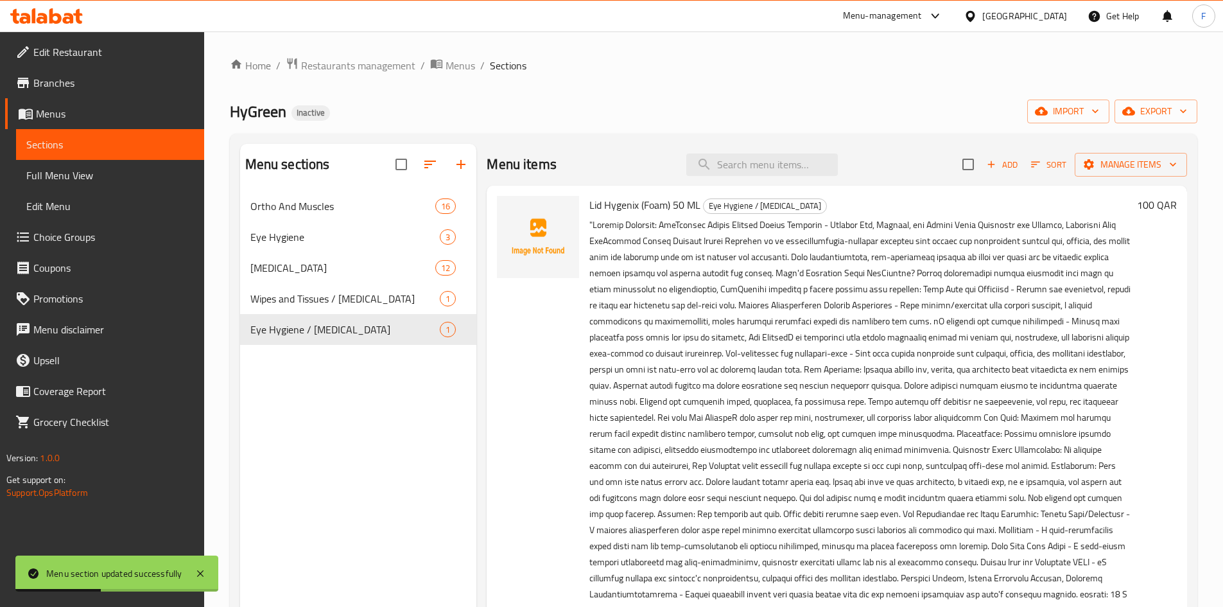
click at [610, 204] on span "Lid Hygenix (Foam) 50 ML" at bounding box center [644, 204] width 111 height 19
click at [645, 192] on div "Lid Hygenix (Foam) 50 ML Eye Hygiene / Skin care 13-10-2025 04:03 PM SU MO TU W…" at bounding box center [860, 443] width 553 height 505
click at [634, 205] on span "Lid Hygenix (Foam) 50 ML" at bounding box center [644, 204] width 111 height 19
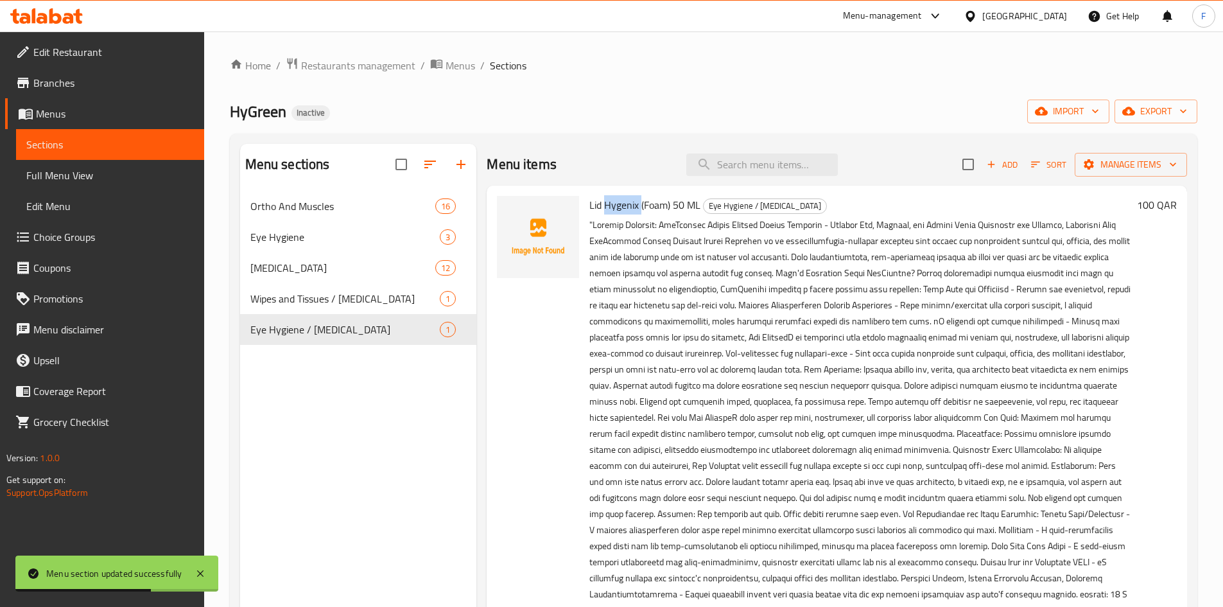
click at [634, 205] on span "Lid Hygenix (Foam) 50 ML" at bounding box center [644, 204] width 111 height 19
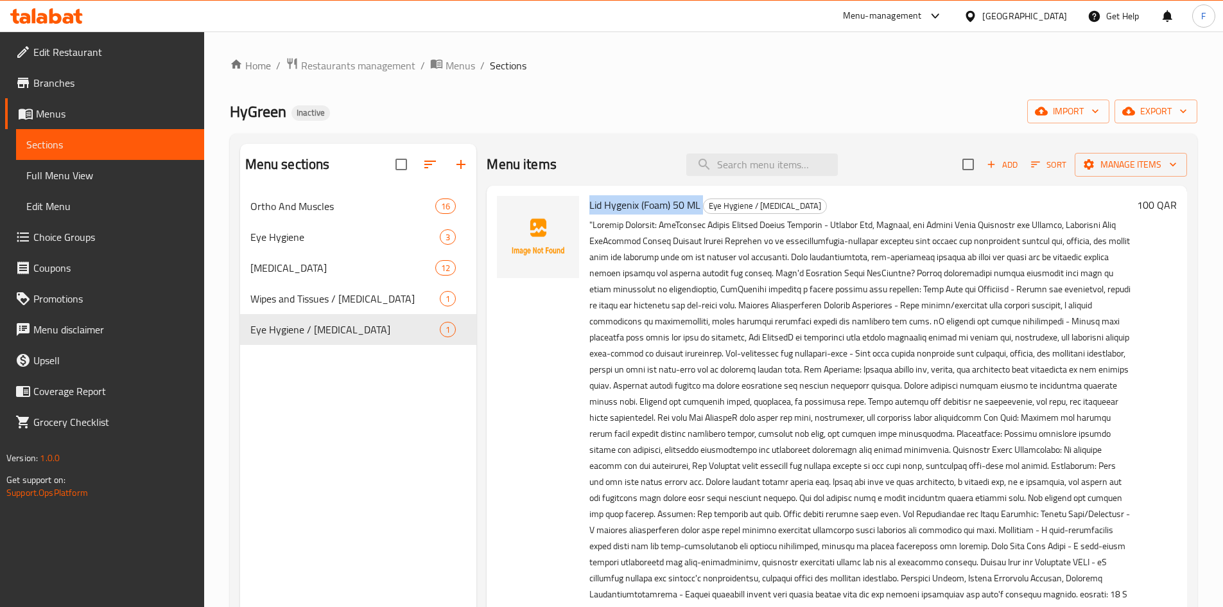
click at [614, 210] on span "Lid Hygenix (Foam) 50 ML" at bounding box center [644, 204] width 111 height 19
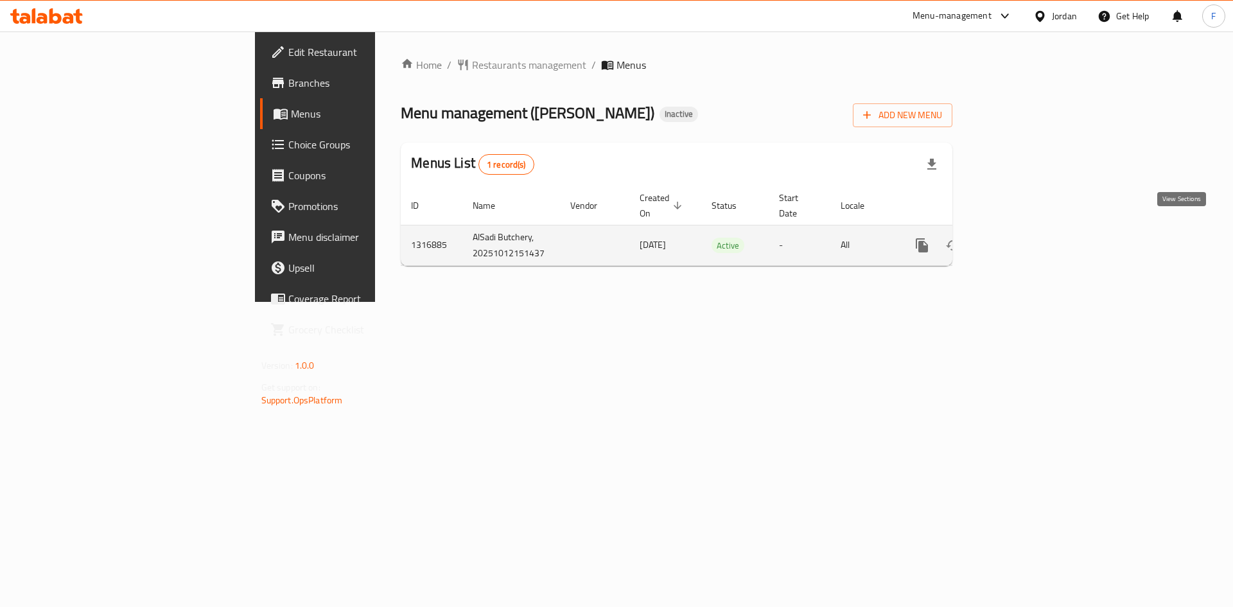
click at [1022, 238] on icon "enhanced table" at bounding box center [1014, 245] width 15 height 15
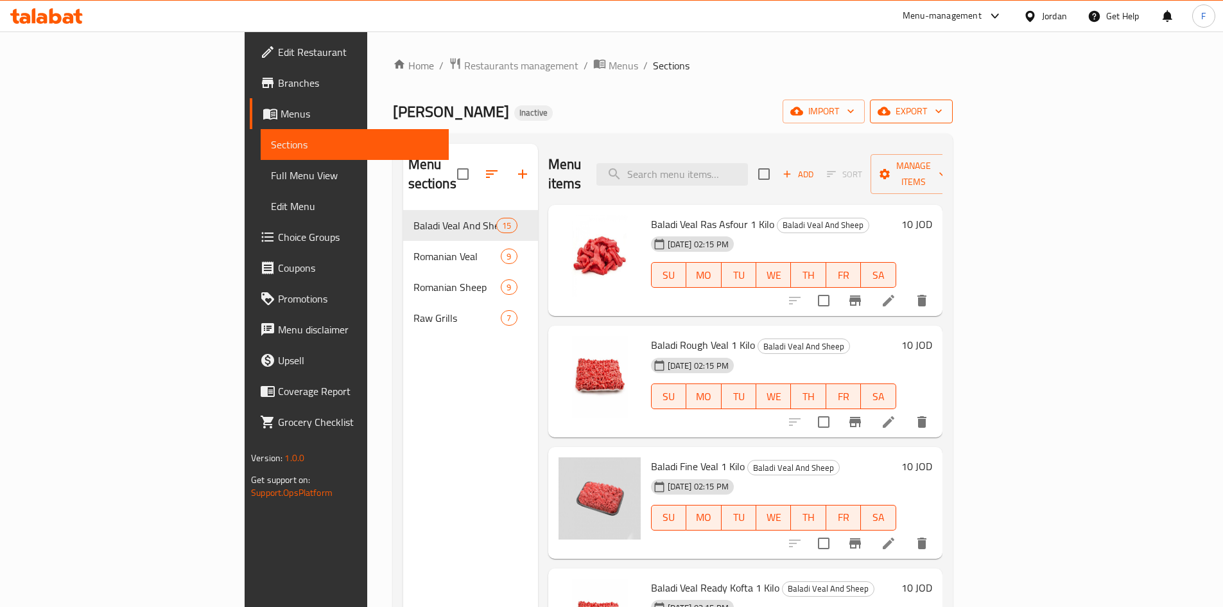
click at [942, 109] on span "export" at bounding box center [911, 111] width 62 height 16
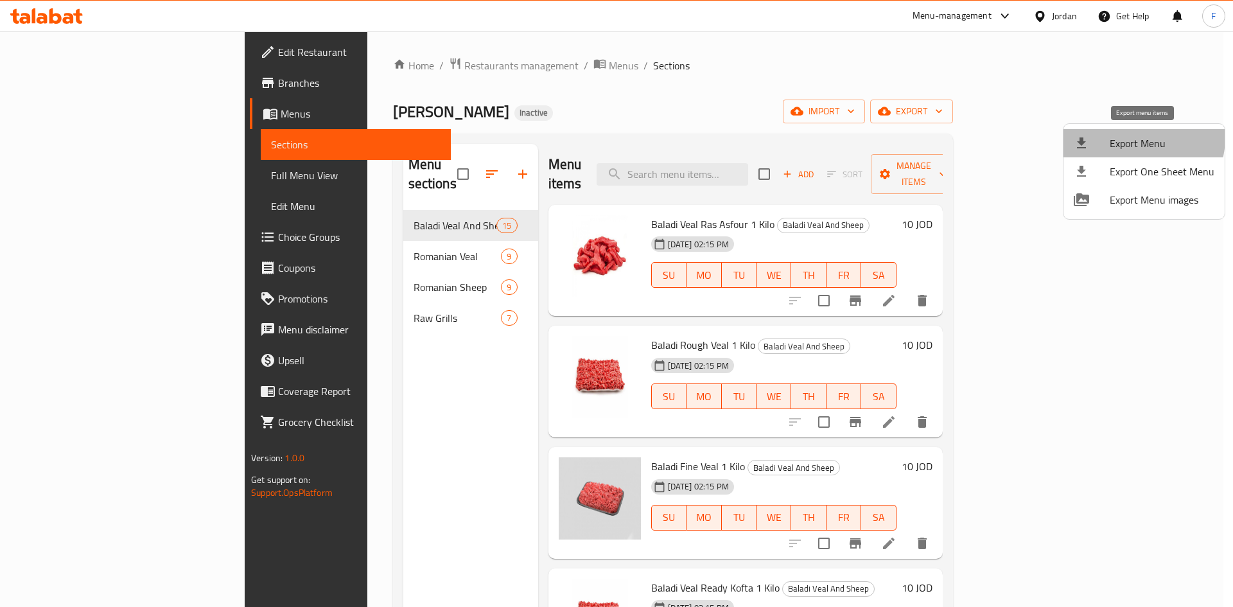
click at [1137, 137] on span "Export Menu" at bounding box center [1161, 142] width 105 height 15
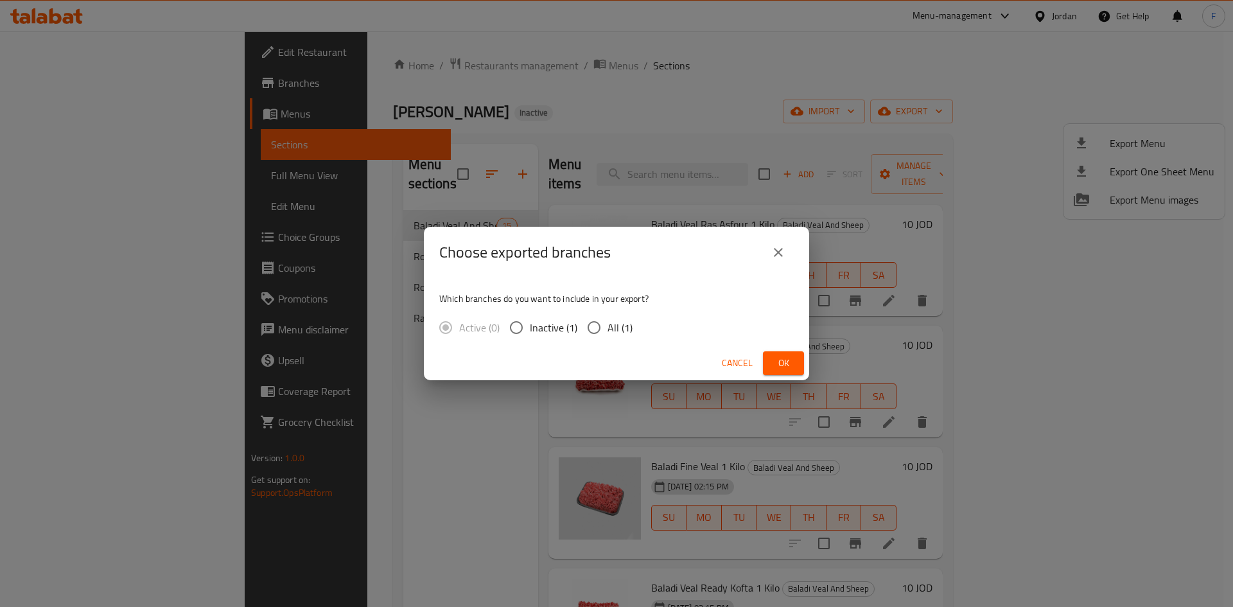
click at [595, 327] on input "All (1)" at bounding box center [593, 327] width 27 height 27
radio input "true"
click at [778, 365] on span "Ok" at bounding box center [783, 363] width 21 height 16
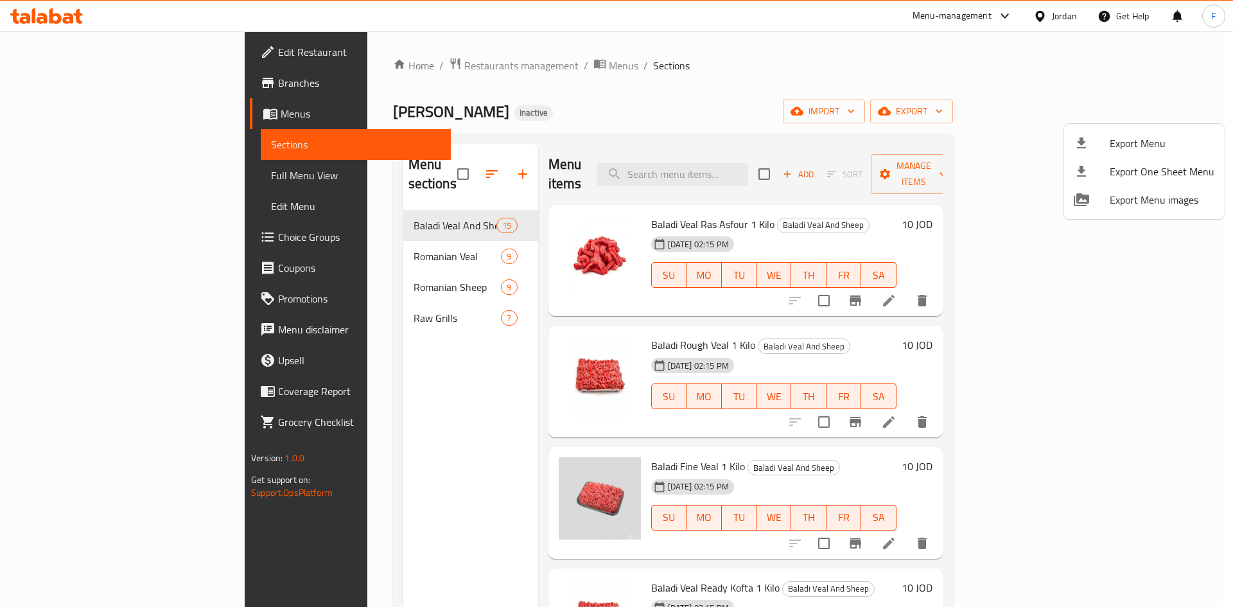
click at [86, 56] on div at bounding box center [616, 303] width 1233 height 607
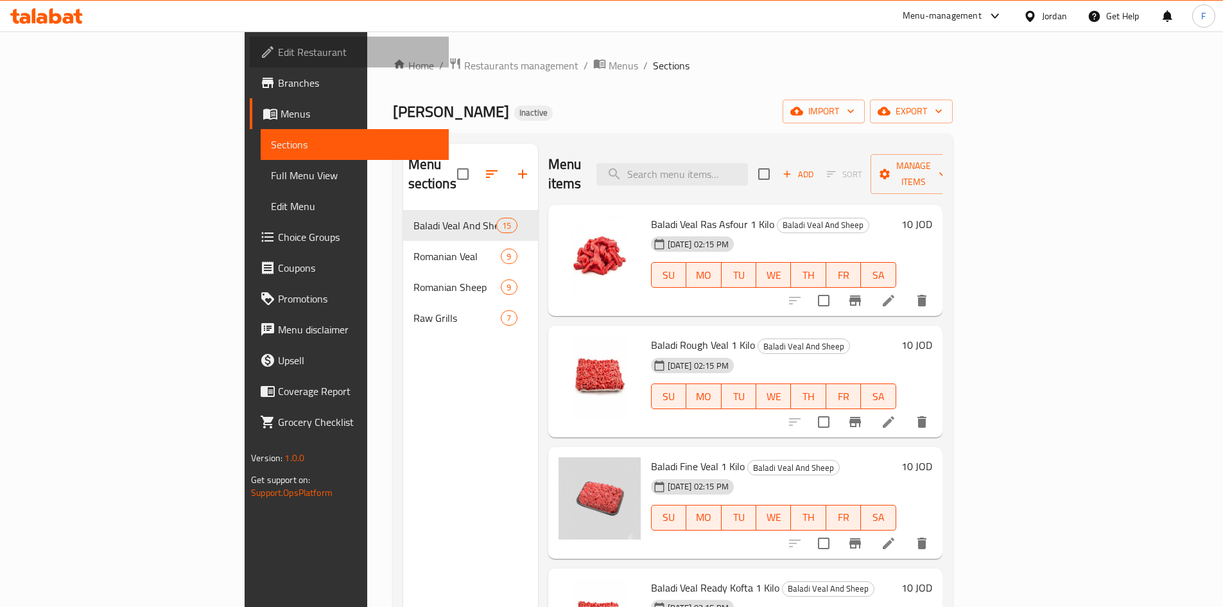
click at [278, 58] on span "Edit Restaurant" at bounding box center [358, 51] width 161 height 15
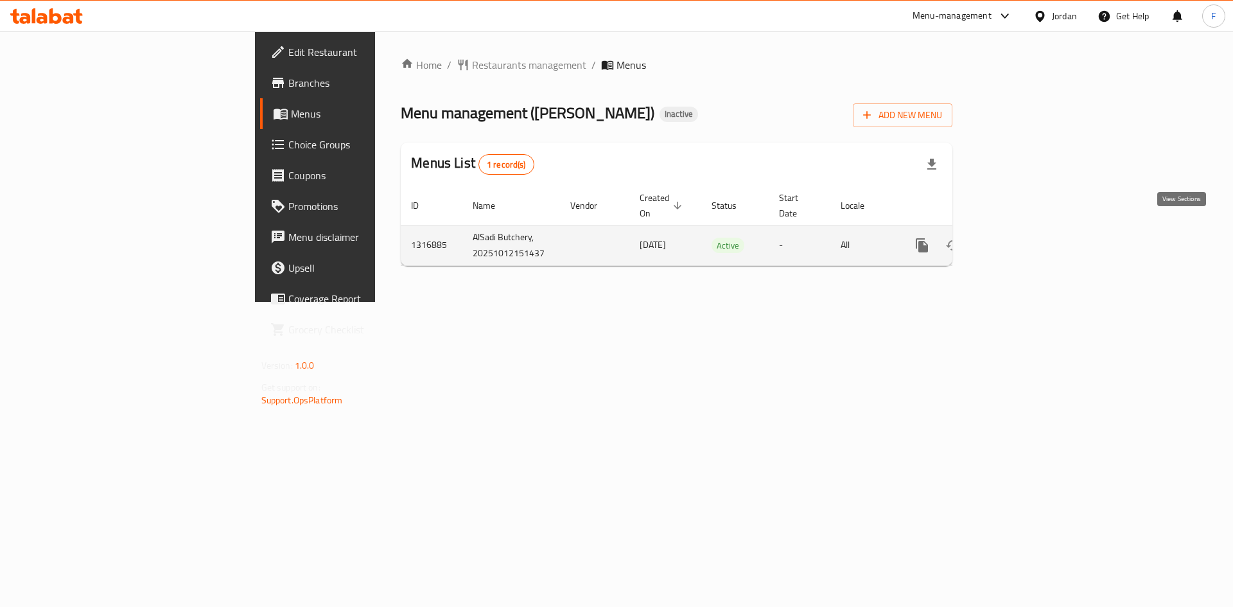
click at [1022, 238] on icon "enhanced table" at bounding box center [1014, 245] width 15 height 15
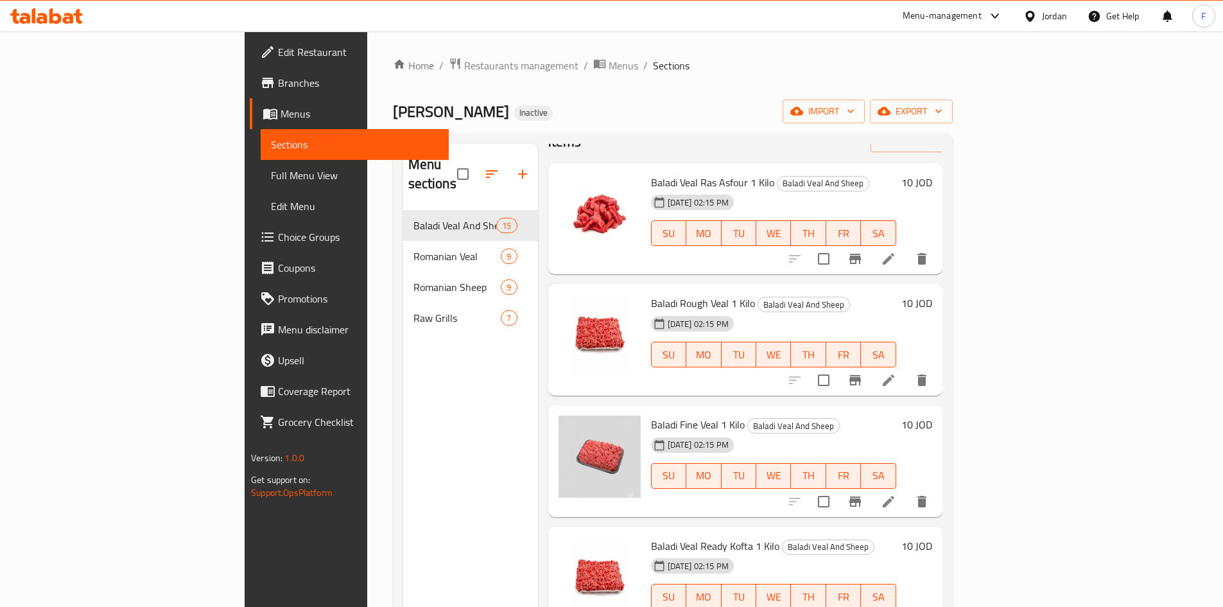
scroll to position [64, 0]
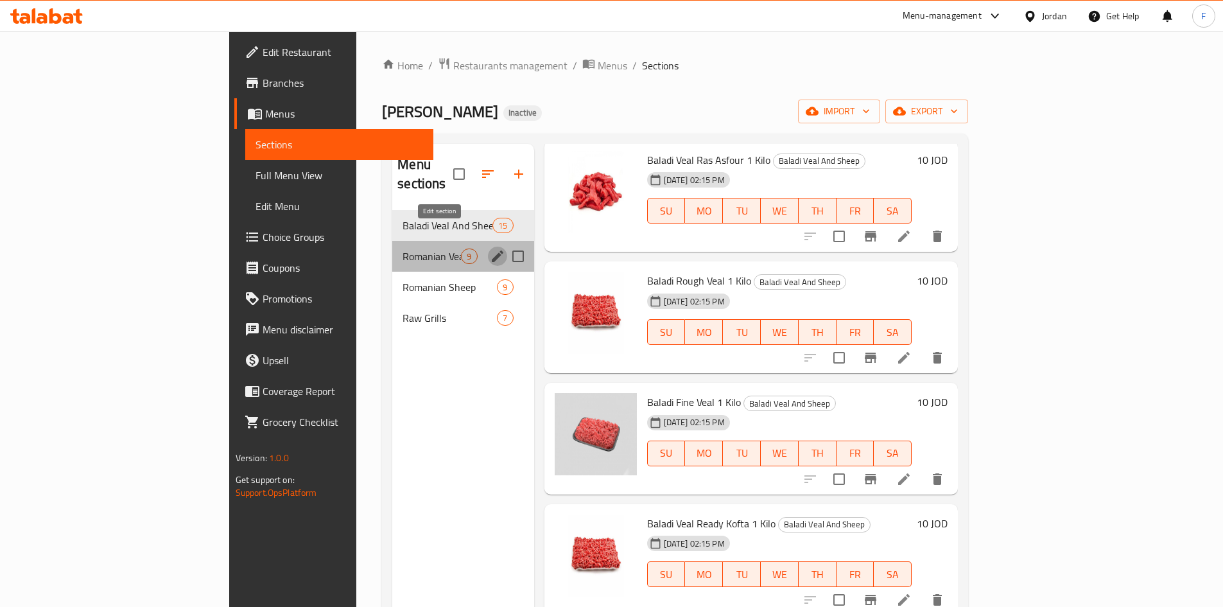
click at [490, 248] on icon "edit" at bounding box center [497, 255] width 15 height 15
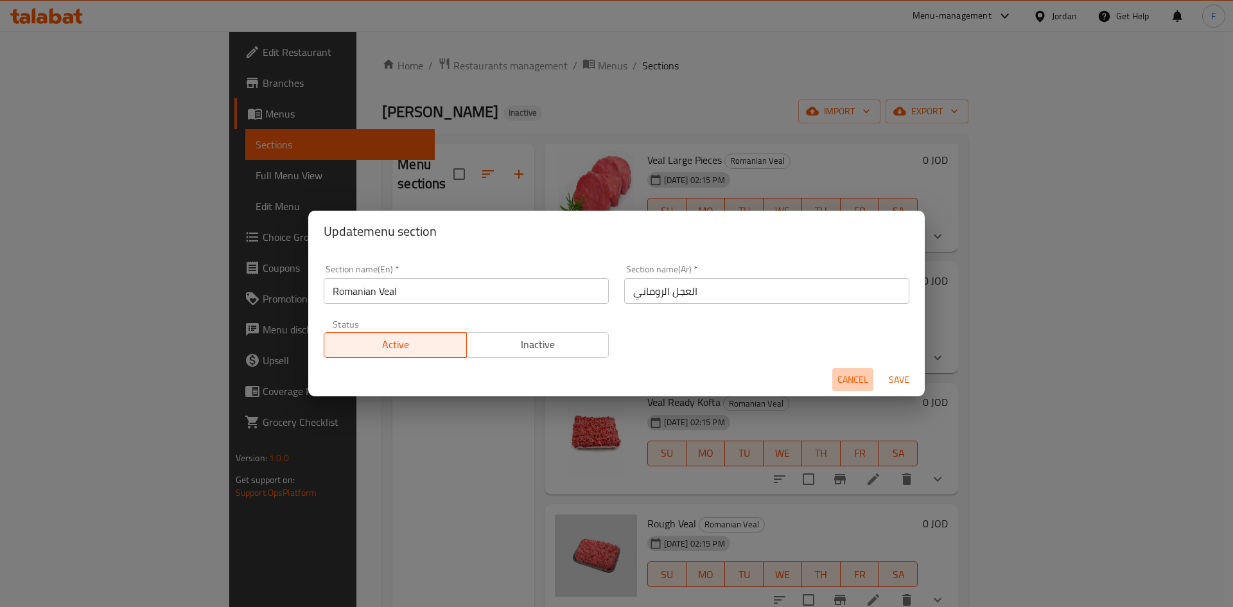
click at [840, 373] on span "Cancel" at bounding box center [852, 380] width 31 height 16
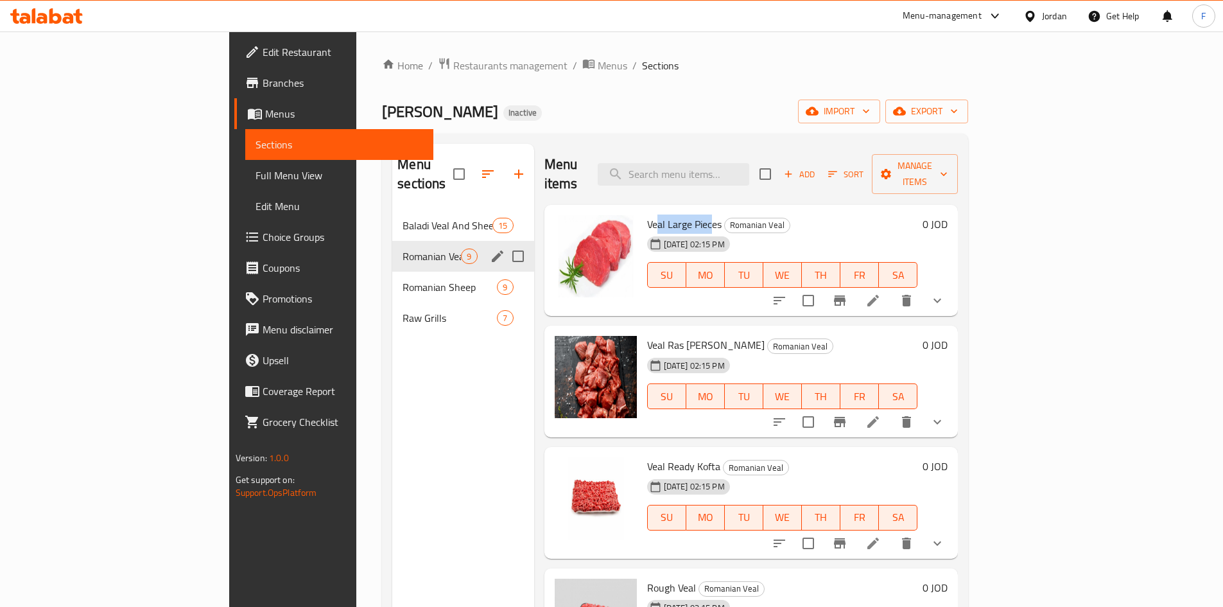
drag, startPoint x: 598, startPoint y: 202, endPoint x: 650, endPoint y: 202, distance: 52.6
click at [650, 214] on span "Veal Large Pieces" at bounding box center [684, 223] width 74 height 19
drag, startPoint x: 614, startPoint y: 325, endPoint x: 654, endPoint y: 325, distance: 40.5
click at [654, 335] on span "Veal Ras [PERSON_NAME]" at bounding box center [705, 344] width 117 height 19
drag, startPoint x: 596, startPoint y: 447, endPoint x: 657, endPoint y: 445, distance: 61.0
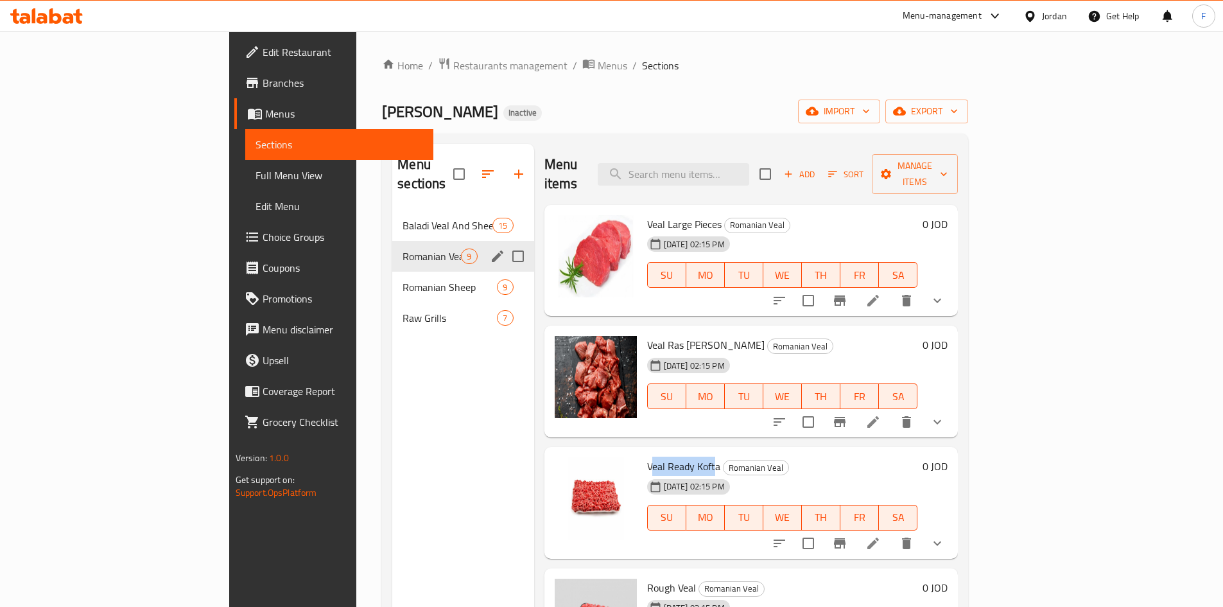
click at [657, 456] on span "Veal Ready Kofta" at bounding box center [683, 465] width 73 height 19
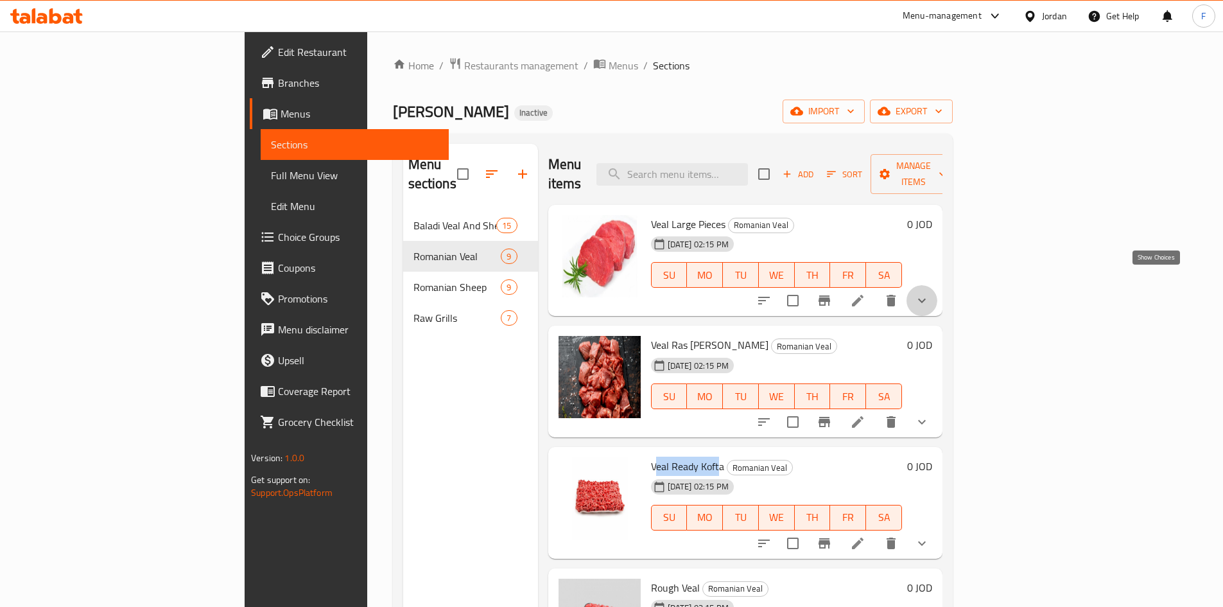
click at [930, 293] on icon "show more" at bounding box center [921, 300] width 15 height 15
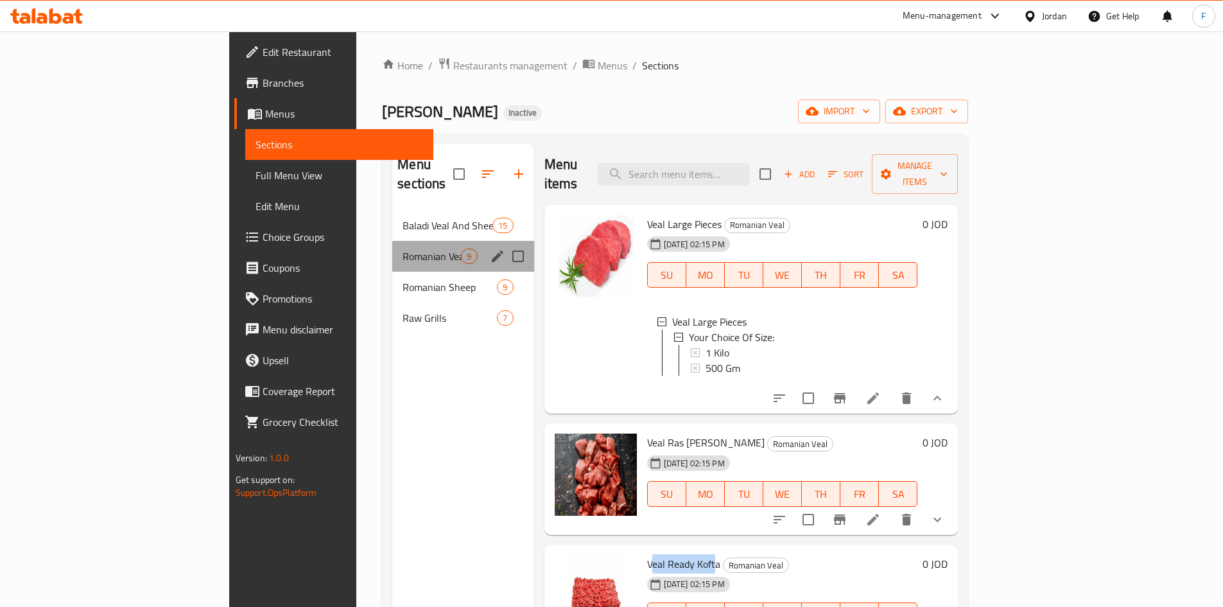
click at [402, 245] on div "Romanian Veal 9" at bounding box center [462, 256] width 141 height 31
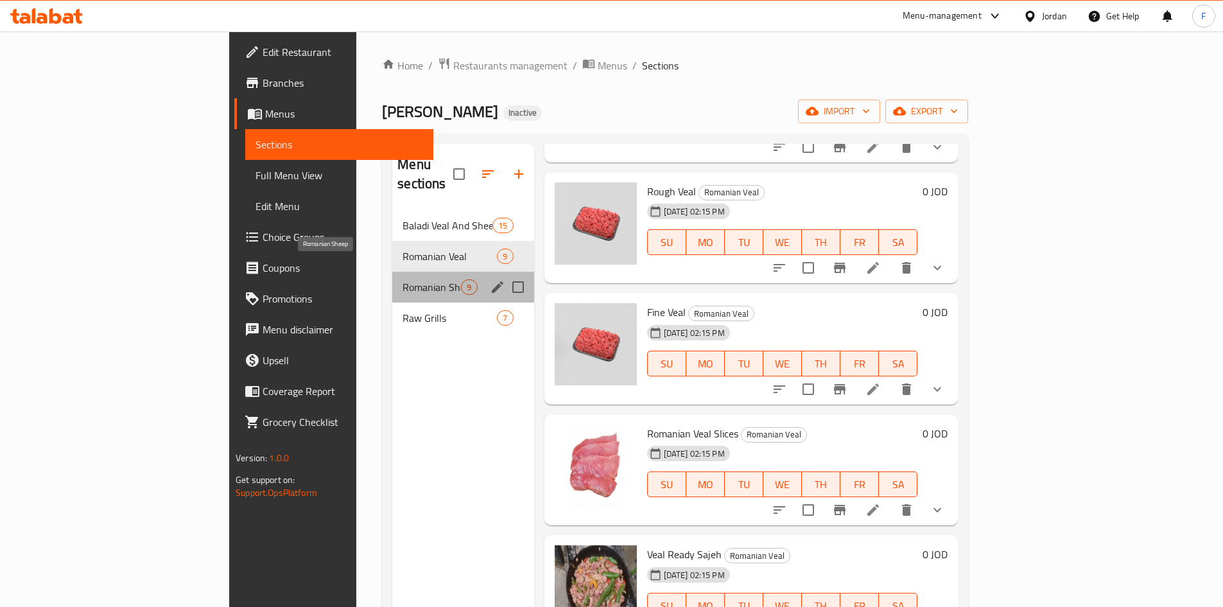
click at [403, 279] on span "Romanian Sheep" at bounding box center [432, 286] width 58 height 15
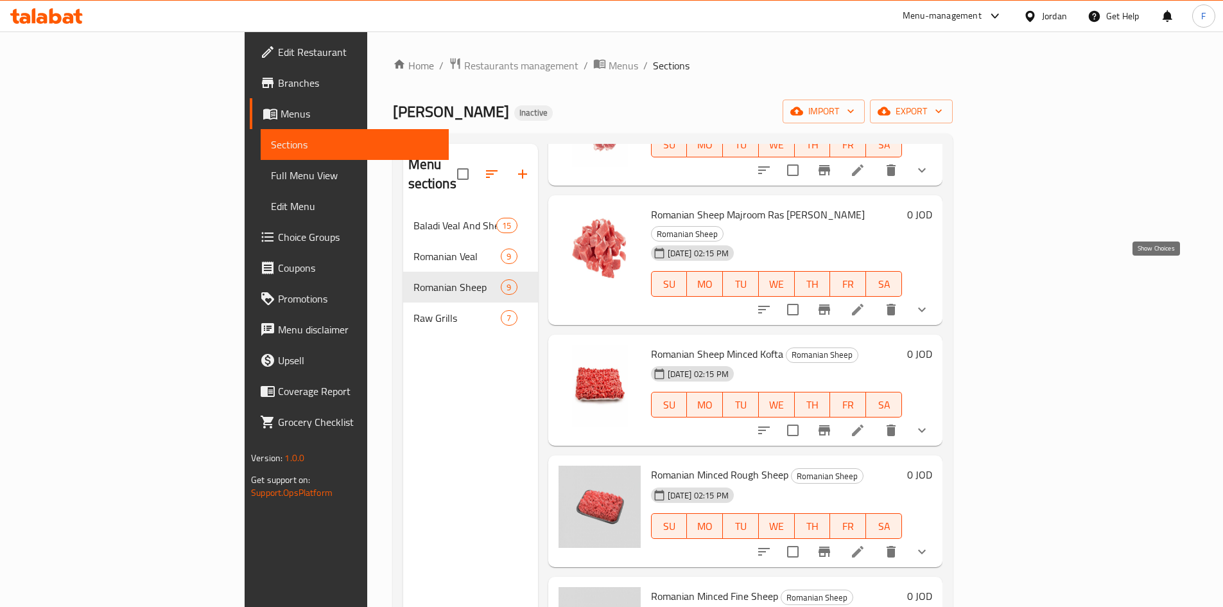
click at [930, 302] on icon "show more" at bounding box center [921, 309] width 15 height 15
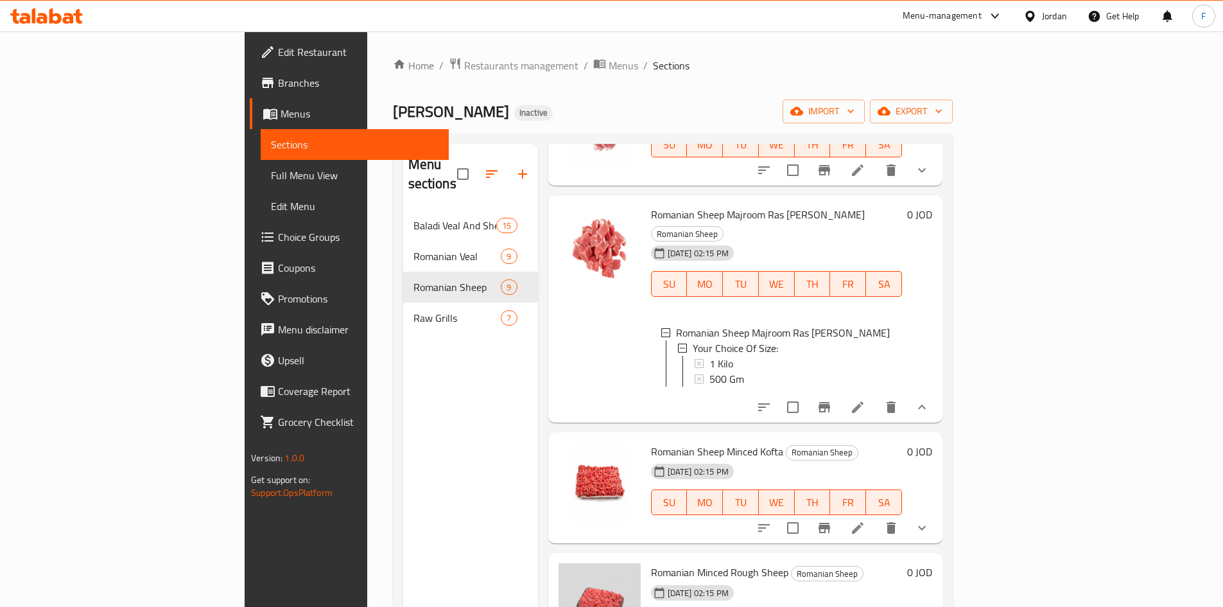
click at [932, 270] on div "0 JOD" at bounding box center [917, 308] width 30 height 207
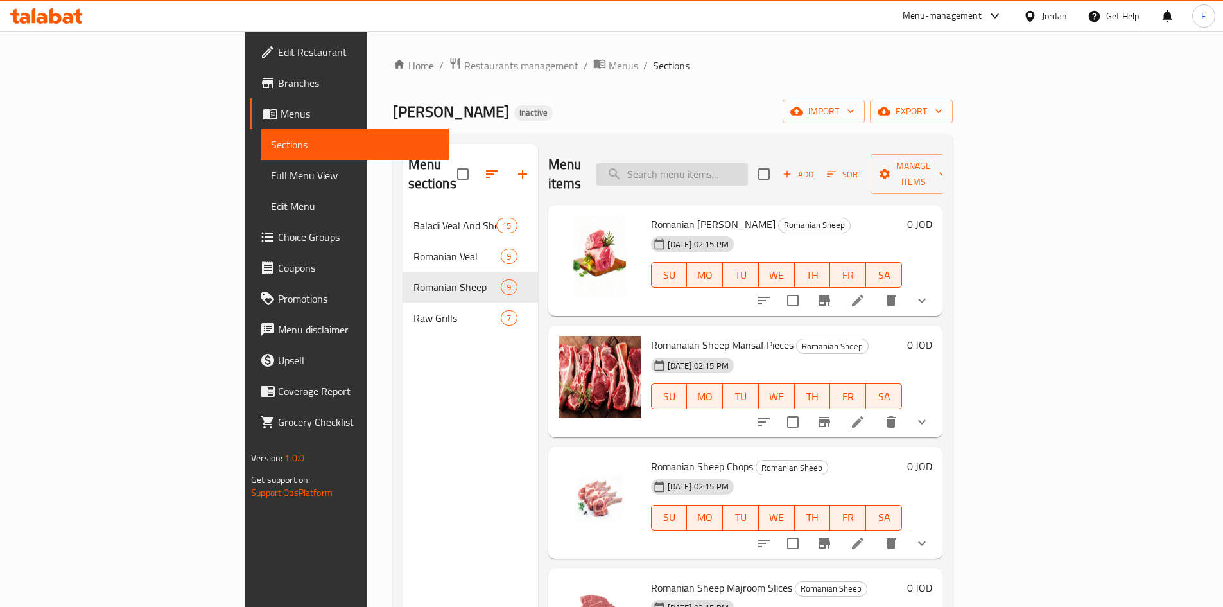
click at [748, 166] on input "search" at bounding box center [672, 174] width 152 height 22
paste input "Mielaq"
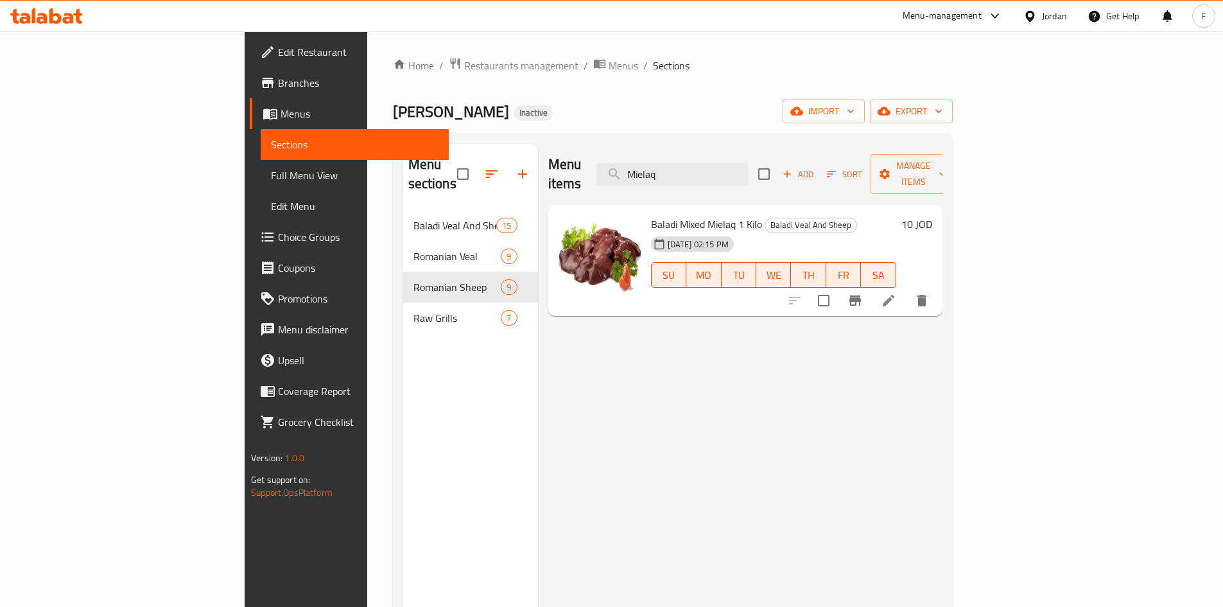
type input "Mielaq"
click at [896, 293] on icon at bounding box center [888, 300] width 15 height 15
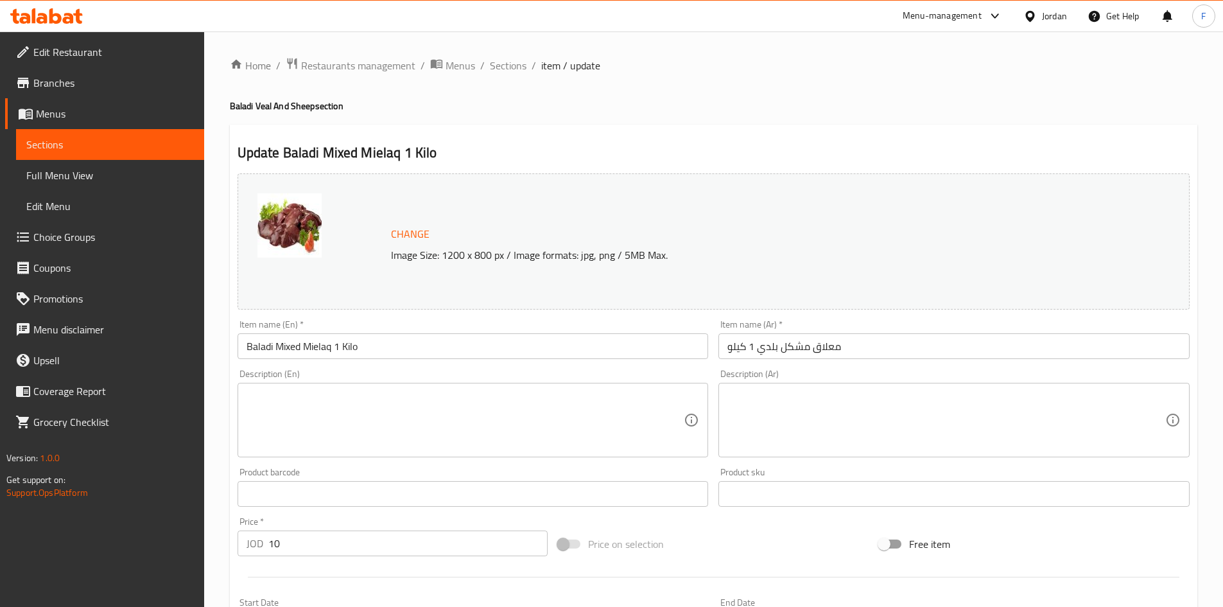
click at [831, 353] on input "معلاق مشكل بلدي 1 كيلو" at bounding box center [953, 346] width 471 height 26
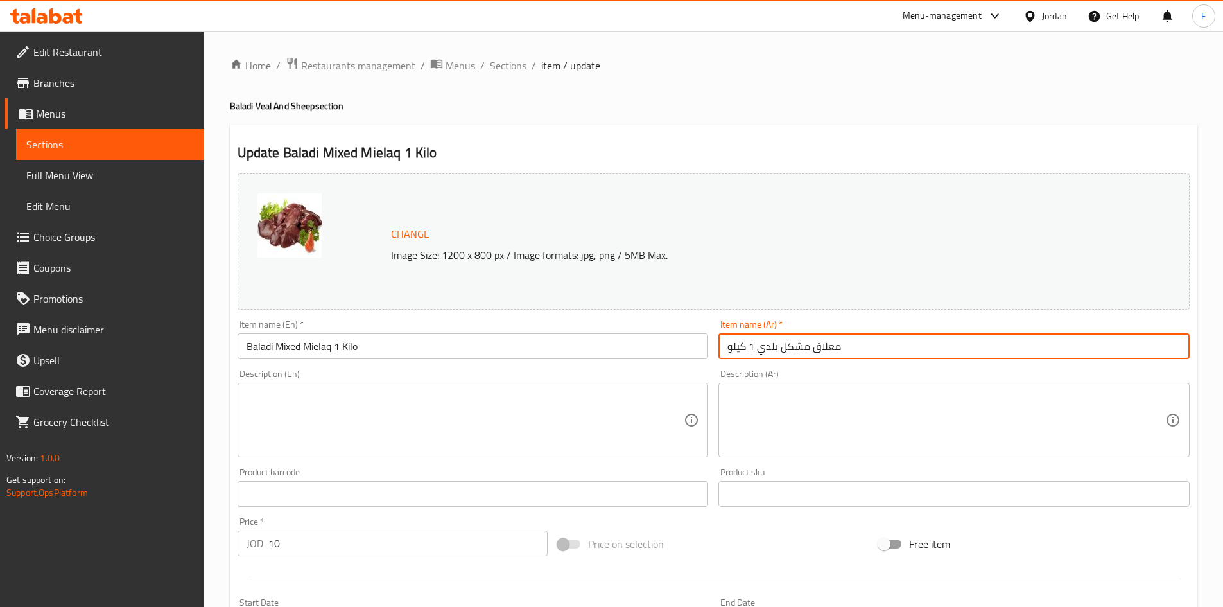
click at [831, 353] on input "معلاق مشكل بلدي 1 كيلو" at bounding box center [953, 346] width 471 height 26
click at [807, 353] on input "معلاق مشكل بلدي 1 كيلو" at bounding box center [953, 346] width 471 height 26
click at [826, 349] on input "معلاق مشكل بلدي 1 كيلو" at bounding box center [953, 346] width 471 height 26
click at [817, 342] on input "معلاق مشكل بلدي 1 كيلو" at bounding box center [953, 346] width 471 height 26
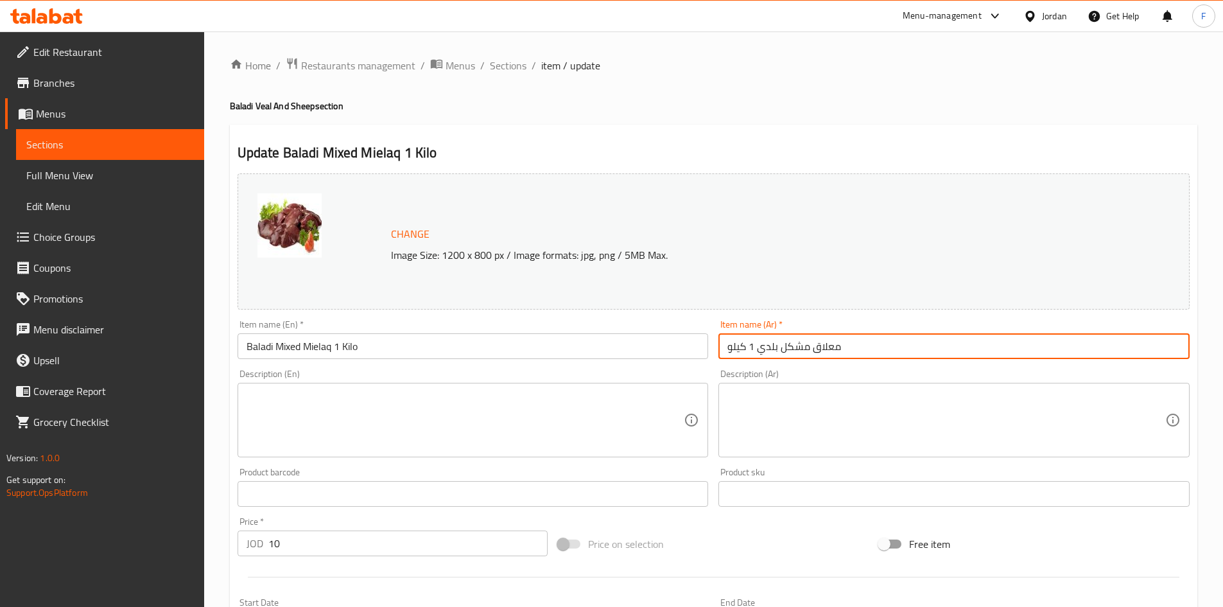
click at [826, 349] on input "معلاق مشكل بلدي 1 كيلو" at bounding box center [953, 346] width 471 height 26
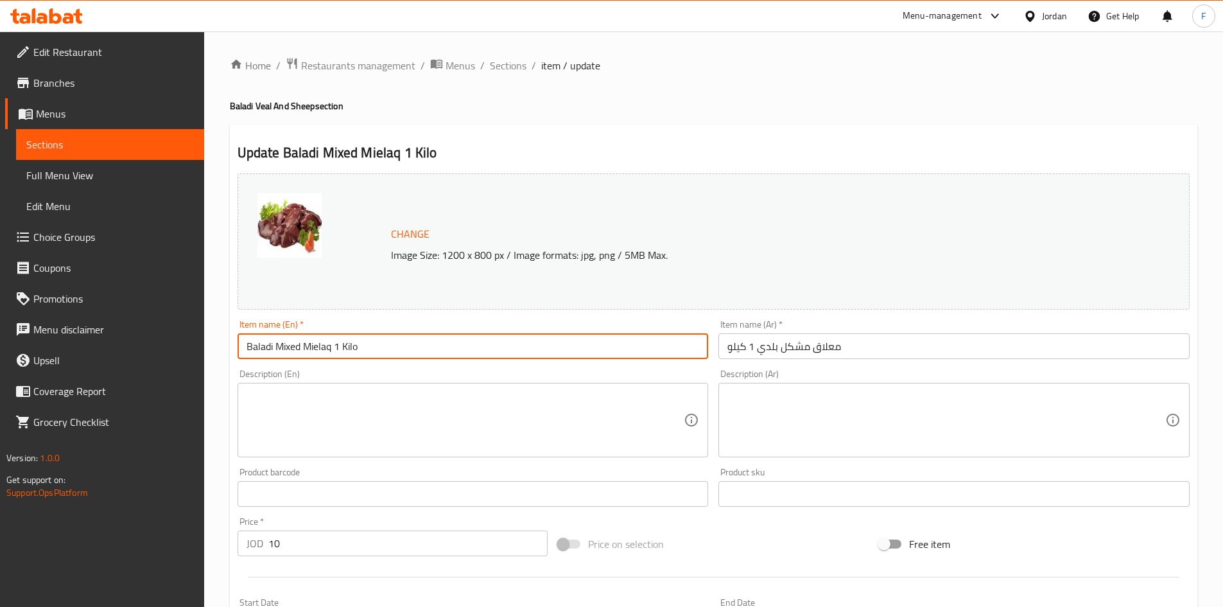
click at [588, 356] on input "Baladi Mixed Mielaq 1 Kilo" at bounding box center [473, 346] width 471 height 26
click at [763, 350] on input "معلاق مشكل بلدي 1 كيلو" at bounding box center [953, 346] width 471 height 26
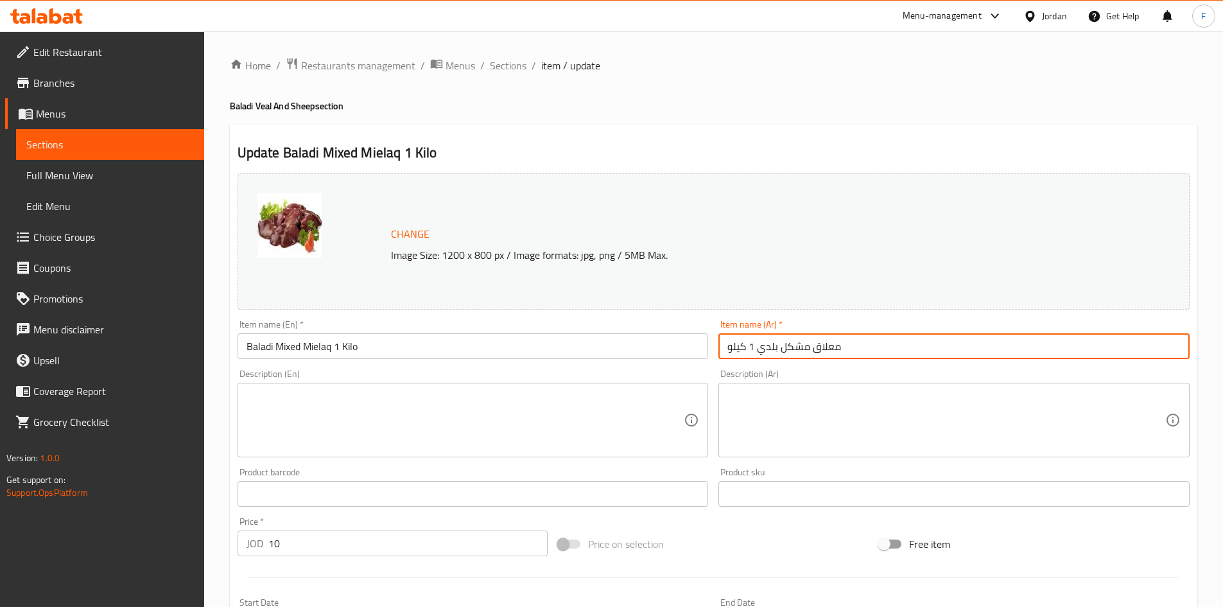
click at [763, 350] on input "معلاق مشكل بلدي 1 كيلو" at bounding box center [953, 346] width 471 height 26
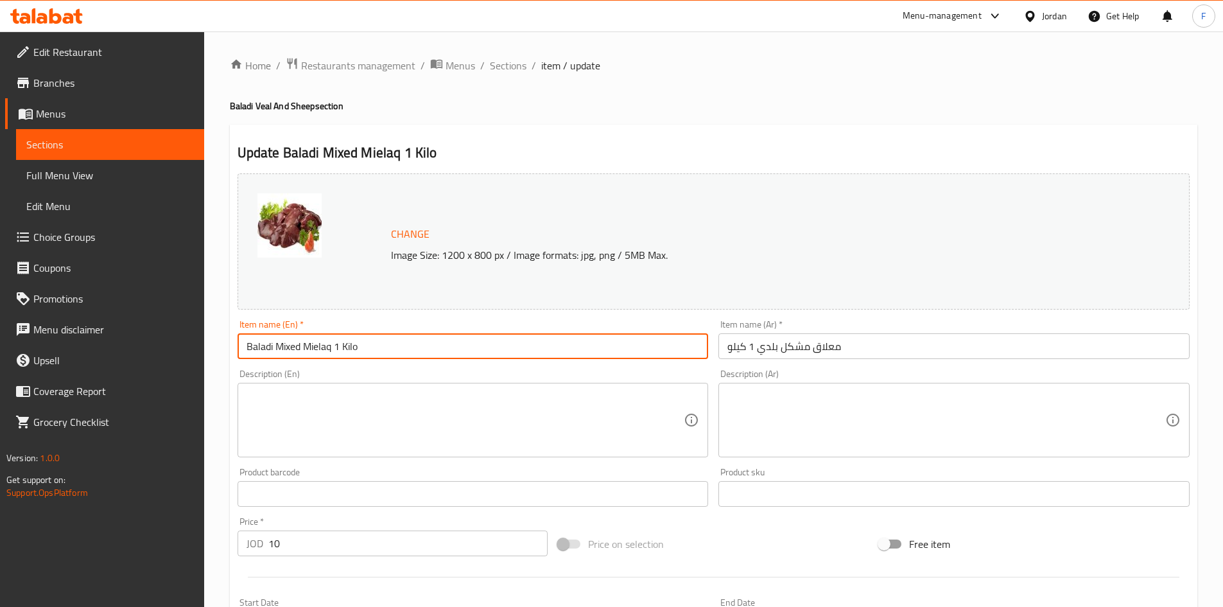
click at [309, 345] on input "Baladi Mixed Mielaq 1 Kilo" at bounding box center [473, 346] width 471 height 26
click at [245, 349] on input "Baladi Mixed 1 Kilo" at bounding box center [473, 346] width 471 height 26
paste input "Moulaak"
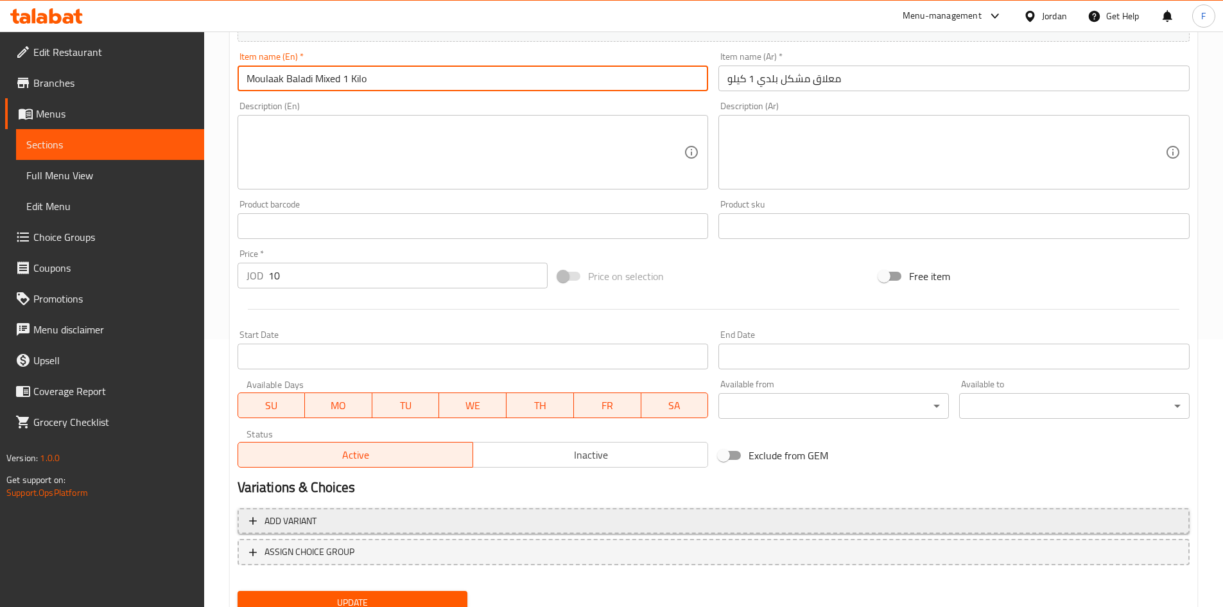
scroll to position [319, 0]
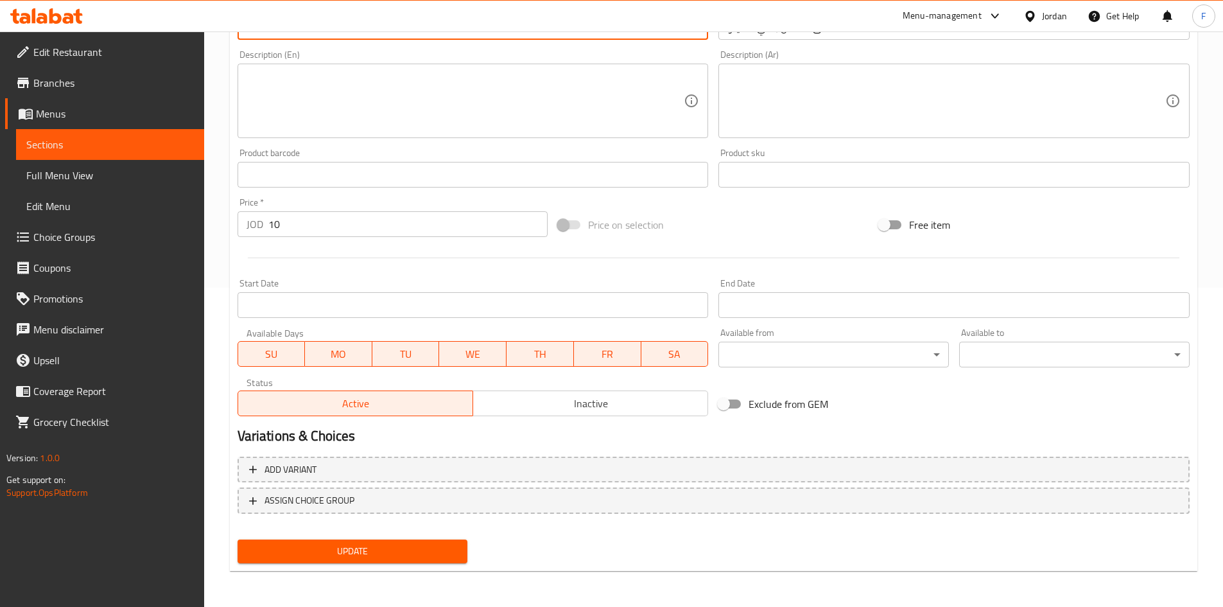
type input "Moulaak Baladi Mixed 1 Kilo"
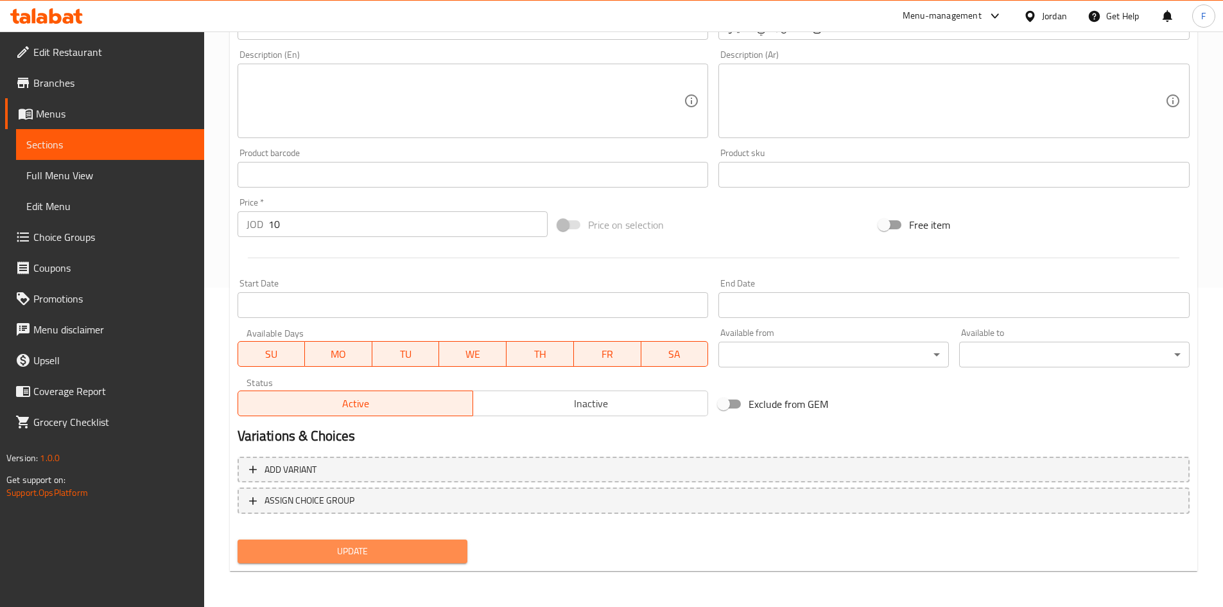
click at [433, 553] on span "Update" at bounding box center [353, 551] width 210 height 16
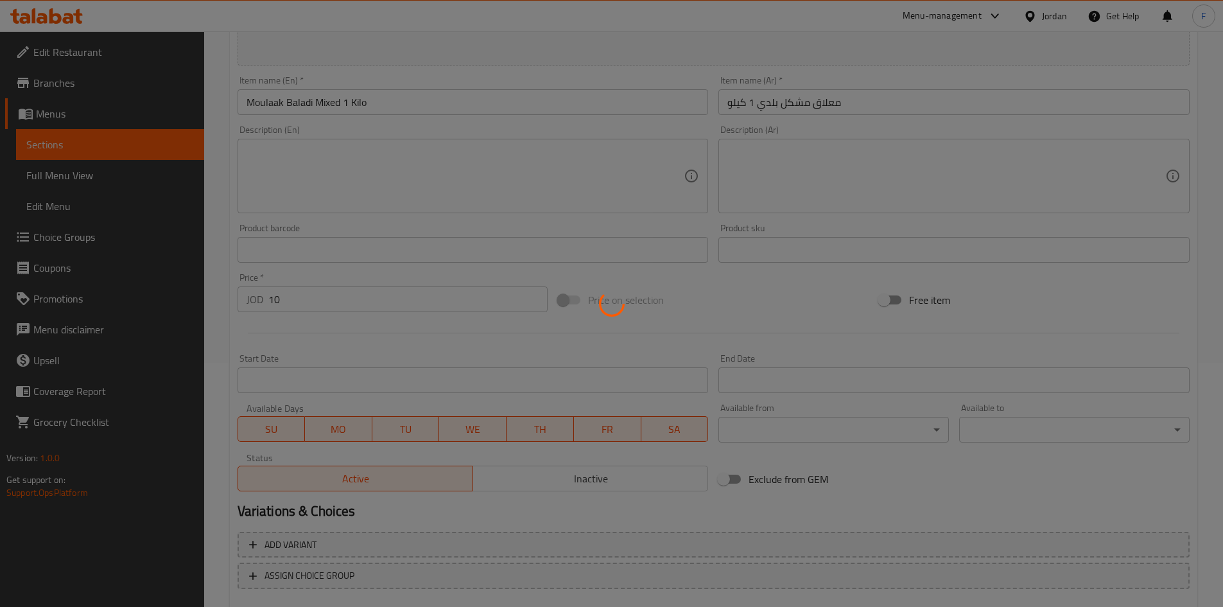
scroll to position [0, 0]
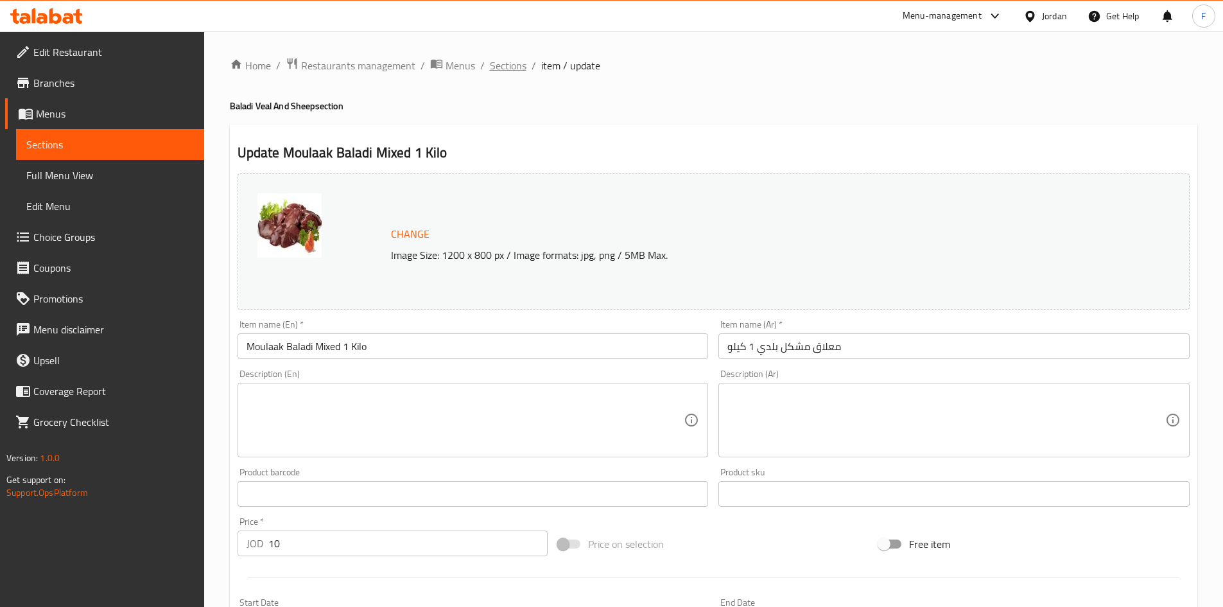
click at [502, 65] on span "Sections" at bounding box center [508, 65] width 37 height 15
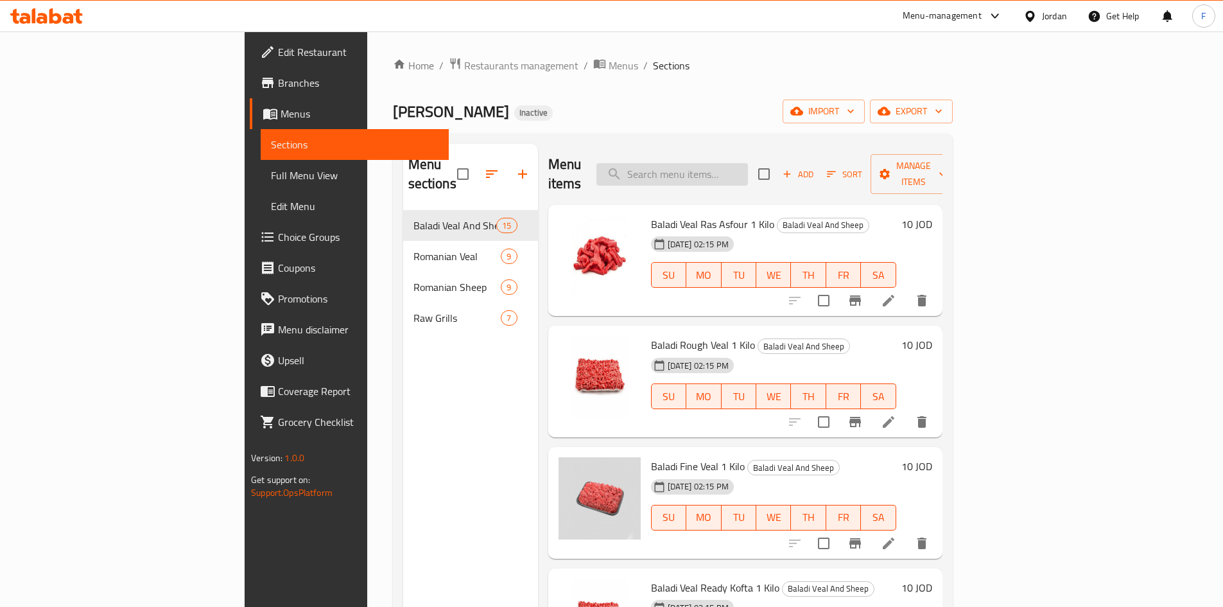
click at [716, 169] on input "search" at bounding box center [672, 174] width 152 height 22
paste input "Safayeh"
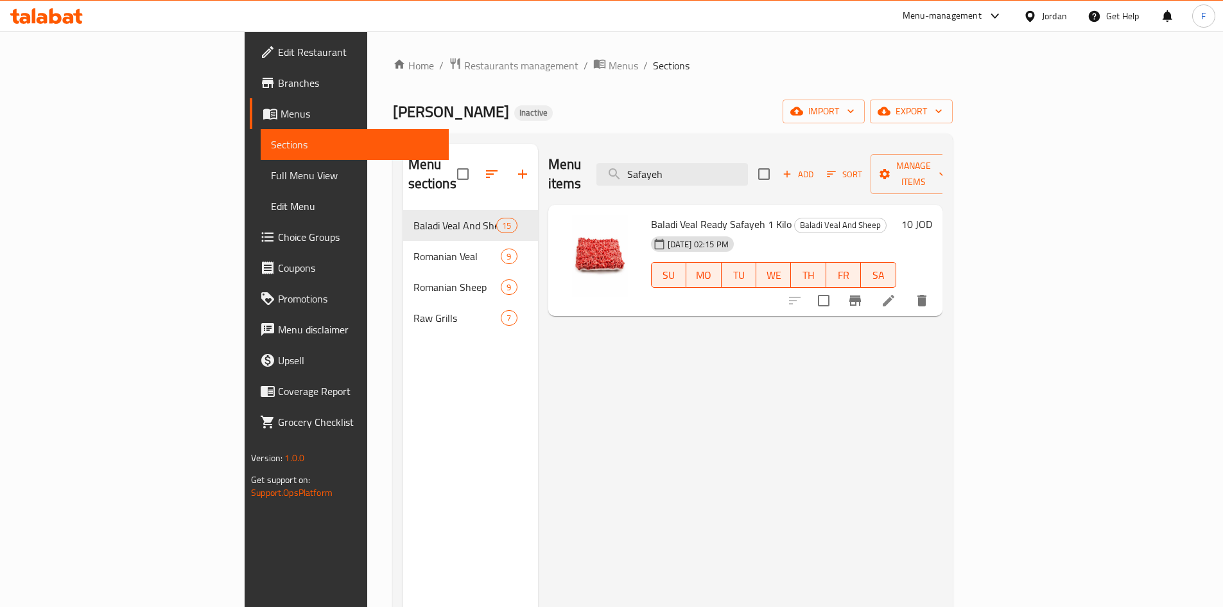
type input "Safayeh"
click at [896, 293] on icon at bounding box center [888, 300] width 15 height 15
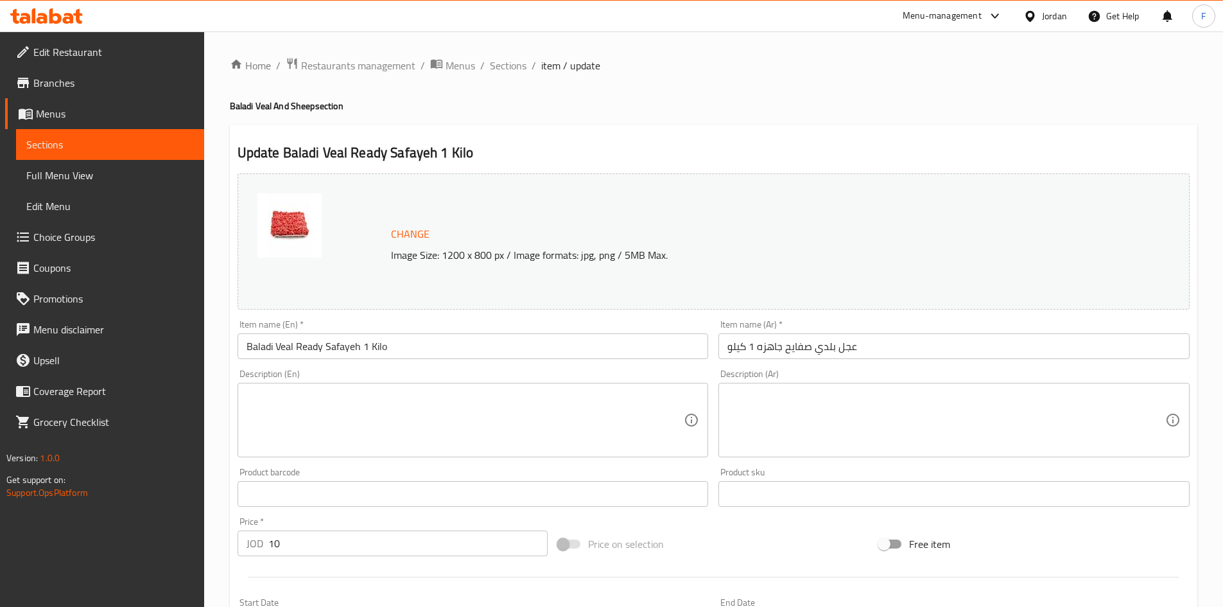
click at [333, 349] on input "Baladi Veal Ready Safayeh 1 Kilo" at bounding box center [473, 346] width 471 height 26
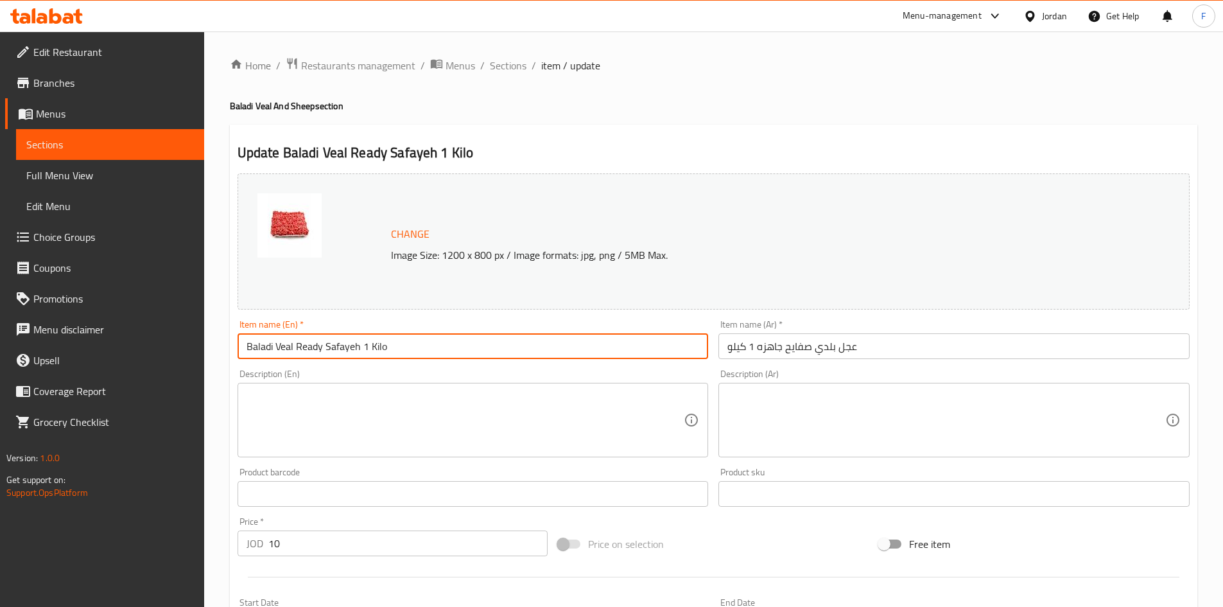
click at [333, 349] on input "Baladi Veal Ready Safayeh 1 Kilo" at bounding box center [473, 346] width 471 height 26
click at [470, 349] on input "Baladi Veal Ready Safayeh 1 Kilo" at bounding box center [473, 346] width 471 height 26
click at [355, 403] on textarea at bounding box center [466, 420] width 438 height 61
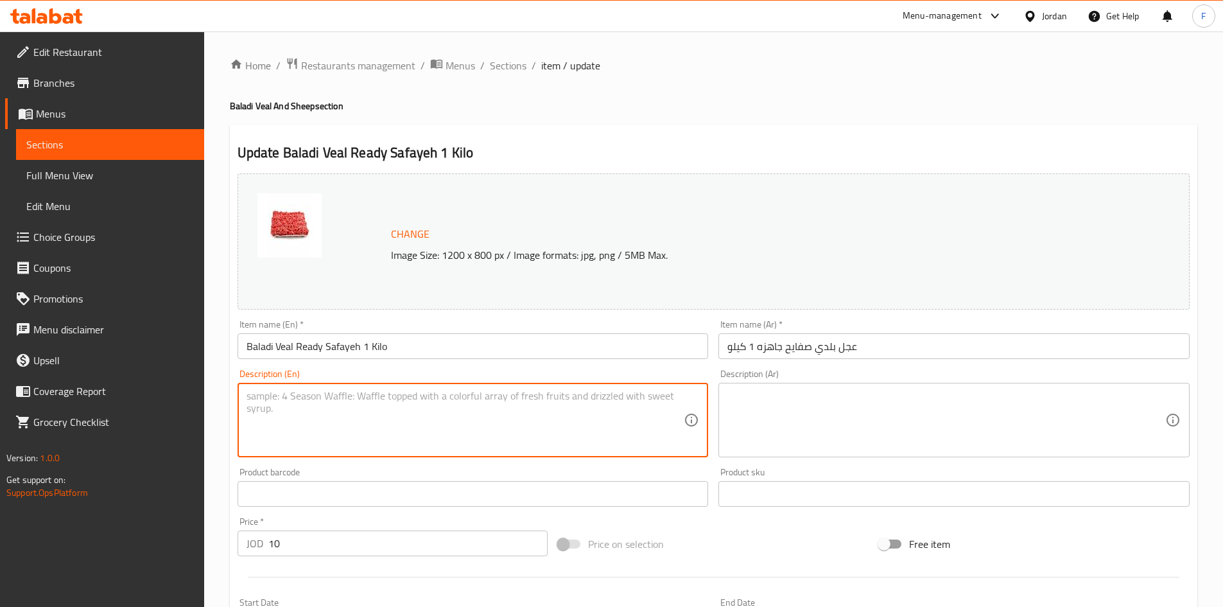
paste textarea "Safeeha"
type textarea "Safeeha"
click at [262, 403] on textarea "Safeeha" at bounding box center [466, 420] width 438 height 61
click at [372, 399] on textarea at bounding box center [466, 420] width 438 height 61
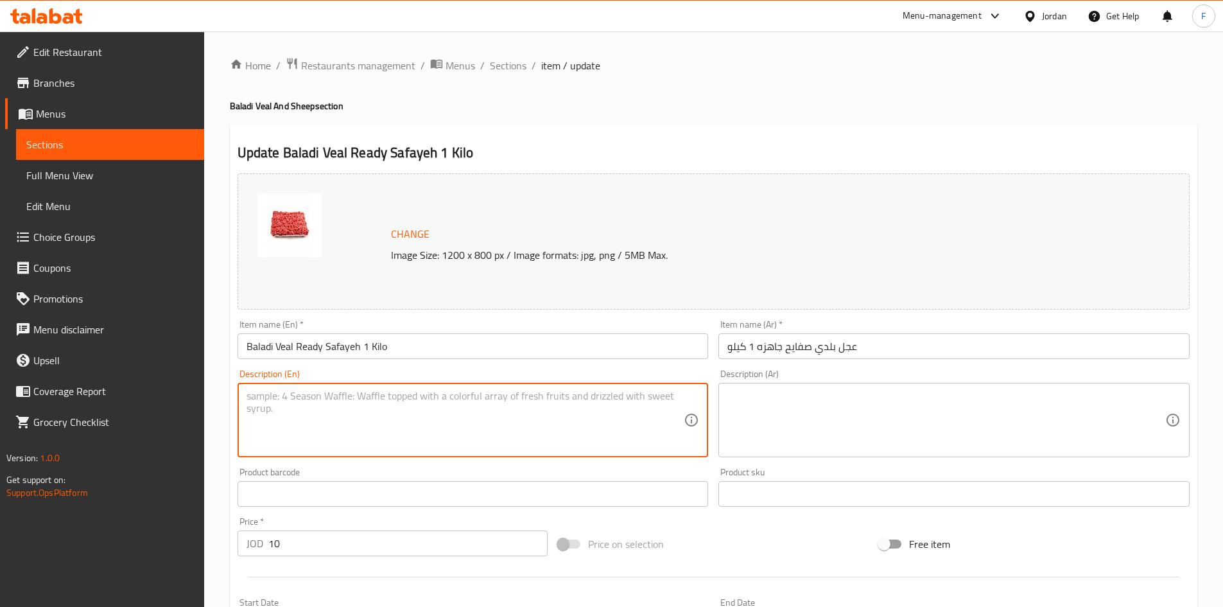
paste textarea "Safeeha"
type textarea "Safeeha"
click at [275, 398] on textarea "Safeeha" at bounding box center [466, 420] width 438 height 61
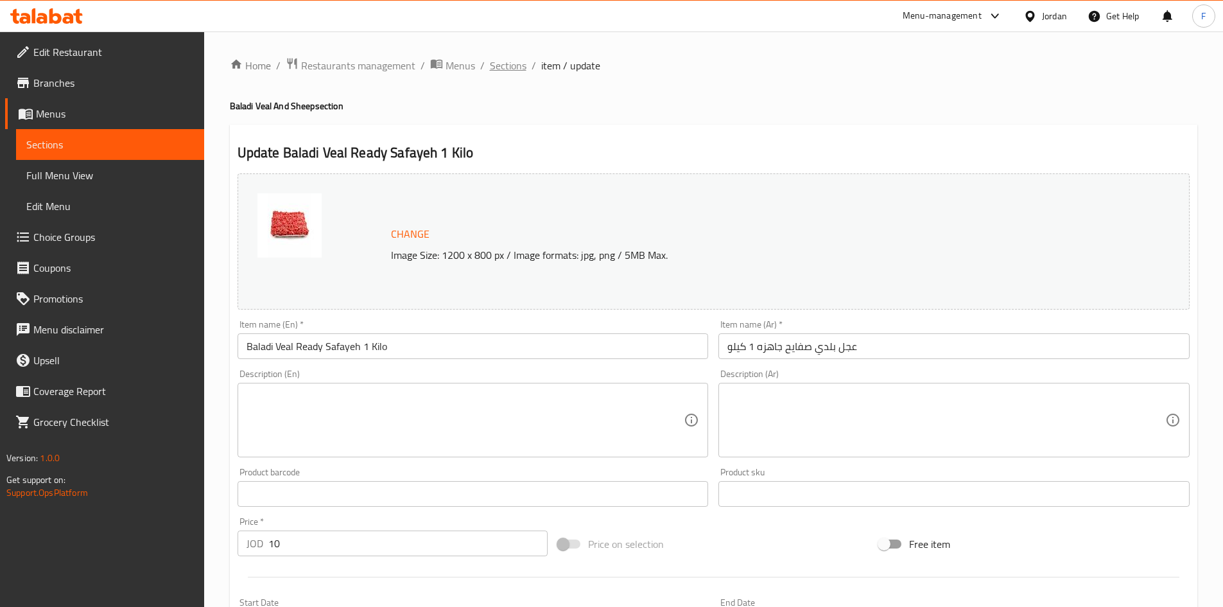
click at [514, 71] on span "Sections" at bounding box center [508, 65] width 37 height 15
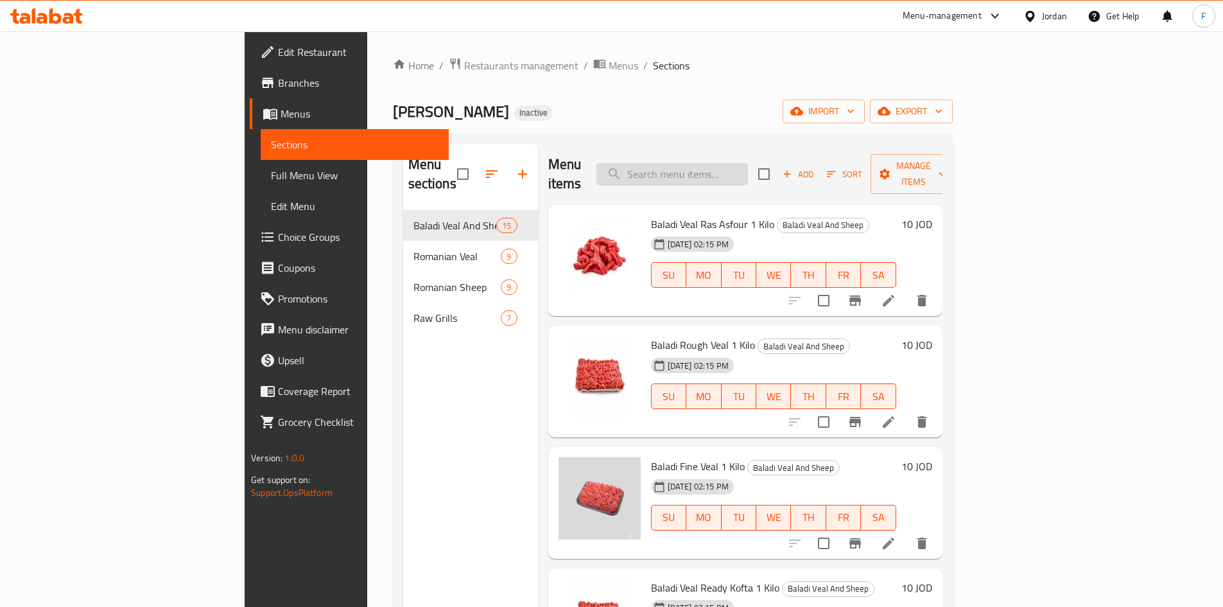
click at [748, 163] on input "search" at bounding box center [672, 174] width 152 height 22
paste input "Safeeha"
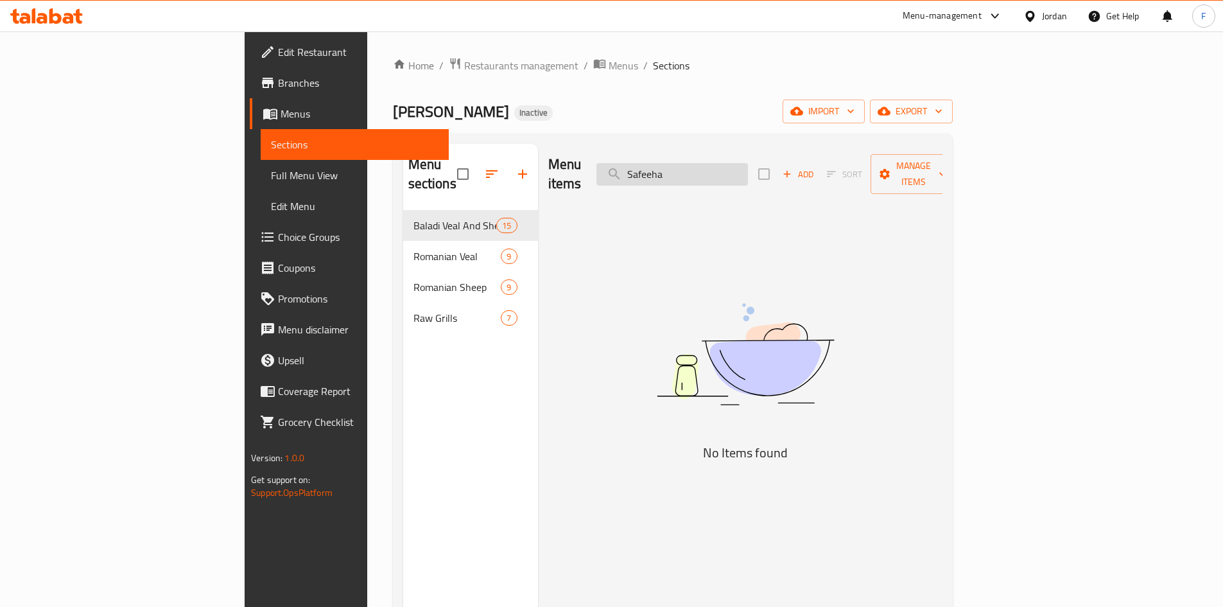
click at [727, 172] on input "Safeeha" at bounding box center [672, 174] width 152 height 22
paste input "صاجية"
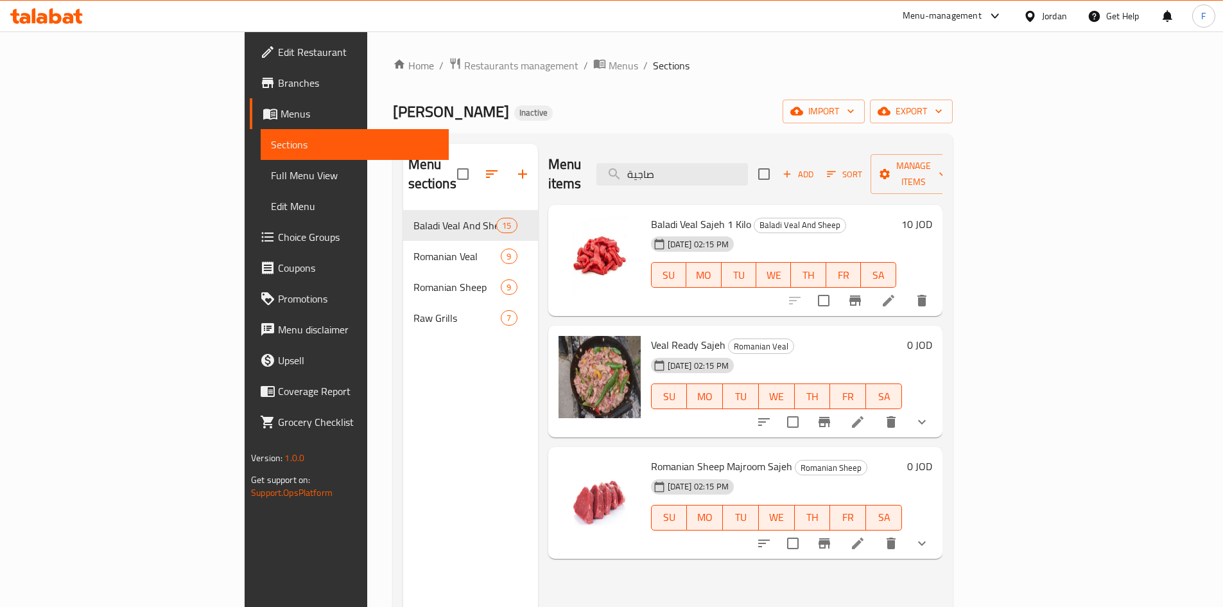
click at [651, 335] on span "Veal Ready Sajeh" at bounding box center [688, 344] width 74 height 19
click at [709, 456] on span "Romanian Sheep Majroom Sajeh" at bounding box center [721, 465] width 141 height 19
click at [738, 170] on input "صاجية" at bounding box center [672, 174] width 152 height 22
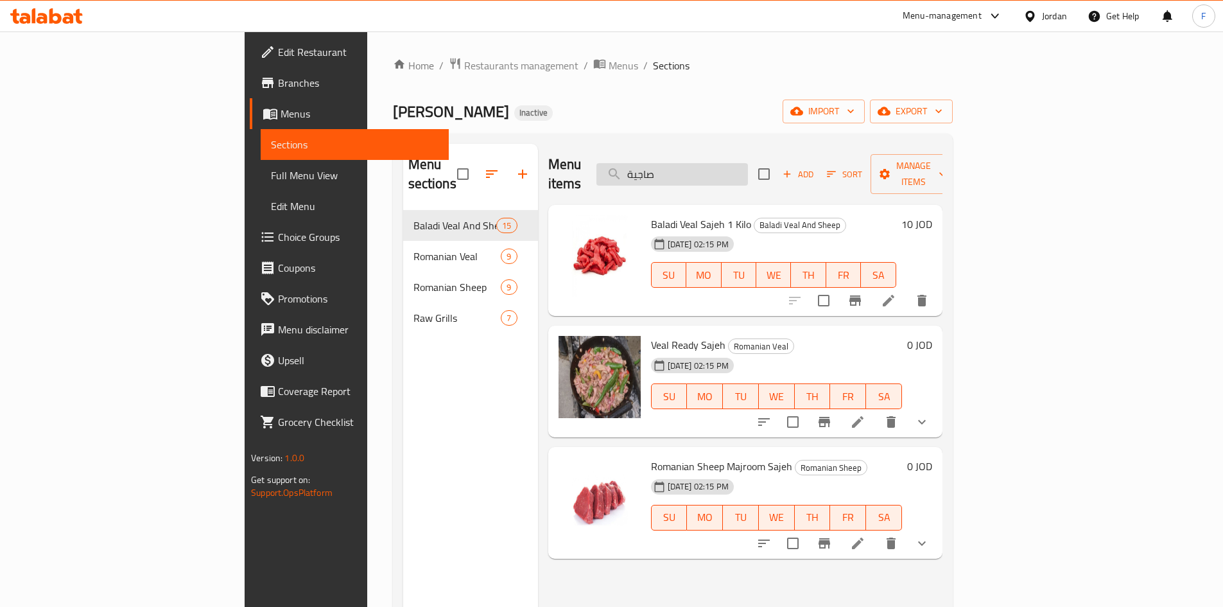
click at [738, 170] on input "صاجية" at bounding box center [672, 174] width 152 height 22
click at [651, 214] on span "Baladi Veal Sajeh 1 Kilo" at bounding box center [701, 223] width 100 height 19
click at [734, 165] on input "صاجية" at bounding box center [672, 174] width 152 height 22
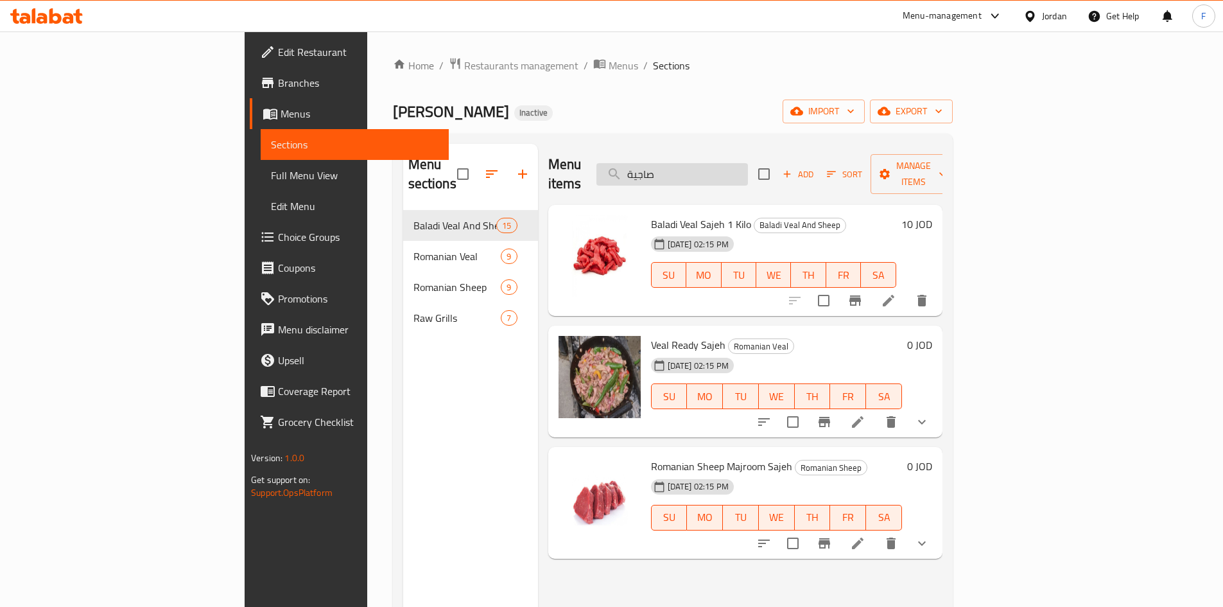
click at [748, 173] on input "صاجية" at bounding box center [672, 174] width 152 height 22
paste input "قطعة كبير"
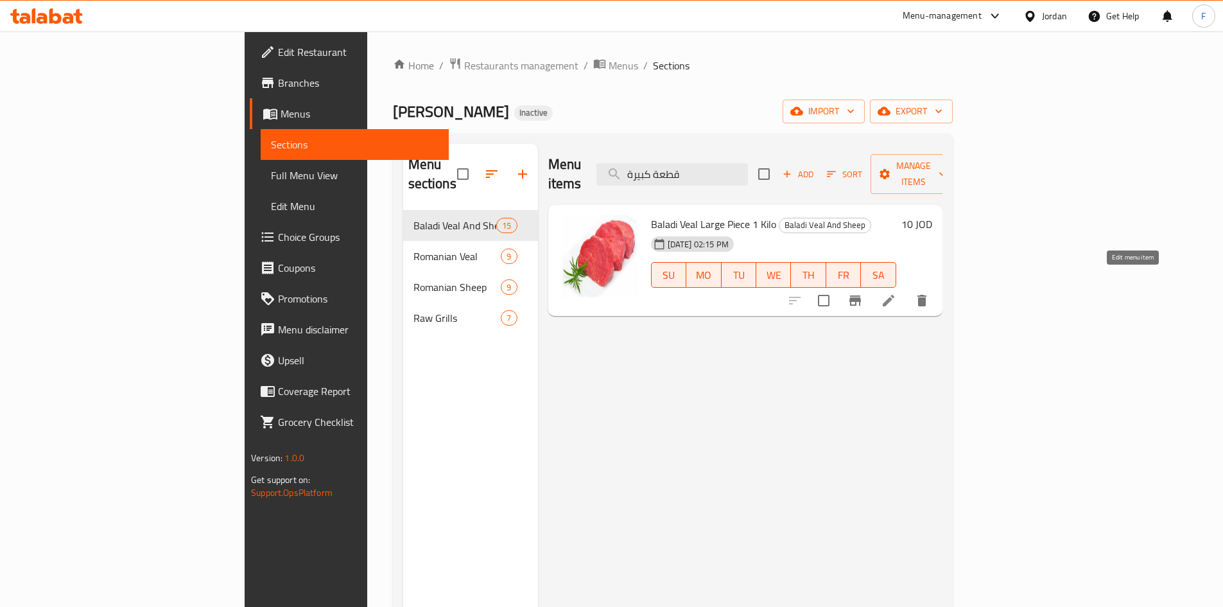
type input "قطعة كبيرة"
click at [894, 295] on icon at bounding box center [889, 301] width 12 height 12
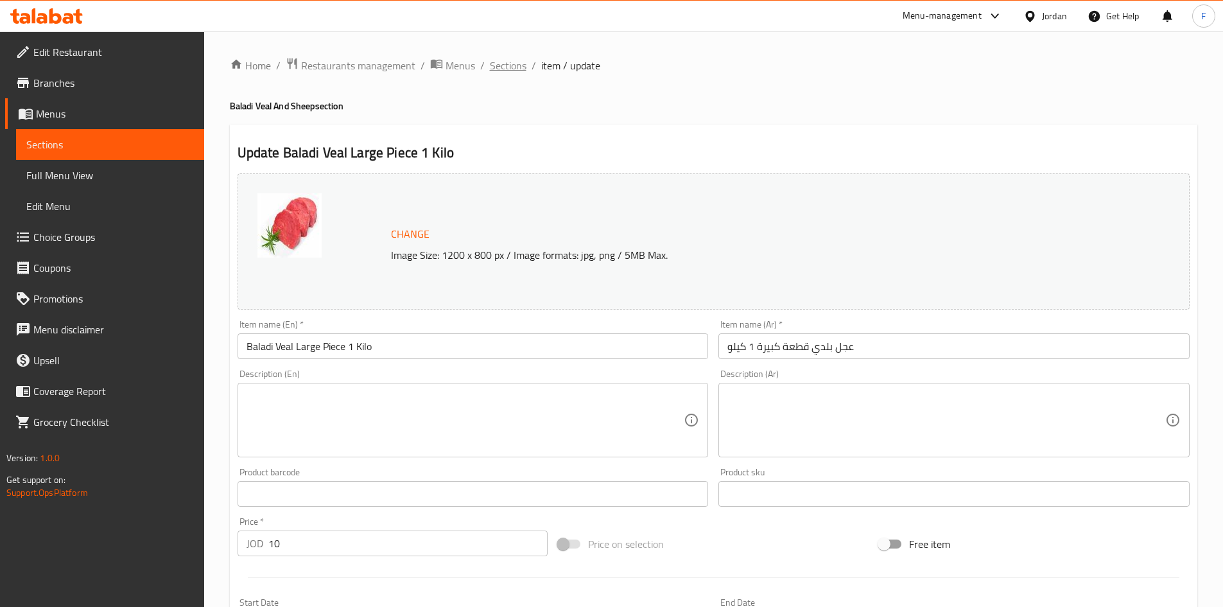
click at [505, 64] on span "Sections" at bounding box center [508, 65] width 37 height 15
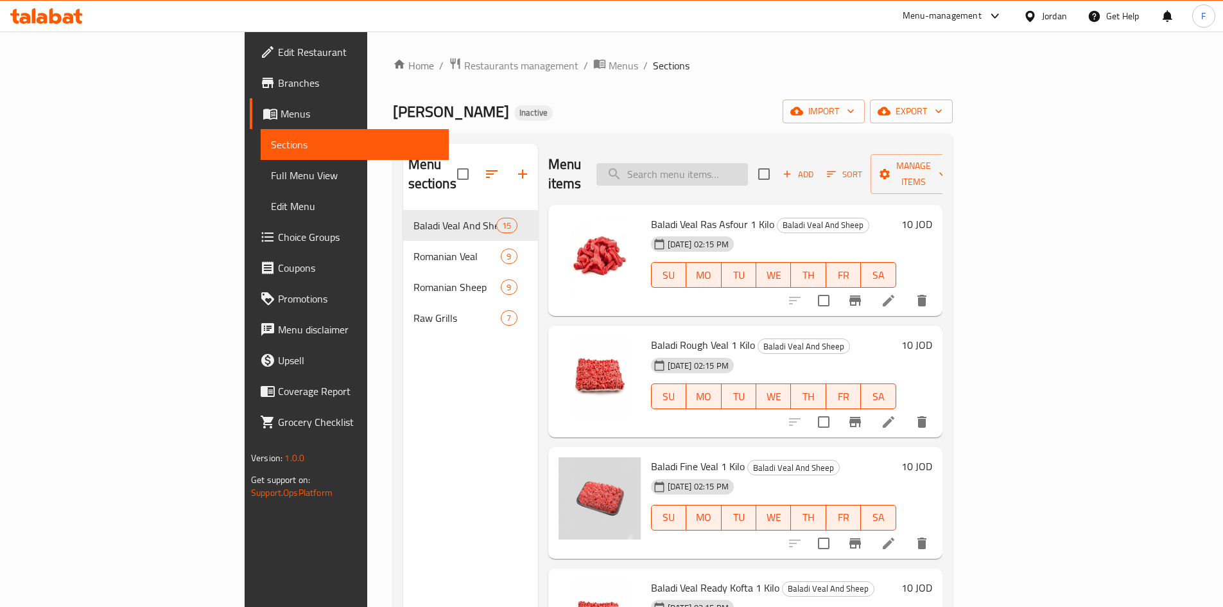
click at [736, 171] on input "search" at bounding box center [672, 174] width 152 height 22
paste input "pieces"
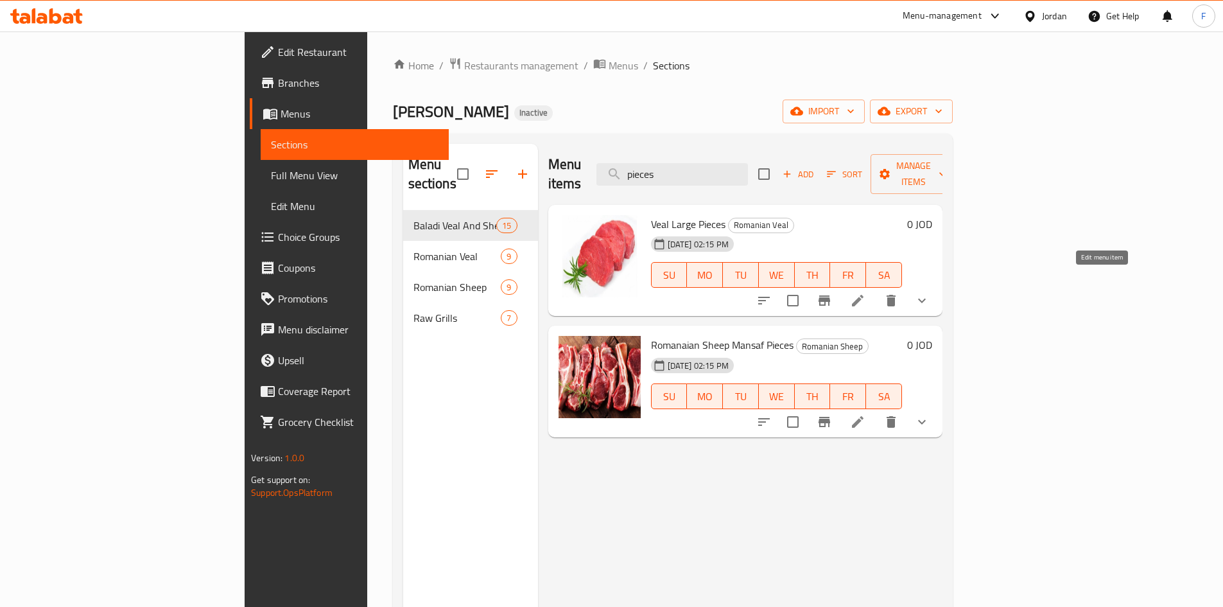
type input "pieces"
click at [863, 295] on icon at bounding box center [858, 301] width 12 height 12
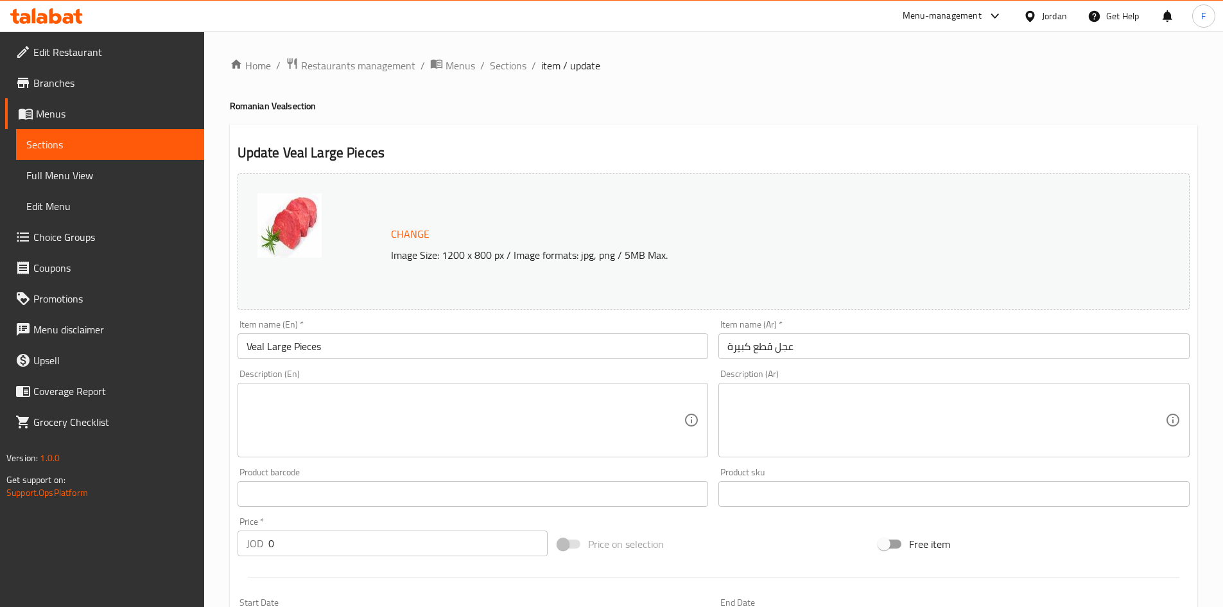
click at [505, 55] on div "Home / Restaurants management / Menus / Sections / item / update Romanian Veal …" at bounding box center [713, 492] width 1019 height 923
click at [506, 65] on span "Sections" at bounding box center [508, 65] width 37 height 15
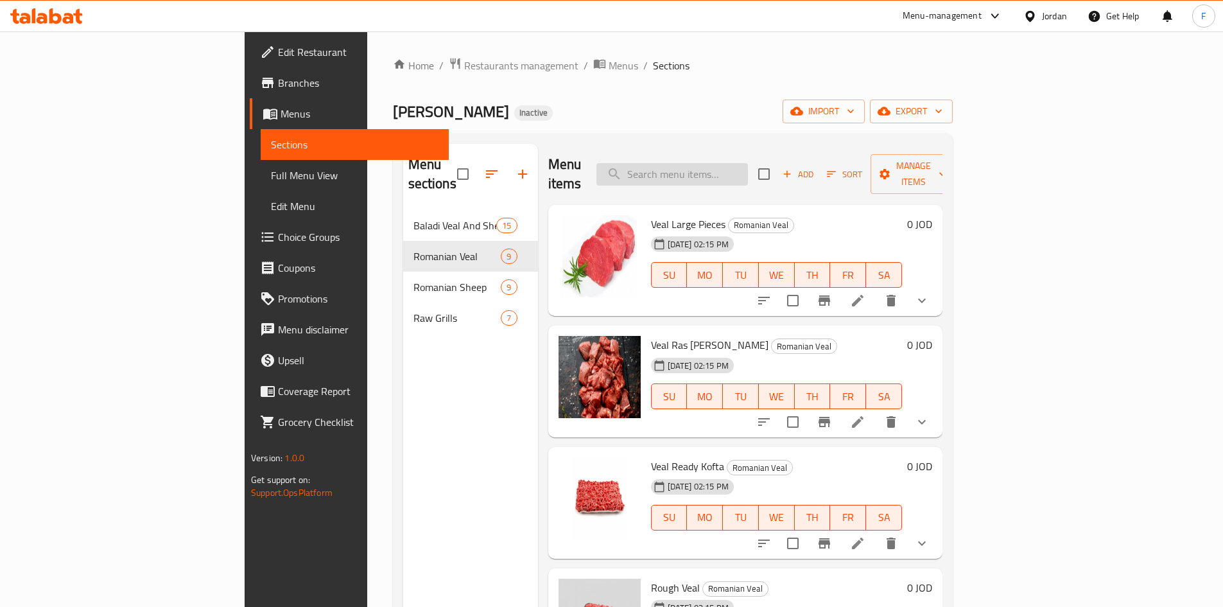
click at [716, 166] on input "search" at bounding box center [672, 174] width 152 height 22
paste input "pieces"
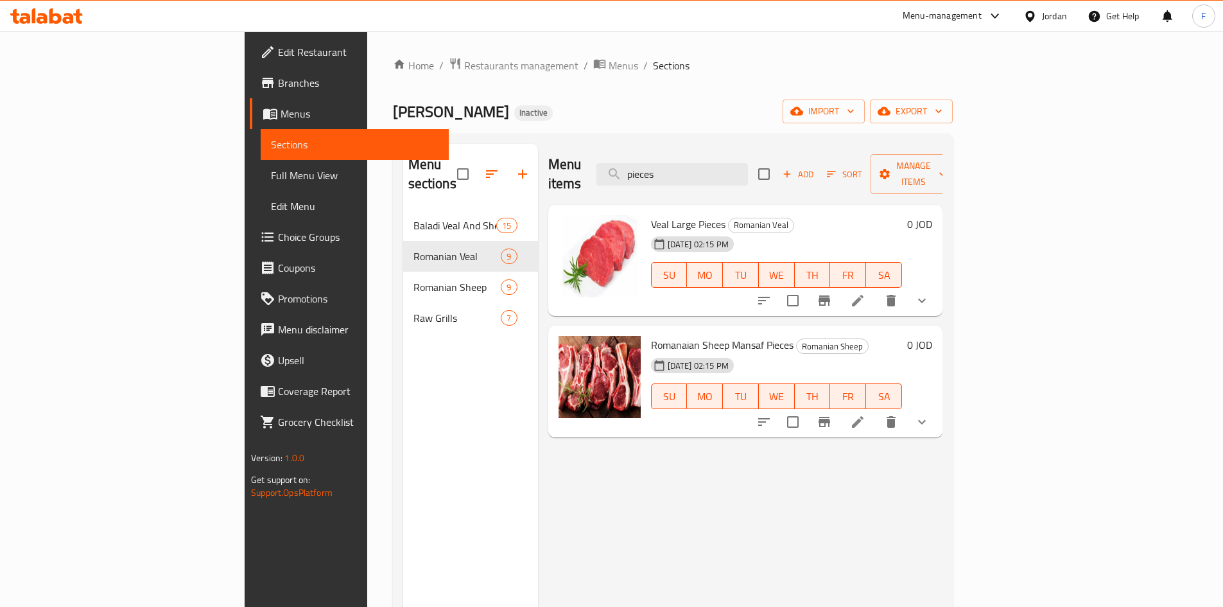
type input "pieces"
click at [865, 414] on icon at bounding box center [857, 421] width 15 height 15
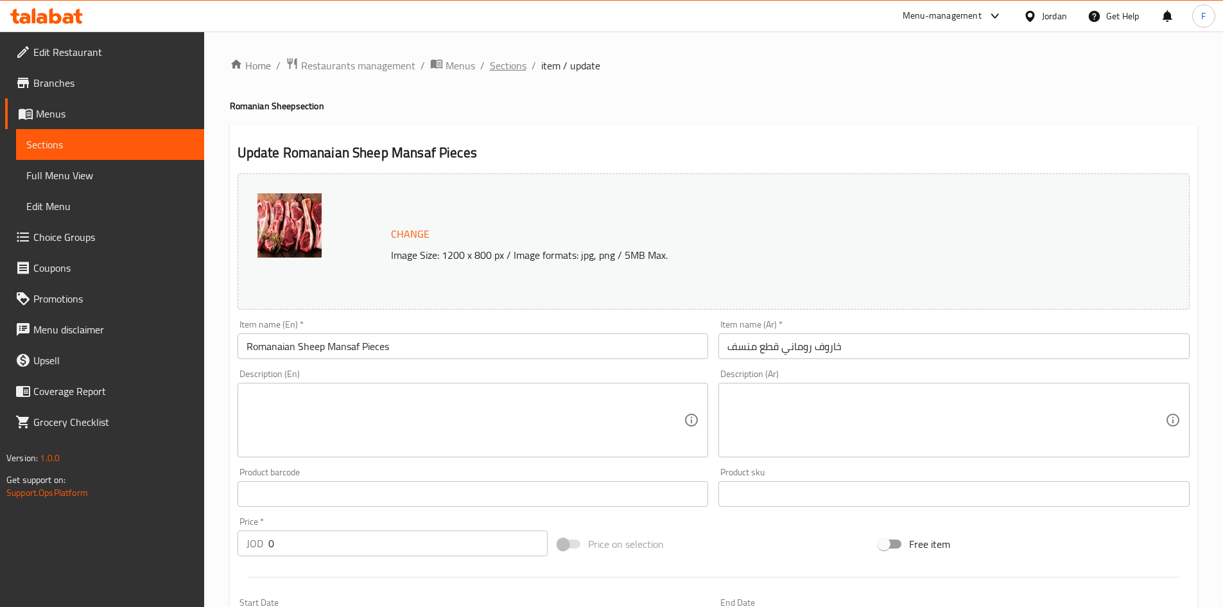
click at [509, 68] on span "Sections" at bounding box center [508, 65] width 37 height 15
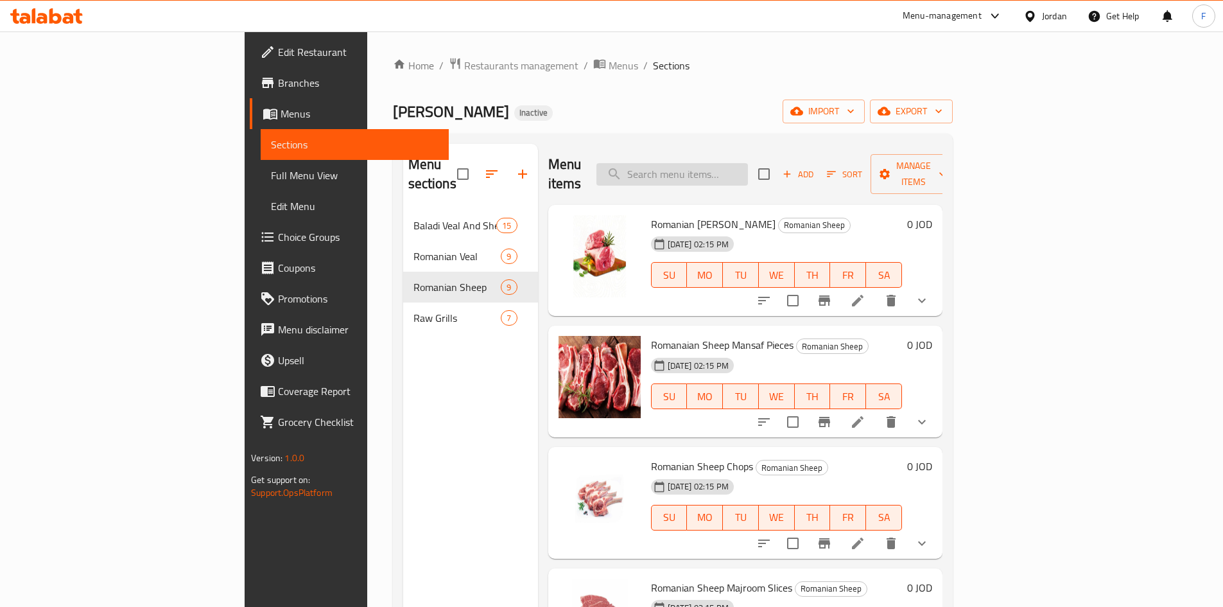
click at [748, 163] on input "search" at bounding box center [672, 174] width 152 height 22
paste input "local"
type input "local"
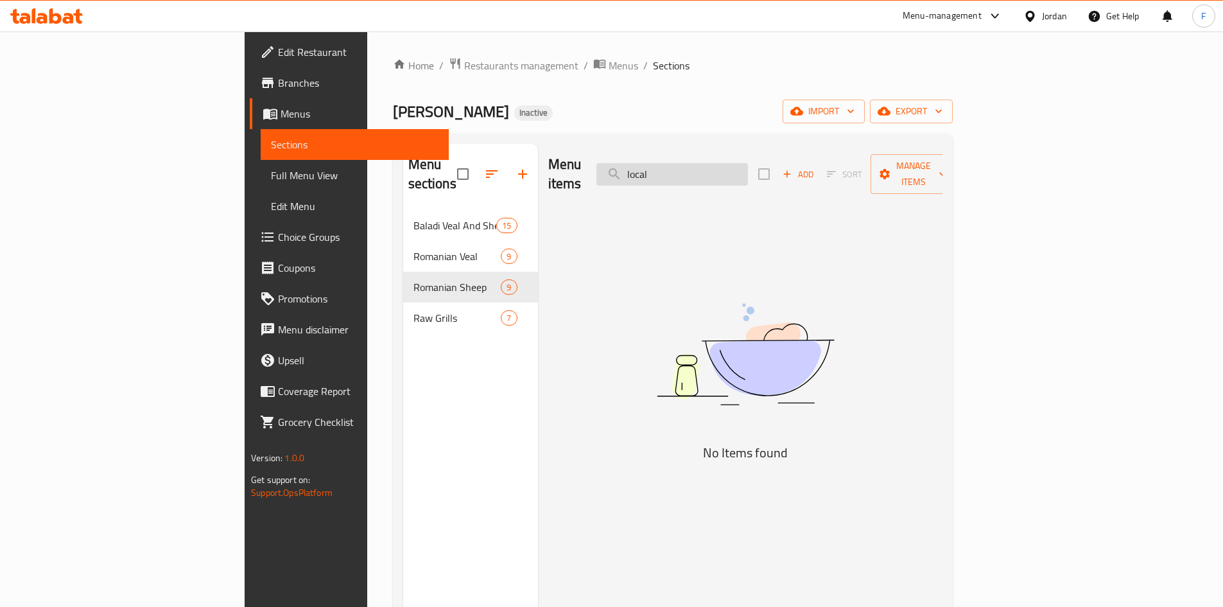
click at [748, 163] on input "local" at bounding box center [672, 174] width 152 height 22
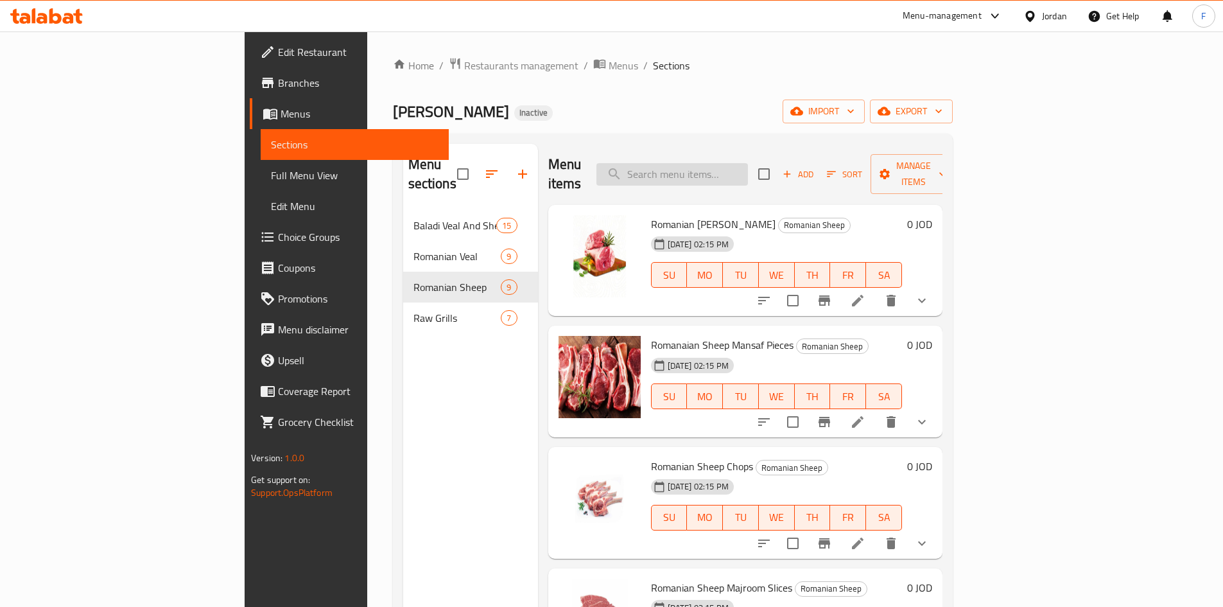
click at [748, 163] on input "search" at bounding box center [672, 174] width 152 height 22
paste input "Majroom"
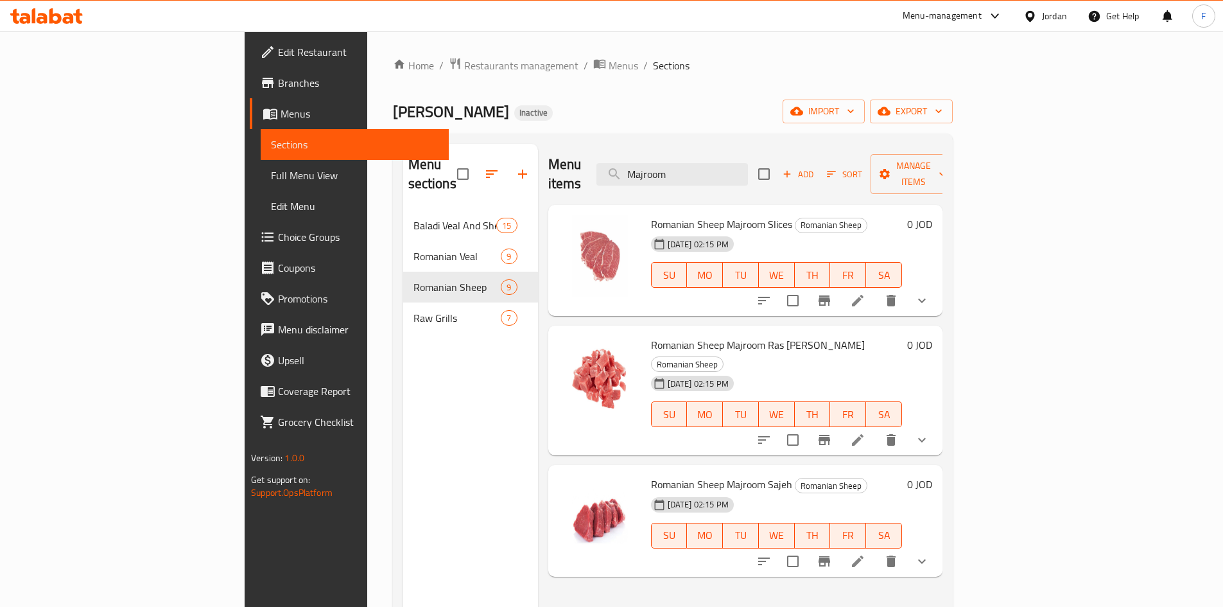
type input "Majroom"
click at [690, 214] on span "Romanian Sheep Majroom Slices" at bounding box center [721, 223] width 141 height 19
click at [865, 293] on icon at bounding box center [857, 300] width 15 height 15
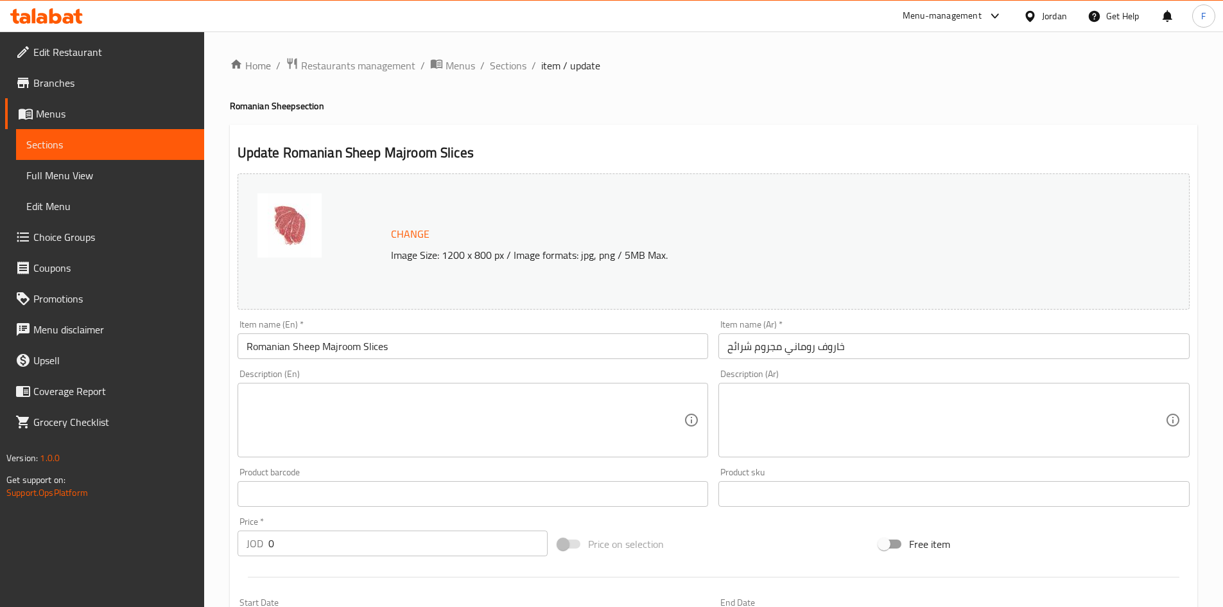
click at [767, 344] on input "خاروف روماني مجروم شرائح" at bounding box center [953, 346] width 471 height 26
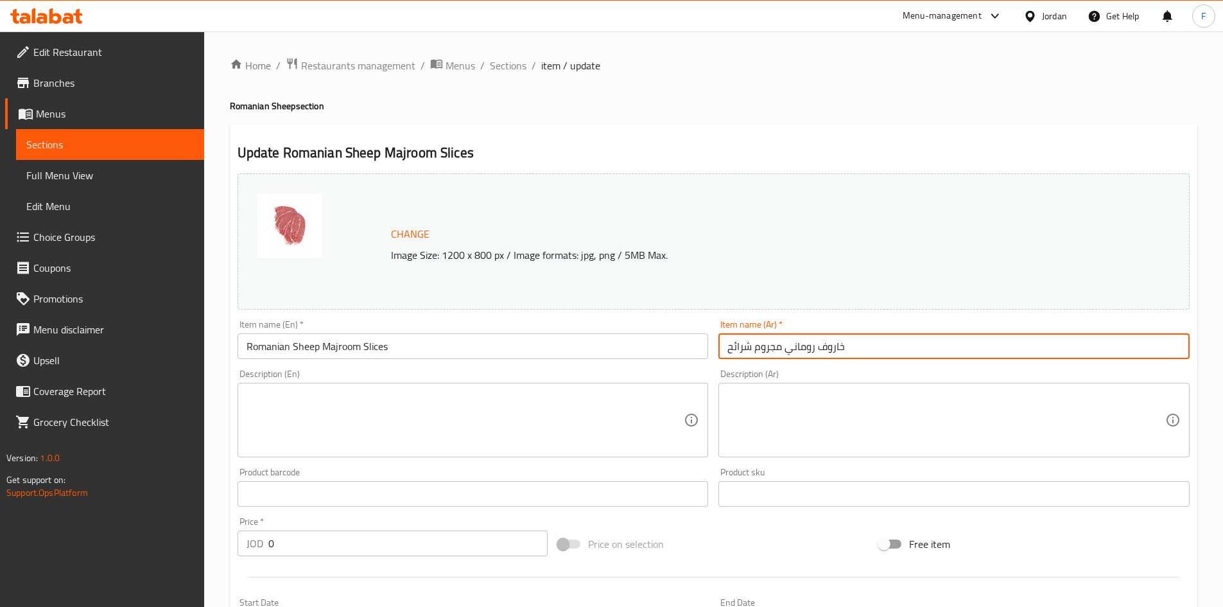
click at [767, 344] on input "خاروف روماني مجروم شرائح" at bounding box center [953, 346] width 471 height 26
click at [508, 67] on span "Sections" at bounding box center [508, 65] width 37 height 15
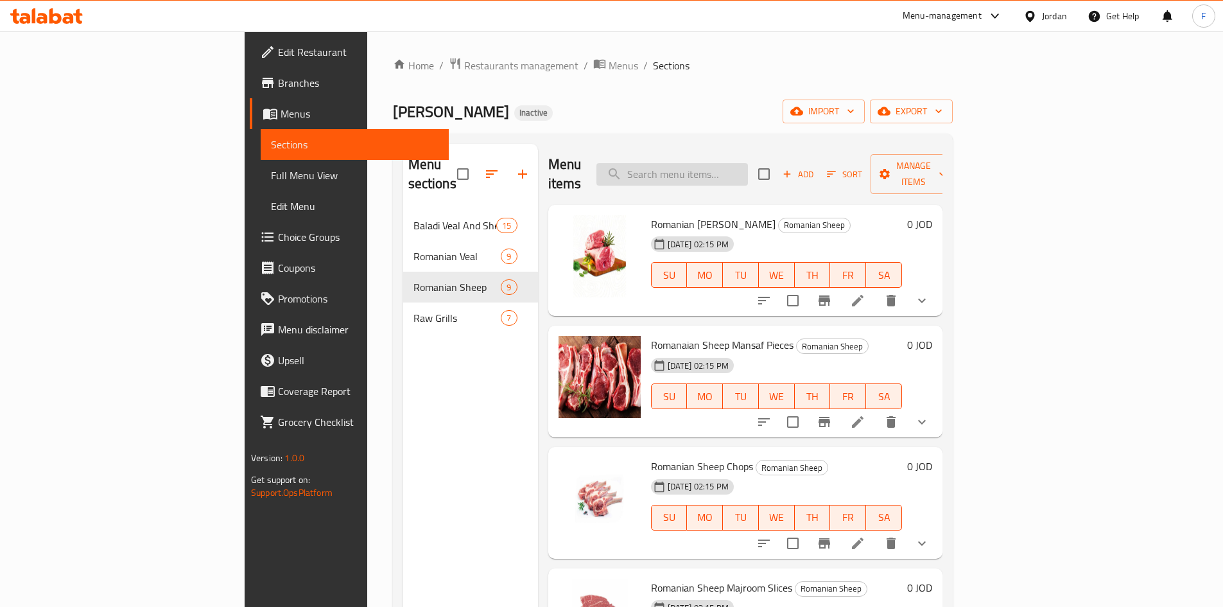
click at [722, 171] on input "search" at bounding box center [672, 174] width 152 height 22
paste input "Majroom"
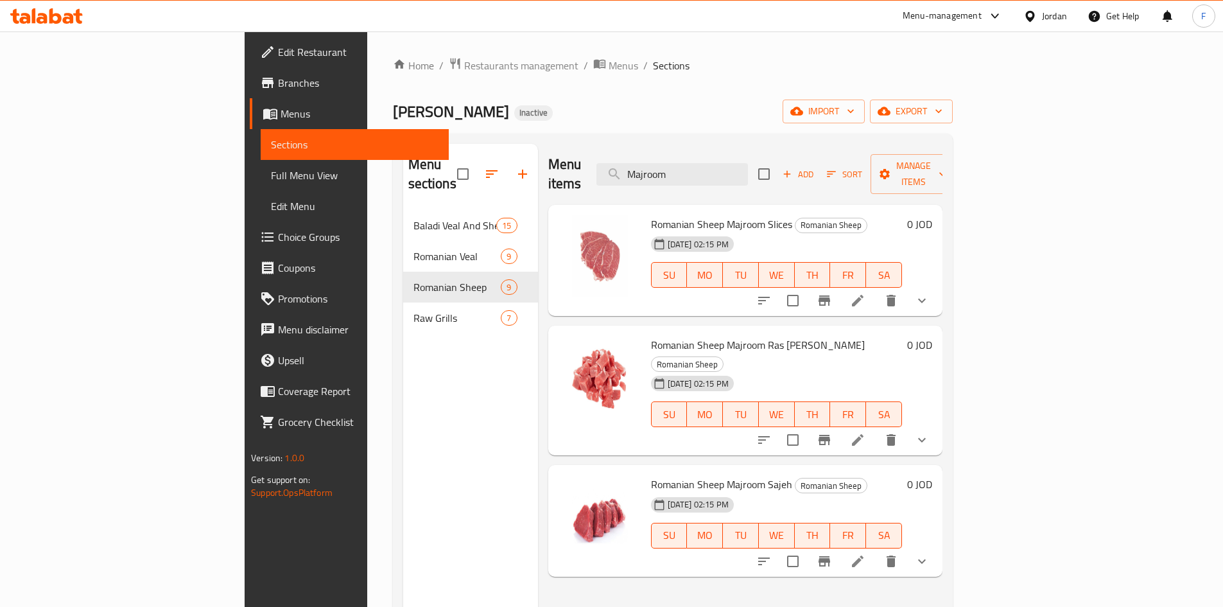
click at [686, 214] on span "Romanian Sheep Majroom Slices" at bounding box center [721, 223] width 141 height 19
click at [691, 335] on span "Romanian Sheep Majroom Ras Asfour" at bounding box center [758, 344] width 214 height 19
click at [670, 474] on span "Romanian Sheep Majroom Sajeh" at bounding box center [721, 483] width 141 height 19
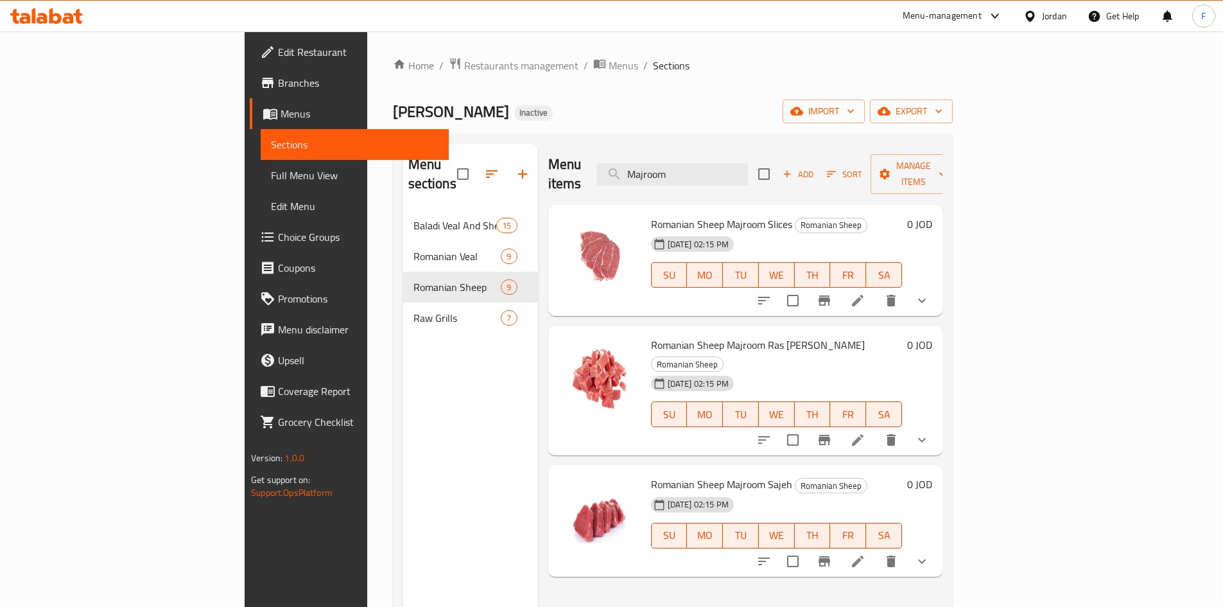
click at [740, 180] on div "Menu items Majroom Add Sort Manage items" at bounding box center [745, 174] width 394 height 61
click at [740, 176] on div "Menu items Majroom Add Sort Manage items" at bounding box center [745, 174] width 394 height 61
click at [740, 170] on input "Majroom" at bounding box center [672, 174] width 152 height 22
paste input "Not Mashkuk"
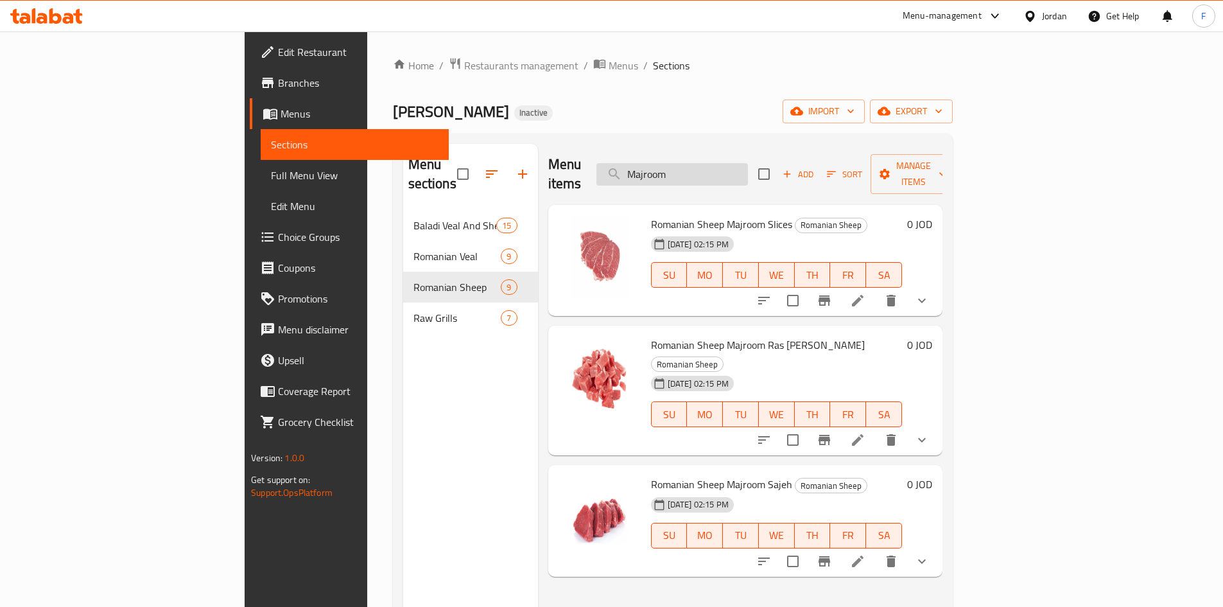
type input "Not Mashkuk"
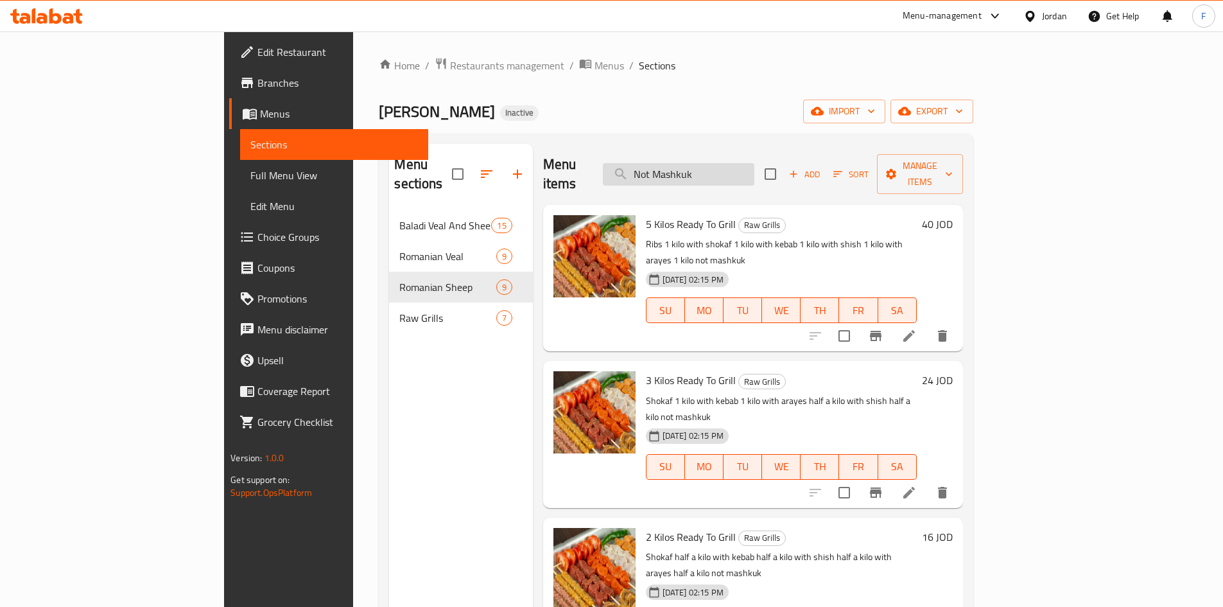
click at [729, 163] on input "Not Mashkuk" at bounding box center [679, 174] width 152 height 22
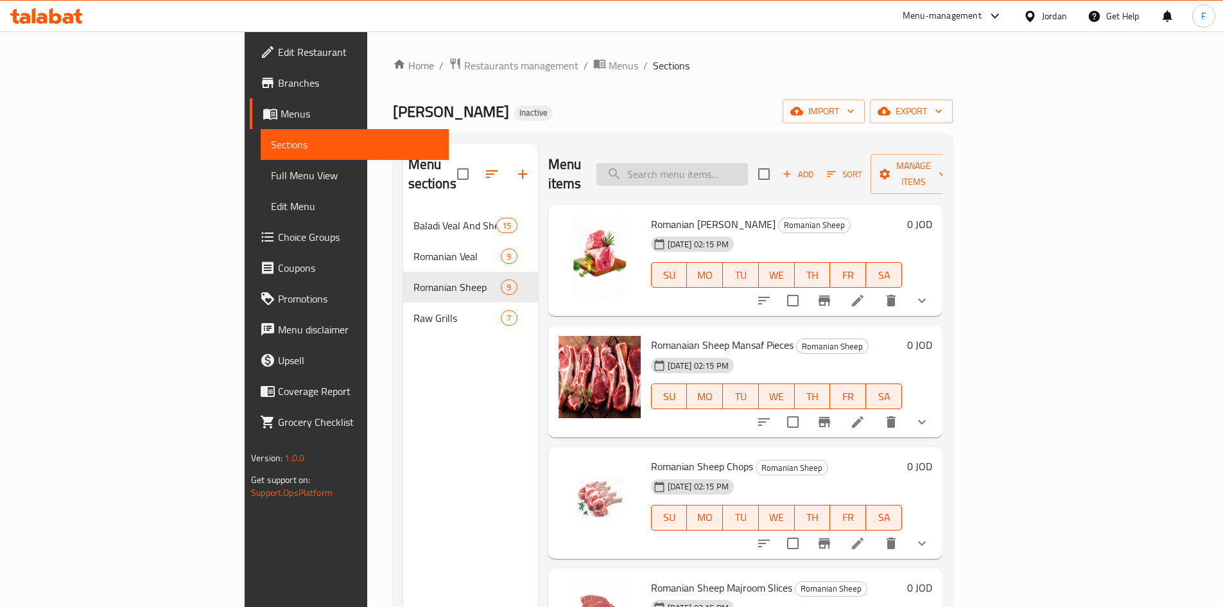
paste input "Not Mashkuk"
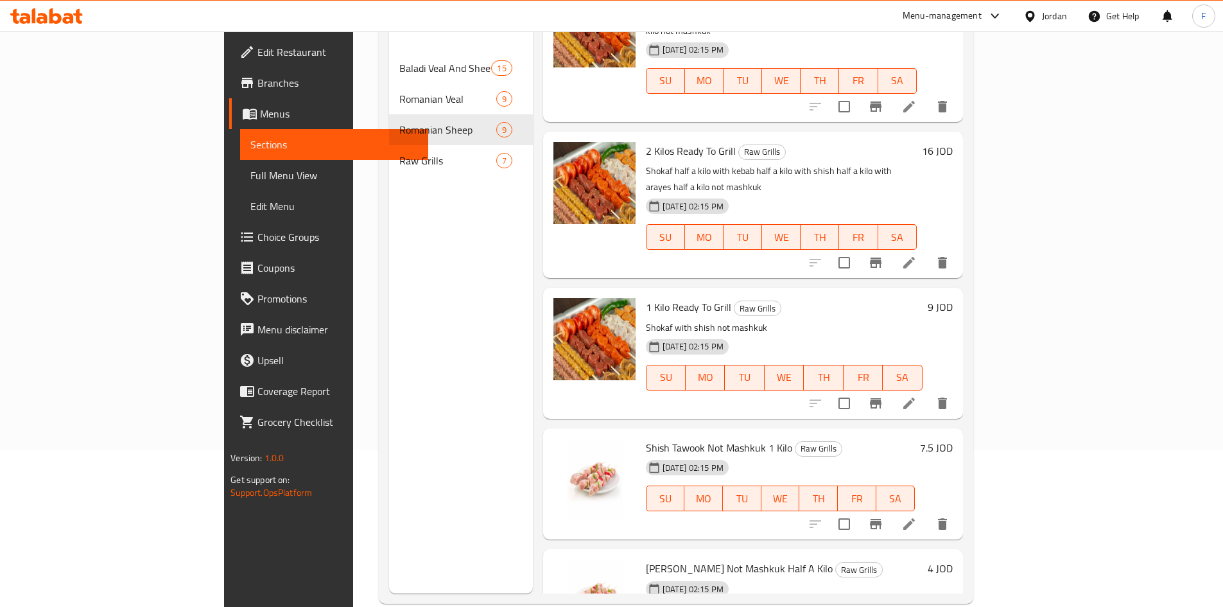
scroll to position [180, 0]
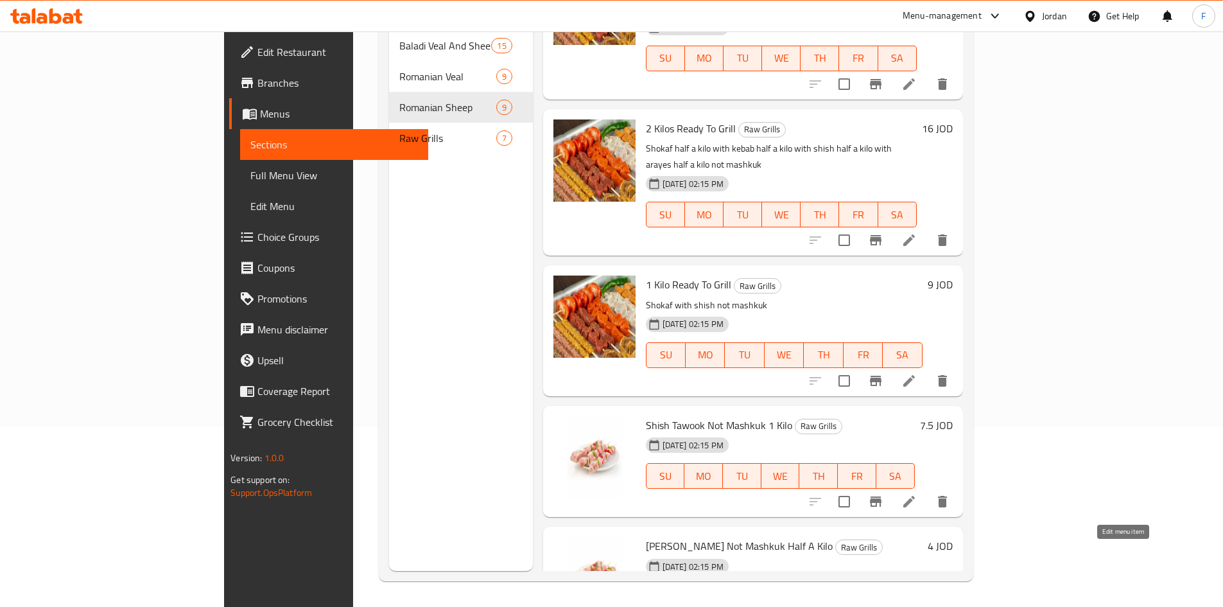
type input "Not Mashkuk"
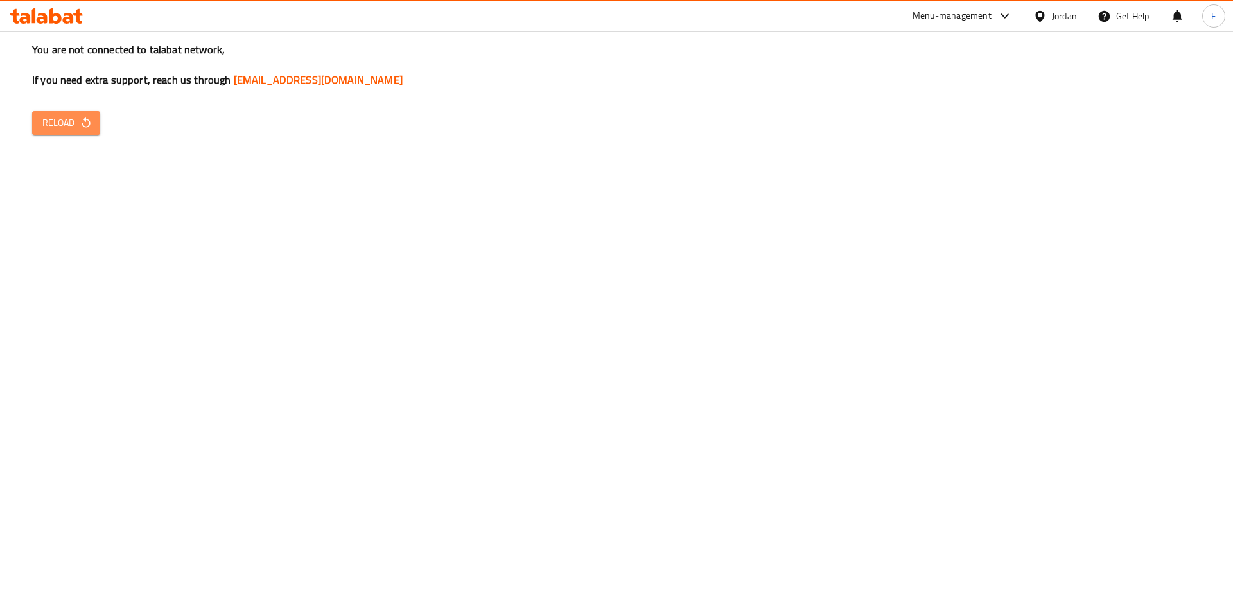
click at [87, 119] on icon "button" at bounding box center [86, 122] width 13 height 13
click at [56, 124] on span "Reload" at bounding box center [66, 123] width 48 height 16
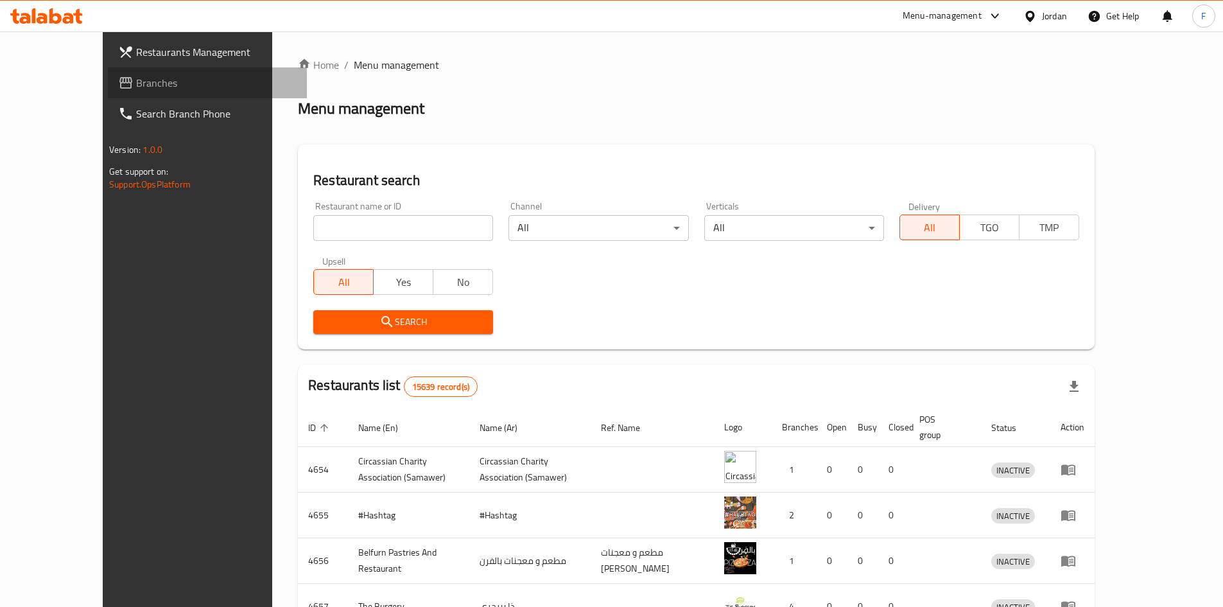
click at [136, 91] on span "Branches" at bounding box center [216, 82] width 161 height 15
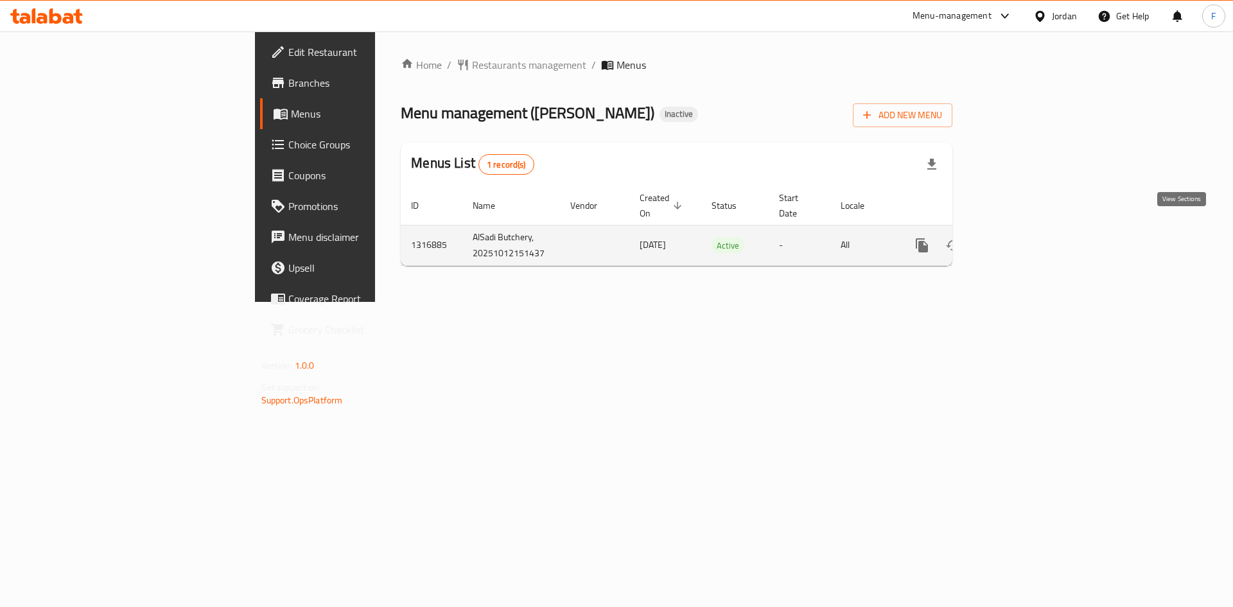
click at [1020, 239] on icon "enhanced table" at bounding box center [1015, 245] width 12 height 12
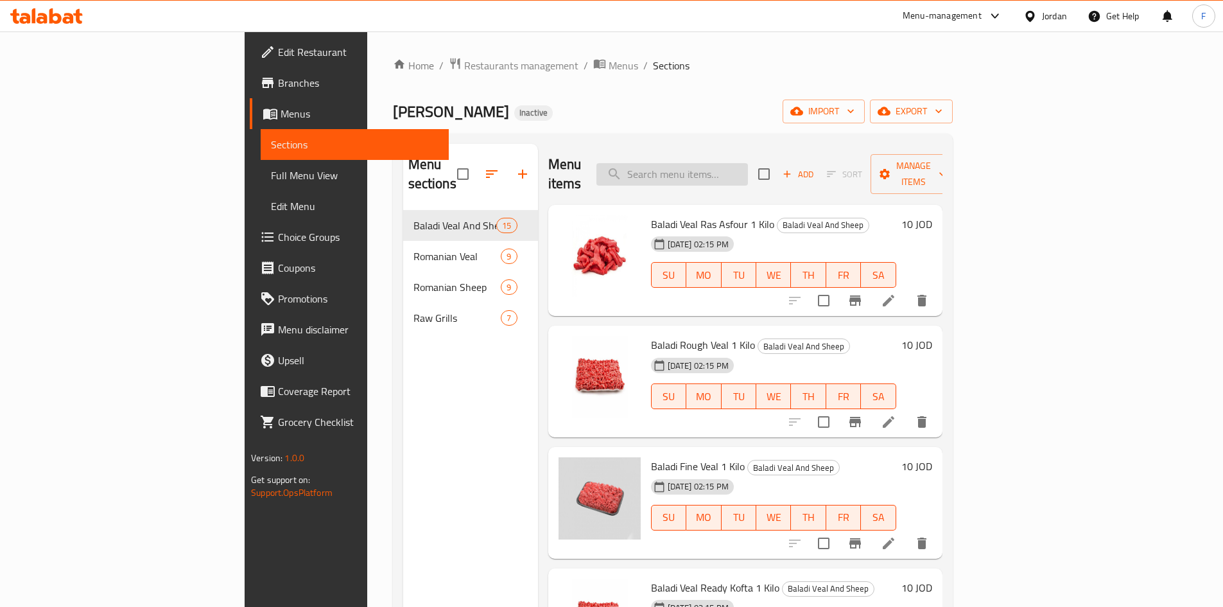
click at [748, 171] on input "search" at bounding box center [672, 174] width 152 height 22
paste input "شقف"
type input "شقف"
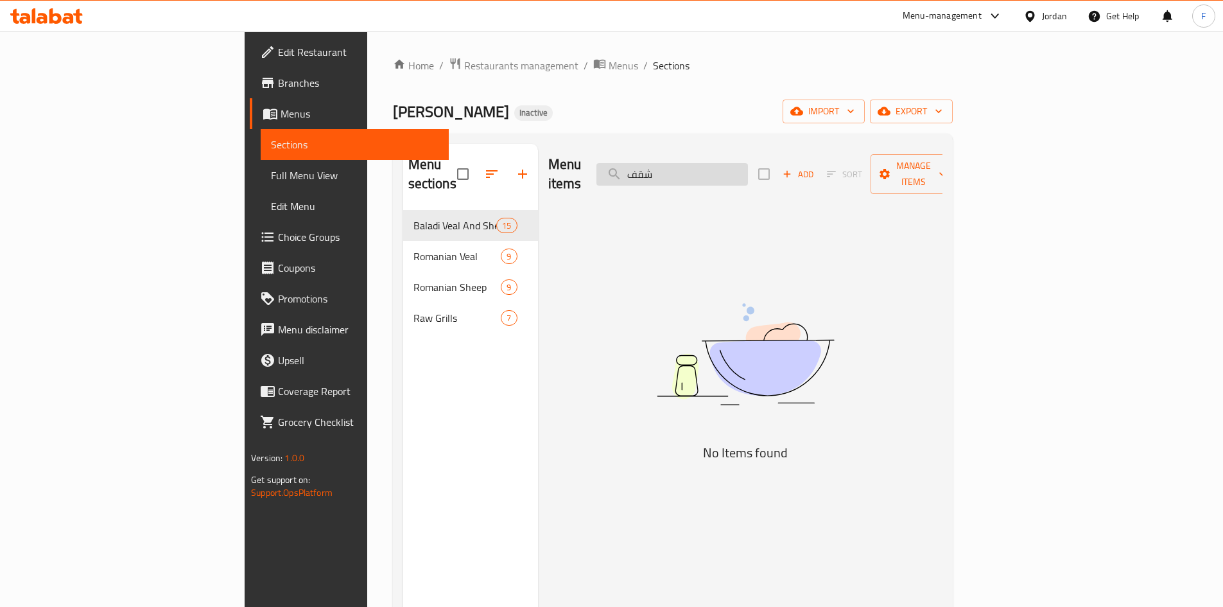
click at [724, 168] on input "شقف" at bounding box center [672, 174] width 152 height 22
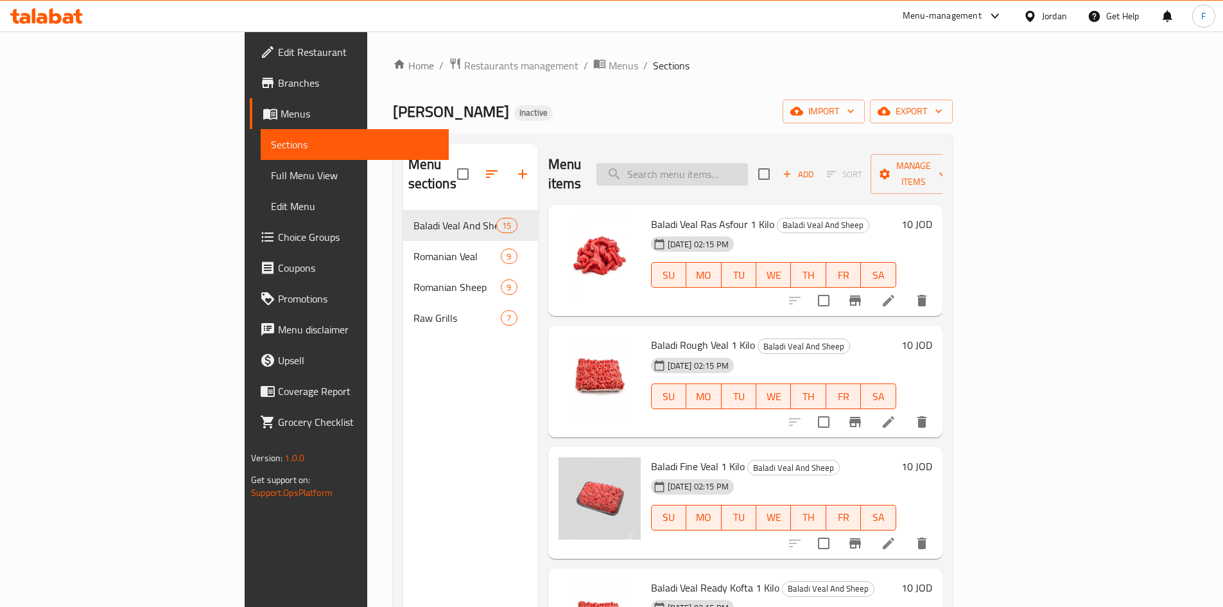
click at [748, 163] on input "search" at bounding box center [672, 174] width 152 height 22
paste input "3 Kilos Ready To Grill"
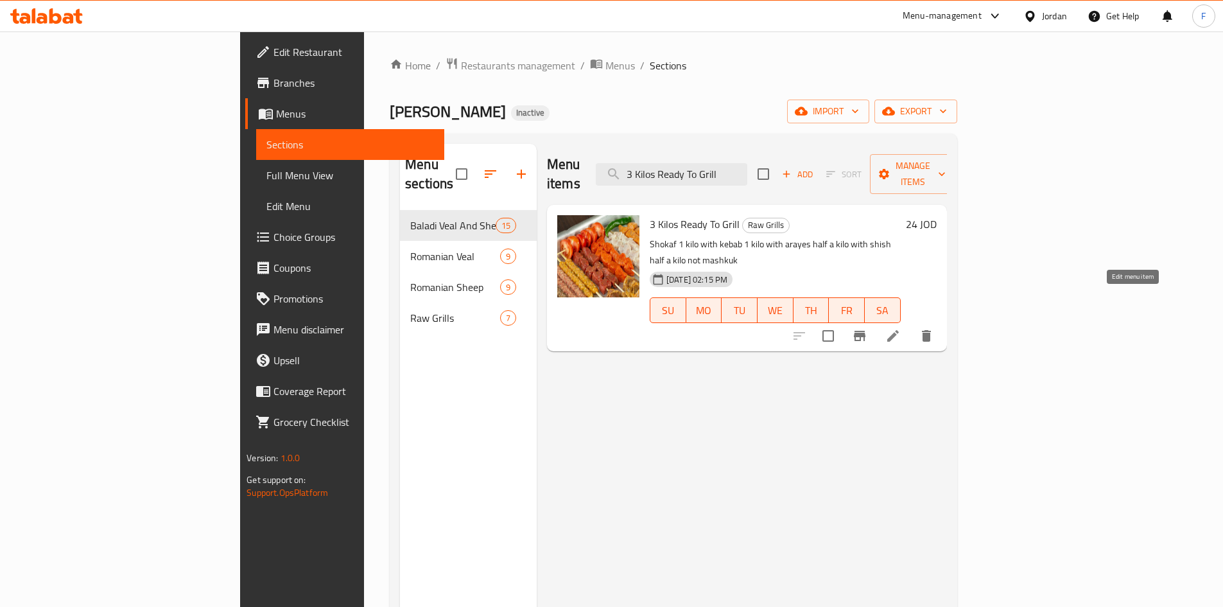
type input "3 Kilos Ready To Grill"
click at [899, 330] on icon at bounding box center [893, 336] width 12 height 12
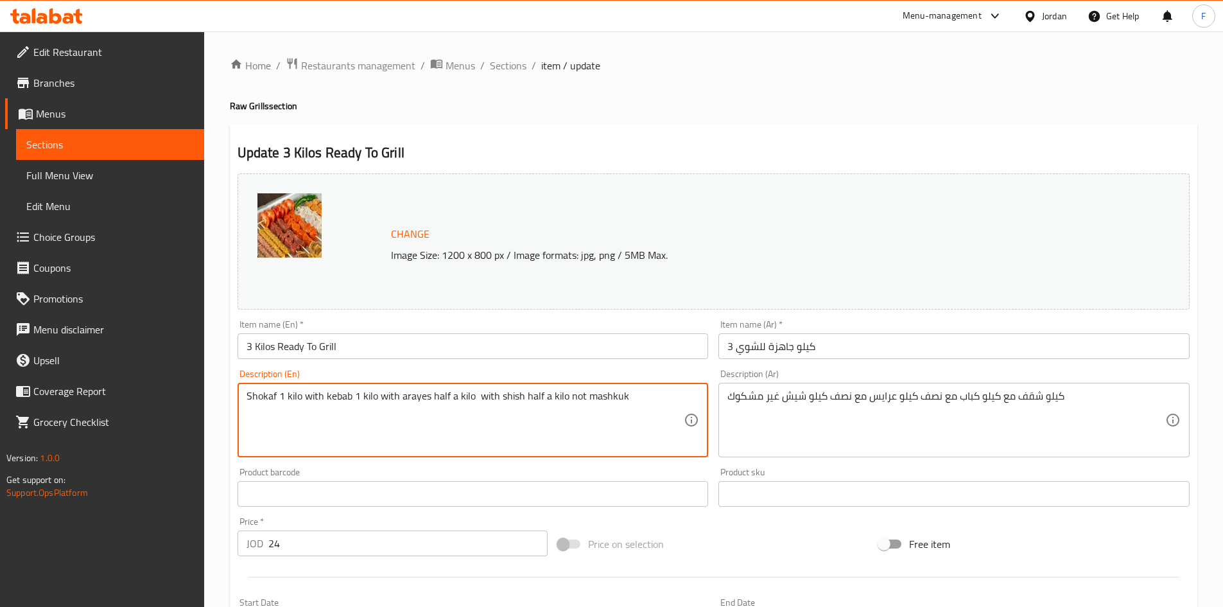
click at [261, 397] on textarea "Shokaf 1 kilo with kebab 1 kilo with arayes half a kilo with shish half a kilo …" at bounding box center [466, 420] width 438 height 61
paste textarea
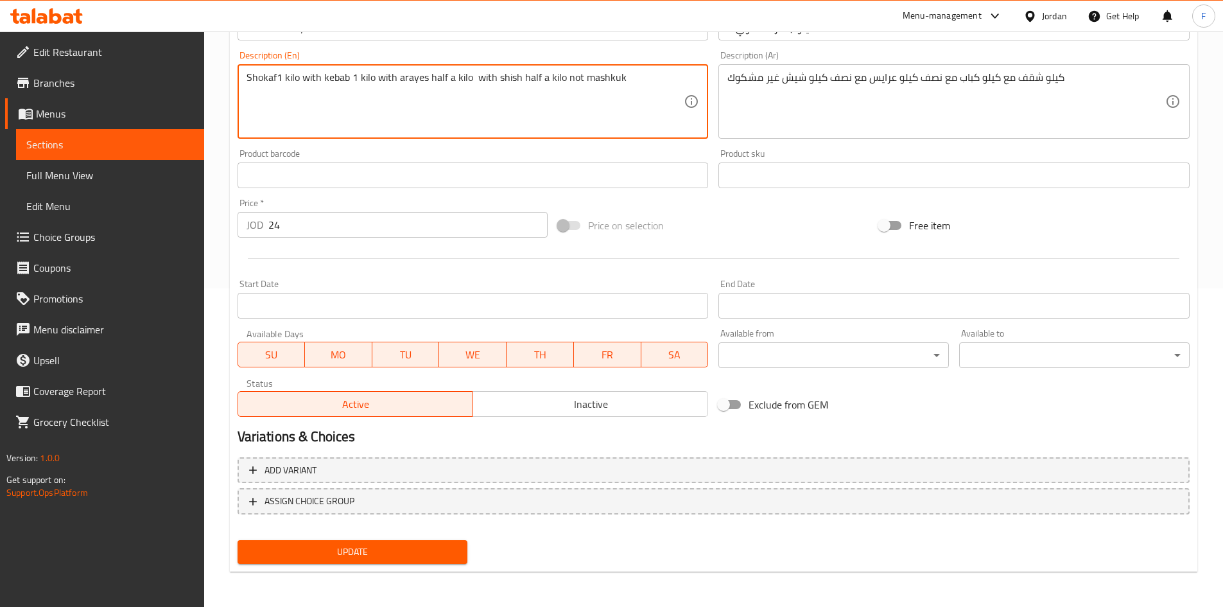
scroll to position [319, 0]
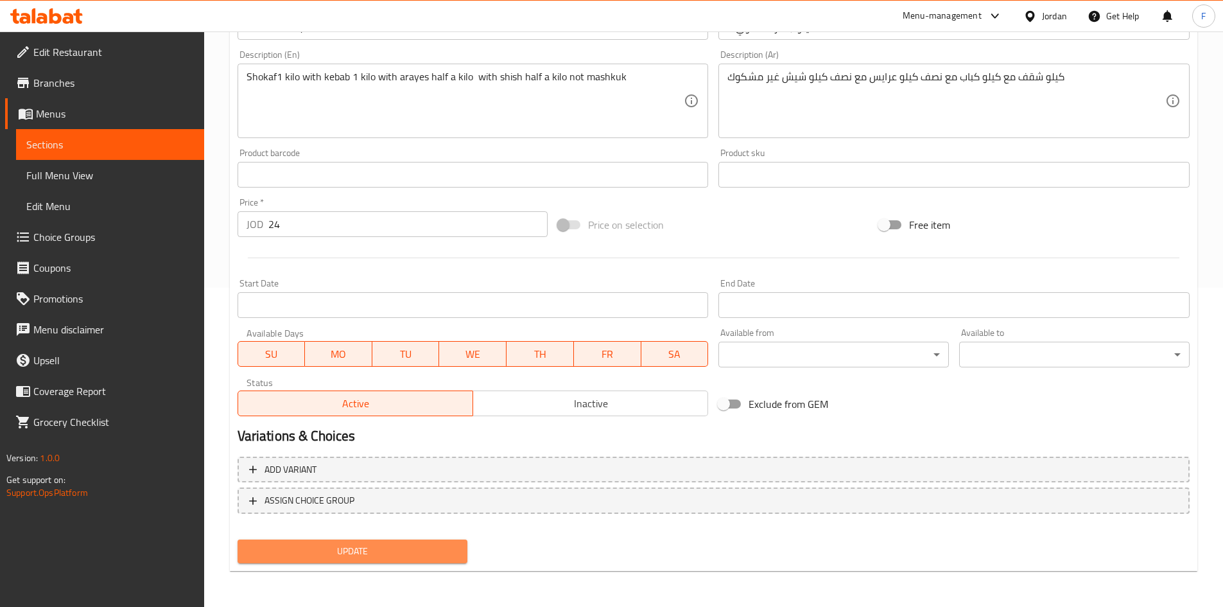
click at [390, 553] on span "Update" at bounding box center [353, 551] width 210 height 16
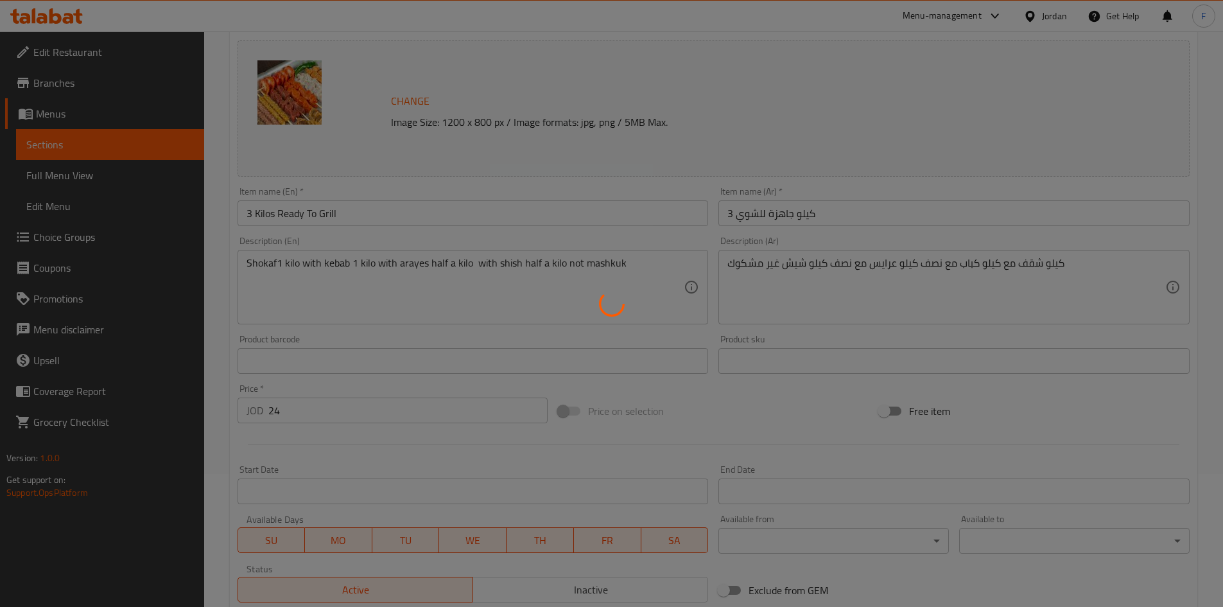
scroll to position [126, 0]
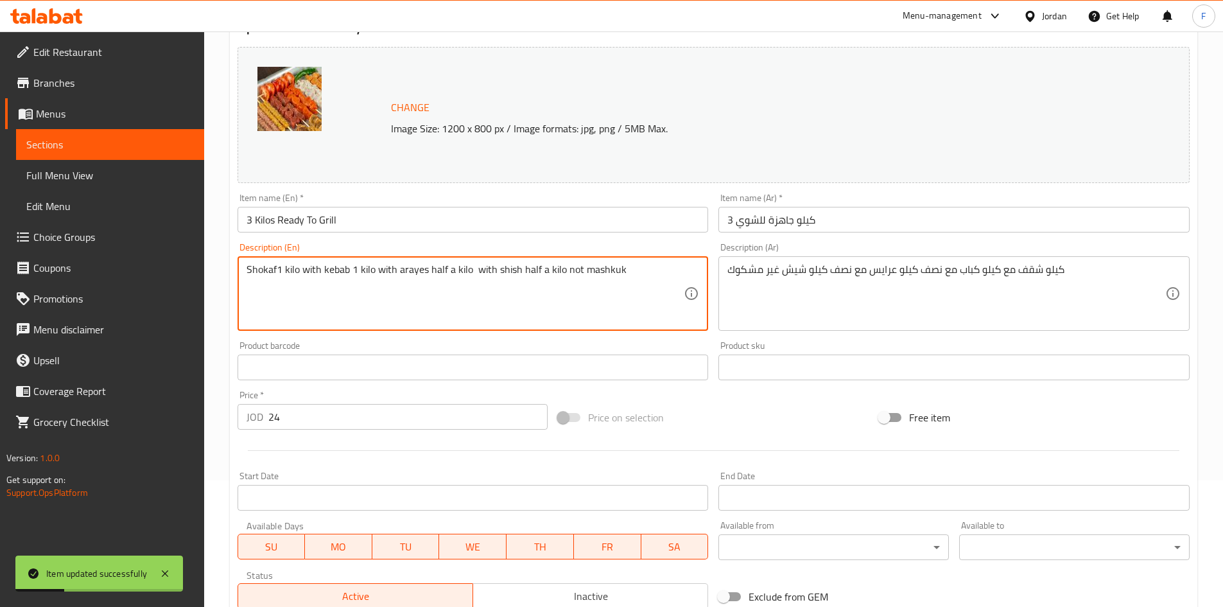
drag, startPoint x: 429, startPoint y: 270, endPoint x: 444, endPoint y: 270, distance: 14.8
type textarea "Shokaf1 kilo with kebab 1 kilo with arayes 1/2 a kilo with shish half a kilo no…"
drag, startPoint x: 930, startPoint y: 270, endPoint x: 912, endPoint y: 278, distance: 19.0
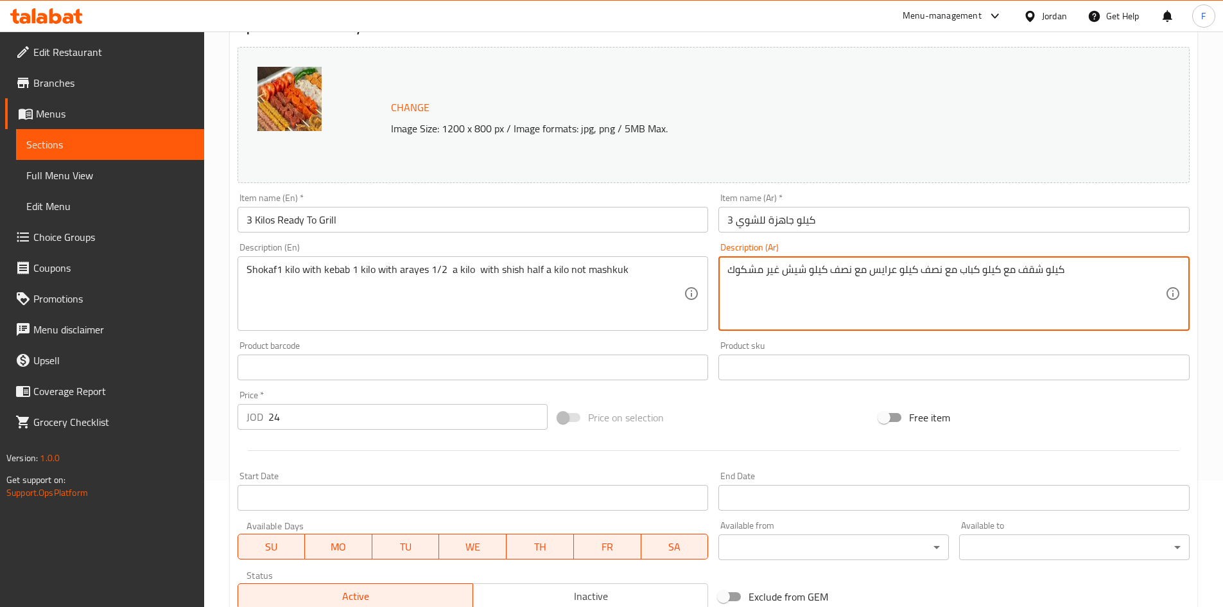
click at [928, 275] on textarea "كيلو شقف مع كيلو كباب مع نصف كيلو عرايس مع نصف كيلو شيش غير مشكوك" at bounding box center [946, 293] width 438 height 61
click at [843, 272] on textarea "كيلو شقف مع كيلو كباب مع 1/2 كيلو عرايس مع نصف كيلو شيش غير مشكوك" at bounding box center [946, 293] width 438 height 61
type textarea "كيلو شقف مع كيلو كباب مع 1/2 كيلو عرايس مع 1/2كيلو شيش غير مشكوك"
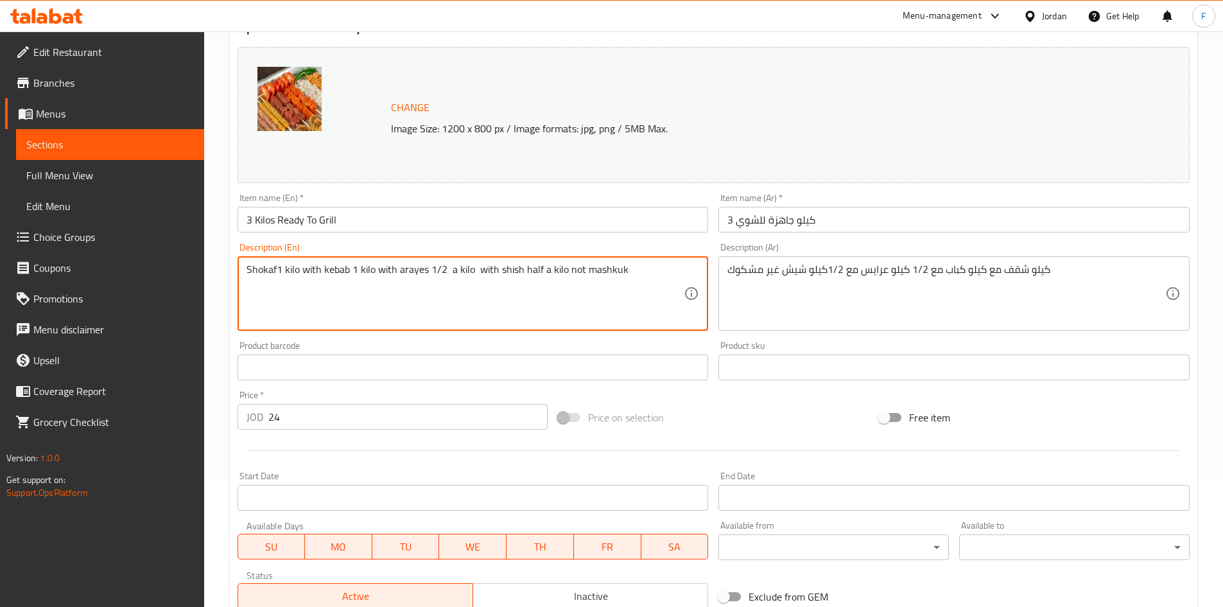
click at [527, 270] on textarea "Shokaf1 kilo with kebab 1 kilo with arayes 1/2 a kilo with shish half a kilo no…" at bounding box center [466, 293] width 438 height 61
click at [542, 272] on textarea "Shokaf1 kilo with kebab 1 kilo with arayes 1/2 a kilo with shish 1/2 a kilo not…" at bounding box center [466, 293] width 438 height 61
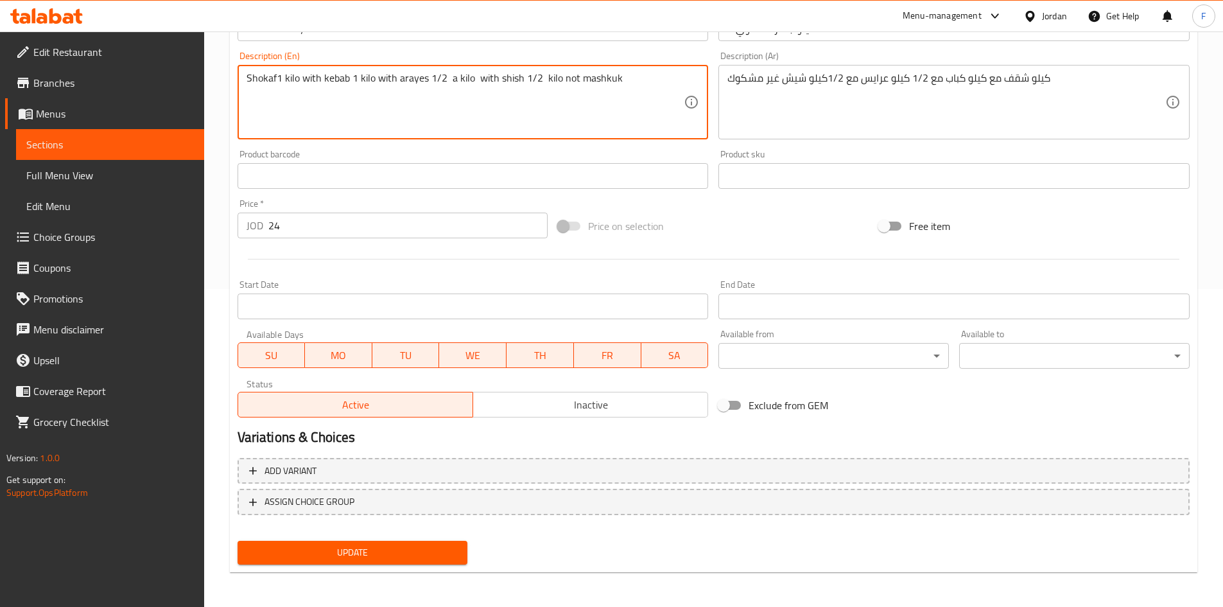
scroll to position [319, 0]
type textarea "Shokaf1 kilo with kebab 1 kilo with arayes 1/2 a kilo with shish 1/2 kilo not m…"
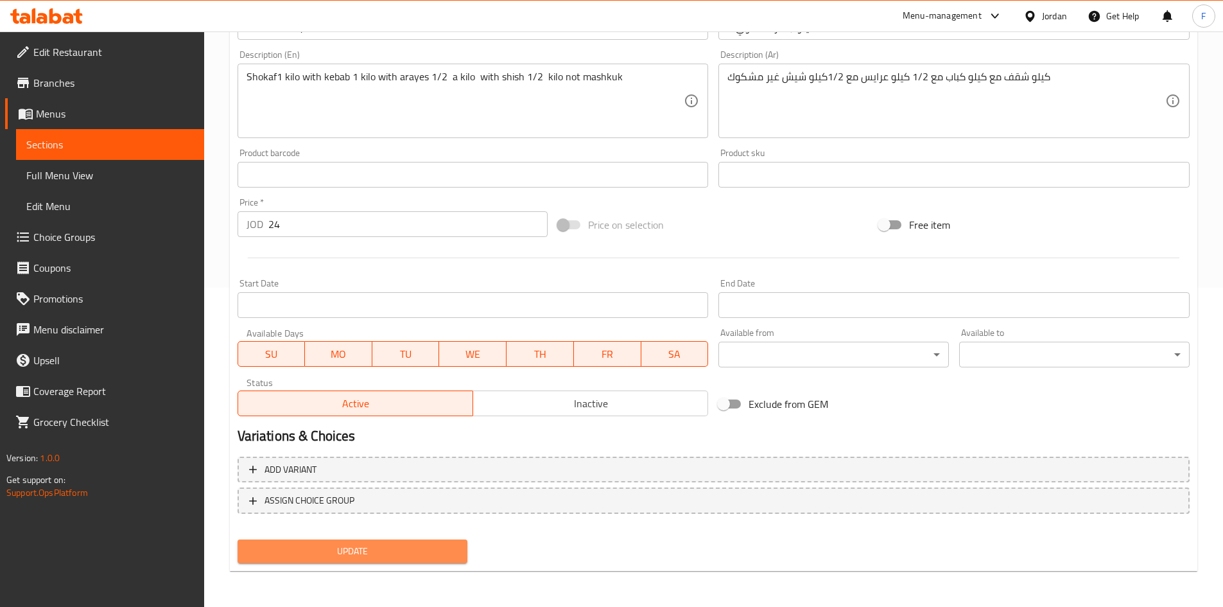
click at [419, 552] on span "Update" at bounding box center [353, 551] width 210 height 16
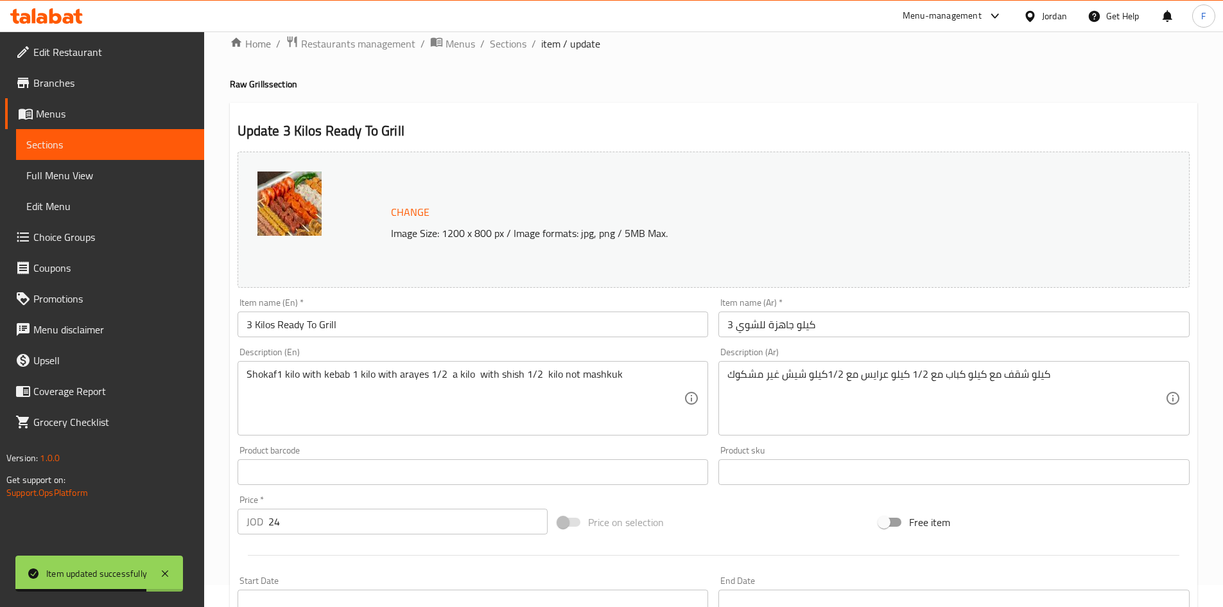
scroll to position [0, 0]
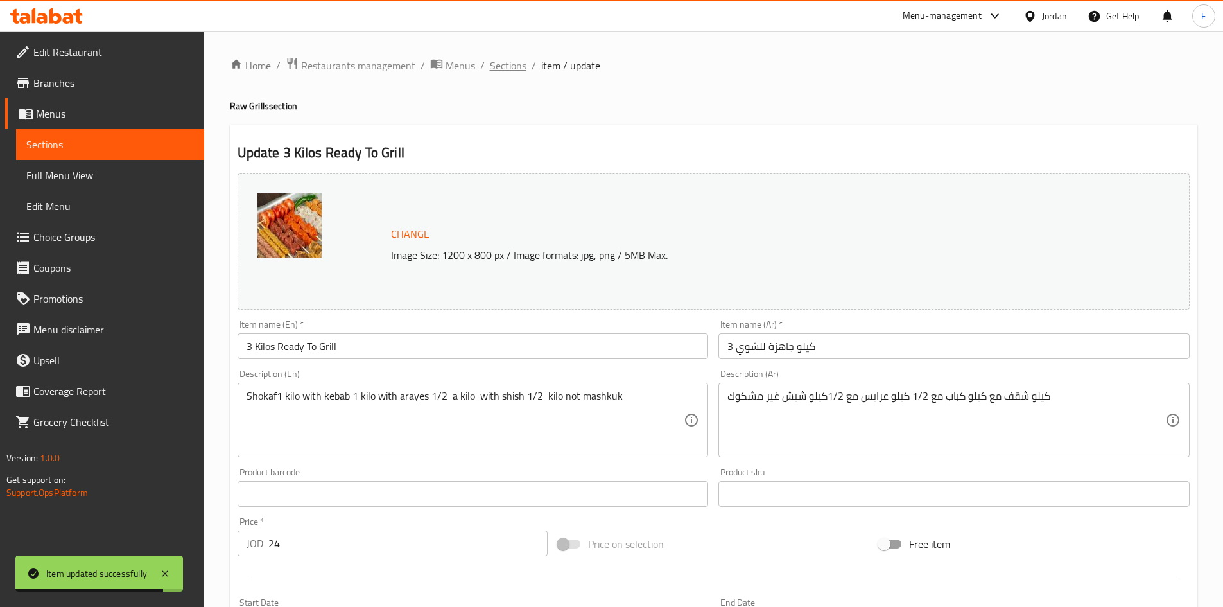
click at [515, 69] on span "Sections" at bounding box center [508, 65] width 37 height 15
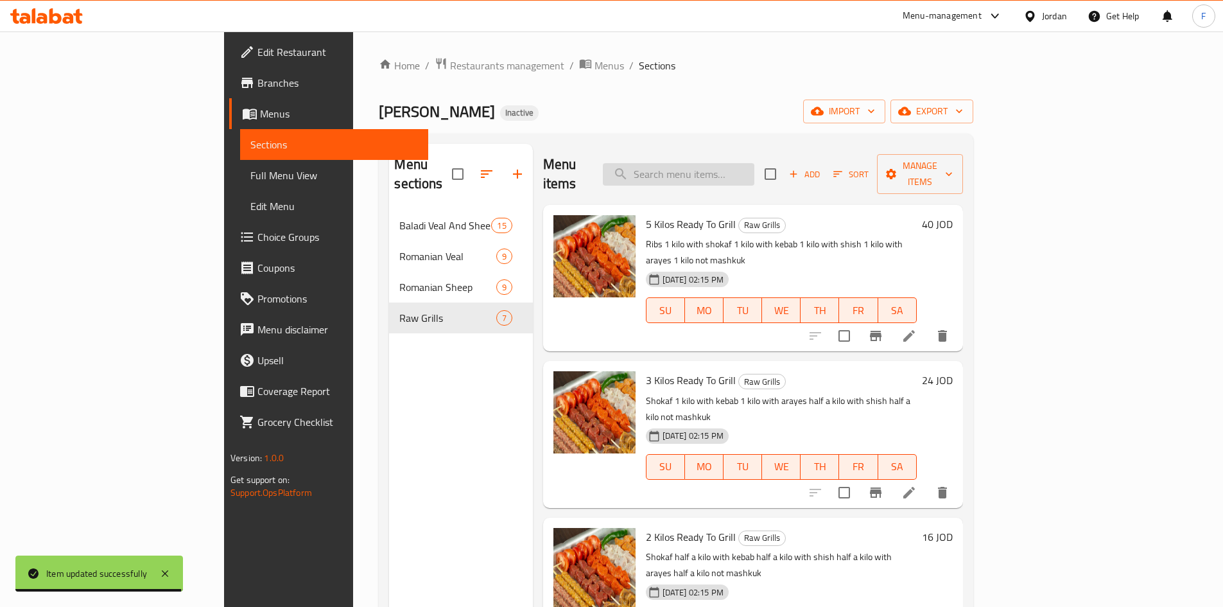
click at [731, 163] on input "search" at bounding box center [679, 174] width 152 height 22
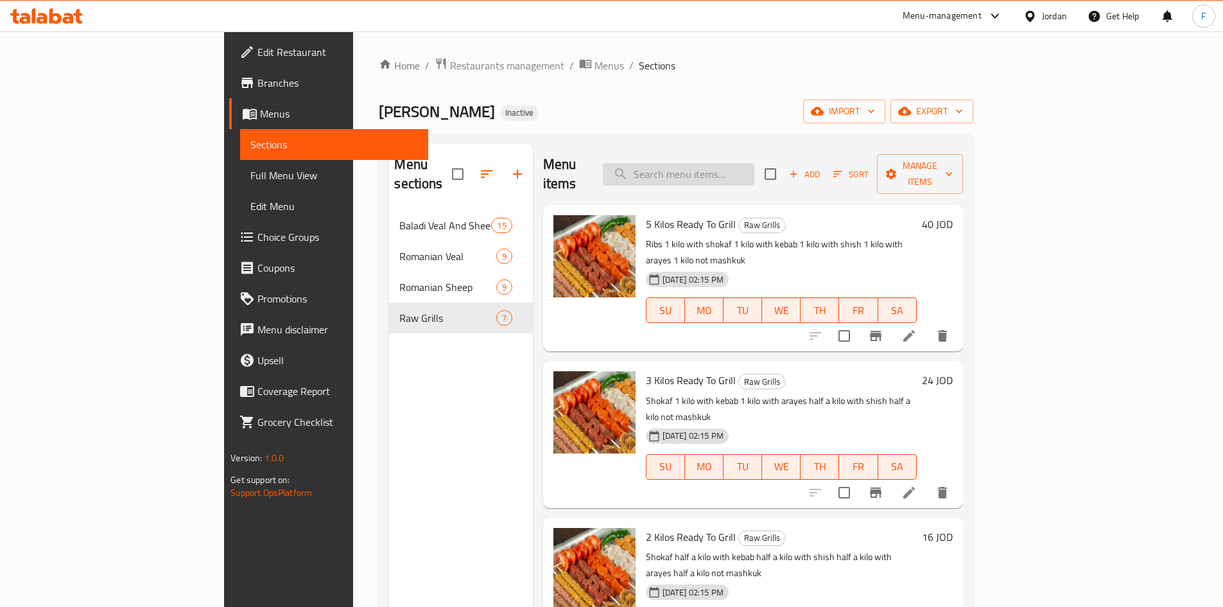
paste input "2 Kilos Ready To Grill"
type input "2 Kilos Ready To Grill"
click at [754, 163] on input "2 Kilos Ready To Grill" at bounding box center [679, 174] width 152 height 22
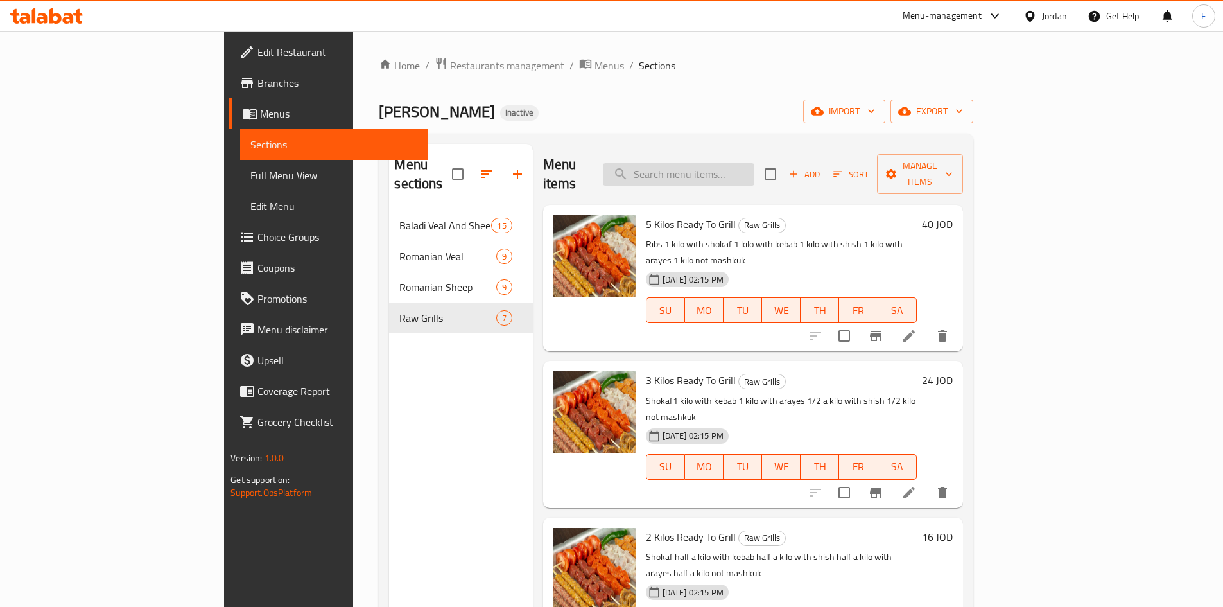
paste input "2 Kilos Ready To Grill"
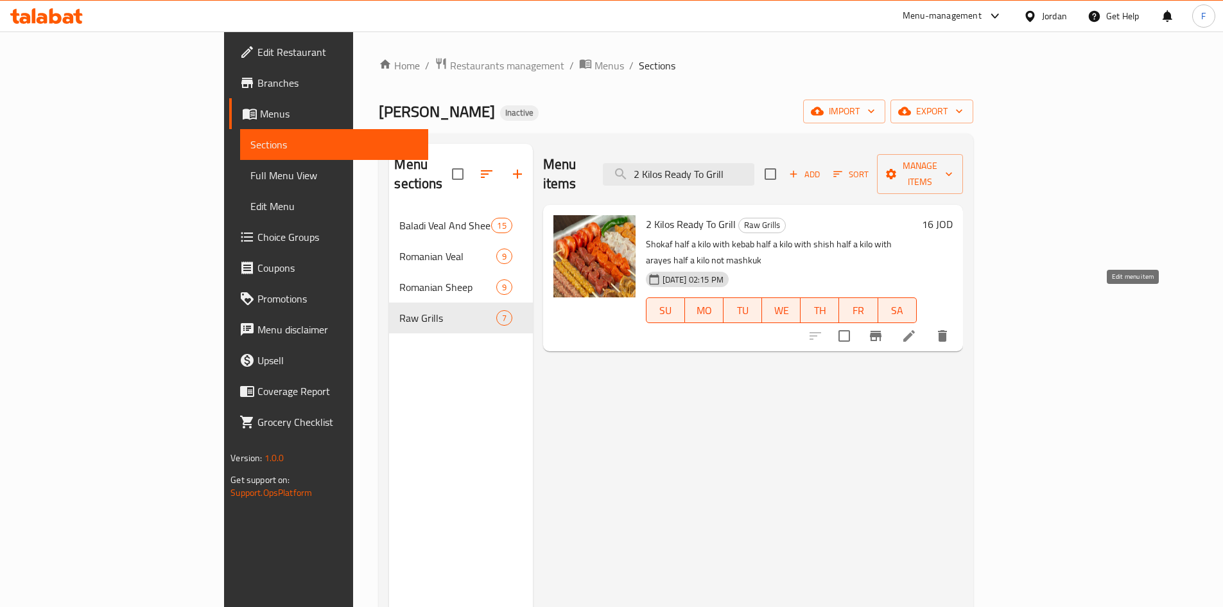
type input "2 Kilos Ready To Grill"
click at [917, 328] on icon at bounding box center [908, 335] width 15 height 15
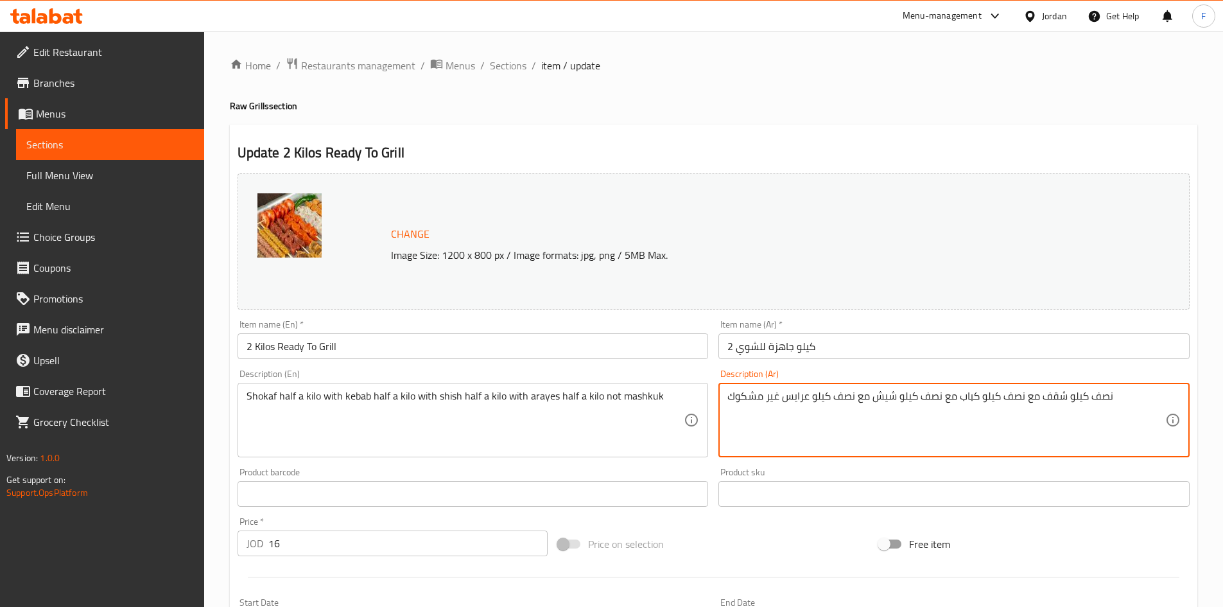
click at [1053, 400] on textarea "نصف كيلو شقف مع نصف كيلو كباب مع نصف كيلو شيش مع نصف كيلو عرايس غير مشكوك" at bounding box center [946, 420] width 438 height 61
click at [1100, 392] on textarea "نصف كيلو شقف مع نصف كيلو كباب مع نصف كيلو شيش مع نصف كيلو عرايس غير مشكوك" at bounding box center [946, 420] width 438 height 61
click at [1075, 399] on textarea "1/2 كيلو شقف مع نصف كيلو كباب مع نصف كيلو شيش مع نصف كيلو عرايس غير مشكوك" at bounding box center [946, 420] width 438 height 61
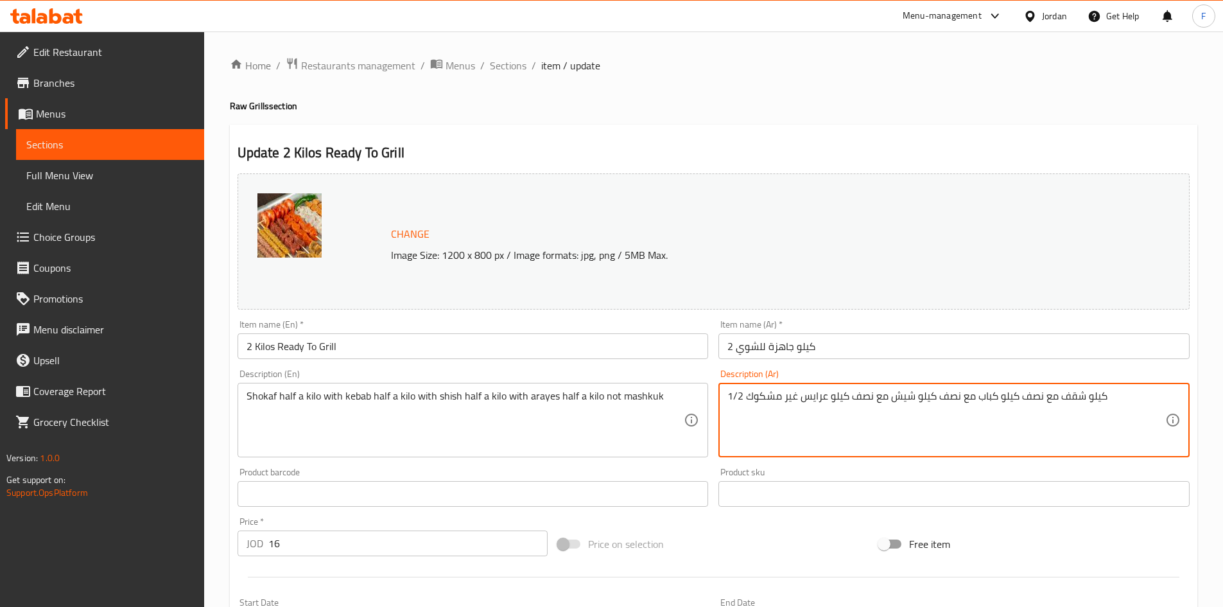
click at [1028, 397] on textarea "1/2 كيلو شقف مع نصف كيلو كباب مع نصف كيلو شيش مع نصف كيلو عرايس غير مشكوك" at bounding box center [946, 420] width 438 height 61
click at [952, 397] on textarea "1/2 كيلو شقف مع 1/2 كيلو كباب مع نصف كيلو شيش مع نصف كيلو عرايس غير مشكوك" at bounding box center [946, 420] width 438 height 61
click at [863, 395] on textarea "1/2 كيلو شقف مع 1/2 كيلو كباب مع 1/2 كيلو شيش مع نصف كيلو عرايس غير مشكوك" at bounding box center [946, 420] width 438 height 61
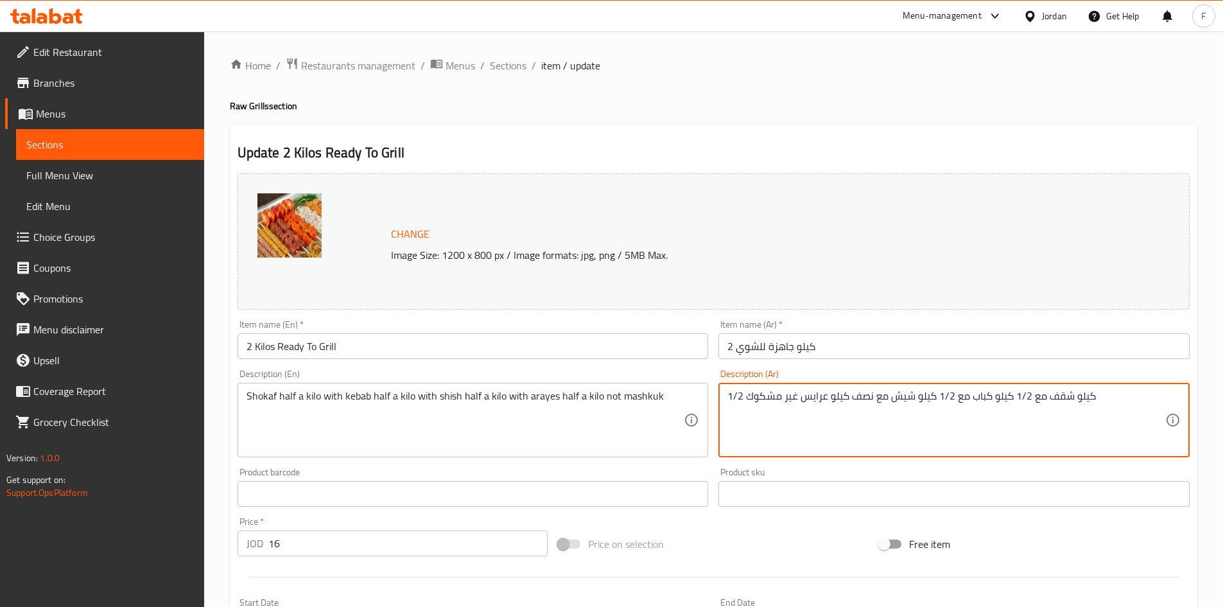
click at [863, 395] on textarea "1/2 كيلو شقف مع 1/2 كيلو كباب مع 1/2 كيلو شيش مع نصف كيلو عرايس غير مشكوك" at bounding box center [946, 420] width 438 height 61
type textarea "1/2 كيلو شقف مع 1/2 كيلو كباب مع 1/2 كيلو شيش مع 1/2 كيلو عرايس غير مشكوك"
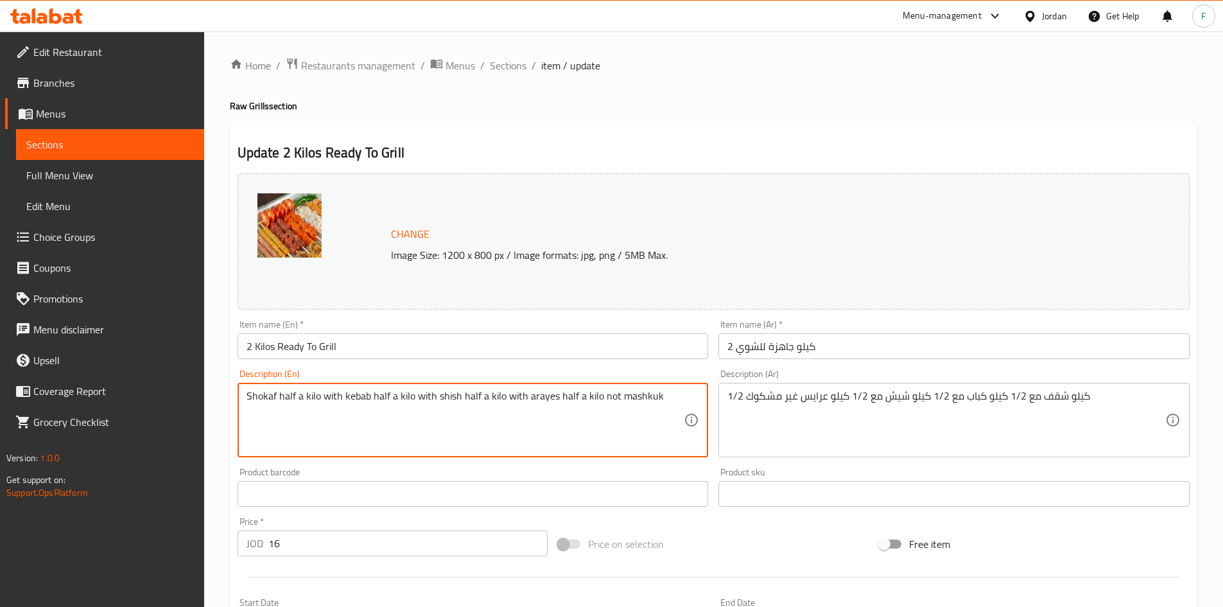
drag, startPoint x: 282, startPoint y: 402, endPoint x: 301, endPoint y: 401, distance: 18.7
drag, startPoint x: 367, startPoint y: 394, endPoint x: 388, endPoint y: 397, distance: 22.1
click at [388, 397] on textarea "Shokaf 1/2 kilo with kebab half a kilo with shish half a kilo with arayes half …" at bounding box center [466, 420] width 438 height 61
drag, startPoint x: 451, startPoint y: 397, endPoint x: 471, endPoint y: 399, distance: 20.6
click at [471, 399] on textarea "Shokaf 1/2 kilo with kebab 1/2 kilo with shish half a kilo with arayes half a k…" at bounding box center [466, 420] width 438 height 61
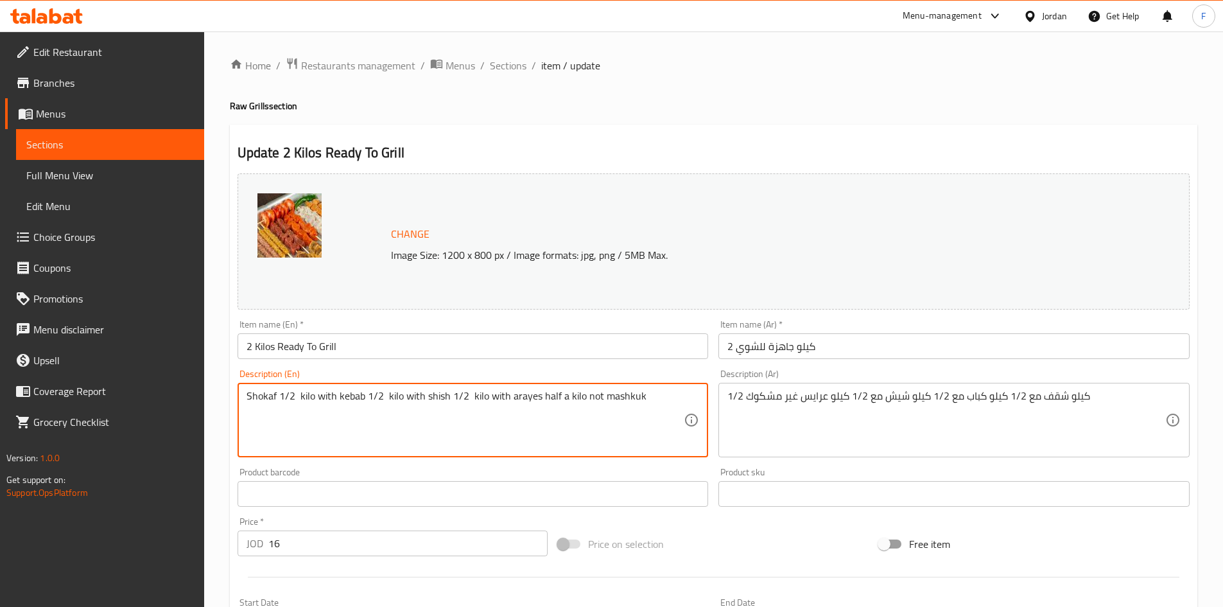
drag, startPoint x: 537, startPoint y: 399, endPoint x: 562, endPoint y: 403, distance: 24.8
click at [562, 403] on textarea "Shokaf 1/2 kilo with kebab 1/2 kilo with shish 1/2 kilo with arayes half a kilo…" at bounding box center [466, 420] width 438 height 61
click at [595, 397] on textarea "Shokaf 1/2 kilo with kebab 1/2 kilo with shish 1/2 kilo with arayes1/2 kilo not…" at bounding box center [466, 420] width 438 height 61
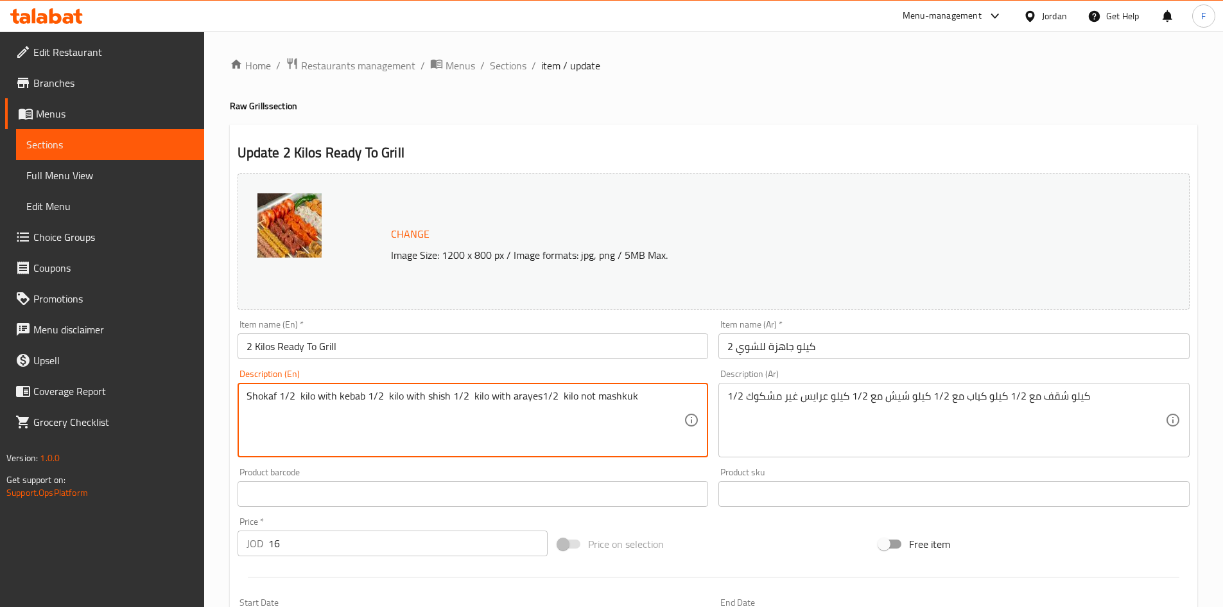
click at [604, 404] on textarea "Shokaf 1/2 kilo with kebab 1/2 kilo with shish 1/2 kilo with arayes1/2 kilo not…" at bounding box center [466, 420] width 438 height 61
click at [604, 392] on textarea "Shokaf 1/2 kilo with kebab 1/2 kilo with shish 1/2 kilo with arayes1/2 kilo not…" at bounding box center [466, 420] width 438 height 61
paste textarea "kilo with kebab 1/2 kilo with shish 1/2 kilo with arayes 1/2"
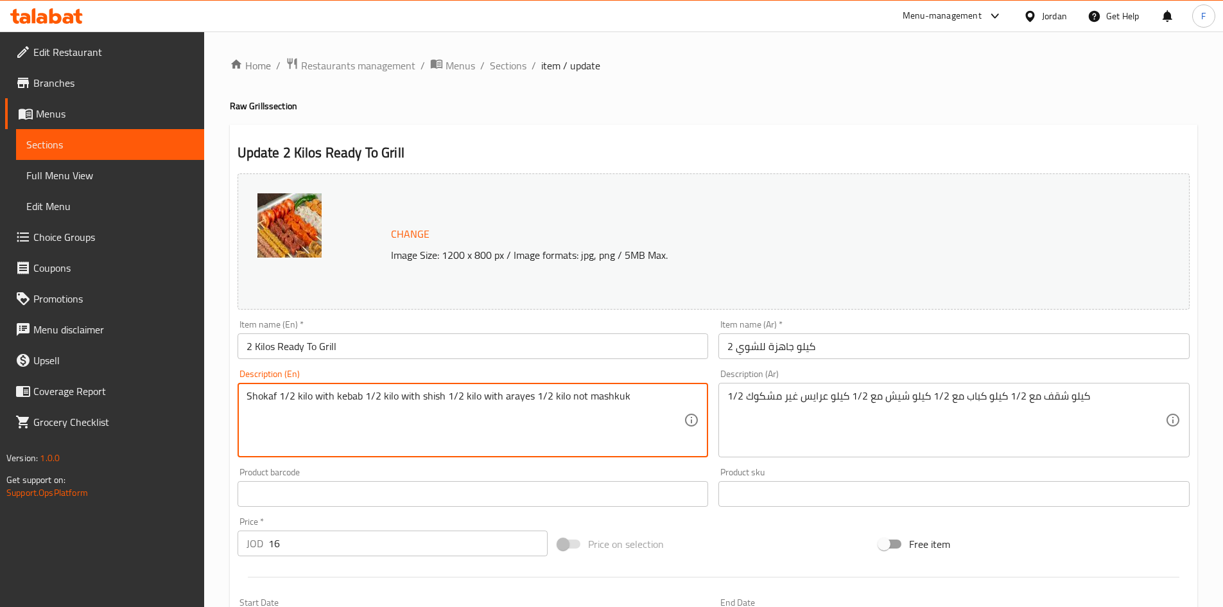
click at [604, 404] on textarea "Shokaf 1/2 kilo with kebab 1/2 kilo with shish 1/2 kilo with arayes 1/2 kilo no…" at bounding box center [466, 420] width 438 height 61
click at [457, 437] on textarea "Shokaf 1/2 kilo with kebab 1/2 kilo with shish 1/2 kilo with arayes 1/2 kilo no…" at bounding box center [466, 420] width 438 height 61
click at [410, 403] on textarea "Shokaf 1/2 kilo with kebab 1/2 kilo with shish 1/2 kilo with arayes 1/2 kilo no…" at bounding box center [466, 420] width 438 height 61
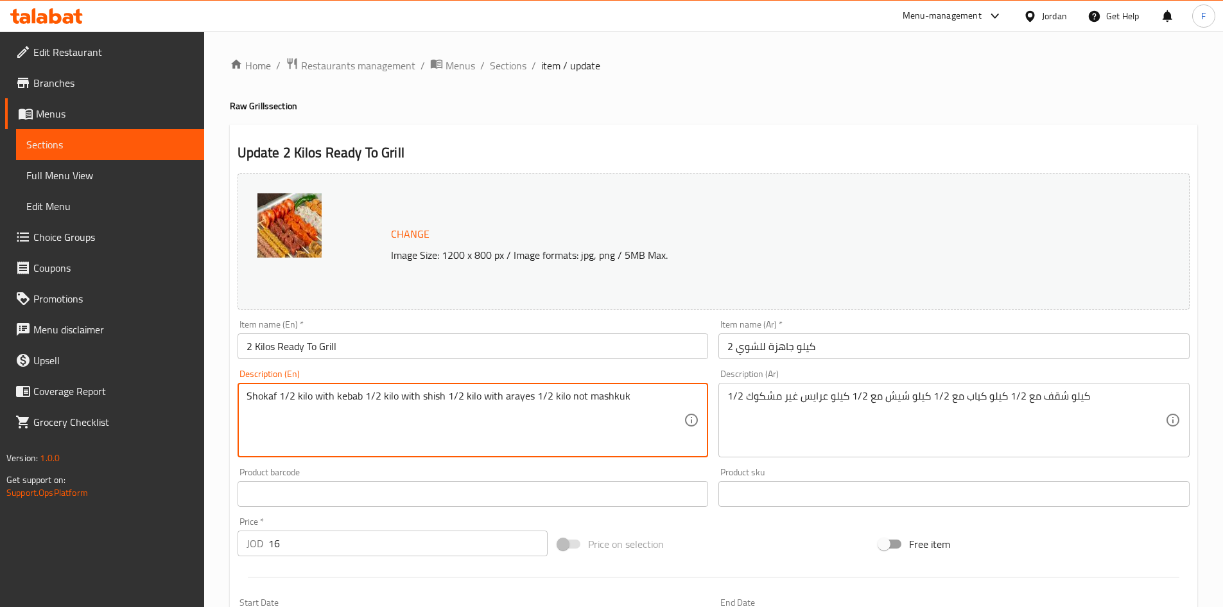
click at [258, 395] on textarea "Shokaf 1/2 kilo with kebab 1/2 kilo with shish 1/2 kilo with arayes 1/2 kilo no…" at bounding box center [466, 420] width 438 height 61
paste textarea
type textarea "Shokaf 1/2 kilo with kebab 1/2 kilo with shish 1/2 kilo with arayes 1/2 kilo no…"
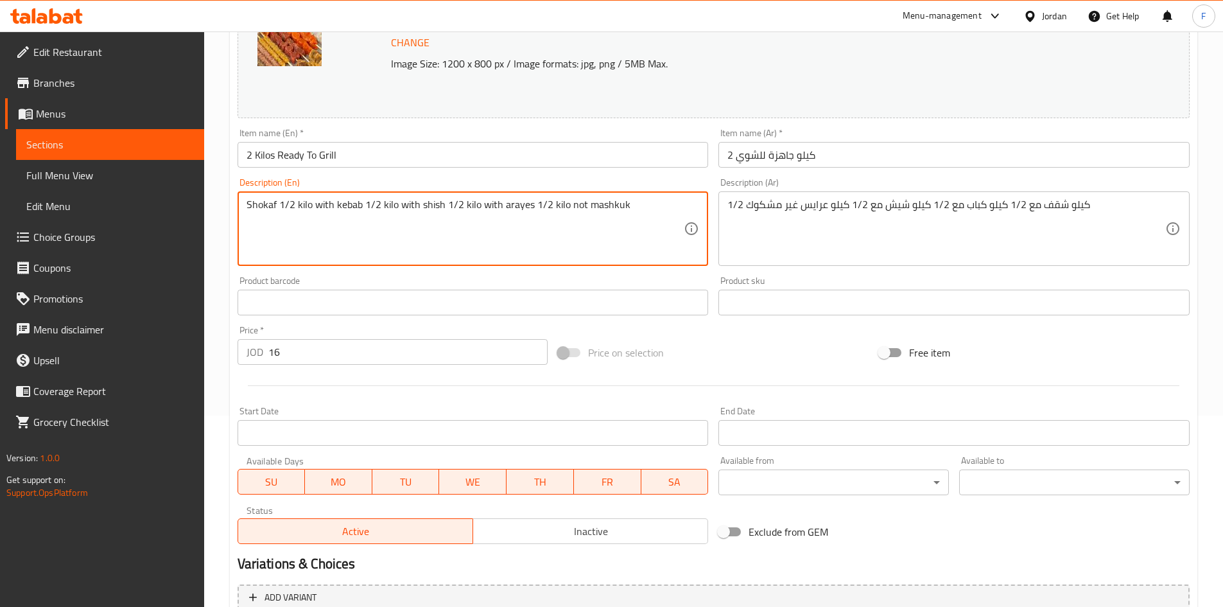
scroll to position [319, 0]
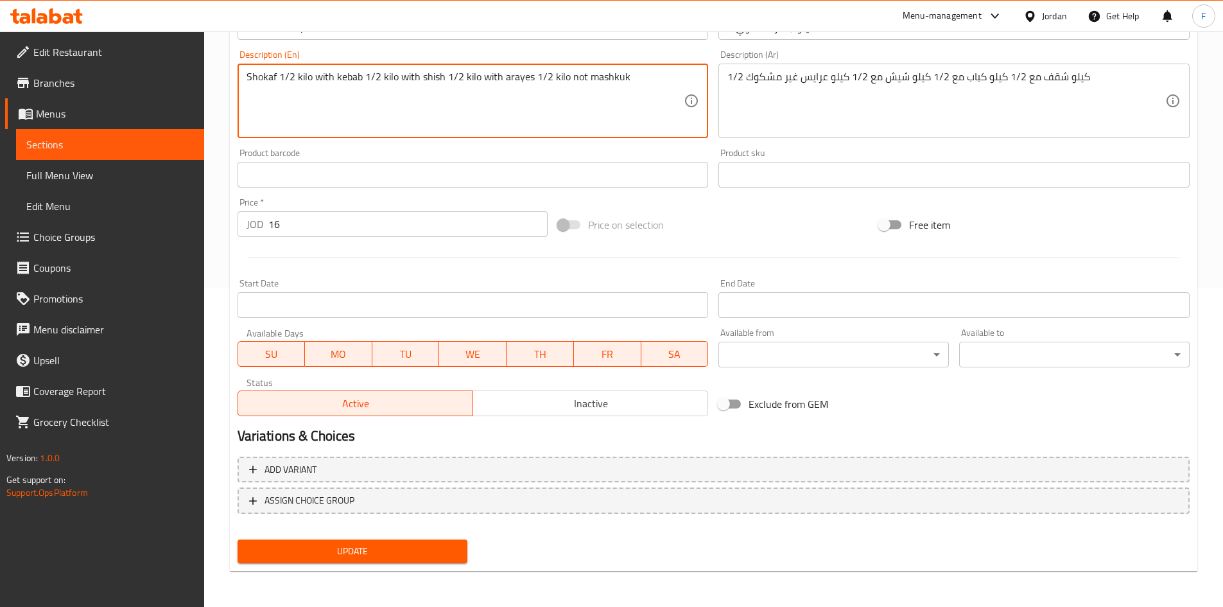
click at [349, 558] on span "Update" at bounding box center [353, 551] width 210 height 16
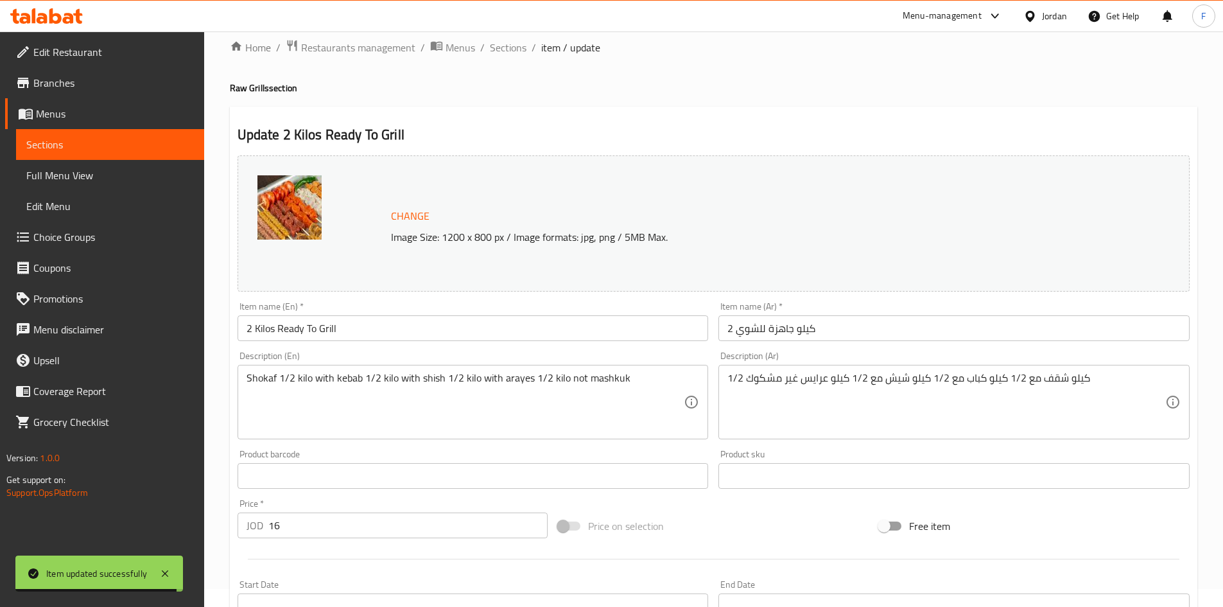
scroll to position [0, 0]
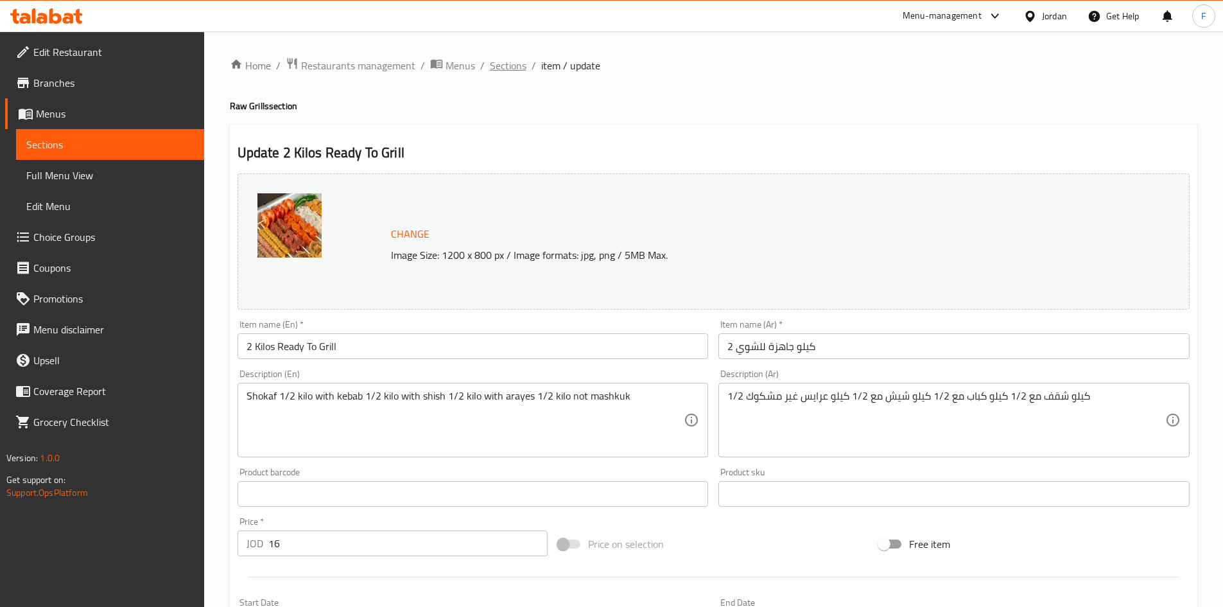
click at [508, 68] on span "Sections" at bounding box center [508, 65] width 37 height 15
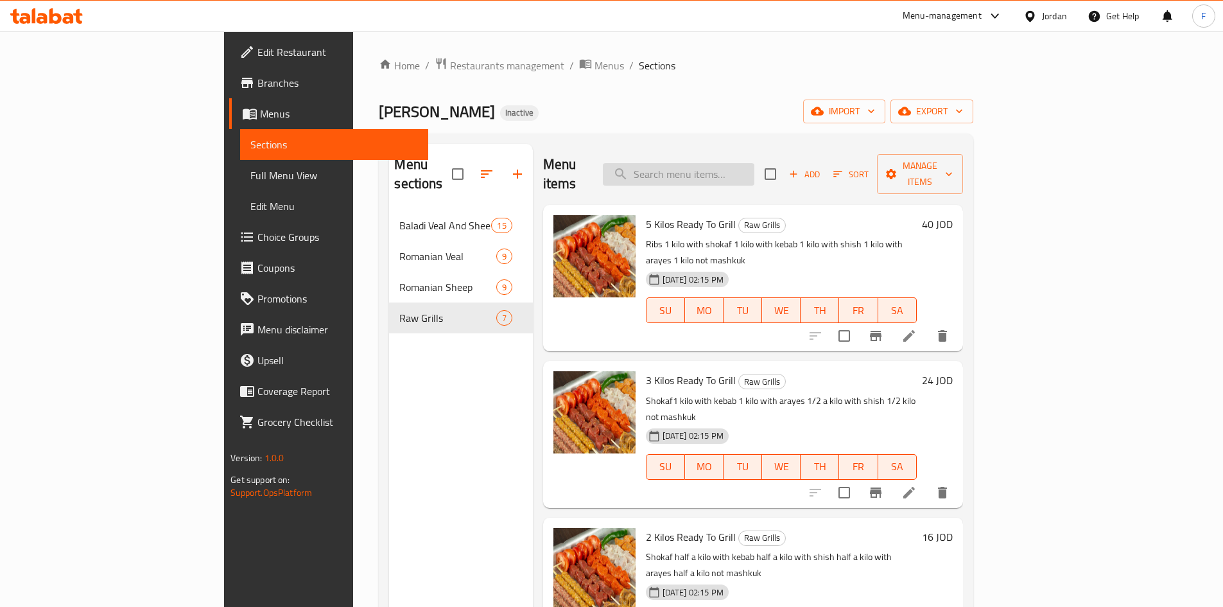
click at [754, 172] on input "search" at bounding box center [679, 174] width 152 height 22
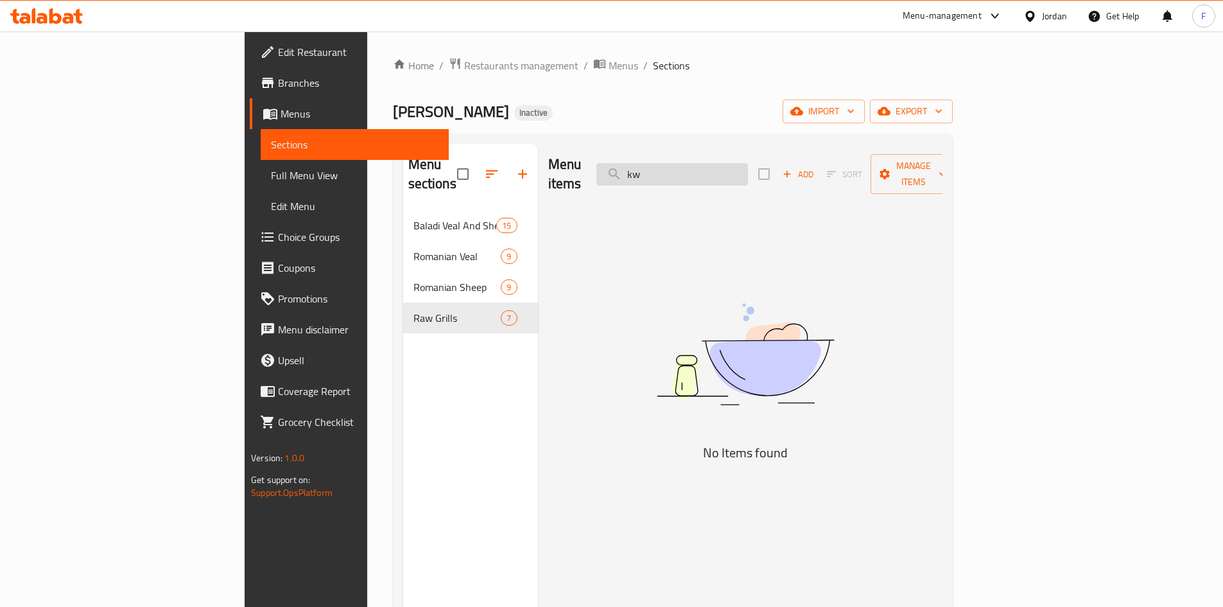
type input "k"
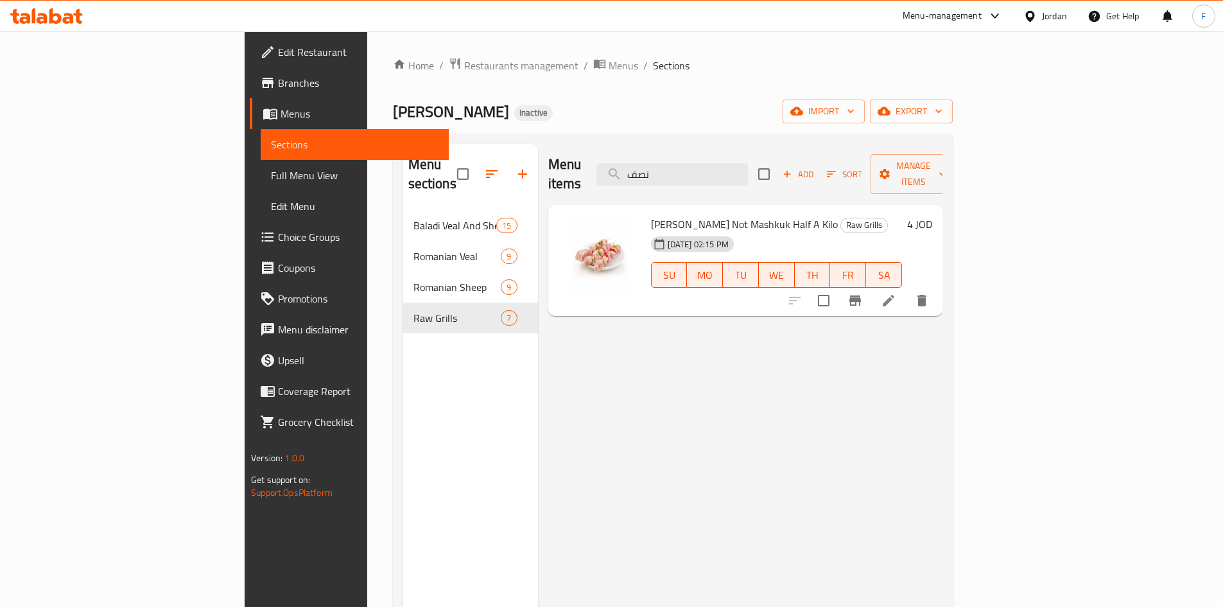
type input "نصف"
click at [731, 214] on span "[PERSON_NAME] Not Mashkuk Half A Kilo" at bounding box center [744, 223] width 187 height 19
click at [894, 295] on icon at bounding box center [889, 301] width 12 height 12
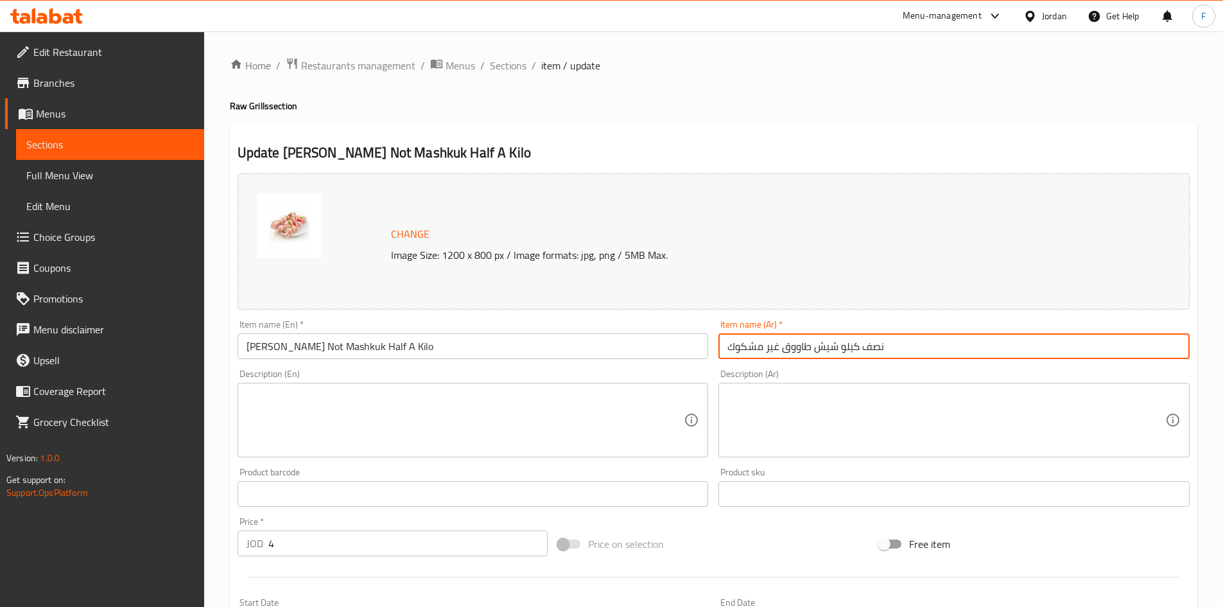
click at [843, 347] on input "نصف كيلو شيش طاووق غير مشكوك" at bounding box center [953, 346] width 471 height 26
click at [874, 349] on input "نصف كيلو شيش طاووق غير مشكوك" at bounding box center [953, 346] width 471 height 26
type input "1/2 كيلو شيش طاووق غير مشكوك"
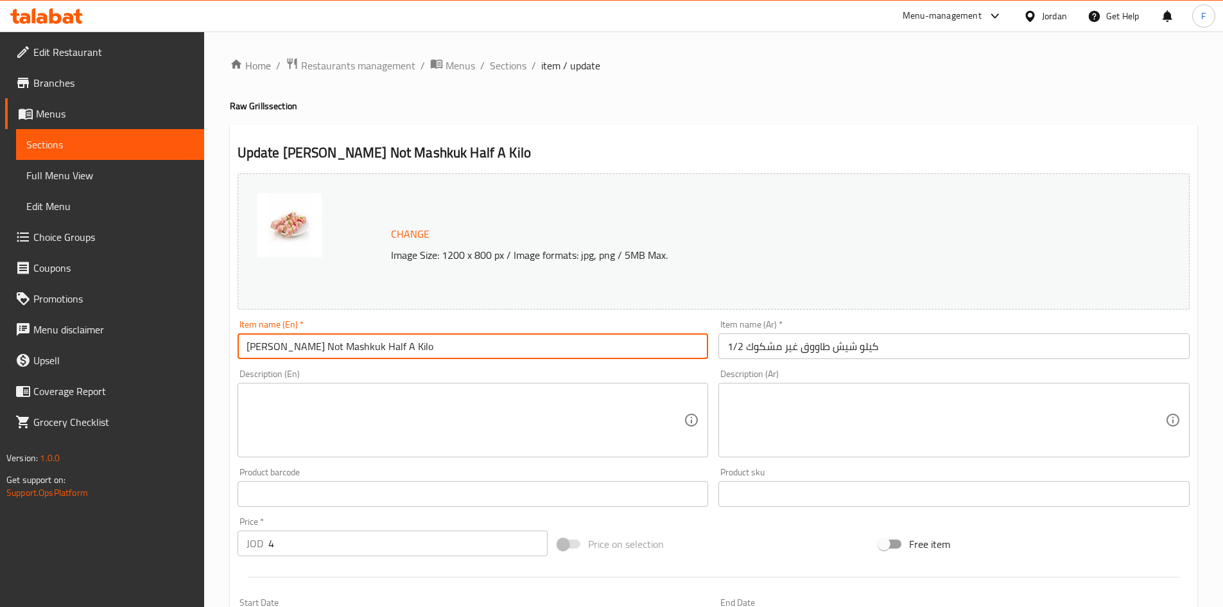
click at [377, 343] on input "[PERSON_NAME] Not Mashkuk Half A Kilo" at bounding box center [473, 346] width 471 height 26
drag, startPoint x: 393, startPoint y: 345, endPoint x: 369, endPoint y: 341, distance: 24.2
click at [369, 341] on input "[PERSON_NAME] Not Mashkuk Half A Kilo" at bounding box center [473, 346] width 471 height 26
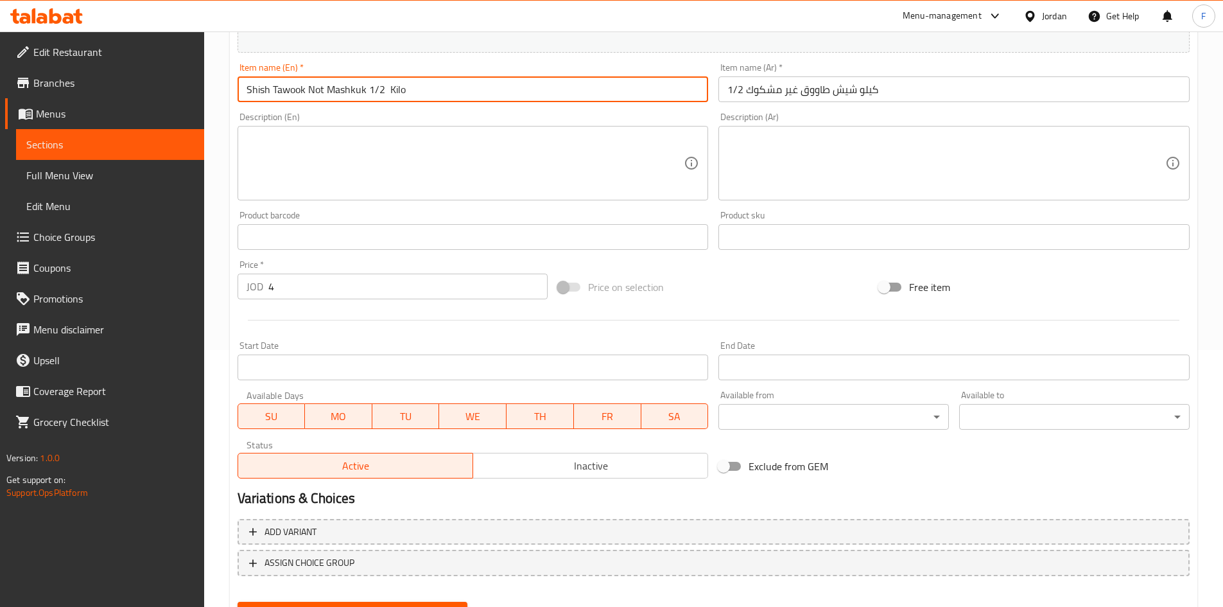
scroll to position [319, 0]
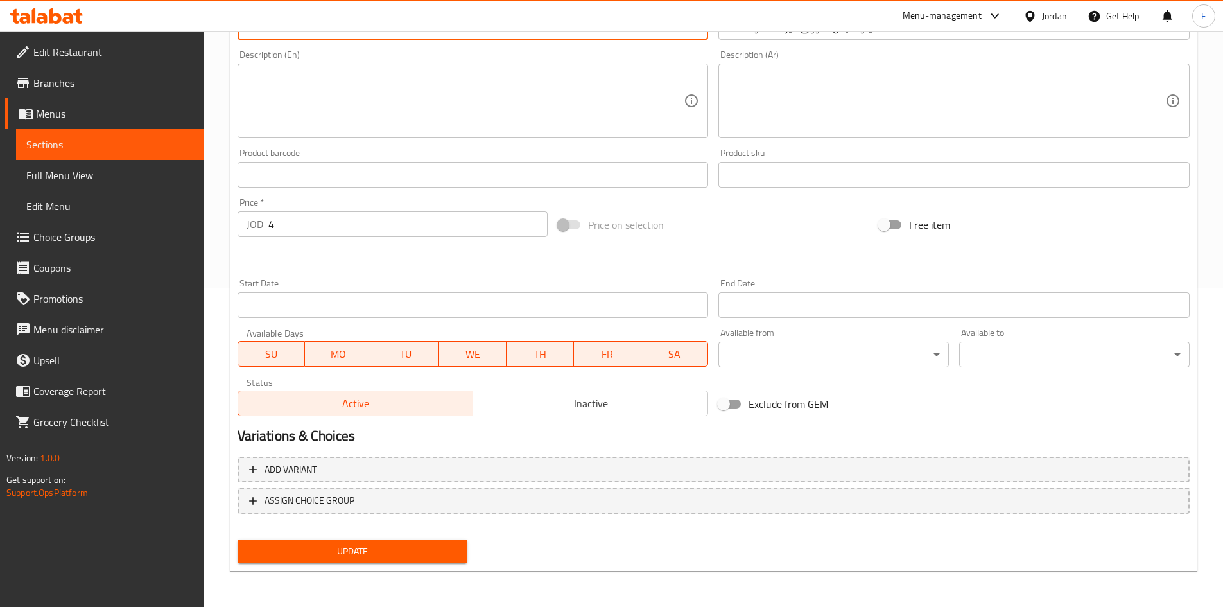
type input "Shish Tawook Not Mashkuk 1/2 Kilo"
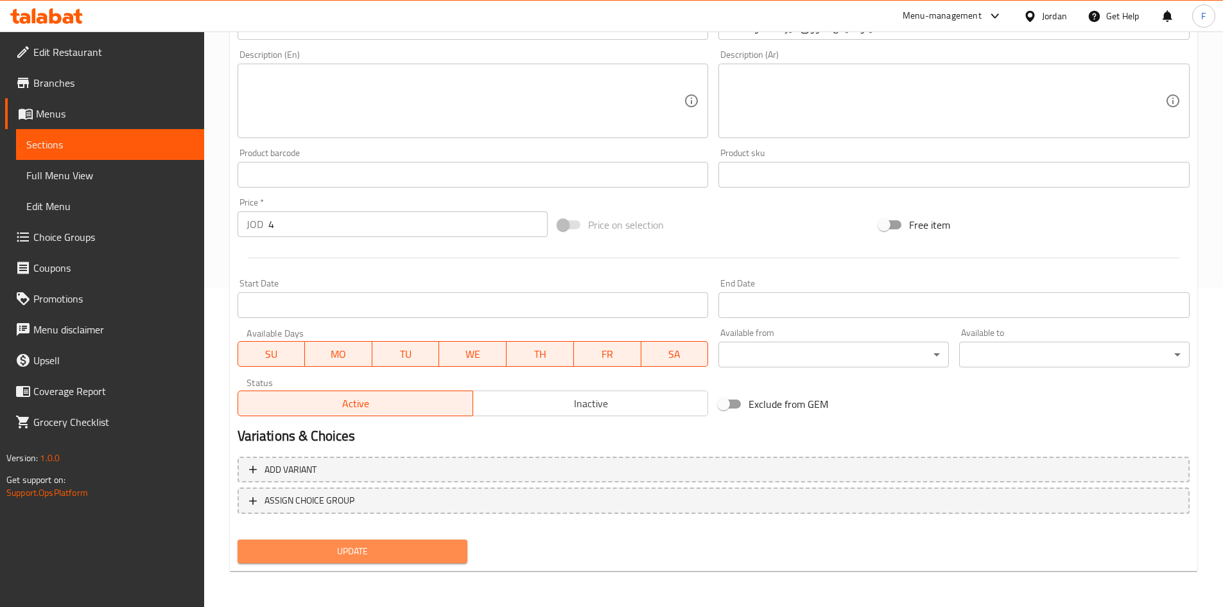
click at [393, 550] on span "Update" at bounding box center [353, 551] width 210 height 16
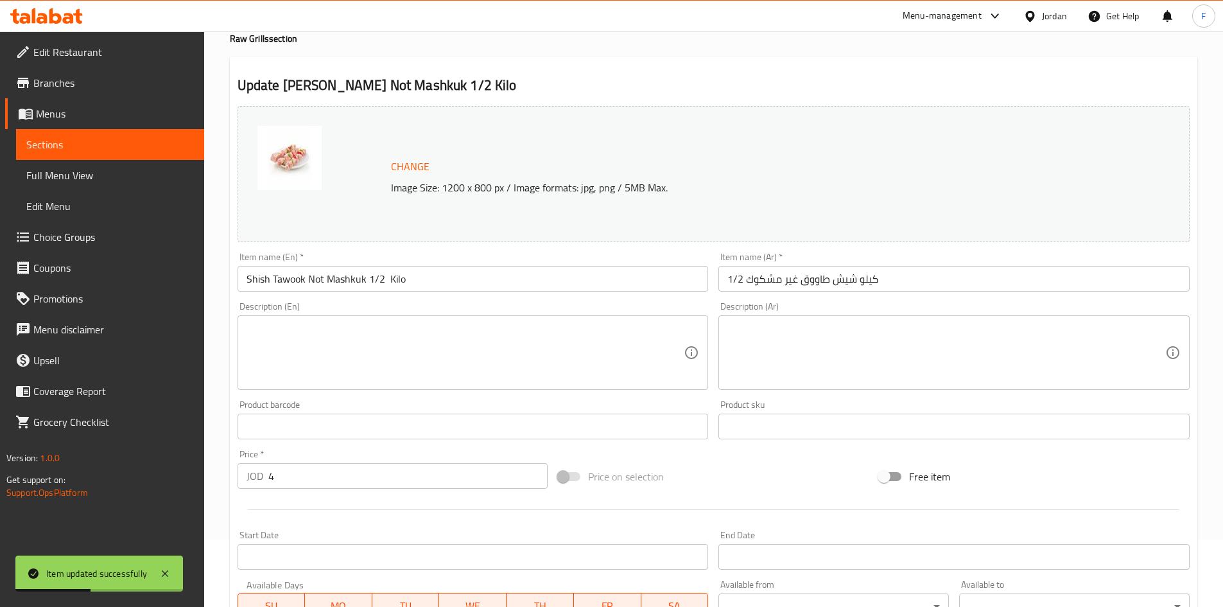
scroll to position [0, 0]
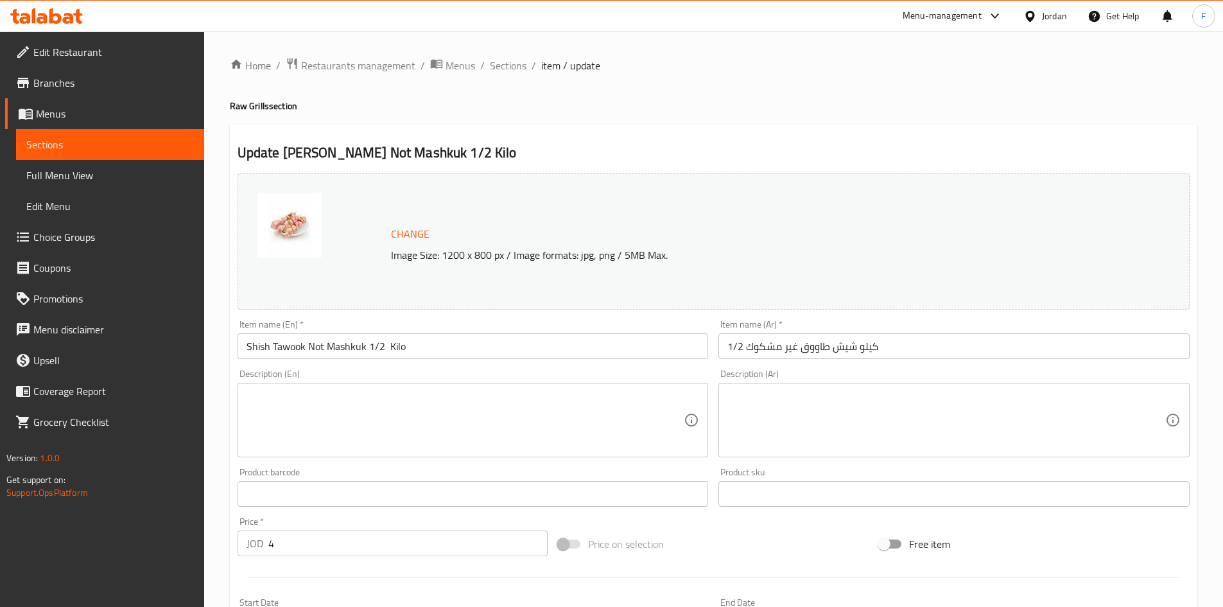
click at [826, 354] on input "1/2 كيلو شيش طاووق غير مشكوك" at bounding box center [953, 346] width 471 height 26
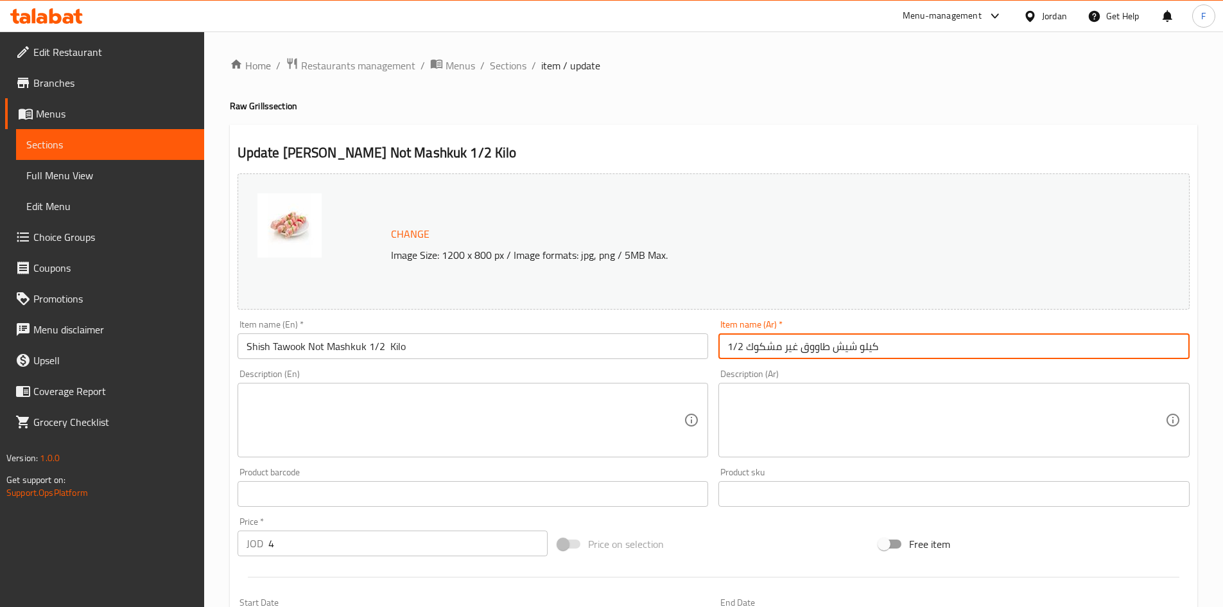
click at [826, 354] on input "1/2 كيلو شيش طاووق غير مشكوك" at bounding box center [953, 346] width 471 height 26
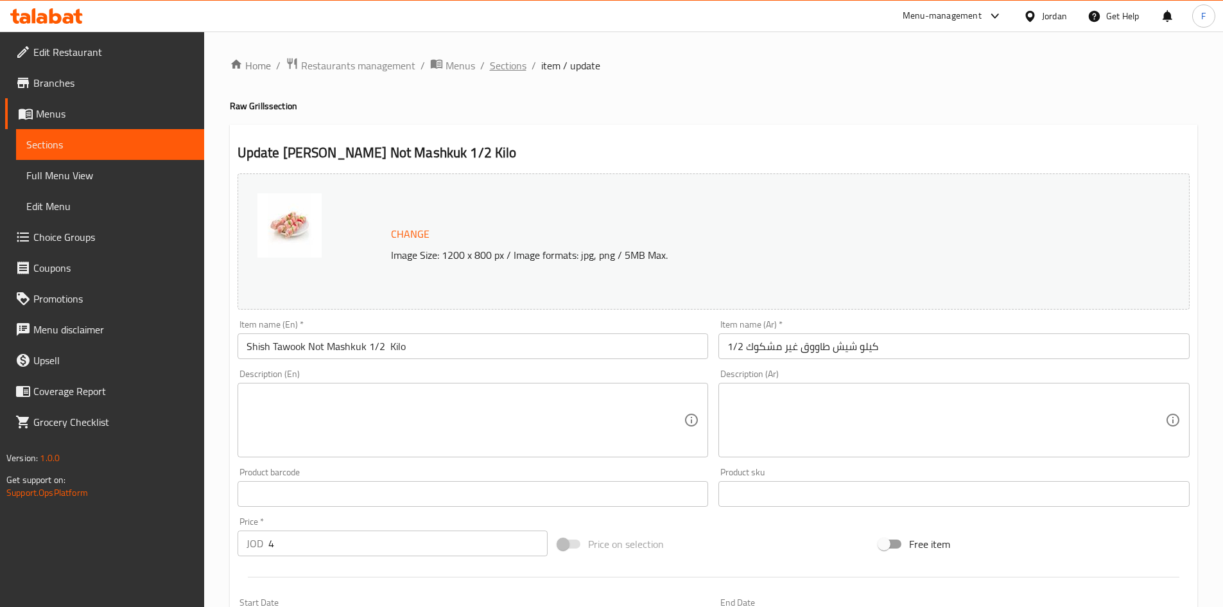
click at [509, 63] on span "Sections" at bounding box center [508, 65] width 37 height 15
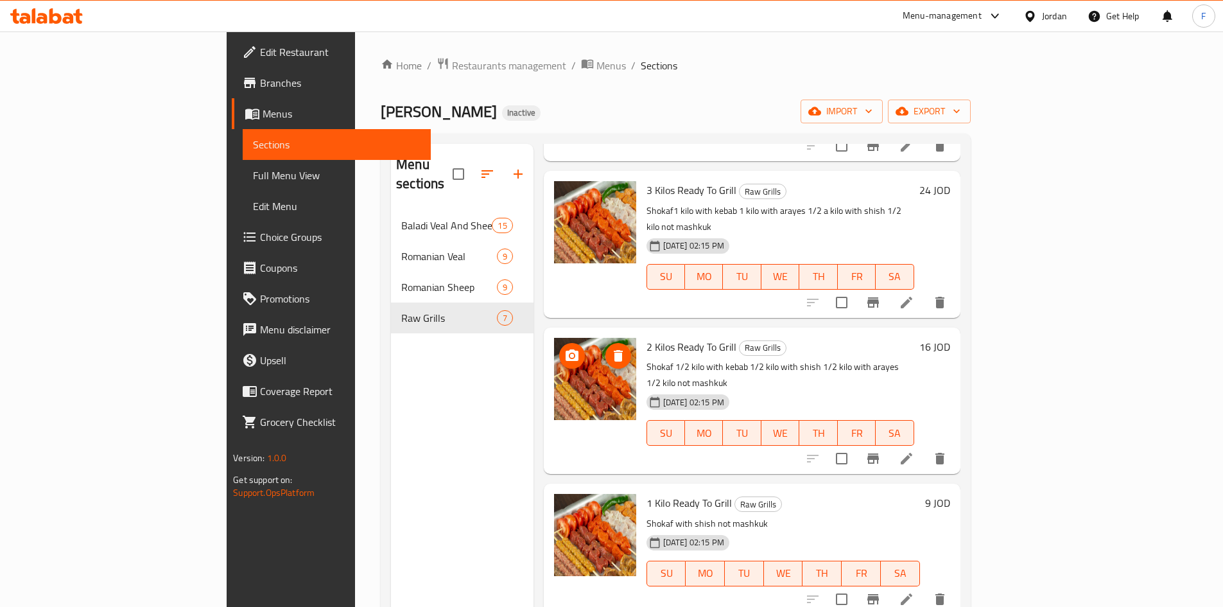
scroll to position [157, 0]
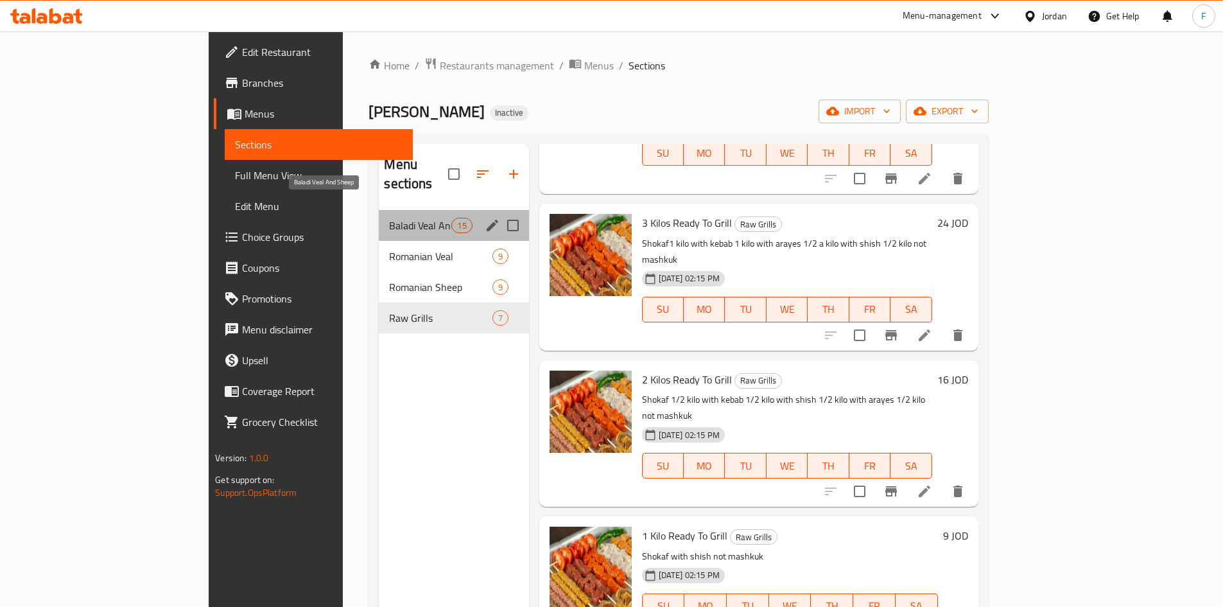
click at [389, 218] on span "Baladi Veal And Sheep" at bounding box center [420, 225] width 62 height 15
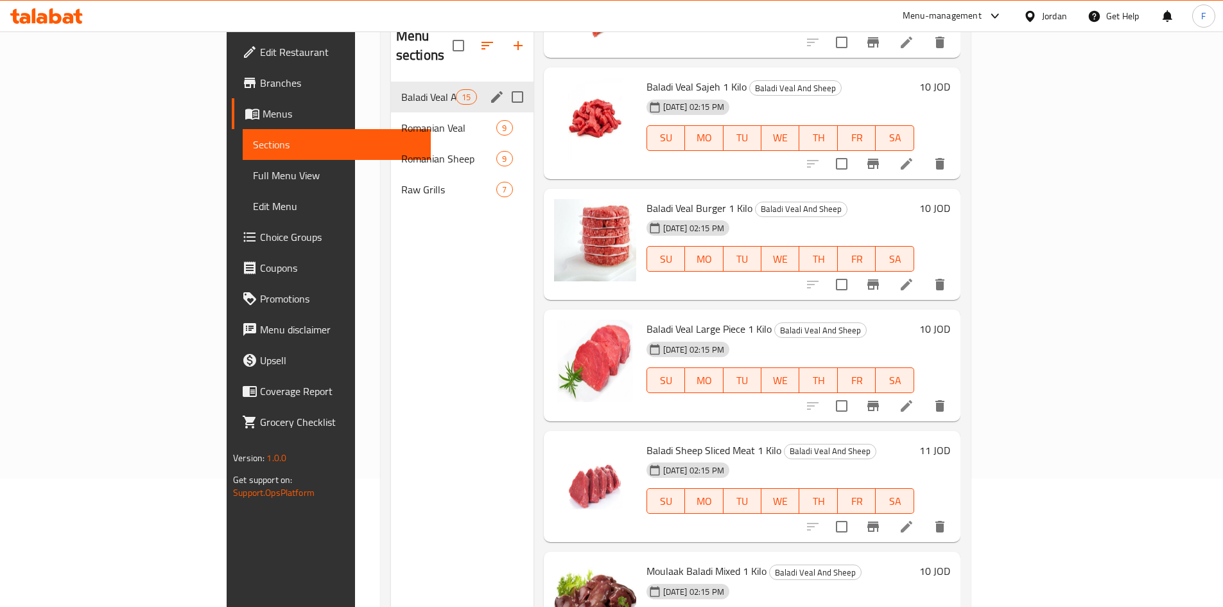
scroll to position [51, 0]
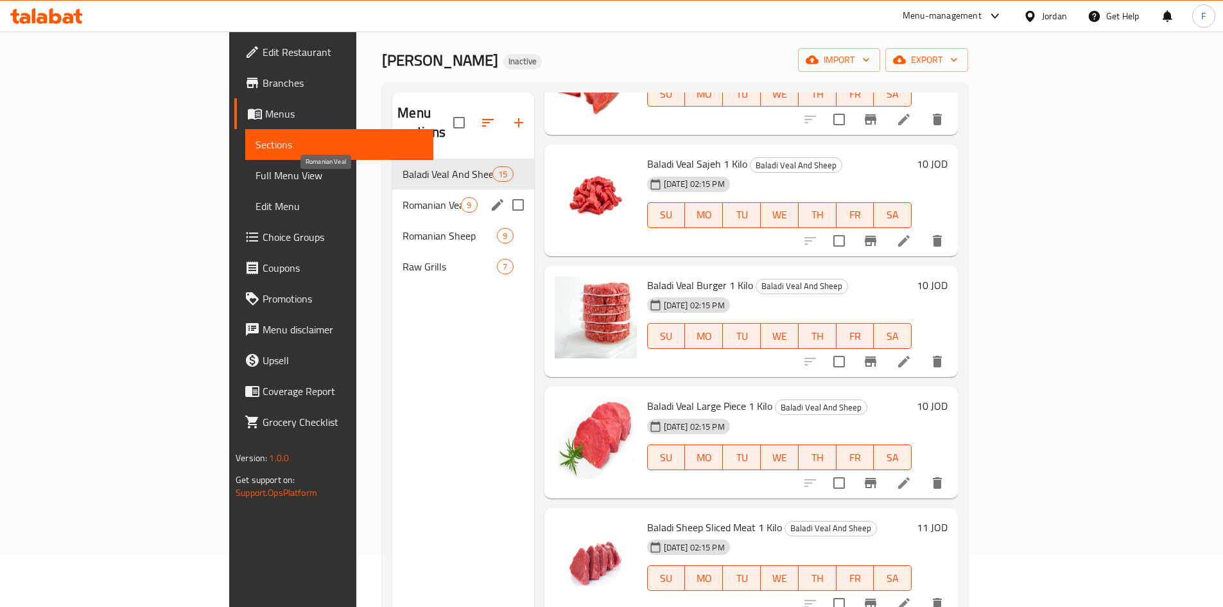
click at [403, 197] on span "Romanian Veal" at bounding box center [432, 204] width 58 height 15
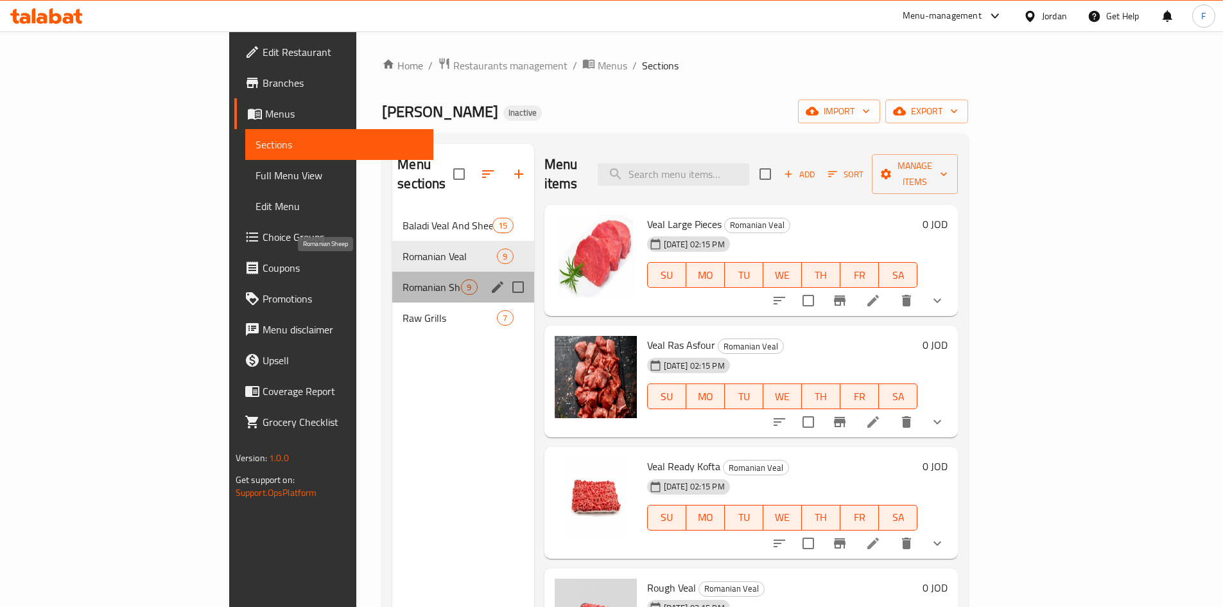
click at [403, 279] on span "Romanian Sheep" at bounding box center [432, 286] width 58 height 15
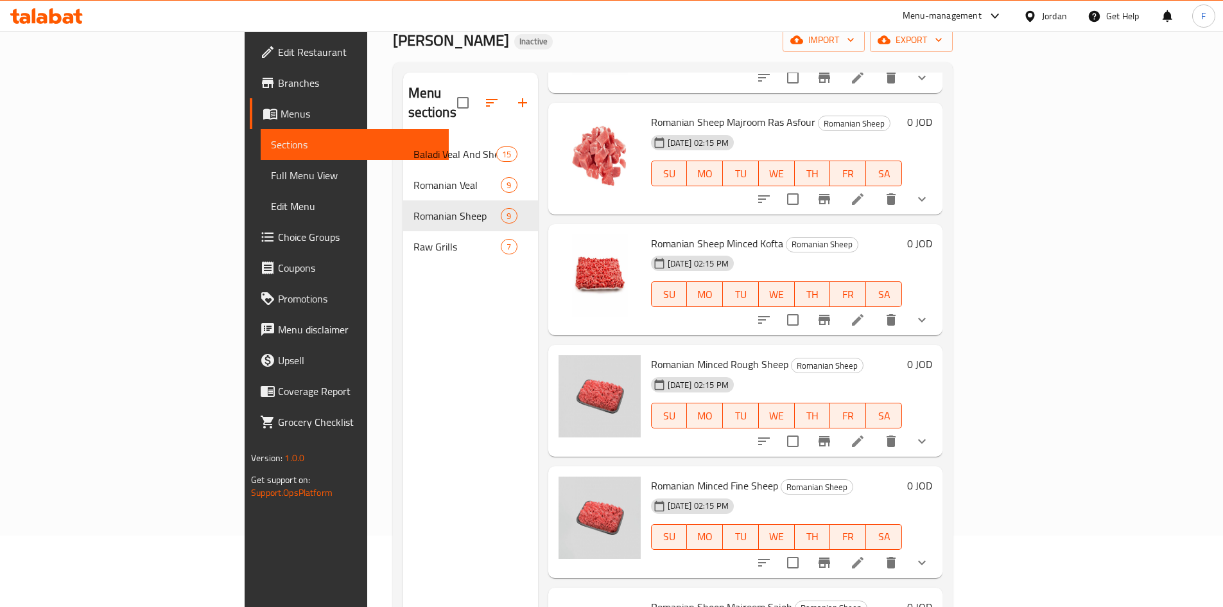
scroll to position [180, 0]
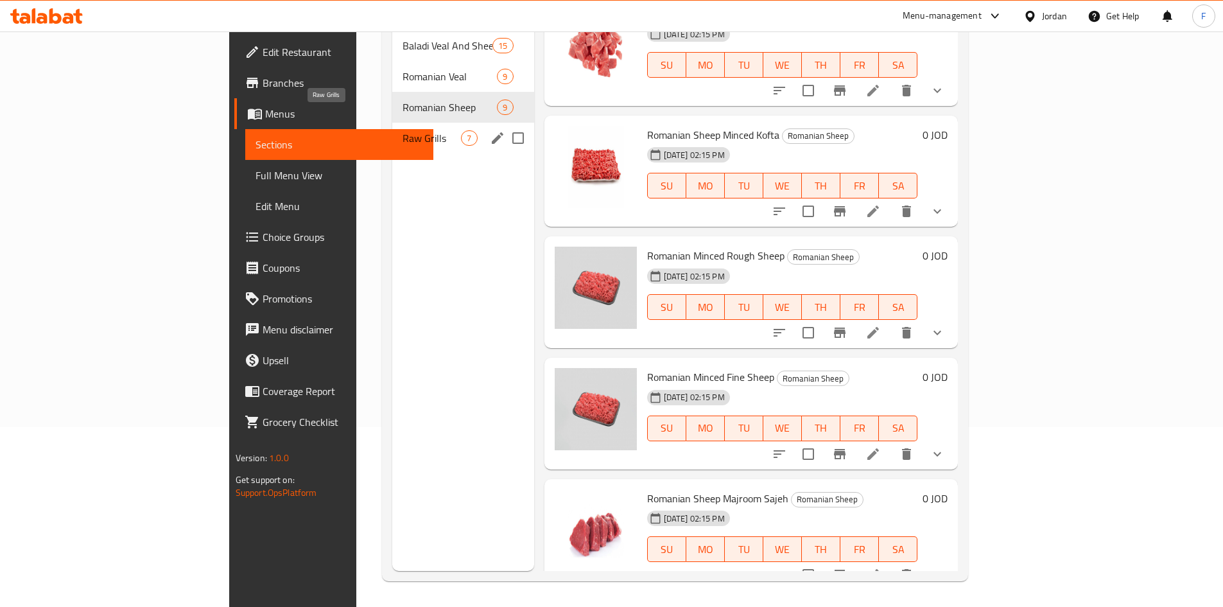
click at [403, 130] on span "Raw Grills" at bounding box center [432, 137] width 58 height 15
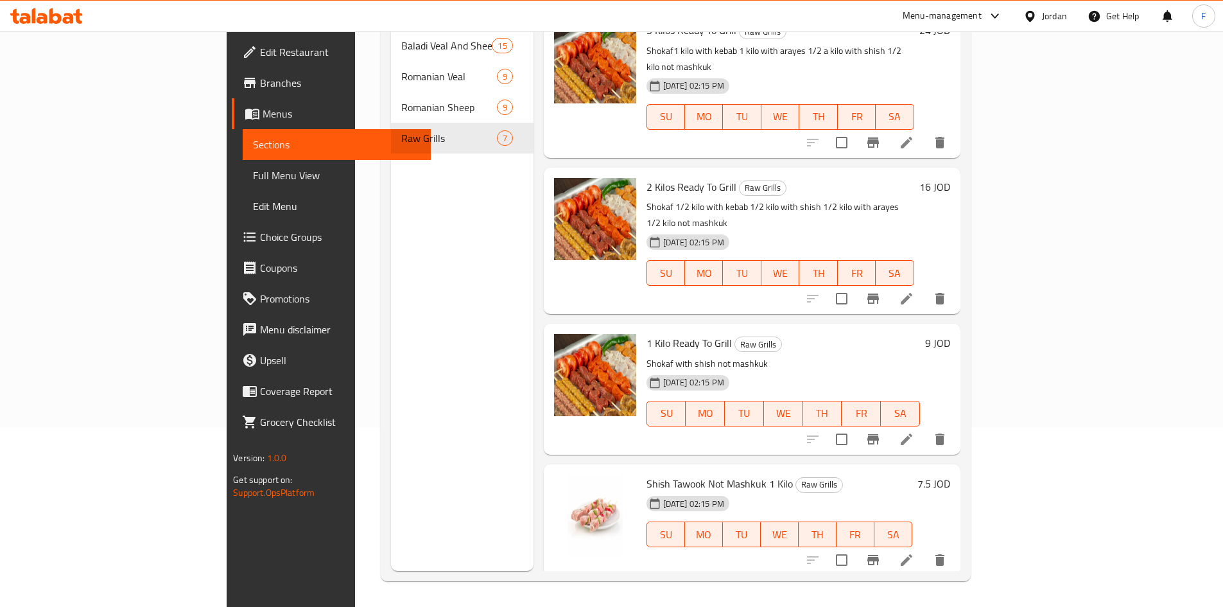
scroll to position [157, 0]
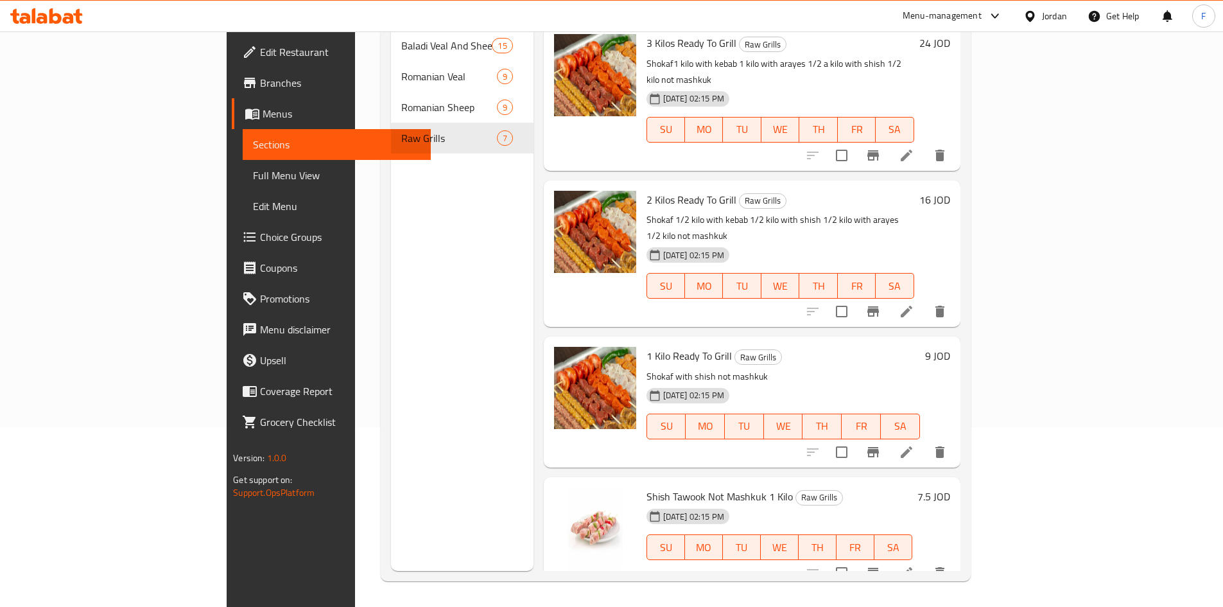
click at [253, 177] on span "Full Menu View" at bounding box center [337, 175] width 168 height 15
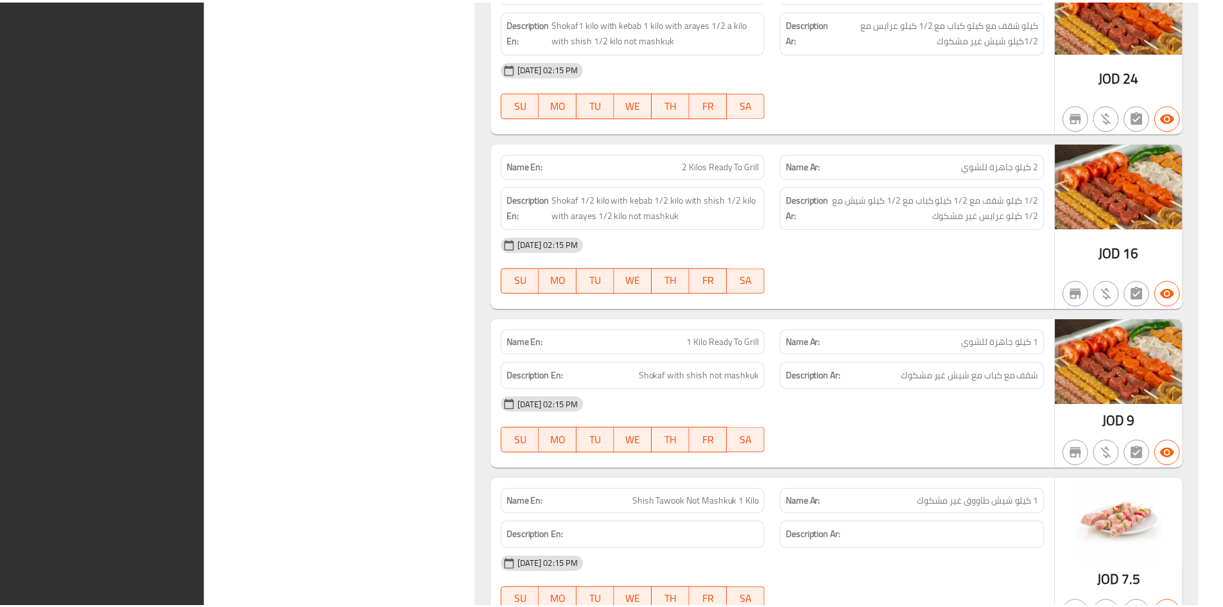
scroll to position [7559, 0]
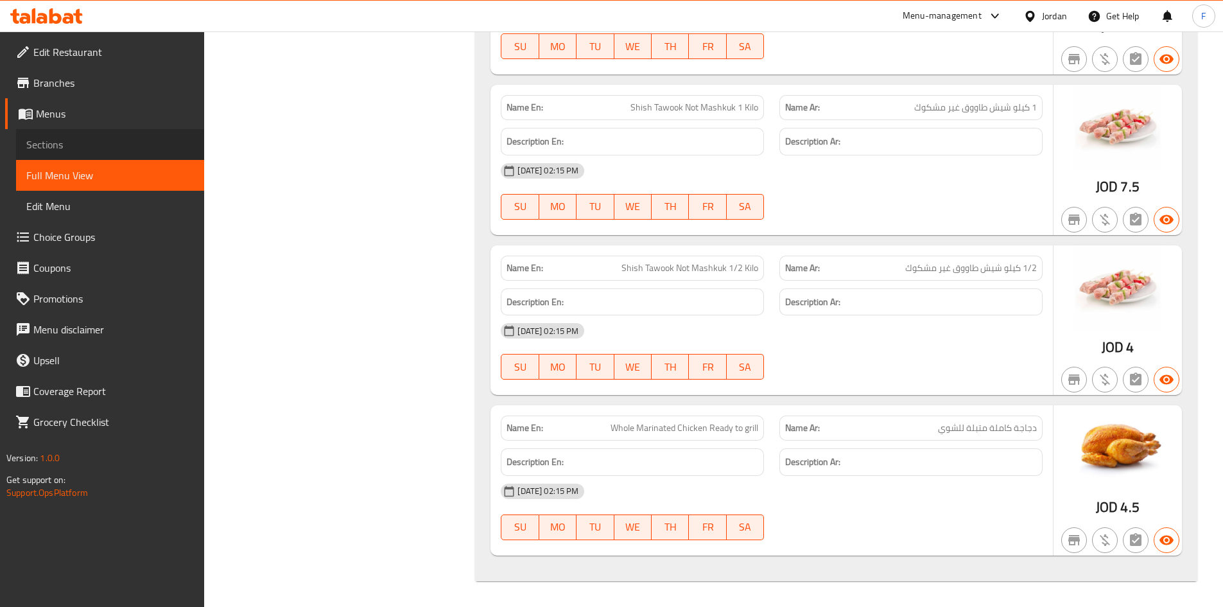
click at [65, 145] on span "Sections" at bounding box center [110, 144] width 168 height 15
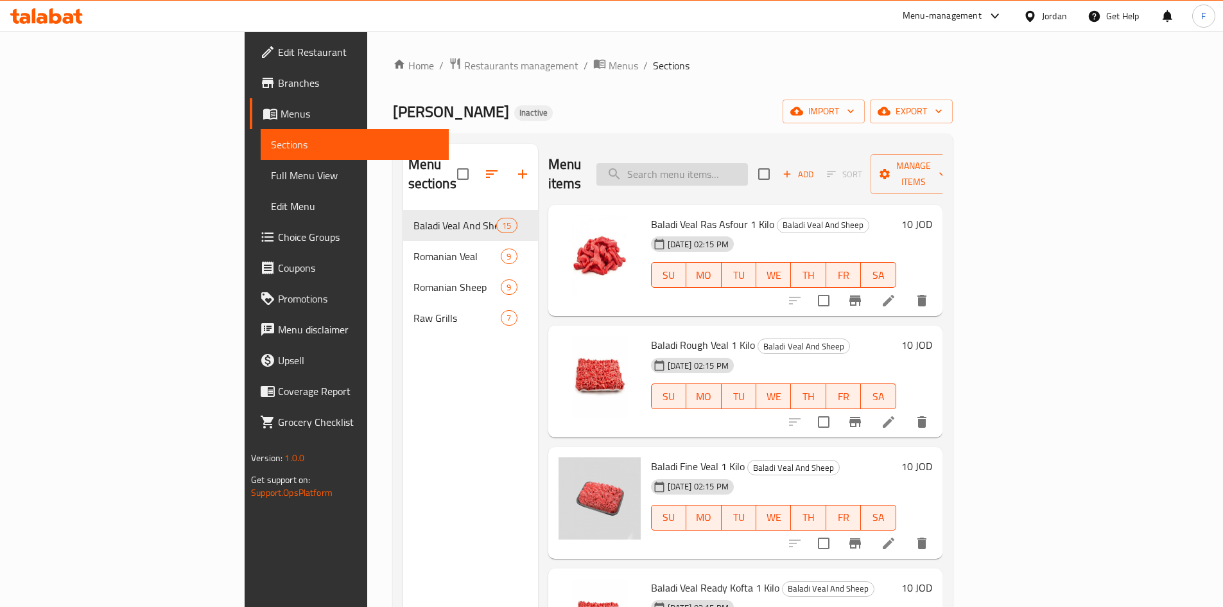
click at [748, 168] on input "search" at bounding box center [672, 174] width 152 height 22
paste input "Moulaak"
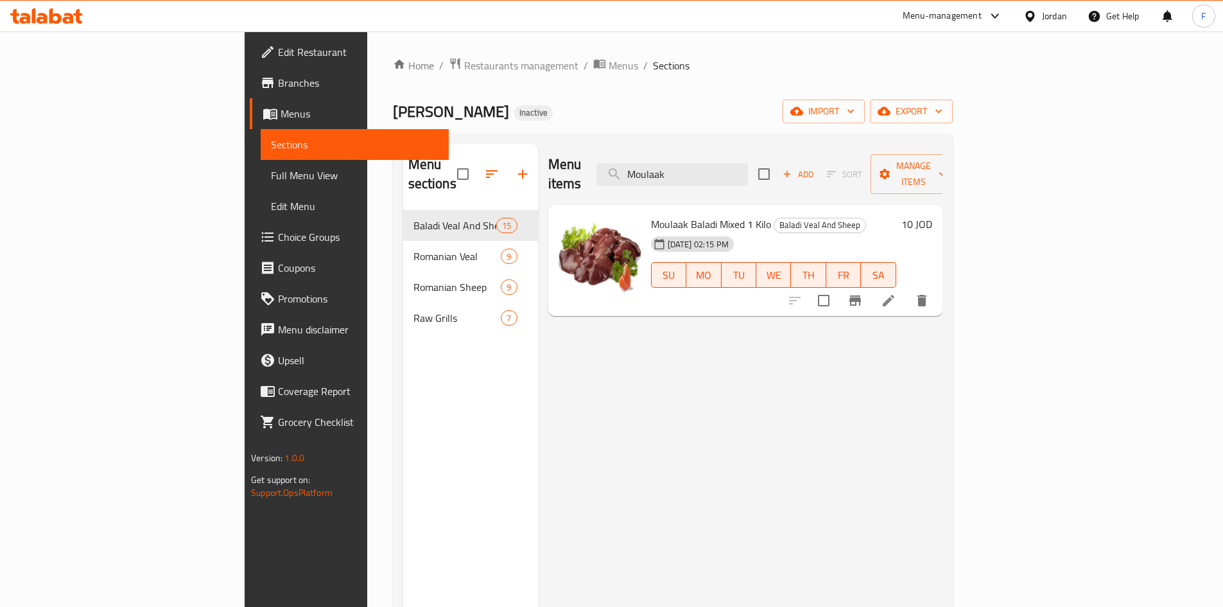
type input "Moulaak"
click at [739, 166] on input "Moulaak" at bounding box center [672, 174] width 152 height 22
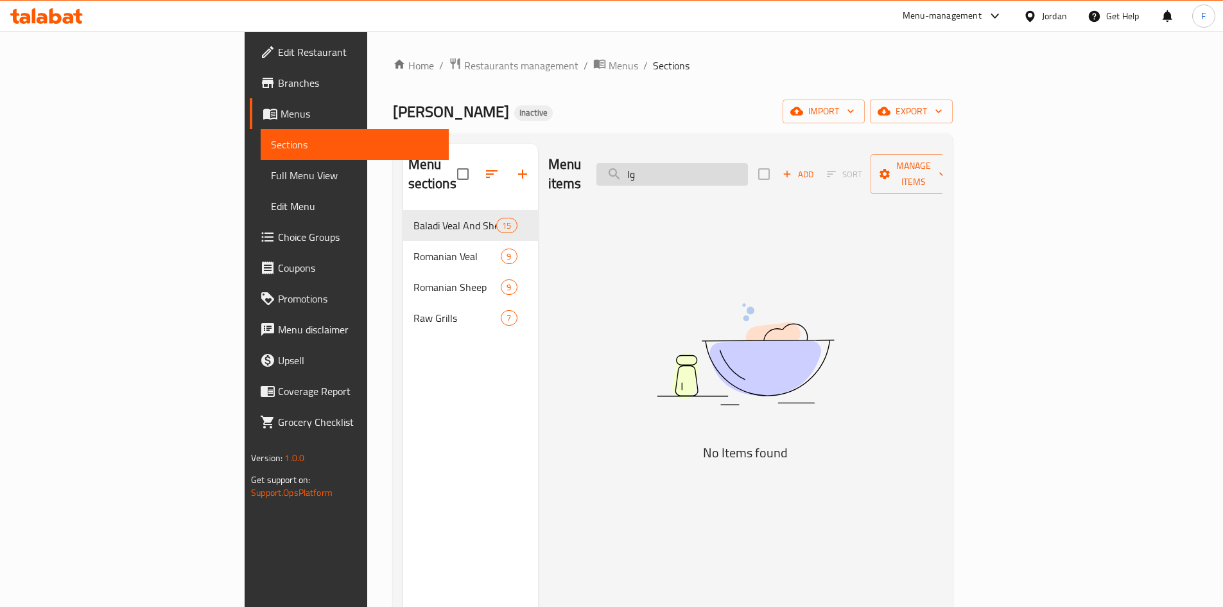
type input "و"
type input "ا"
